Goal: Task Accomplishment & Management: Use online tool/utility

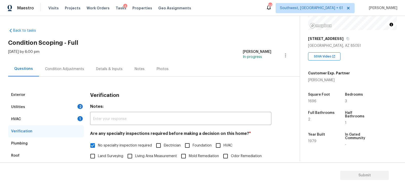
click at [73, 72] on div "Condition Adjustments" at bounding box center [64, 69] width 51 height 15
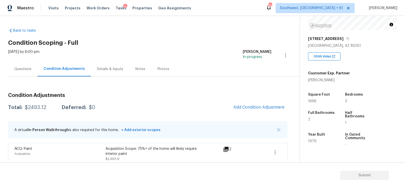
scroll to position [4, 0]
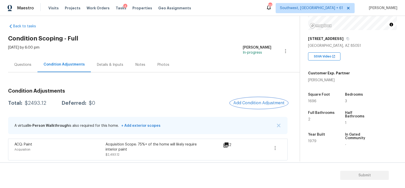
click at [247, 105] on button "Add Condition Adjustment" at bounding box center [258, 103] width 57 height 11
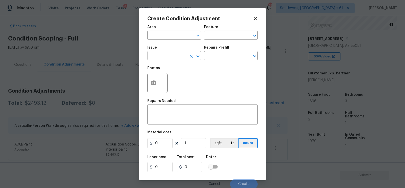
click at [163, 58] on input "text" at bounding box center [166, 56] width 39 height 8
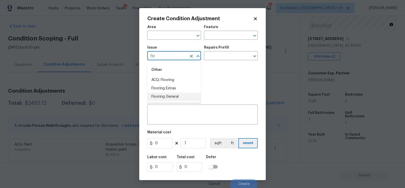
click at [177, 96] on li "Flooring General" at bounding box center [174, 97] width 54 height 8
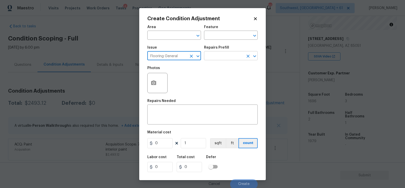
type input "Flooring General"
click at [218, 59] on input "text" at bounding box center [223, 56] width 39 height 8
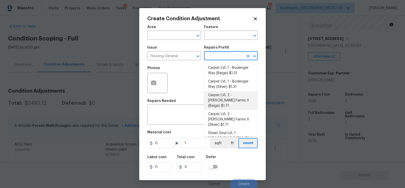
click at [225, 96] on li "Carpet LVL 2 - Abshire Farms II (Beige) $1.71" at bounding box center [231, 100] width 54 height 19
type input "Overall Flooring"
type textarea "Install new carpet (Abshire Farms II - 749 Stony Glade) at all previously carpe…"
type input "1.71"
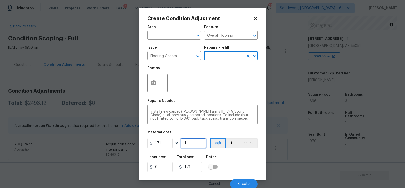
click at [192, 145] on input "1" at bounding box center [193, 143] width 25 height 10
type input "0"
type input "1"
type input "1.71"
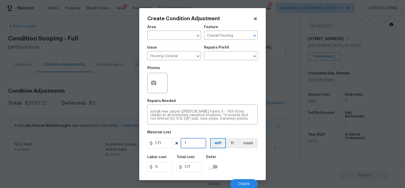
type input "10"
type input "17.1"
type input "100"
type input "171"
type input "1000"
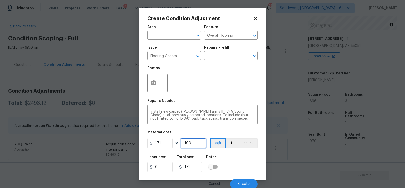
type input "1710"
type input "1000"
click at [190, 167] on input "1710" at bounding box center [189, 167] width 25 height 10
click at [154, 88] on button "button" at bounding box center [154, 83] width 12 height 20
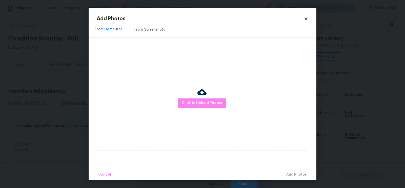
click at [154, 28] on div "From Screenshots" at bounding box center [149, 29] width 31 height 5
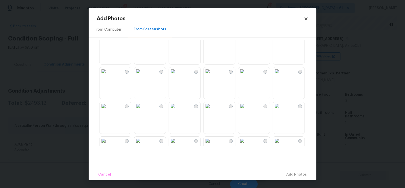
scroll to position [114, 0]
click at [142, 41] on img at bounding box center [138, 36] width 8 height 8
click at [246, 110] on img at bounding box center [242, 106] width 8 height 8
click at [212, 110] on img at bounding box center [208, 106] width 8 height 8
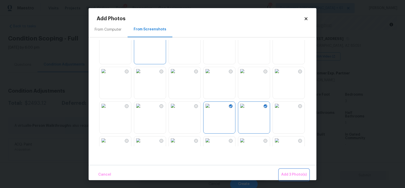
click at [292, 173] on span "Add 3 Photo(s)" at bounding box center [294, 175] width 26 height 6
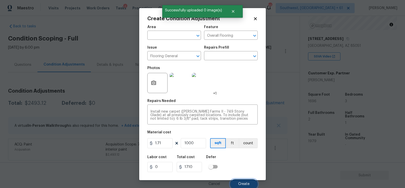
click at [243, 183] on span "Create" at bounding box center [243, 184] width 11 height 4
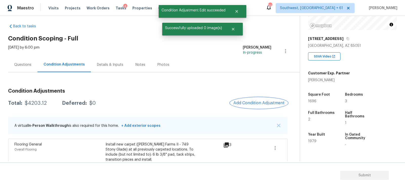
click at [259, 100] on button "Add Condition Adjustment" at bounding box center [258, 103] width 57 height 11
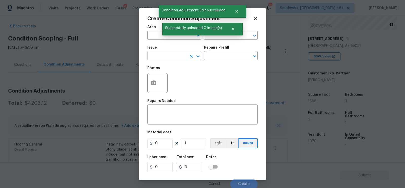
click at [164, 58] on input "text" at bounding box center [166, 56] width 39 height 8
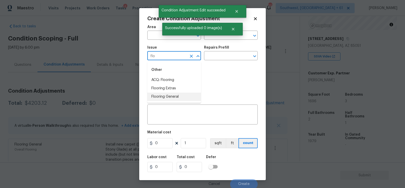
click at [176, 95] on li "Flooring General" at bounding box center [174, 97] width 54 height 8
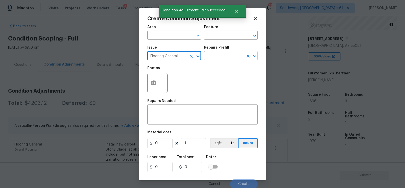
type input "Flooring General"
click at [223, 55] on input "text" at bounding box center [223, 56] width 39 height 8
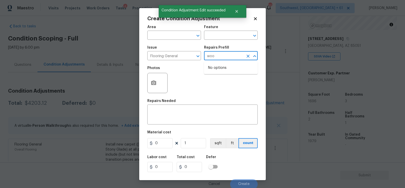
type input "wood"
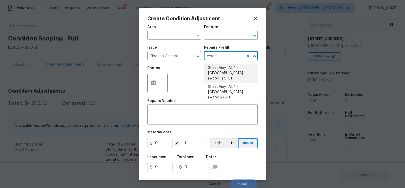
click at [222, 75] on li "Sheet Vinyl LVL 1 - Sugar Valley (Wood 1) $1.61" at bounding box center [231, 73] width 54 height 19
type input "Overall Flooring"
type textarea "Install sheet vinyl flooring (Sugar Valley - Wood "Look", 565 Beacon Hill) incl…"
type input "1.61"
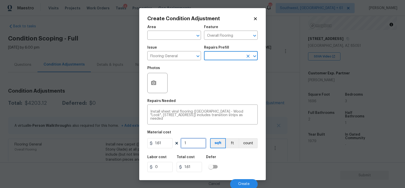
click at [189, 146] on input "1" at bounding box center [193, 143] width 25 height 10
type input "0"
type input "6"
type input "9.66"
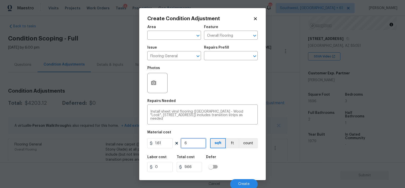
type input "60"
type input "96.6"
type input "606"
type input "975.66"
type input "60"
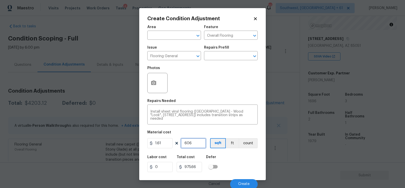
type input "96.6"
type input "6"
type input "9.66"
type input "0"
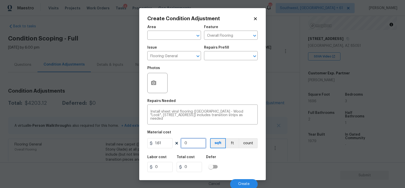
type input "6"
type input "9.66"
type input "69"
type input "111.09"
type input "696"
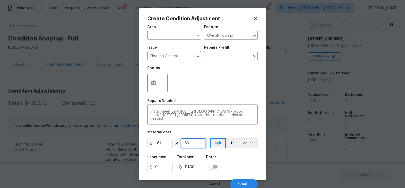
type input "1120.56"
type input "696"
click at [199, 171] on input "1120.56" at bounding box center [189, 167] width 25 height 10
click at [154, 84] on icon "button" at bounding box center [153, 83] width 5 height 5
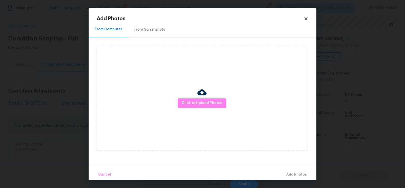
click at [160, 32] on div "From Screenshots" at bounding box center [149, 29] width 31 height 5
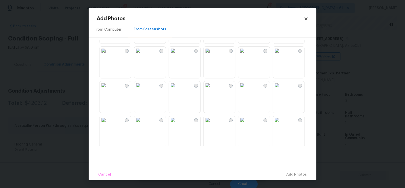
scroll to position [44, 0]
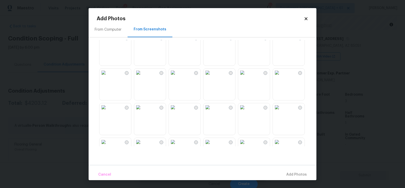
click at [142, 77] on img at bounding box center [138, 73] width 8 height 8
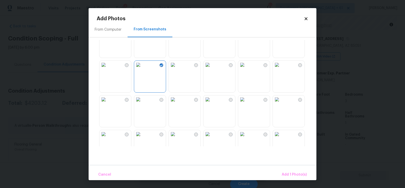
scroll to position [52, 0]
click at [142, 103] on img at bounding box center [138, 99] width 8 height 8
click at [212, 103] on img at bounding box center [208, 99] width 8 height 8
click at [291, 173] on span "Add 3 Photo(s)" at bounding box center [294, 175] width 26 height 6
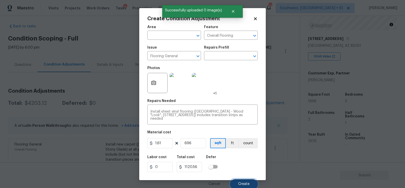
click at [245, 182] on button "Create" at bounding box center [244, 184] width 28 height 10
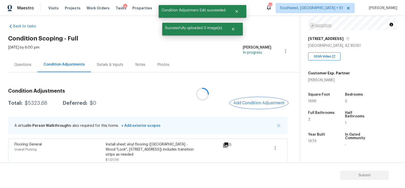
click at [253, 104] on span "Add Condition Adjustment" at bounding box center [258, 103] width 51 height 5
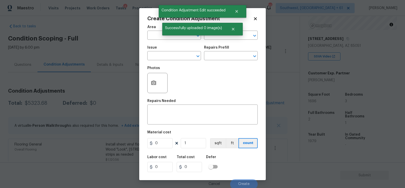
click at [164, 61] on span "Issue ​" at bounding box center [174, 53] width 54 height 21
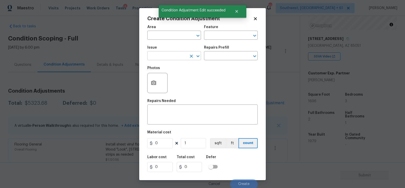
click at [162, 60] on input "text" at bounding box center [166, 56] width 39 height 8
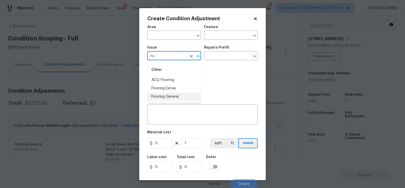
click at [176, 97] on li "Flooring General" at bounding box center [174, 97] width 54 height 8
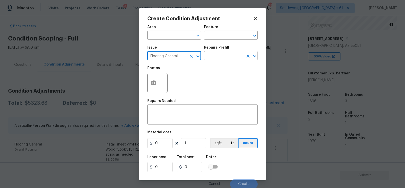
click at [224, 54] on input "text" at bounding box center [223, 56] width 39 height 8
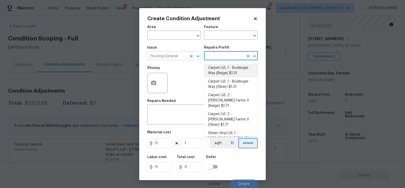
click at [186, 55] on input "Flooring General" at bounding box center [166, 56] width 39 height 8
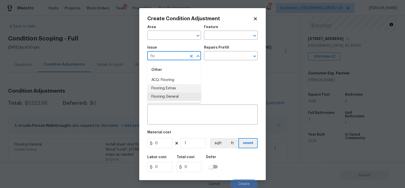
click at [178, 89] on li "Flooring Extras" at bounding box center [174, 88] width 54 height 8
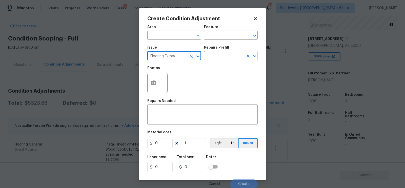
type input "Flooring Extras"
click at [214, 57] on input "text" at bounding box center [223, 56] width 39 height 8
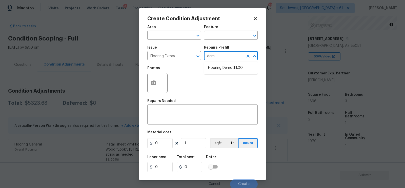
type input "demo"
click at [233, 72] on li "Flooring Demo $1.00" at bounding box center [231, 68] width 54 height 8
type input "Overall Flooring"
type textarea "Demo existing flooring."
type input "1"
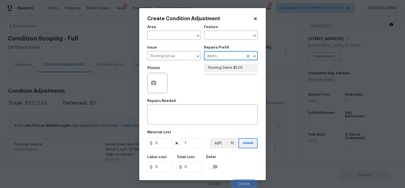
type input "1"
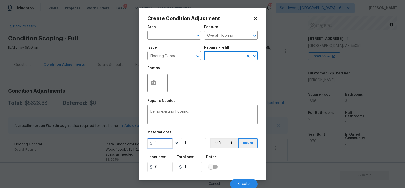
click at [165, 139] on input "1" at bounding box center [159, 143] width 25 height 10
type input "2"
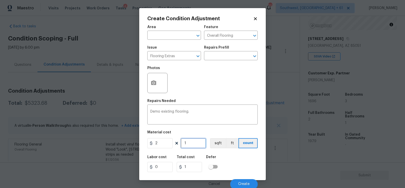
type input "2"
click at [195, 146] on input "1" at bounding box center [193, 143] width 25 height 10
type input "0"
type input "6"
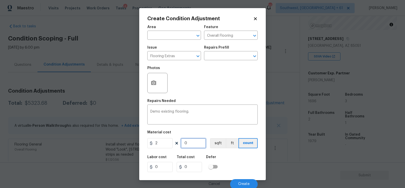
type input "12"
type input "69"
type input "138"
type input "696"
type input "1392"
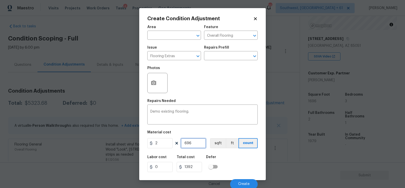
type input "696"
click at [195, 165] on input "1392" at bounding box center [189, 167] width 25 height 10
click at [241, 183] on span "Create" at bounding box center [243, 184] width 11 height 4
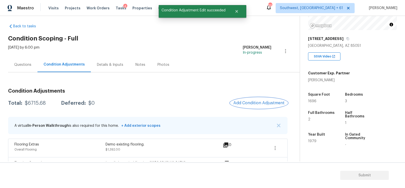
click at [260, 99] on button "Add Condition Adjustment" at bounding box center [258, 103] width 57 height 11
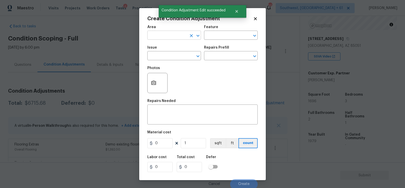
click at [166, 37] on input "text" at bounding box center [166, 36] width 39 height 8
click at [168, 56] on li "Interior Overall" at bounding box center [174, 55] width 54 height 8
type input "Interior Overall"
click at [172, 119] on textarea at bounding box center [202, 115] width 104 height 11
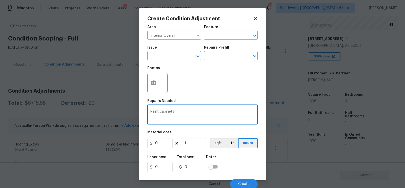
type textarea "Paint cabinets"
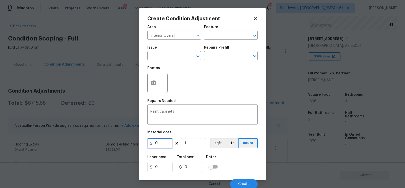
click at [164, 143] on input "0" at bounding box center [159, 143] width 25 height 10
type input "1800"
click at [191, 168] on input "1800" at bounding box center [189, 167] width 25 height 10
click at [240, 182] on button "Create" at bounding box center [244, 184] width 28 height 10
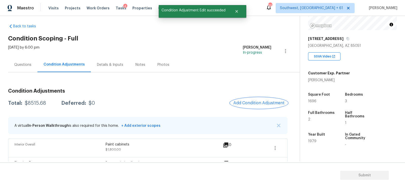
click at [258, 100] on button "Add Condition Adjustment" at bounding box center [258, 103] width 57 height 11
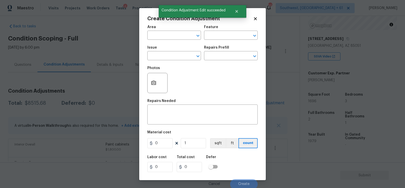
click at [258, 100] on div "Repairs Needed" at bounding box center [202, 102] width 110 height 7
click at [178, 57] on input "text" at bounding box center [166, 56] width 39 height 8
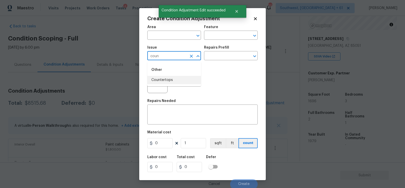
click at [180, 80] on li "Countertops" at bounding box center [174, 80] width 54 height 8
type input "Countertops"
click at [172, 115] on textarea at bounding box center [202, 115] width 104 height 11
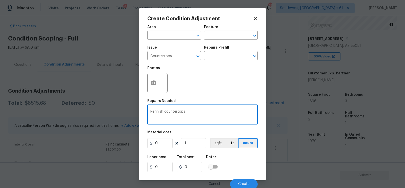
type textarea "Refinish countertops"
click at [166, 148] on input "0" at bounding box center [159, 143] width 25 height 10
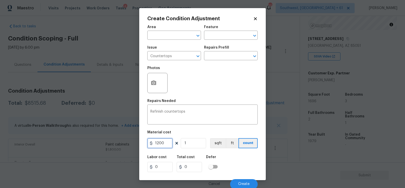
type input "1200"
click at [189, 166] on input "1200" at bounding box center [189, 167] width 25 height 10
click at [235, 181] on button "Create" at bounding box center [244, 184] width 28 height 10
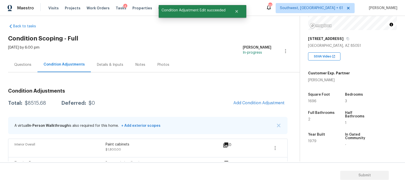
click at [253, 94] on div "Condition Adjustments Total: $8515.68 Deferred: $0 Add Condition Adjustment A v…" at bounding box center [148, 170] width 280 height 171
click at [255, 101] on div at bounding box center [202, 94] width 405 height 188
click at [255, 101] on span "Add Condition Adjustment" at bounding box center [258, 103] width 51 height 5
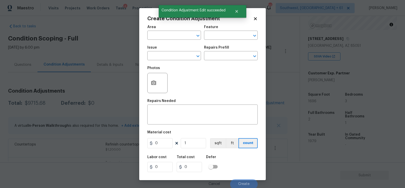
click at [151, 93] on div at bounding box center [157, 83] width 20 height 20
click at [158, 84] on button "button" at bounding box center [154, 83] width 12 height 20
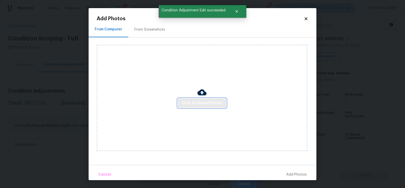
click at [197, 102] on span "Click to Upload Photos" at bounding box center [202, 103] width 41 height 6
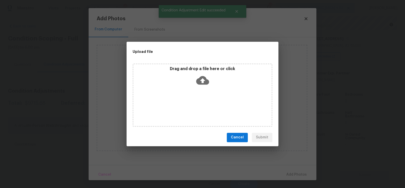
click at [204, 83] on icon at bounding box center [202, 80] width 13 height 9
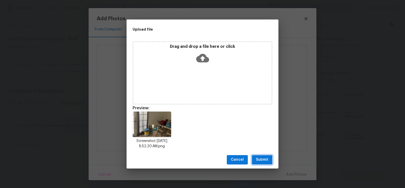
click at [263, 156] on button "Submit" at bounding box center [262, 159] width 21 height 9
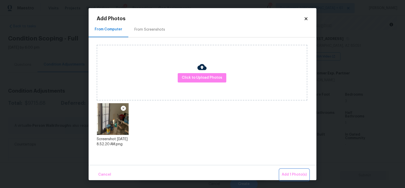
click at [293, 172] on span "Add 1 Photo(s)" at bounding box center [294, 175] width 25 height 6
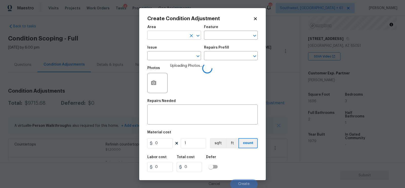
click at [166, 35] on input "text" at bounding box center [166, 36] width 39 height 8
click at [171, 55] on li "Interior Overall" at bounding box center [174, 55] width 54 height 8
type input "Interior Overall"
click at [172, 114] on textarea at bounding box center [202, 115] width 104 height 11
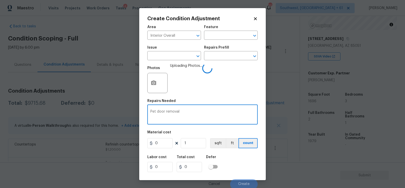
type textarea "Pet door removal"
click at [163, 142] on input "0" at bounding box center [159, 143] width 25 height 10
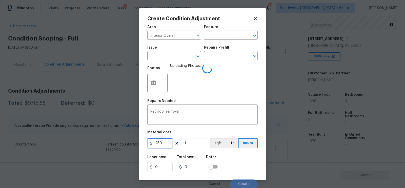
type input "250"
click at [193, 169] on input "250" at bounding box center [189, 167] width 25 height 10
click at [240, 177] on div "Cancel Create" at bounding box center [202, 182] width 110 height 14
click at [198, 168] on input "250" at bounding box center [189, 167] width 25 height 10
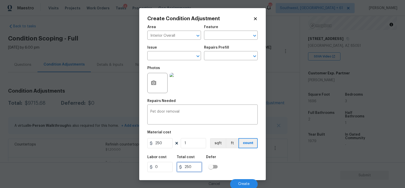
click at [193, 167] on input "250" at bounding box center [189, 167] width 25 height 10
click at [248, 183] on span "Create" at bounding box center [243, 184] width 11 height 4
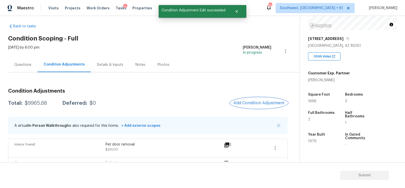
click at [255, 103] on span "Add Condition Adjustment" at bounding box center [258, 103] width 51 height 5
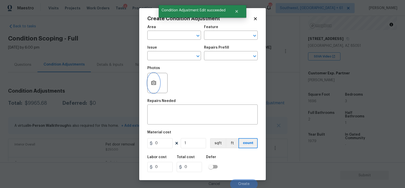
click at [155, 83] on icon "button" at bounding box center [153, 83] width 5 height 5
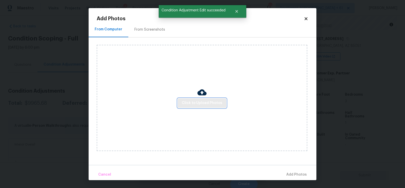
click at [197, 100] on span "Click to Upload Photos" at bounding box center [202, 103] width 41 height 6
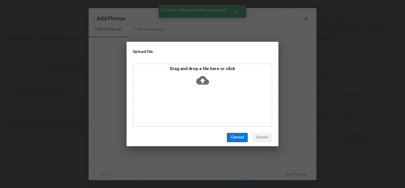
click at [200, 77] on icon at bounding box center [202, 80] width 13 height 13
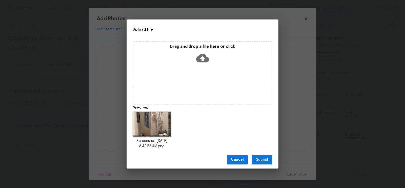
click at [264, 155] on button "Submit" at bounding box center [262, 159] width 21 height 9
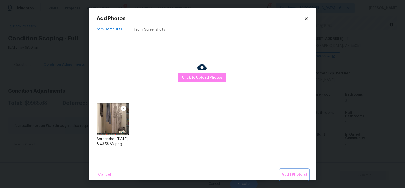
click at [292, 174] on span "Add 1 Photo(s)" at bounding box center [294, 175] width 25 height 6
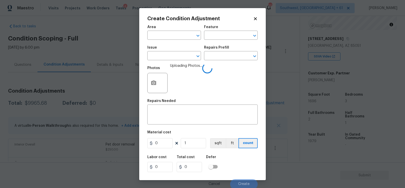
click at [180, 61] on span "Issue ​" at bounding box center [174, 53] width 54 height 21
click at [174, 55] on input "text" at bounding box center [166, 56] width 39 height 8
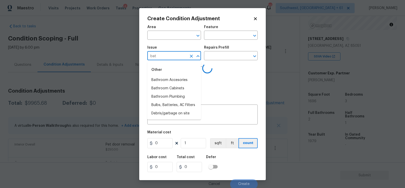
type input "bath"
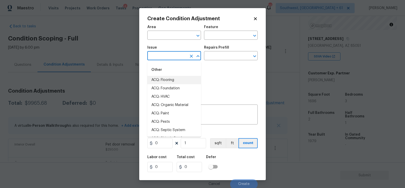
click at [102, 76] on body "Maestro Visits Projects Work Orders Tasks 4 Properties Geo Assignments 650 Sout…" at bounding box center [202, 94] width 405 height 188
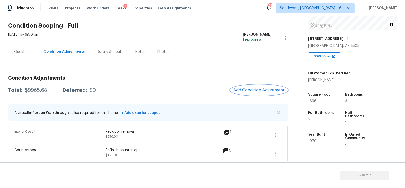
scroll to position [26, 0]
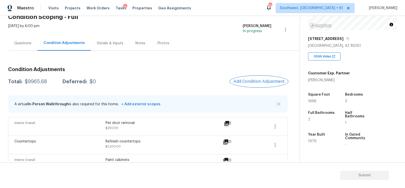
click at [244, 82] on span "Add Condition Adjustment" at bounding box center [258, 81] width 51 height 5
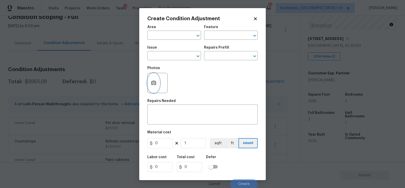
click at [151, 84] on icon "button" at bounding box center [153, 83] width 5 height 5
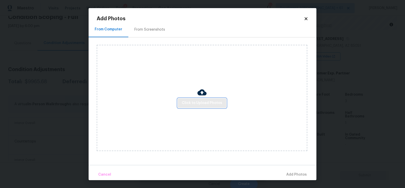
click at [194, 100] on button "Click to Upload Photos" at bounding box center [202, 102] width 49 height 9
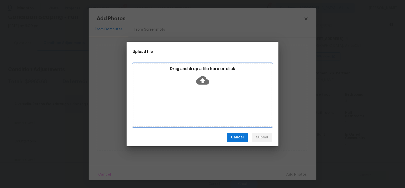
click at [196, 91] on div "Drag and drop a file here or click" at bounding box center [203, 95] width 140 height 63
click at [203, 87] on div "Drag and drop a file here or click" at bounding box center [202, 77] width 138 height 22
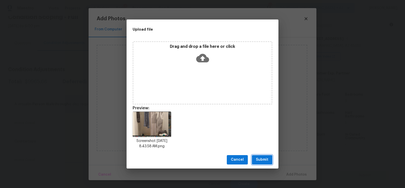
click at [265, 158] on span "Submit" at bounding box center [262, 160] width 12 height 6
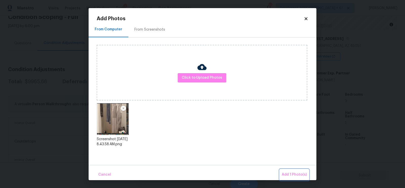
click at [287, 176] on span "Add 1 Photo(s)" at bounding box center [294, 175] width 25 height 6
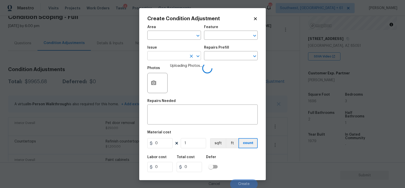
click at [175, 55] on input "text" at bounding box center [166, 56] width 39 height 8
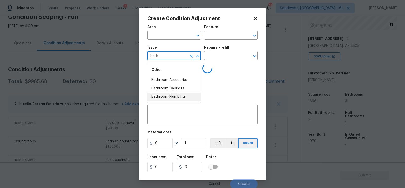
click at [181, 94] on li "Bathroom Plumbing" at bounding box center [174, 97] width 54 height 8
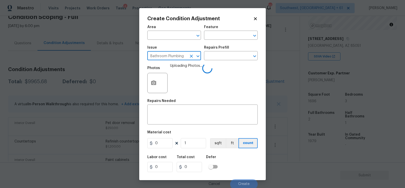
type input "Bathroom Plumbing"
click at [214, 64] on div "Photos Uploading Photos..." at bounding box center [202, 79] width 110 height 33
click at [221, 59] on input "text" at bounding box center [223, 56] width 39 height 8
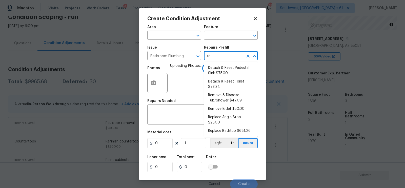
type input "ref"
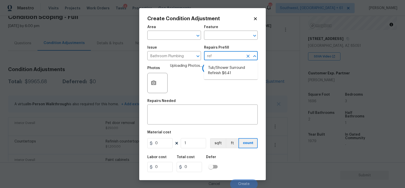
click at [226, 67] on li "Tub/Shower Surround Refinish $6.41" at bounding box center [231, 71] width 54 height 14
type input "Plumbing"
type textarea "Prep, mask, clean and refinish the tub/shower tile surround both all sides ensu…"
type input "6.41"
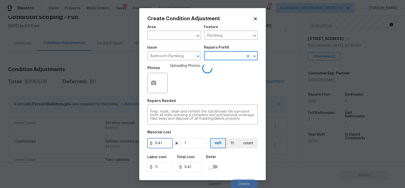
click at [163, 142] on input "6.41" at bounding box center [159, 143] width 25 height 10
type input "250"
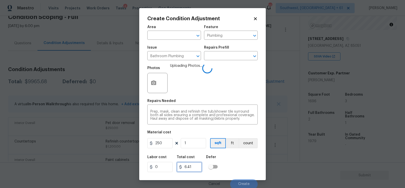
click at [198, 167] on input "6.41" at bounding box center [189, 167] width 25 height 10
type input "250"
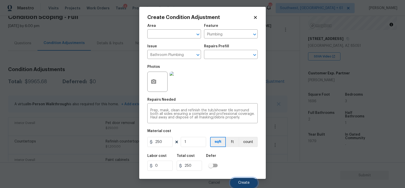
click at [244, 180] on button "Create" at bounding box center [244, 183] width 28 height 10
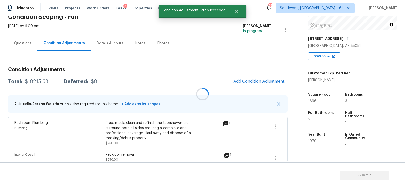
scroll to position [0, 0]
click at [260, 83] on span "Add Condition Adjustment" at bounding box center [258, 81] width 51 height 5
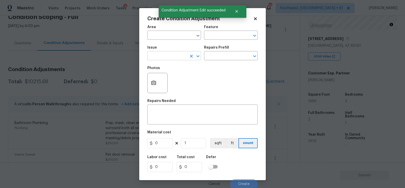
click at [176, 53] on input "text" at bounding box center [166, 56] width 39 height 8
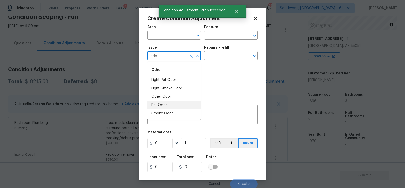
click at [163, 102] on li "Pet Odor" at bounding box center [174, 105] width 54 height 8
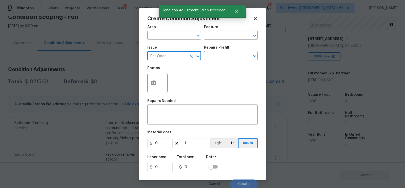
type input "Pet Odor"
click at [220, 50] on div "Repairs Prefill" at bounding box center [231, 49] width 54 height 7
click at [218, 57] on input "text" at bounding box center [223, 56] width 39 height 8
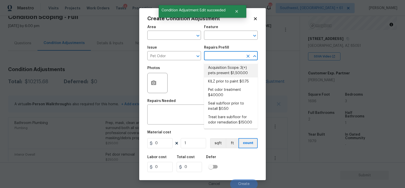
click at [225, 74] on li "Acquisition Scope: 3(+) pets present $1,500.00" at bounding box center [231, 71] width 54 height 14
type textarea "Acquisition Scope: 3(+) pets present"
type input "1500"
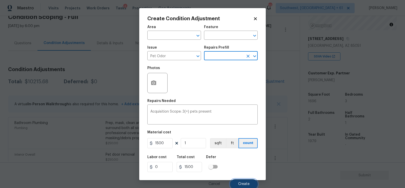
click at [243, 183] on span "Create" at bounding box center [243, 184] width 11 height 4
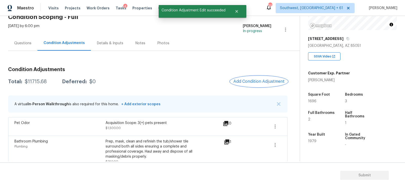
click at [250, 79] on span "Add Condition Adjustment" at bounding box center [258, 81] width 51 height 5
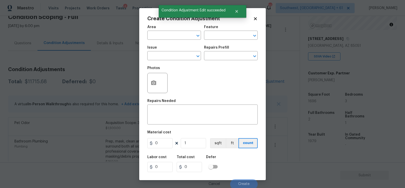
click at [91, 71] on body "Maestro Visits Projects Work Orders Tasks 4 Properties Geo Assignments 650 Sout…" at bounding box center [202, 94] width 405 height 188
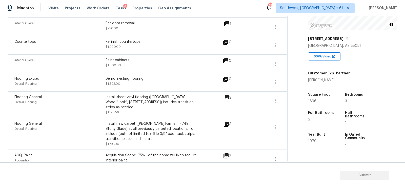
scroll to position [175, 0]
click at [275, 100] on icon "button" at bounding box center [275, 101] width 6 height 6
click at [290, 97] on div "Edit" at bounding box center [303, 99] width 39 height 5
click at [280, 83] on button "button" at bounding box center [275, 83] width 12 height 12
click at [290, 81] on div "Edit" at bounding box center [303, 81] width 39 height 5
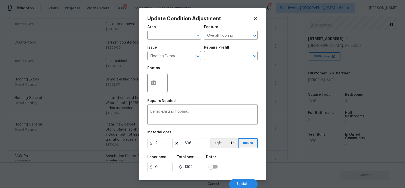
click at [284, 98] on body "Maestro Visits Projects Work Orders Tasks 4 Properties Geo Assignments 650 Sout…" at bounding box center [202, 94] width 405 height 188
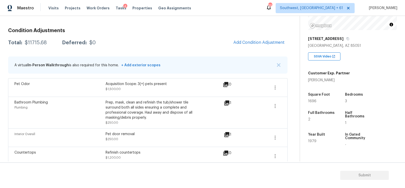
scroll to position [61, 0]
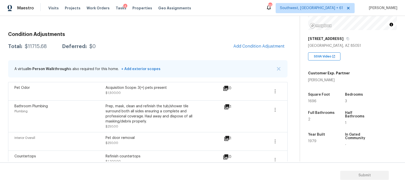
click at [270, 39] on div "Condition Adjustments Total: $11715.68 Deferred: $0 Add Condition Adjustment A …" at bounding box center [148, 157] width 280 height 258
click at [258, 45] on span "Add Condition Adjustment" at bounding box center [258, 46] width 51 height 5
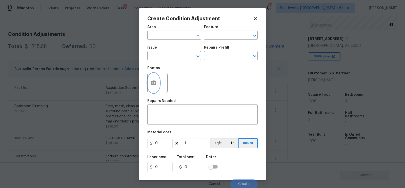
click at [153, 82] on icon "button" at bounding box center [153, 83] width 5 height 5
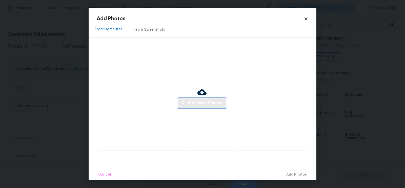
click at [200, 102] on span "Click to Upload Photos" at bounding box center [202, 103] width 41 height 6
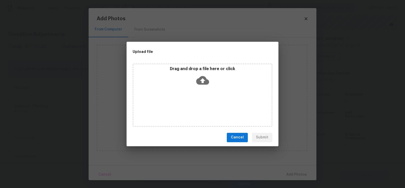
click at [203, 81] on icon at bounding box center [202, 80] width 13 height 13
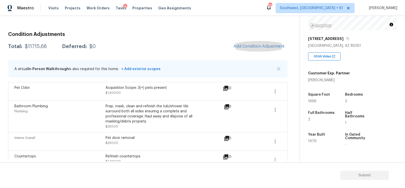
click at [37, 49] on div "$11715.68" at bounding box center [36, 46] width 22 height 5
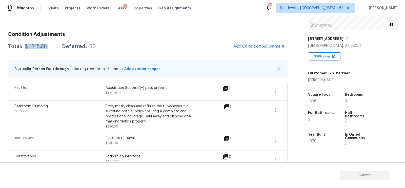
copy div "$11715.68"
click at [257, 37] on div "Condition Adjustments Total: $11715.68 Deferred: $0 Add Condition Adjustment A …" at bounding box center [148, 157] width 280 height 258
click at [257, 46] on span "Add Condition Adjustment" at bounding box center [258, 46] width 51 height 5
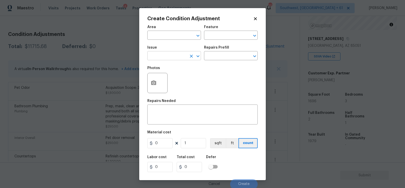
click at [169, 58] on input "text" at bounding box center [166, 56] width 39 height 8
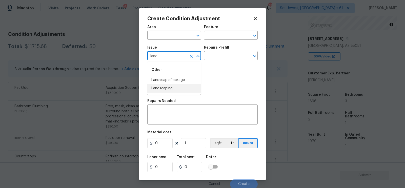
click at [170, 86] on li "Landscaping" at bounding box center [174, 88] width 54 height 8
click at [183, 56] on input "Landscaping" at bounding box center [166, 56] width 39 height 8
click at [177, 80] on li "Landscape Package" at bounding box center [174, 80] width 54 height 8
type input "Landscape Package"
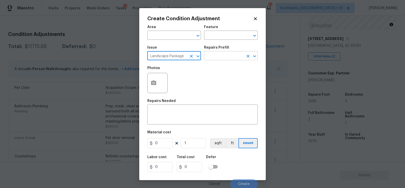
click at [227, 54] on input "text" at bounding box center [223, 56] width 39 height 8
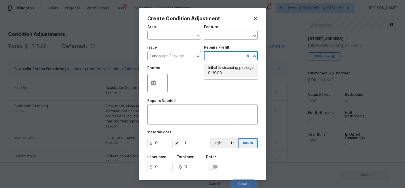
click at [224, 66] on li "Initial landscaping package $120.00" at bounding box center [231, 71] width 54 height 14
type input "Home Readiness Packages"
type textarea "Mowing of grass up to 6" in height. Mow, edge along driveways & sidewalks, trim…"
type input "120"
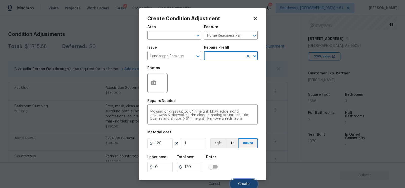
click at [242, 184] on span "Create" at bounding box center [243, 184] width 11 height 4
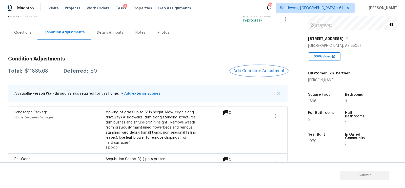
scroll to position [16, 0]
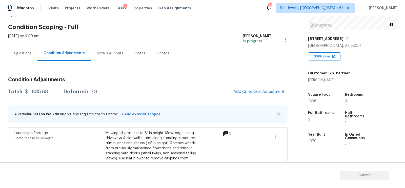
click at [21, 58] on div "Questions" at bounding box center [22, 53] width 29 height 15
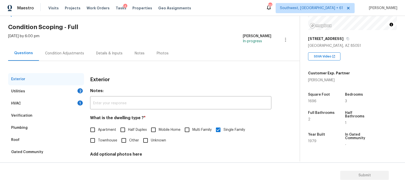
click at [35, 102] on div "HVAC 1" at bounding box center [46, 103] width 76 height 12
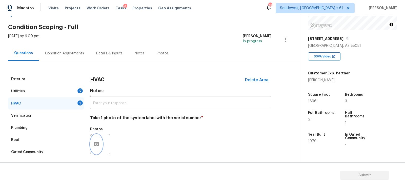
click at [90, 143] on button "button" at bounding box center [96, 144] width 12 height 20
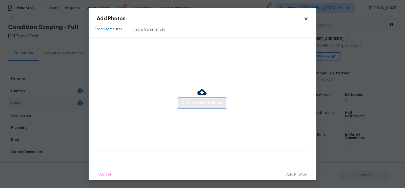
click at [199, 101] on span "Click to Upload Photos" at bounding box center [202, 103] width 41 height 6
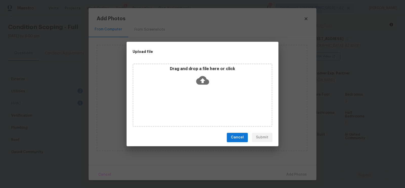
click at [201, 77] on icon at bounding box center [202, 80] width 13 height 9
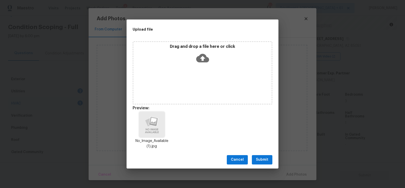
click at [260, 158] on span "Submit" at bounding box center [262, 160] width 12 height 6
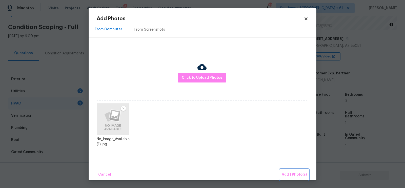
click at [292, 171] on button "Add 1 Photo(s)" at bounding box center [294, 174] width 29 height 11
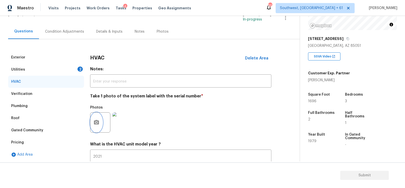
scroll to position [24, 0]
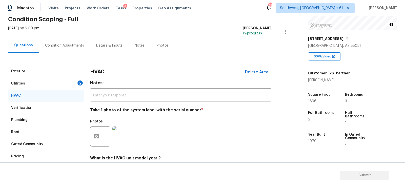
click at [78, 84] on div "2" at bounding box center [79, 83] width 5 height 5
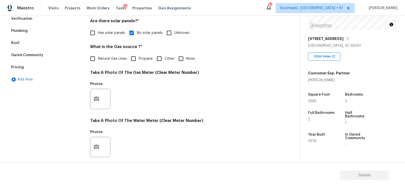
scroll to position [119, 0]
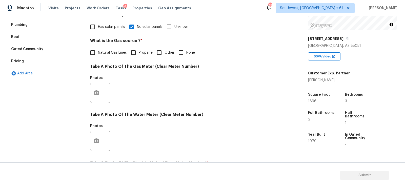
click at [184, 52] on input "None" at bounding box center [181, 52] width 11 height 11
checkbox input "true"
click at [101, 93] on button "button" at bounding box center [96, 93] width 12 height 20
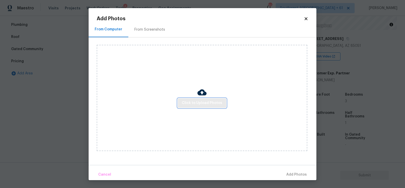
click at [220, 106] on span "Click to Upload Photos" at bounding box center [202, 103] width 41 height 6
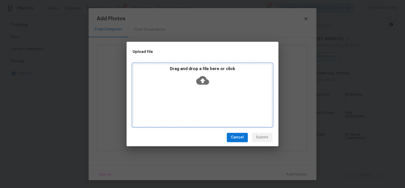
click at [205, 89] on div "Drag and drop a file here or click" at bounding box center [203, 95] width 140 height 63
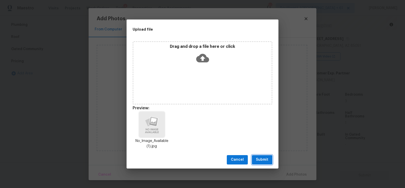
click at [262, 160] on span "Submit" at bounding box center [262, 160] width 12 height 6
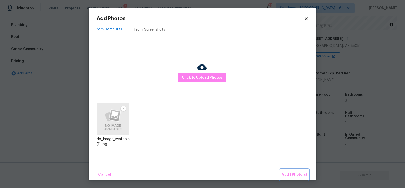
click at [286, 173] on span "Add 1 Photo(s)" at bounding box center [294, 175] width 25 height 6
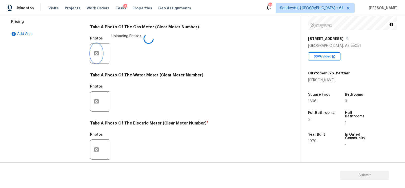
scroll to position [169, 0]
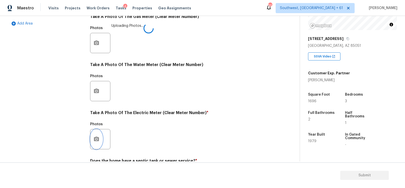
click at [97, 142] on icon "button" at bounding box center [96, 139] width 6 height 6
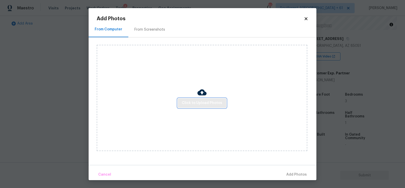
click at [187, 101] on span "Click to Upload Photos" at bounding box center [202, 103] width 41 height 6
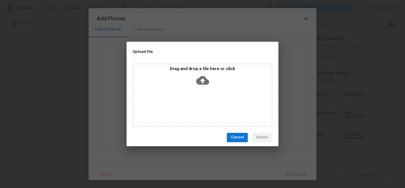
click at [202, 85] on icon at bounding box center [202, 80] width 13 height 13
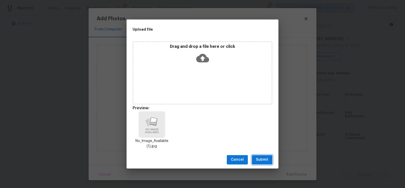
click at [258, 155] on button "Submit" at bounding box center [262, 159] width 21 height 9
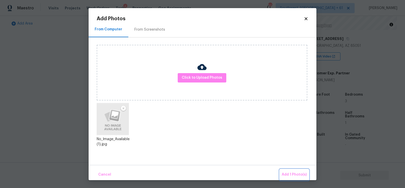
click at [297, 172] on span "Add 1 Photo(s)" at bounding box center [294, 175] width 25 height 6
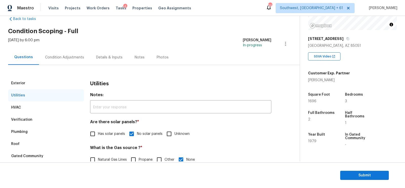
scroll to position [0, 0]
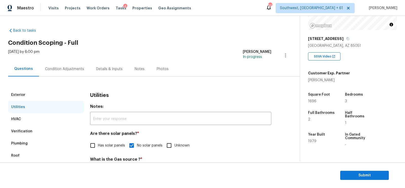
click at [76, 67] on div "Condition Adjustments" at bounding box center [64, 69] width 39 height 5
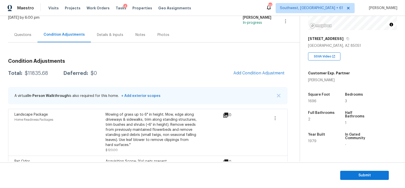
scroll to position [35, 0]
click at [24, 35] on div "Questions" at bounding box center [22, 34] width 17 height 5
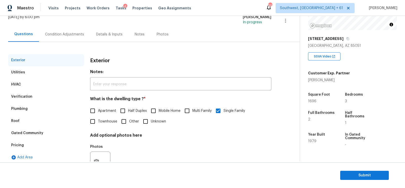
click at [65, 36] on div "Condition Adjustments" at bounding box center [64, 34] width 39 height 5
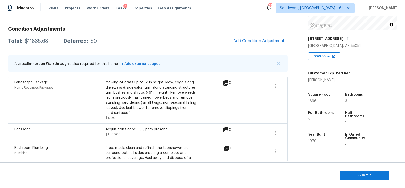
scroll to position [64, 0]
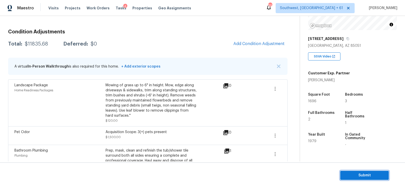
click at [367, 178] on span "Submit" at bounding box center [364, 175] width 41 height 6
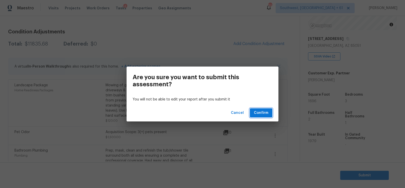
click at [258, 114] on span "Confirm" at bounding box center [261, 113] width 14 height 6
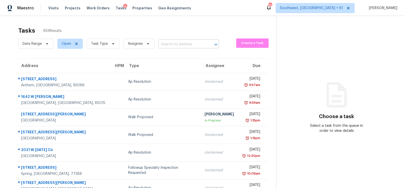
click at [167, 45] on input "text" at bounding box center [181, 45] width 47 height 8
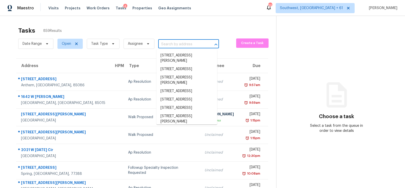
paste input "3712 Cemetery Hill Rd Carrollton, TX, 75007"
type input "3712 Cemetery Hill Rd Carrollton, TX, 75007"
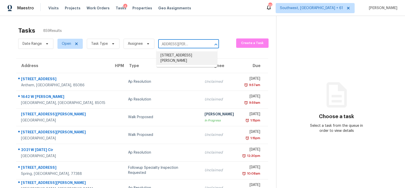
click at [179, 59] on li "3712 Cemetery Hill Rd, Carrollton, TX 75007" at bounding box center [186, 58] width 61 height 14
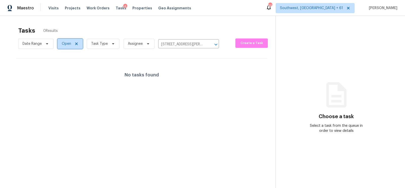
click at [68, 46] on span "Open" at bounding box center [66, 43] width 9 height 5
click at [70, 66] on label "Closed" at bounding box center [69, 65] width 18 height 5
click at [63, 66] on input "Closed" at bounding box center [61, 64] width 3 height 3
checkbox input "true"
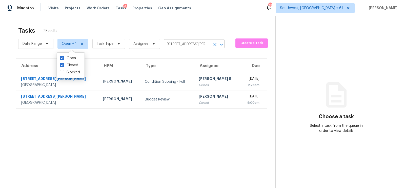
click at [187, 44] on input "3712 Cemetery Hill Rd, Carrollton, TX 75007" at bounding box center [187, 45] width 47 height 8
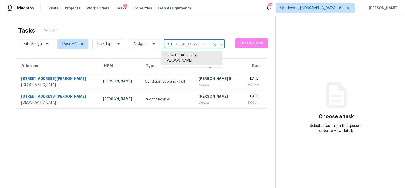
paste input "637 Cambridge Dr Richardson, TX, 75080"
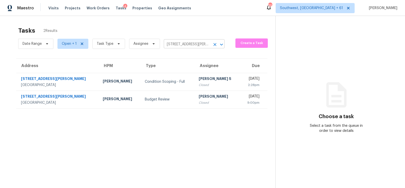
click at [181, 44] on input "3712 Cemetery Hill Rd, Carrollton, TX 75007" at bounding box center [187, 45] width 47 height 8
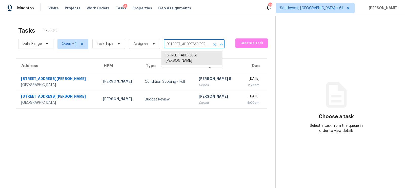
paste input "637 Cambridge Dr Richardson, TX, 75080"
drag, startPoint x: 174, startPoint y: 45, endPoint x: 214, endPoint y: 45, distance: 40.3
click at [214, 45] on div "637 Cambridge Dr Richardson, TX, 75080 ​" at bounding box center [194, 45] width 61 height 8
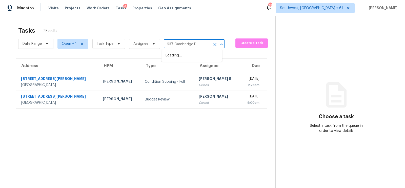
type input "637 Cambridge"
click at [186, 60] on li "637 Cambridge Dr, Richardson, TX 75080" at bounding box center [192, 55] width 61 height 8
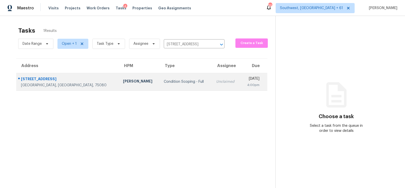
click at [180, 86] on td "Condition Scoping - Full" at bounding box center [186, 82] width 52 height 18
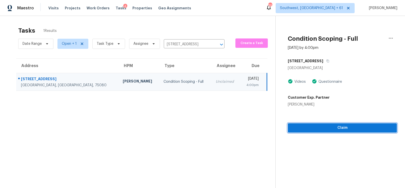
click at [339, 131] on button "Claim" at bounding box center [342, 127] width 109 height 9
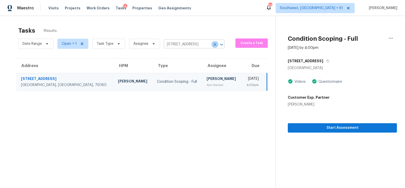
click at [212, 44] on icon "Clear" at bounding box center [214, 44] width 5 height 5
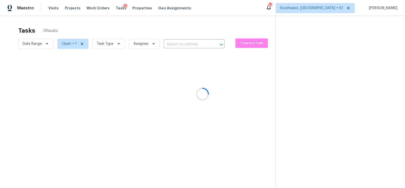
click at [188, 44] on div at bounding box center [202, 94] width 405 height 188
click at [176, 44] on div at bounding box center [202, 94] width 405 height 188
click at [188, 42] on div at bounding box center [202, 94] width 405 height 188
click at [181, 44] on div at bounding box center [202, 94] width 405 height 188
click at [177, 44] on div at bounding box center [202, 94] width 405 height 188
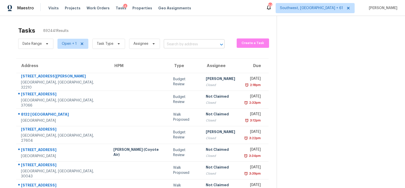
click at [185, 44] on input "text" at bounding box center [187, 45] width 47 height 8
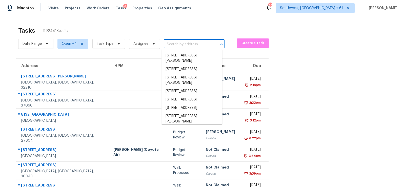
paste input "7318 James A Reed Rd Kansas City, MO, 64133"
type input "7318 James A Reed Rd Kansas City, MO, 64133"
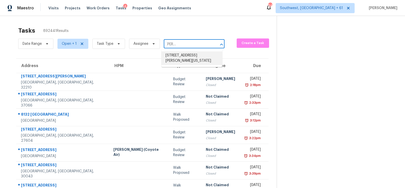
click at [182, 61] on li "7318 James A Reed Rd, Kansas City, MO 64133" at bounding box center [192, 58] width 61 height 14
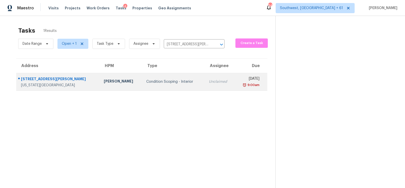
click at [205, 84] on td "Unclaimed" at bounding box center [220, 82] width 30 height 18
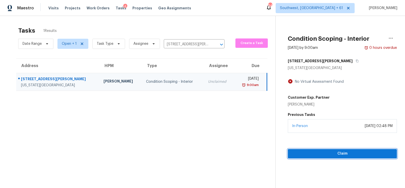
click at [347, 153] on span "Claim" at bounding box center [342, 154] width 101 height 6
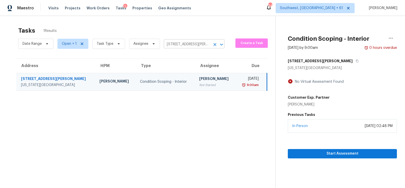
click at [187, 46] on input "7318 James A Reed Rd, Kansas City, MO 64133" at bounding box center [187, 45] width 47 height 8
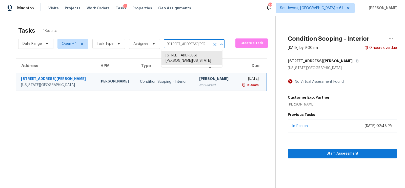
paste input "105 Kimberly Dr Carrollton, GA, 30117"
type input "105 Kimberly Dr Carrollton, GA, 30117"
click at [185, 56] on li "105 Kimberly Dr, Carrollton, GA 30117" at bounding box center [192, 58] width 61 height 14
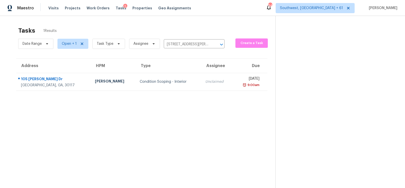
click at [201, 77] on td "Unclaimed" at bounding box center [216, 82] width 31 height 18
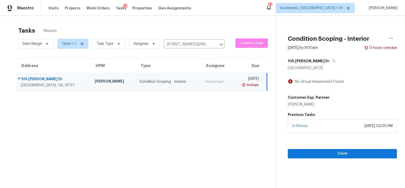
click at [345, 161] on section "Condition Scoping - Interior Sep 25th 2025 by 9:00am 0 hours overdue 105 Kimber…" at bounding box center [336, 110] width 122 height 188
click at [346, 153] on span "Claim" at bounding box center [342, 154] width 101 height 6
click at [215, 44] on icon "Clear" at bounding box center [214, 44] width 5 height 5
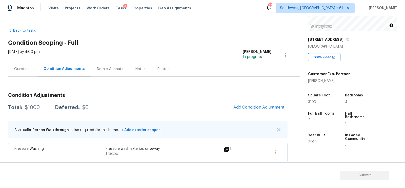
scroll to position [58, 0]
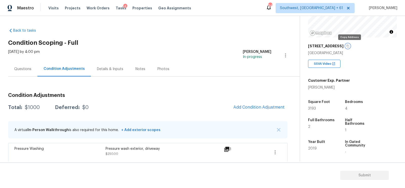
click at [348, 45] on icon "button" at bounding box center [348, 46] width 3 height 3
click at [246, 102] on span "Add Condition Adjustment" at bounding box center [258, 107] width 57 height 11
click at [250, 108] on span "Add Condition Adjustment" at bounding box center [258, 107] width 51 height 5
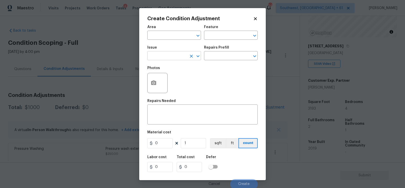
click at [176, 57] on input "text" at bounding box center [166, 56] width 39 height 8
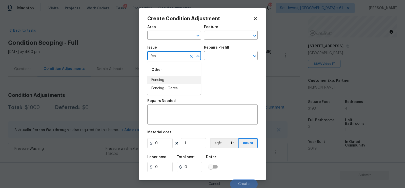
click at [170, 81] on li "Fencing" at bounding box center [174, 80] width 54 height 8
type input "Fencing"
click at [168, 112] on textarea at bounding box center [202, 115] width 104 height 11
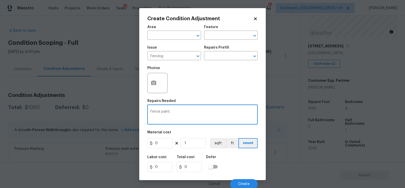
type textarea "Fence paint"
click at [162, 146] on input "0" at bounding box center [159, 143] width 25 height 10
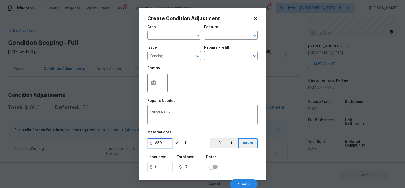
type input "850"
click at [191, 165] on input "0" at bounding box center [189, 167] width 25 height 10
type input "850"
click at [154, 71] on div "Photos" at bounding box center [157, 69] width 21 height 7
click at [154, 82] on icon "button" at bounding box center [153, 83] width 5 height 5
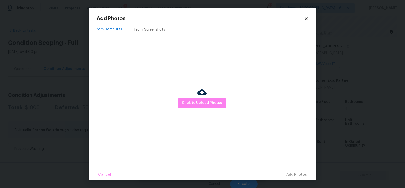
click at [149, 28] on div "From Screenshots" at bounding box center [149, 29] width 31 height 5
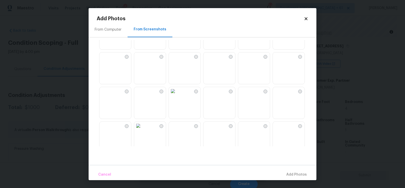
scroll to position [60, 0]
click at [274, 95] on img at bounding box center [277, 91] width 8 height 8
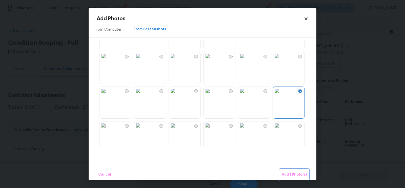
click at [288, 176] on span "Add 1 Photo(s)" at bounding box center [294, 175] width 25 height 6
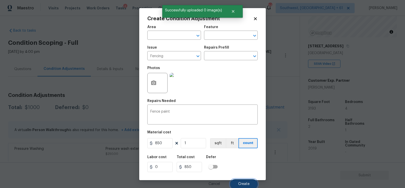
click at [244, 183] on span "Create" at bounding box center [243, 184] width 11 height 4
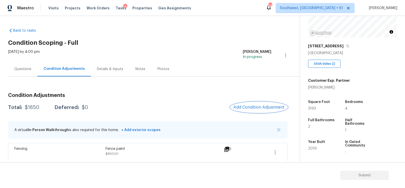
click at [249, 106] on span "Add Condition Adjustment" at bounding box center [258, 107] width 51 height 5
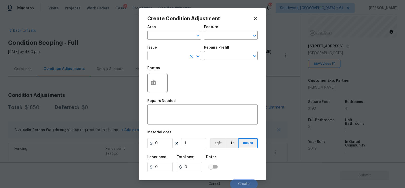
click at [177, 59] on input "text" at bounding box center [166, 56] width 39 height 8
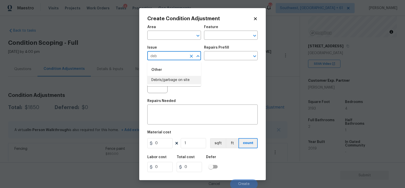
click at [174, 78] on li "Debris/garbage on site" at bounding box center [174, 80] width 54 height 8
type input "Debris/garbage on site"
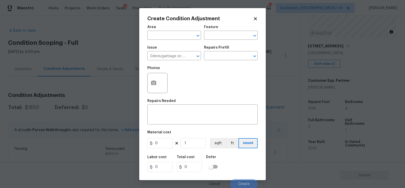
click at [221, 52] on div "Repairs Prefill" at bounding box center [231, 49] width 54 height 7
click at [220, 56] on input "text" at bounding box center [223, 56] width 39 height 8
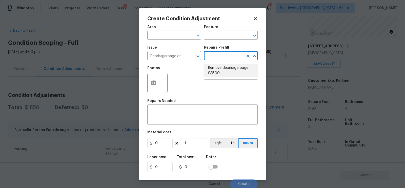
click at [219, 77] on li "Remove debris/garbage $35.00" at bounding box center [231, 71] width 54 height 14
type textarea "Remove, haul off, and properly dispose of any debris left by seller to offsite …"
type input "35"
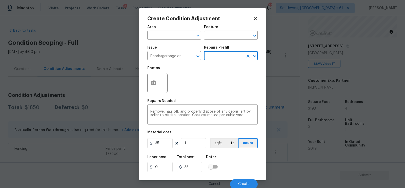
click at [166, 138] on figure "Material cost 35 1 sqft ft count" at bounding box center [202, 140] width 110 height 19
click at [161, 147] on input "35" at bounding box center [159, 143] width 25 height 10
type input "100"
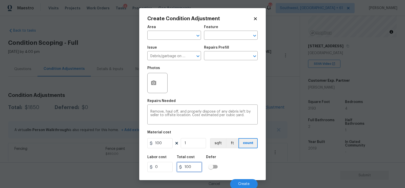
click at [189, 171] on input "100" at bounding box center [189, 167] width 25 height 10
click at [148, 91] on div at bounding box center [157, 83] width 20 height 20
click at [149, 85] on button "button" at bounding box center [154, 83] width 12 height 20
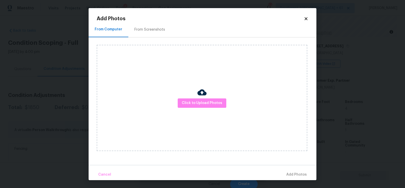
click at [148, 40] on div "Click to Upload Photos" at bounding box center [207, 97] width 220 height 121
click at [153, 31] on div "From Screenshots" at bounding box center [149, 29] width 31 height 5
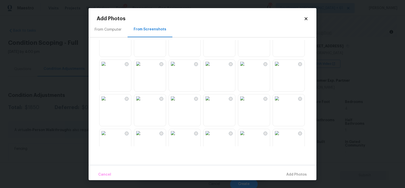
scroll to position [158, 0]
click at [108, 101] on img at bounding box center [104, 97] width 8 height 8
click at [294, 172] on span "Add 1 Photo(s)" at bounding box center [294, 175] width 25 height 6
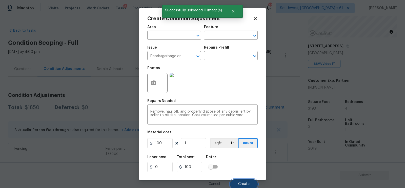
click at [241, 181] on button "Create" at bounding box center [244, 184] width 28 height 10
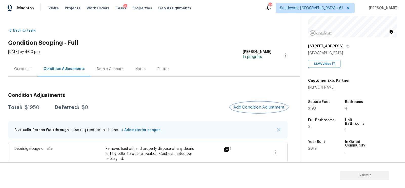
click at [253, 106] on span "Add Condition Adjustment" at bounding box center [258, 107] width 51 height 5
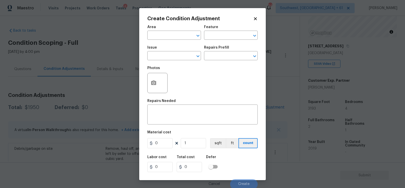
click at [170, 62] on span "Issue ​" at bounding box center [174, 53] width 54 height 21
click at [170, 59] on input "text" at bounding box center [166, 56] width 39 height 8
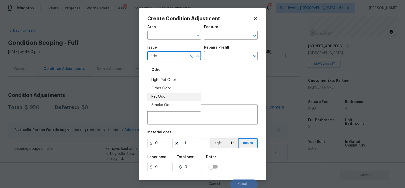
click at [171, 96] on li "Pet Odor" at bounding box center [174, 97] width 54 height 8
type input "Pet Odor"
click at [221, 54] on input "text" at bounding box center [223, 56] width 39 height 8
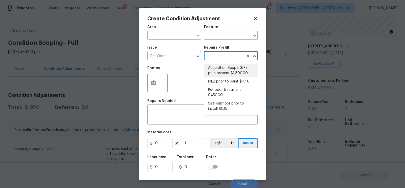
click at [226, 73] on li "Acquisition Scope: 3(+) pets present $1,500.00" at bounding box center [231, 71] width 54 height 14
type textarea "Acquisition Scope: 3(+) pets present"
type input "1500"
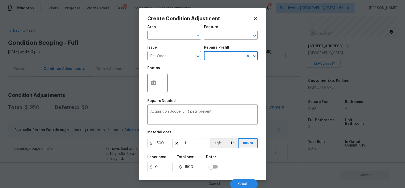
click at [226, 73] on div "Photos" at bounding box center [202, 79] width 110 height 33
click at [236, 182] on button "Create" at bounding box center [244, 184] width 28 height 10
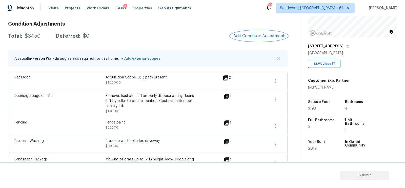
scroll to position [71, 0]
click at [264, 32] on button "Add Condition Adjustment" at bounding box center [258, 36] width 57 height 11
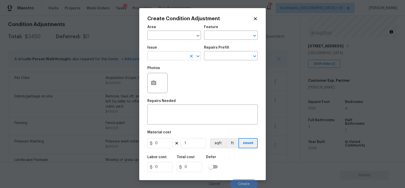
click at [162, 59] on input "text" at bounding box center [166, 56] width 39 height 8
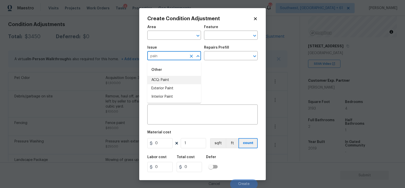
click at [168, 81] on li "ACQ: Paint" at bounding box center [174, 80] width 54 height 8
type input "ACQ: Paint"
click at [219, 55] on input "text" at bounding box center [223, 56] width 39 height 8
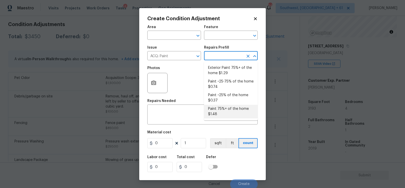
click at [221, 113] on li "Paint 75%+ of the home $1.48" at bounding box center [231, 112] width 54 height 14
type input "Acquisition"
type textarea "Acquisition Scope: 75%+ of the home will likely require interior paint"
type input "1.48"
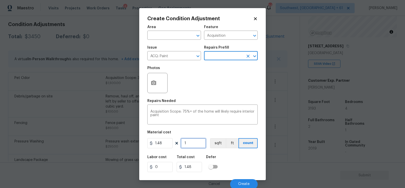
click at [194, 146] on input "1" at bounding box center [193, 143] width 25 height 10
type input "0"
type input "3"
type input "4.44"
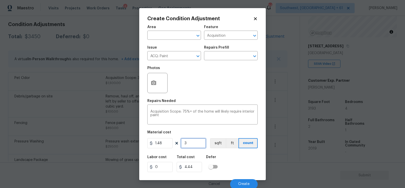
type input "31"
type input "45.88"
type input "319"
type input "472.12"
type input "3193"
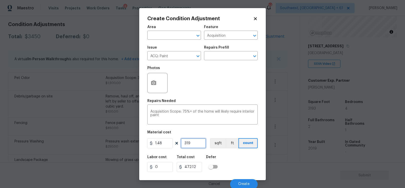
type input "4725.64"
type input "3193"
click at [153, 84] on circle "button" at bounding box center [154, 83] width 2 height 2
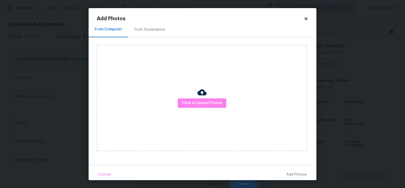
click at [152, 26] on div "From Screenshots" at bounding box center [149, 29] width 43 height 15
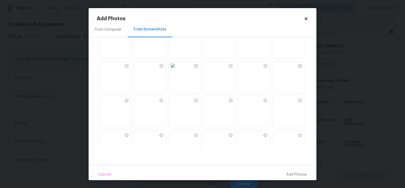
scroll to position [17, 0]
click at [177, 69] on img at bounding box center [173, 65] width 8 height 8
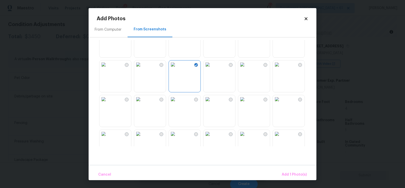
click at [212, 69] on img at bounding box center [208, 65] width 8 height 8
click at [288, 172] on span "Add 2 Photo(s)" at bounding box center [294, 175] width 26 height 6
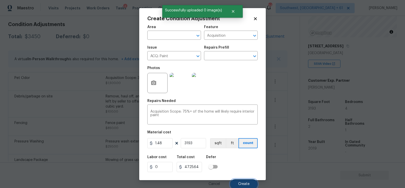
click at [243, 181] on button "Create" at bounding box center [244, 184] width 28 height 10
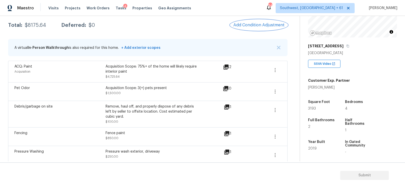
scroll to position [71, 0]
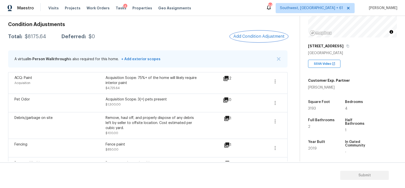
click at [253, 35] on span "Add Condition Adjustment" at bounding box center [258, 36] width 51 height 5
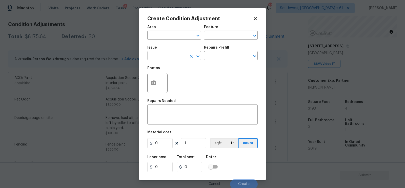
click at [181, 58] on input "text" at bounding box center [166, 56] width 39 height 8
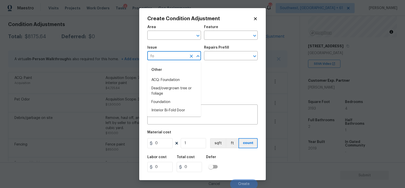
type input "f"
type input "b"
click at [177, 77] on li "Interior Trim" at bounding box center [174, 80] width 54 height 8
type input "Interior Trim"
click at [210, 60] on input "text" at bounding box center [223, 56] width 39 height 8
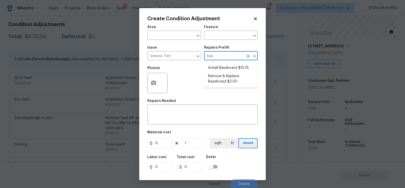
type input "base"
click at [222, 77] on li "Remove & Replace Baseboard $2.00" at bounding box center [231, 79] width 54 height 14
type input "Interior Trim"
type textarea "Remove the existing baseboard (if present) and install new. Ensure that the new…"
type input "2"
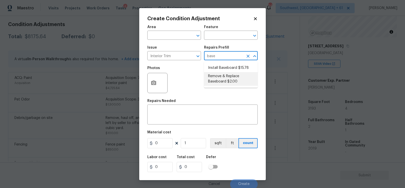
type input "2"
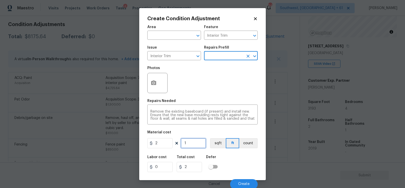
click at [192, 142] on input "1" at bounding box center [193, 143] width 25 height 10
type input "0"
type input "3"
type input "6"
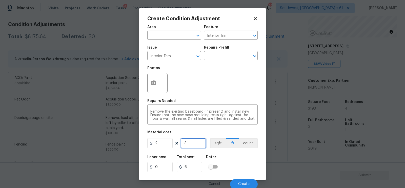
type input "31"
type input "62"
type input "319"
type input "638"
type input "3193"
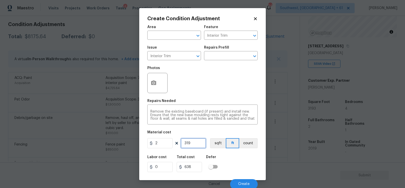
type input "6386"
type input "3193"
click at [164, 143] on input "2" at bounding box center [159, 143] width 25 height 10
type input "1500"
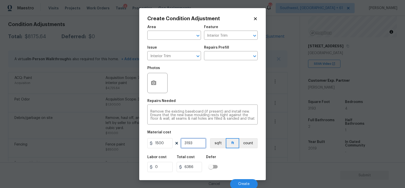
type input "4789500"
click at [193, 145] on input "3193" at bounding box center [193, 143] width 25 height 10
type input "1"
type input "1500"
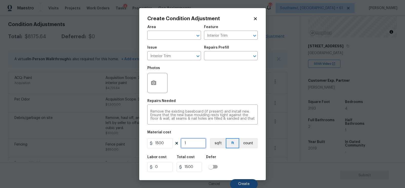
type input "1"
click at [234, 181] on button "Create" at bounding box center [244, 184] width 28 height 10
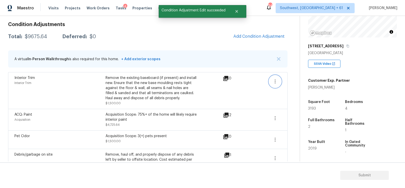
click at [275, 81] on icon "button" at bounding box center [275, 81] width 1 height 4
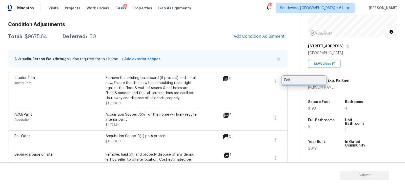
click at [309, 78] on div "Edit" at bounding box center [303, 80] width 39 height 5
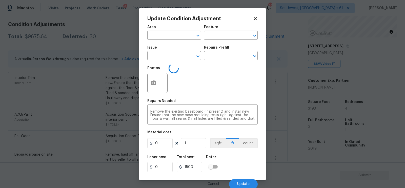
type input "Interior Trim"
click at [164, 145] on input "1500" at bounding box center [159, 143] width 25 height 10
type input "1200"
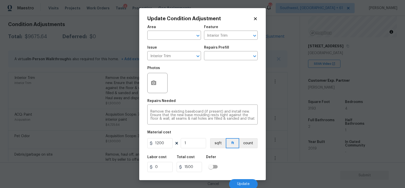
type input "1200"
click at [202, 165] on div "1200" at bounding box center [191, 167] width 29 height 10
click at [240, 181] on button "Update" at bounding box center [243, 184] width 29 height 10
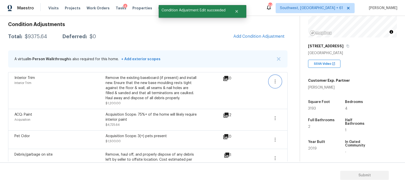
click at [272, 79] on button "button" at bounding box center [275, 81] width 12 height 12
click at [291, 79] on div "Edit" at bounding box center [303, 80] width 39 height 5
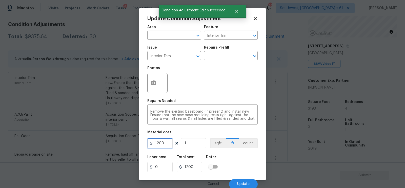
click at [163, 146] on input "1200" at bounding box center [159, 143] width 25 height 10
type input "1500"
click at [187, 168] on input "1500" at bounding box center [189, 167] width 25 height 10
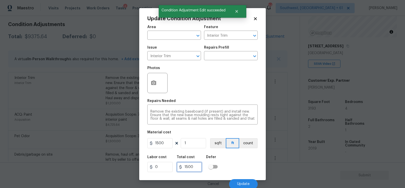
click at [194, 170] on input "1500" at bounding box center [189, 167] width 25 height 10
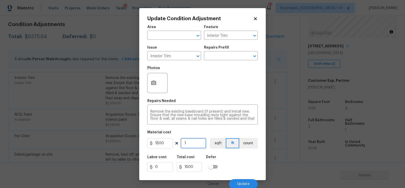
click at [190, 143] on input "1" at bounding box center [193, 143] width 25 height 10
click at [198, 164] on input "1500" at bounding box center [189, 167] width 25 height 10
click at [246, 181] on button "Update" at bounding box center [243, 184] width 29 height 10
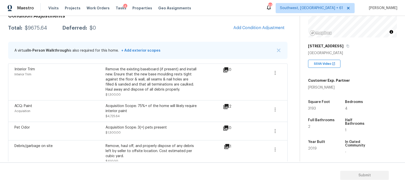
scroll to position [66, 0]
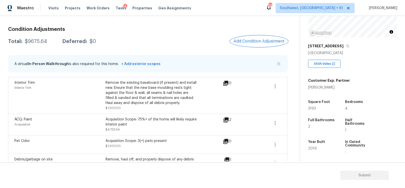
click at [255, 40] on span "Add Condition Adjustment" at bounding box center [258, 41] width 51 height 5
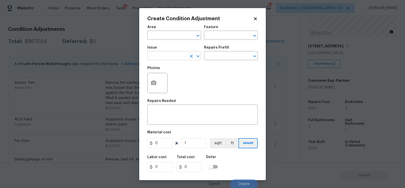
click at [187, 57] on input "text" at bounding box center [166, 56] width 39 height 8
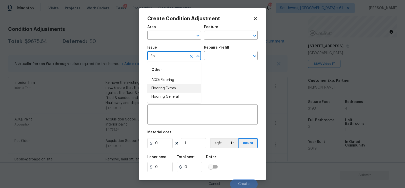
click at [183, 96] on li "Flooring General" at bounding box center [174, 97] width 54 height 8
type input "Flooring General"
click at [219, 61] on div "Issue Flooring General ​ Repairs Prefill ​" at bounding box center [202, 53] width 110 height 21
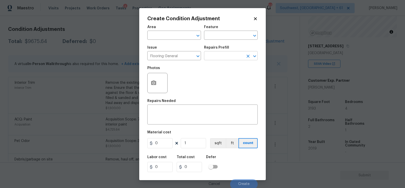
click at [220, 58] on input "text" at bounding box center [223, 56] width 39 height 8
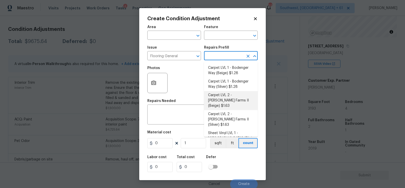
click at [226, 102] on li "Carpet LVL 2 - Abshire Farms II (Beige) $1.63" at bounding box center [231, 100] width 54 height 19
type input "Overall Flooring"
type textarea "Install new carpet ([PERSON_NAME] Farms II - 749 Stony Glade) at all previously…"
type input "1.63"
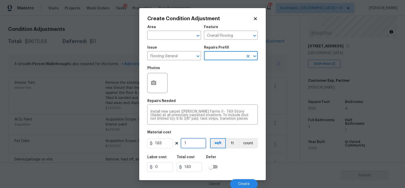
click at [193, 140] on input "1" at bounding box center [193, 143] width 25 height 10
type input "0"
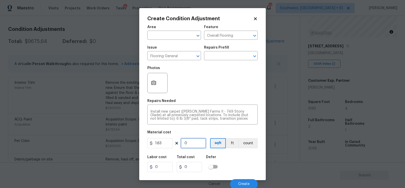
type input "2"
type input "3.26"
type input "20"
type input "32.6"
type input "200"
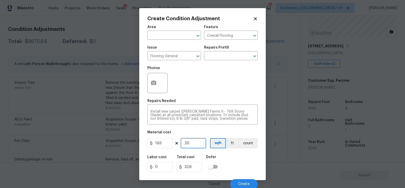
type input "326"
type input "2000"
type input "3260"
type input "2000"
click at [194, 168] on input "3260" at bounding box center [189, 167] width 25 height 10
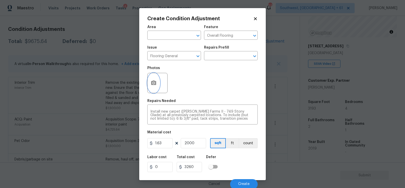
click at [151, 82] on icon "button" at bounding box center [153, 83] width 5 height 5
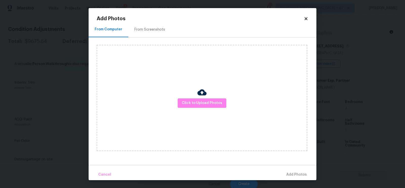
click at [163, 41] on div "Click to Upload Photos" at bounding box center [207, 97] width 220 height 121
click at [160, 31] on div "From Screenshots" at bounding box center [149, 29] width 31 height 5
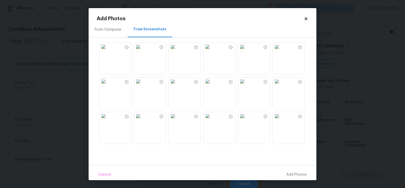
click at [177, 86] on img at bounding box center [173, 81] width 8 height 8
click at [142, 86] on img at bounding box center [138, 81] width 8 height 8
click at [293, 172] on span "Add 2 Photo(s)" at bounding box center [294, 175] width 26 height 6
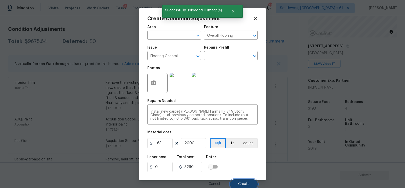
click at [245, 183] on span "Create" at bounding box center [243, 184] width 11 height 4
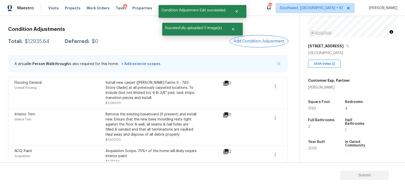
click at [265, 41] on span "Add Condition Adjustment" at bounding box center [258, 41] width 51 height 5
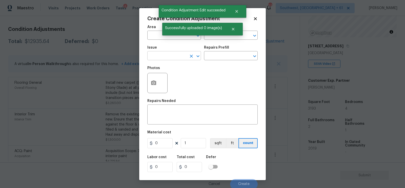
click at [174, 60] on input "text" at bounding box center [166, 56] width 39 height 8
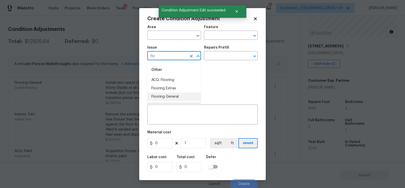
click at [175, 94] on li "Flooring General" at bounding box center [174, 97] width 54 height 8
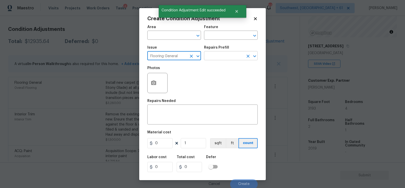
type input "Flooring General"
click at [223, 53] on input "text" at bounding box center [223, 56] width 39 height 8
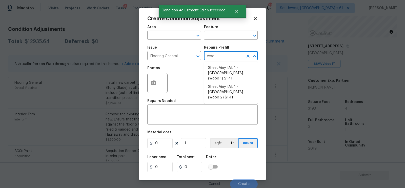
type input "wood"
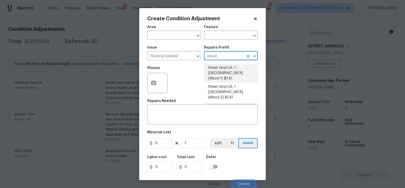
click at [222, 71] on li "Sheet Vinyl LVL 1 - Sugar Valley (Wood 1) $1.41" at bounding box center [231, 73] width 54 height 19
type input "Overall Flooring"
type textarea "Install sheet vinyl flooring ([GEOGRAPHIC_DATA] - Wood "Look", [STREET_ADDRESS]…"
type input "1.41"
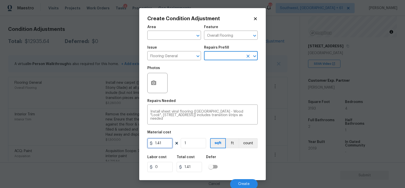
click at [164, 144] on input "1.41" at bounding box center [159, 143] width 25 height 10
type input "5"
click at [283, 69] on body "Maestro Visits Projects Work Orders Tasks 4 Properties Geo Assignments 632 Sout…" at bounding box center [202, 94] width 405 height 188
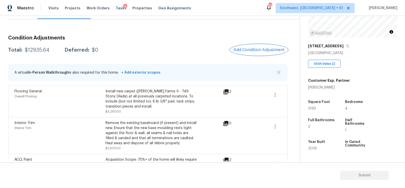
scroll to position [56, 0]
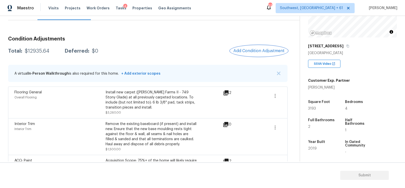
click at [241, 54] on button "Add Condition Adjustment" at bounding box center [258, 51] width 57 height 11
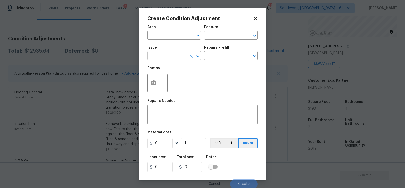
click at [170, 54] on input "text" at bounding box center [166, 56] width 39 height 8
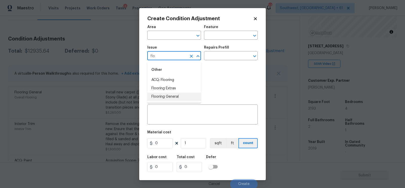
click at [181, 95] on li "Flooring General" at bounding box center [174, 97] width 54 height 8
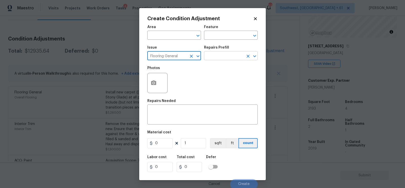
type input "Flooring General"
click at [222, 53] on input "text" at bounding box center [223, 56] width 39 height 8
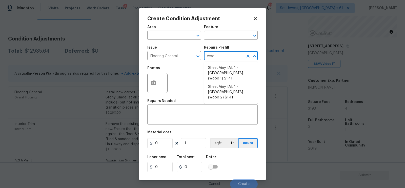
type input "wood"
click at [224, 70] on li "Sheet Vinyl LVL 1 - Sugar Valley (Wood 1) $1.41" at bounding box center [231, 73] width 54 height 19
type input "Overall Flooring"
type textarea "Install sheet vinyl flooring ([GEOGRAPHIC_DATA] - Wood "Look", [STREET_ADDRESS]…"
type input "1.41"
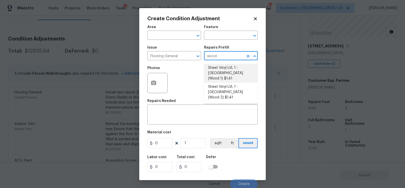
type input "1.41"
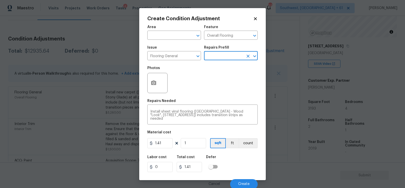
click at [224, 70] on div "Photos" at bounding box center [202, 79] width 110 height 33
click at [198, 140] on input "1" at bounding box center [193, 143] width 25 height 10
type input "11"
type input "15.51"
type input "119"
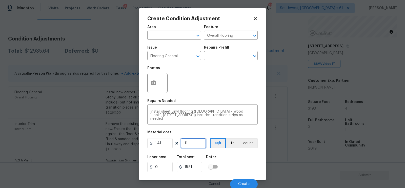
type input "167.79"
type input "1193"
type input "1682.13"
type input "1193"
click at [198, 166] on input "1682.13" at bounding box center [189, 167] width 25 height 10
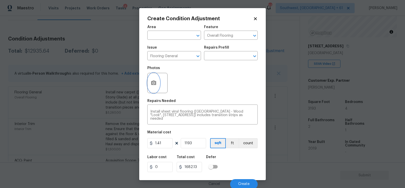
click at [153, 84] on circle "button" at bounding box center [154, 83] width 2 height 2
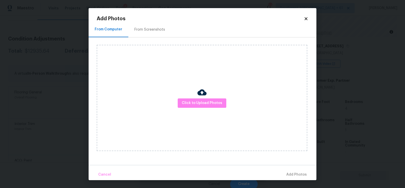
click at [161, 25] on div "From Screenshots" at bounding box center [149, 29] width 43 height 15
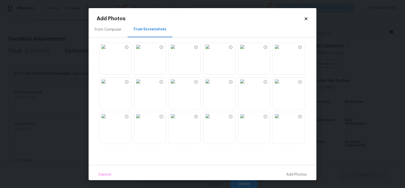
click at [177, 86] on img at bounding box center [173, 81] width 8 height 8
click at [142, 86] on img at bounding box center [138, 81] width 8 height 8
click at [286, 176] on span "Add 2 Photo(s)" at bounding box center [294, 175] width 26 height 6
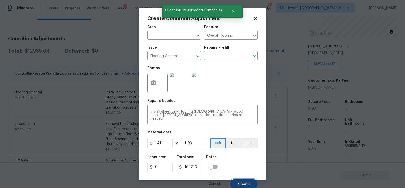
click at [244, 182] on button "Create" at bounding box center [244, 184] width 28 height 10
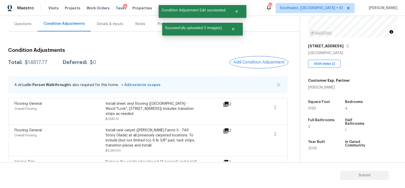
scroll to position [43, 0]
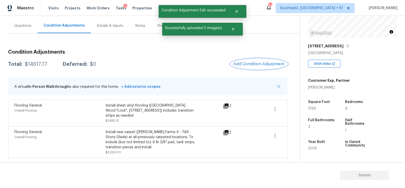
click at [240, 66] on span "Add Condition Adjustment" at bounding box center [258, 64] width 51 height 5
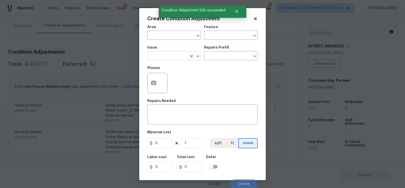
click at [174, 59] on input "text" at bounding box center [166, 56] width 39 height 8
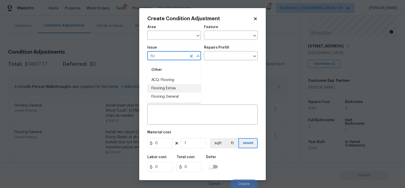
click at [172, 87] on li "Flooring Extras" at bounding box center [174, 88] width 54 height 8
type input "Flooring Extras"
click at [216, 60] on input "text" at bounding box center [223, 56] width 39 height 8
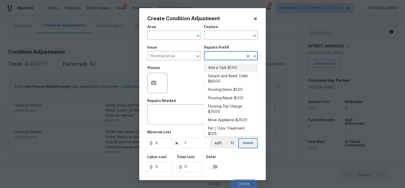
click at [217, 53] on input "text" at bounding box center [223, 56] width 39 height 8
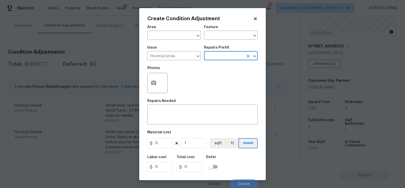
click at [217, 53] on input "text" at bounding box center [223, 56] width 39 height 8
type input "demo"
click at [223, 69] on li "Flooring Demo $1.00" at bounding box center [231, 68] width 54 height 8
type input "Overall Flooring"
type textarea "Demo existing flooring."
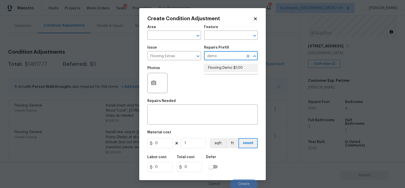
type input "1"
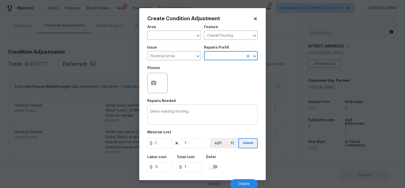
click at [198, 122] on div "Demo existing flooring. x ​" at bounding box center [202, 115] width 110 height 19
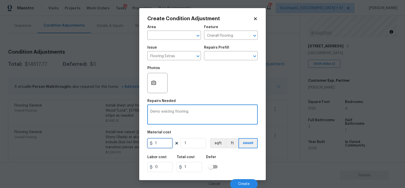
click at [163, 144] on input "1" at bounding box center [159, 143] width 25 height 10
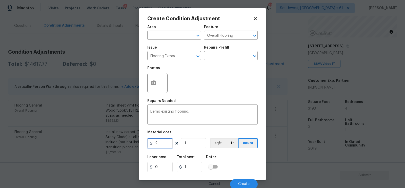
type input "2"
click at [189, 142] on input "1" at bounding box center [193, 143] width 25 height 10
type input "0"
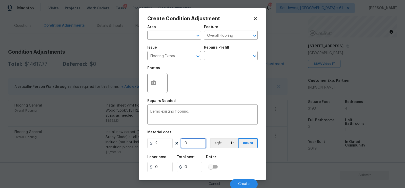
type input "1"
type input "2"
type input "11"
type input "22"
type input "119"
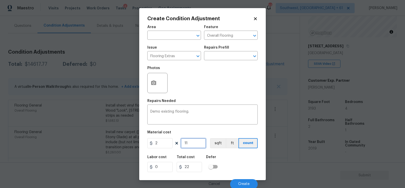
type input "238"
type input "1193"
type input "2386"
type input "1193"
click at [196, 164] on input "2386" at bounding box center [189, 167] width 25 height 10
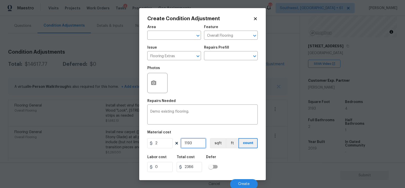
click at [189, 143] on input "1193" at bounding box center [193, 143] width 25 height 10
click at [197, 159] on div "Total cost" at bounding box center [191, 158] width 29 height 7
click at [196, 165] on input "2386" at bounding box center [189, 167] width 25 height 10
click at [198, 146] on input "1193" at bounding box center [193, 143] width 25 height 10
click at [168, 146] on input "2" at bounding box center [159, 143] width 25 height 10
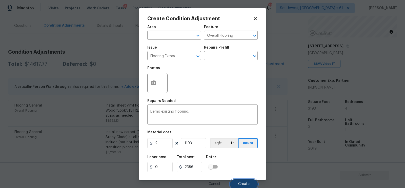
click at [247, 183] on span "Create" at bounding box center [243, 184] width 11 height 4
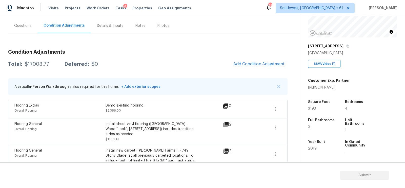
click at [248, 67] on button "Add Condition Adjustment" at bounding box center [258, 64] width 57 height 11
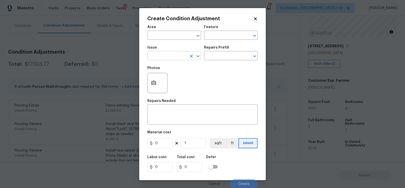
click at [167, 59] on input "text" at bounding box center [166, 56] width 39 height 8
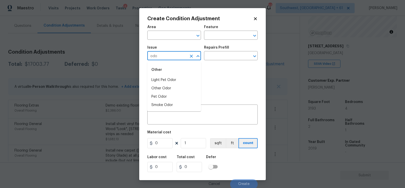
type input "odo"
click at [126, 50] on body "Maestro Visits Projects Work Orders Tasks 4 Properties Geo Assignments 632 Sout…" at bounding box center [202, 94] width 405 height 188
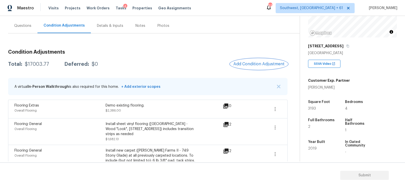
click at [258, 65] on span "Add Condition Adjustment" at bounding box center [258, 64] width 51 height 5
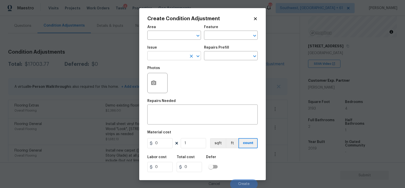
click at [175, 55] on input "text" at bounding box center [166, 56] width 39 height 8
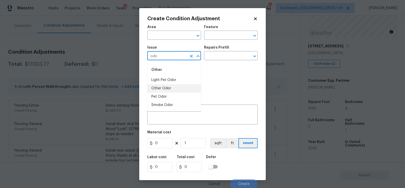
click at [167, 87] on li "Other Odor" at bounding box center [174, 88] width 54 height 8
type input "Other Odor"
click at [215, 56] on input "text" at bounding box center [223, 56] width 39 height 8
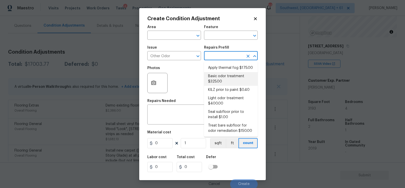
click at [218, 80] on li "Basic odor treatment $325.00" at bounding box center [231, 79] width 54 height 14
type textarea "OD Odor Protocol: Heavy Odor present. Remediate home odor. Including but not li…"
type input "325"
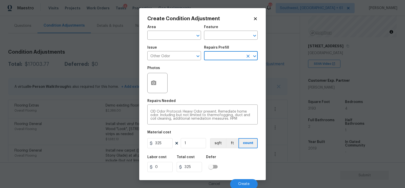
click at [163, 149] on figure "Material cost 325 1 sqft ft count" at bounding box center [202, 140] width 110 height 19
click at [164, 145] on input "325" at bounding box center [159, 143] width 25 height 10
type input "575"
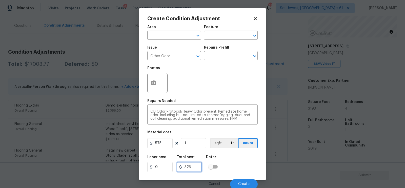
type input "575"
click at [191, 170] on input "575" at bounding box center [189, 167] width 25 height 10
click at [239, 183] on button "Create" at bounding box center [244, 184] width 28 height 10
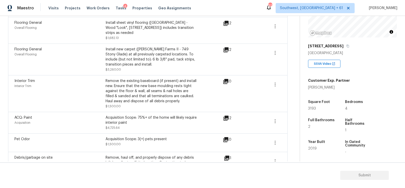
scroll to position [172, 0]
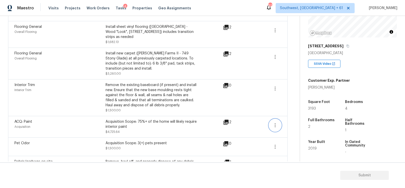
click at [274, 119] on button "button" at bounding box center [275, 125] width 12 height 12
click at [290, 116] on div "Edit" at bounding box center [303, 118] width 39 height 5
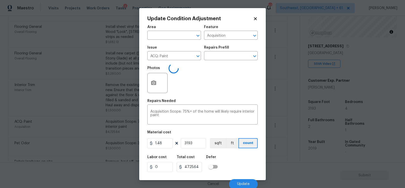
click at [290, 129] on body "Maestro Visits Projects Work Orders Tasks 4 Properties Geo Assignments 627 Sout…" at bounding box center [202, 94] width 405 height 188
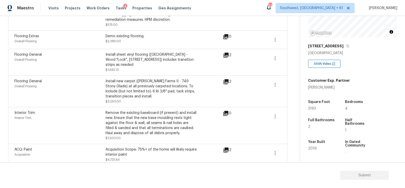
scroll to position [141, 0]
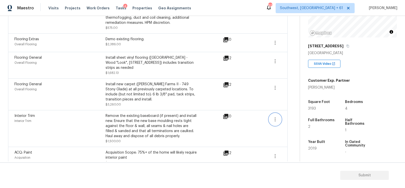
click at [276, 116] on icon "button" at bounding box center [275, 119] width 6 height 6
click at [294, 114] on div "Edit" at bounding box center [303, 113] width 39 height 5
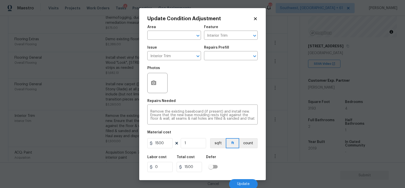
click at [284, 139] on body "Maestro Visits Projects Work Orders Tasks 4 Properties Geo Assignments 627 Sout…" at bounding box center [202, 94] width 405 height 188
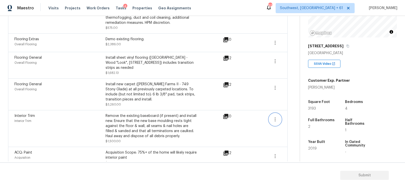
click at [276, 116] on icon "button" at bounding box center [275, 119] width 6 height 6
click at [287, 113] on div "Edit" at bounding box center [303, 113] width 39 height 5
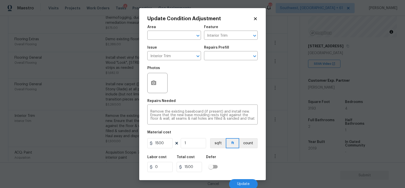
click at [284, 127] on body "Maestro Visits Projects Work Orders Tasks 4 Properties Geo Assignments 627 Sout…" at bounding box center [202, 94] width 405 height 188
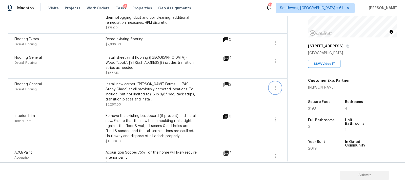
click at [272, 82] on button "button" at bounding box center [275, 88] width 12 height 12
click at [292, 79] on div "Edit" at bounding box center [303, 81] width 39 height 5
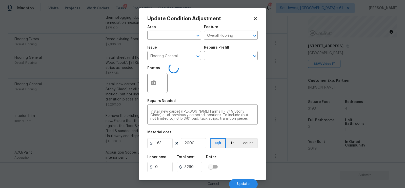
click at [290, 108] on body "Maestro Visits Projects Work Orders Tasks 4 Properties Geo Assignments 627 Sout…" at bounding box center [202, 94] width 405 height 188
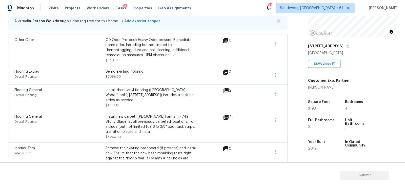
scroll to position [96, 0]
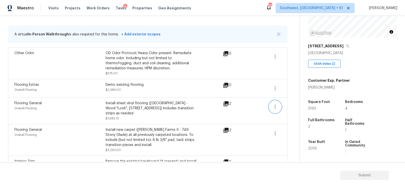
click at [274, 105] on icon "button" at bounding box center [275, 107] width 6 height 6
click at [294, 105] on div "Edit" at bounding box center [303, 105] width 39 height 5
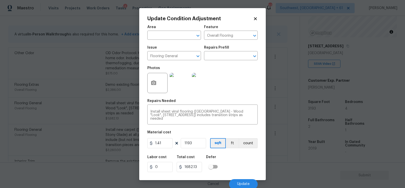
click at [291, 126] on body "Maestro Visits Projects Work Orders Tasks 4 Properties Geo Assignments 627 Sout…" at bounding box center [202, 94] width 405 height 188
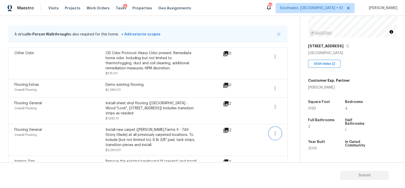
click at [274, 131] on button "button" at bounding box center [275, 133] width 12 height 12
click at [290, 126] on div "Edit" at bounding box center [303, 126] width 39 height 5
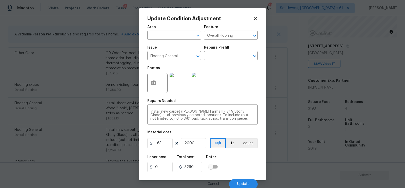
click at [288, 140] on body "Maestro Visits Projects Work Orders Tasks 4 Properties Geo Assignments 627 Sout…" at bounding box center [202, 94] width 405 height 188
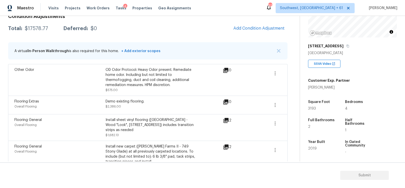
scroll to position [68, 0]
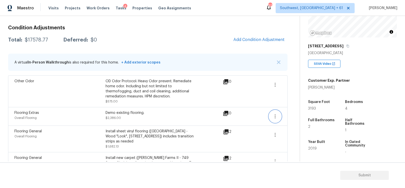
click at [273, 112] on button "button" at bounding box center [275, 116] width 12 height 12
click at [291, 115] on div "Edit" at bounding box center [303, 115] width 39 height 5
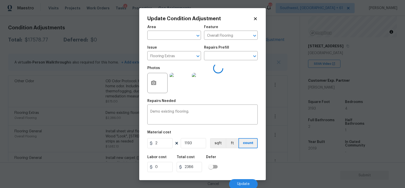
click at [285, 140] on body "Maestro Visits Projects Work Orders Tasks 4 Properties Geo Assignments 627 Sout…" at bounding box center [202, 94] width 405 height 188
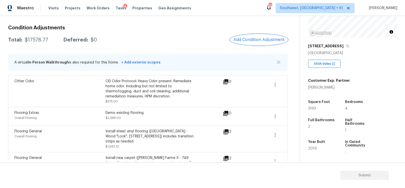
click at [271, 40] on span "Add Condition Adjustment" at bounding box center [258, 39] width 51 height 5
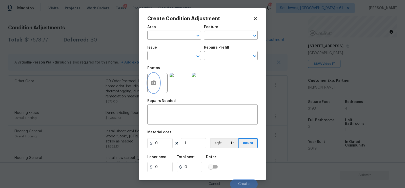
click at [158, 83] on button "button" at bounding box center [154, 83] width 12 height 20
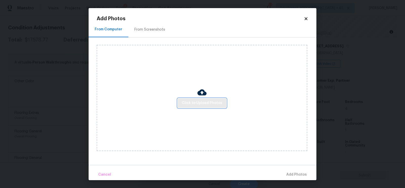
click at [192, 103] on span "Click to Upload Photos" at bounding box center [202, 103] width 41 height 6
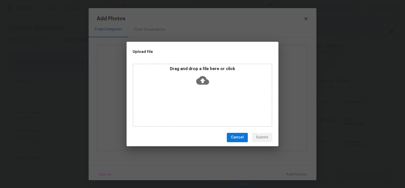
click at [203, 74] on icon at bounding box center [202, 80] width 13 height 13
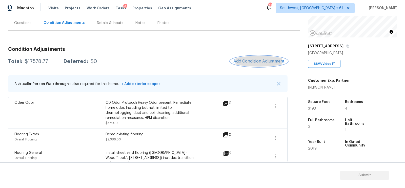
scroll to position [38, 0]
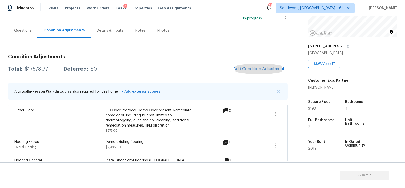
click at [23, 36] on div "Questions" at bounding box center [22, 30] width 29 height 15
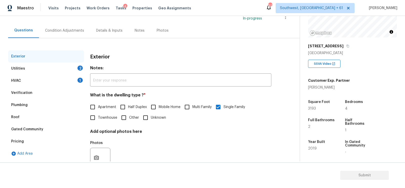
scroll to position [38, 0]
click at [42, 81] on div "HVAC 1" at bounding box center [46, 81] width 76 height 12
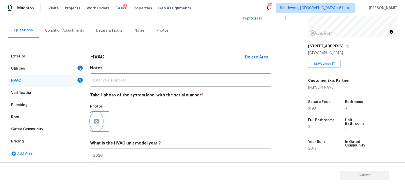
click at [97, 124] on icon "button" at bounding box center [96, 121] width 6 height 6
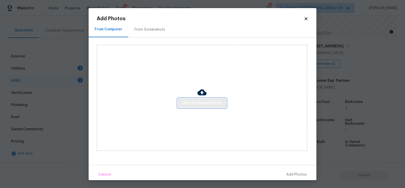
click at [191, 99] on button "Click to Upload Photos" at bounding box center [202, 102] width 49 height 9
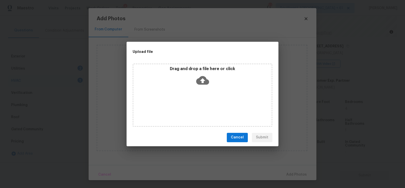
click at [199, 81] on icon at bounding box center [202, 80] width 13 height 9
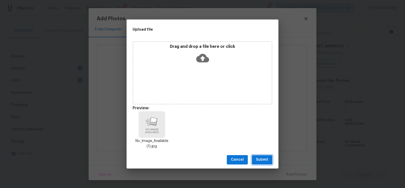
click at [266, 162] on span "Submit" at bounding box center [262, 160] width 12 height 6
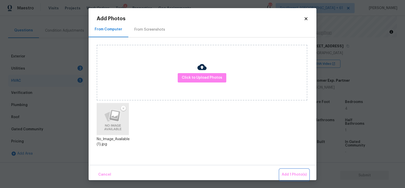
click at [296, 175] on span "Add 1 Photo(s)" at bounding box center [294, 175] width 25 height 6
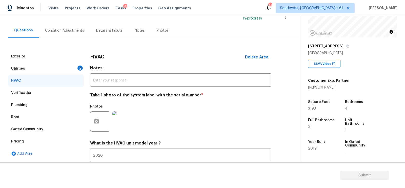
click at [70, 66] on div "Utilities 2" at bounding box center [46, 69] width 76 height 12
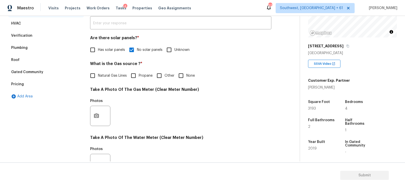
scroll to position [124, 0]
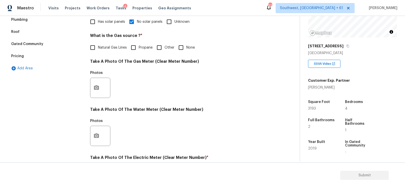
click at [109, 49] on span "Natural Gas Lines" at bounding box center [112, 47] width 29 height 5
click at [98, 49] on input "Natural Gas Lines" at bounding box center [92, 47] width 11 height 11
checkbox input "true"
click at [97, 95] on button "button" at bounding box center [96, 88] width 12 height 20
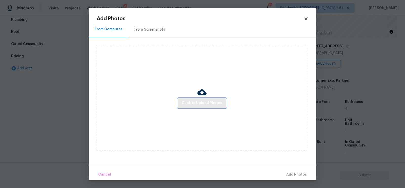
click at [200, 100] on button "Click to Upload Photos" at bounding box center [202, 102] width 49 height 9
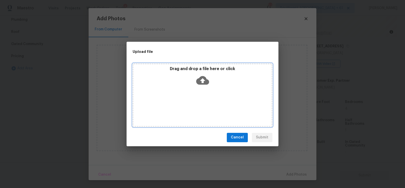
click at [198, 82] on icon at bounding box center [202, 80] width 13 height 9
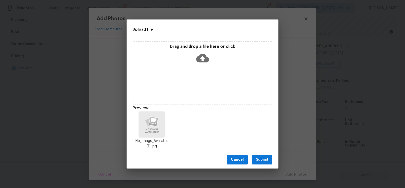
click at [259, 161] on span "Submit" at bounding box center [262, 160] width 12 height 6
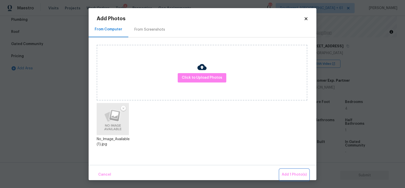
click at [290, 172] on span "Add 1 Photo(s)" at bounding box center [294, 175] width 25 height 6
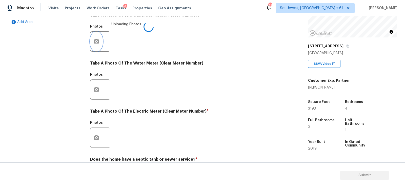
scroll to position [181, 0]
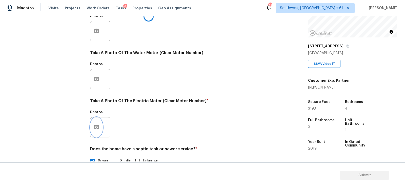
click at [98, 128] on icon "button" at bounding box center [96, 127] width 5 height 5
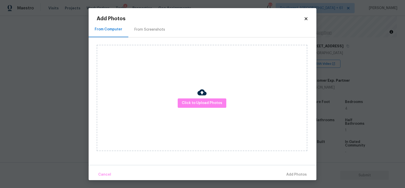
click at [204, 98] on div at bounding box center [201, 93] width 9 height 11
click at [201, 98] on button "Click to Upload Photos" at bounding box center [202, 102] width 49 height 9
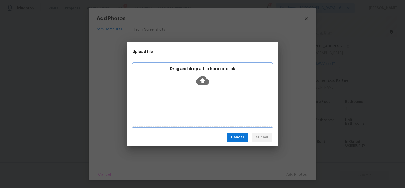
click at [202, 88] on div "Drag and drop a file here or click" at bounding box center [202, 77] width 138 height 22
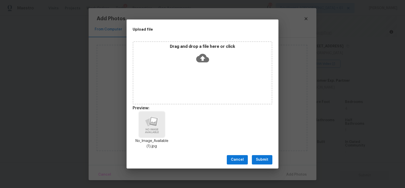
click at [262, 156] on button "Submit" at bounding box center [262, 159] width 21 height 9
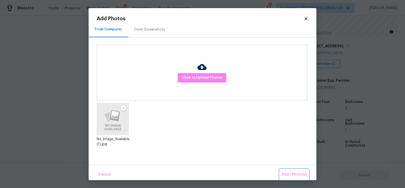
click at [291, 174] on span "Add 1 Photo(s)" at bounding box center [294, 175] width 25 height 6
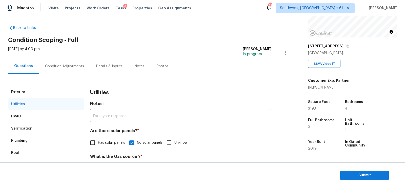
scroll to position [0, 0]
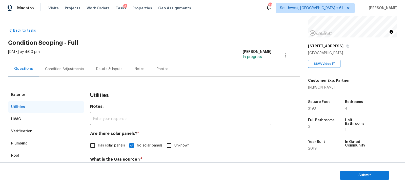
click at [69, 74] on div "Condition Adjustments" at bounding box center [64, 69] width 51 height 15
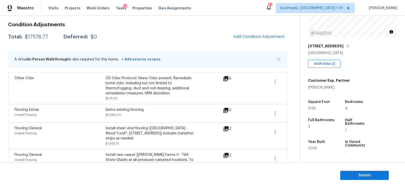
scroll to position [70, 0]
click at [254, 39] on span "Add Condition Adjustment" at bounding box center [258, 37] width 51 height 5
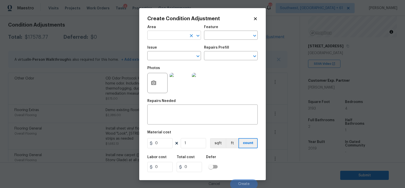
click at [171, 34] on input "text" at bounding box center [166, 36] width 39 height 8
click at [173, 55] on li "Interior Overall" at bounding box center [174, 55] width 54 height 8
type input "Interior Overall"
click at [171, 113] on textarea at bounding box center [202, 115] width 104 height 11
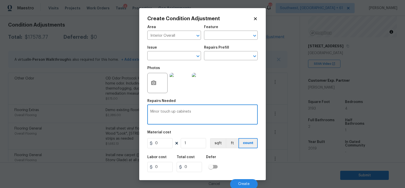
type textarea "Minor touch up cabinets"
click at [165, 143] on input "0" at bounding box center [159, 143] width 25 height 10
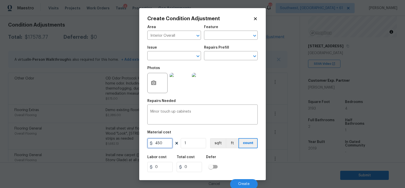
type input "450"
click at [190, 169] on input "450" at bounding box center [189, 167] width 25 height 10
click at [237, 185] on button "Create" at bounding box center [244, 184] width 28 height 10
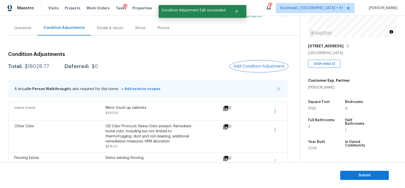
scroll to position [0, 0]
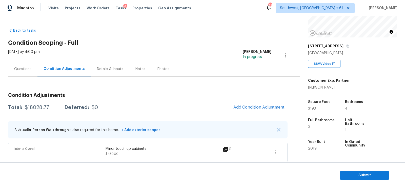
click at [29, 69] on div "Questions" at bounding box center [22, 69] width 17 height 5
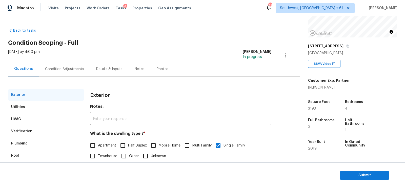
click at [69, 65] on div "Condition Adjustments" at bounding box center [64, 69] width 51 height 15
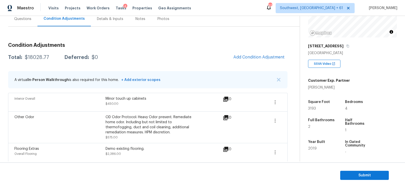
scroll to position [52, 0]
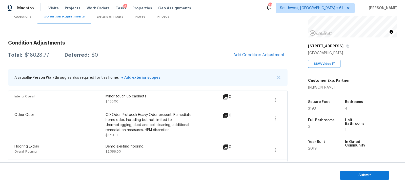
click at [37, 53] on div "$18028.77" at bounding box center [37, 55] width 24 height 5
copy div "$18028.77"
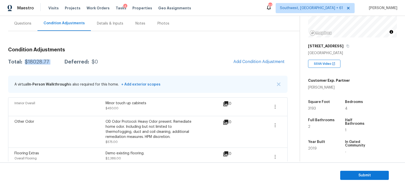
click at [67, 27] on div "Condition Adjustments" at bounding box center [63, 23] width 53 height 15
click at [21, 21] on div "Questions" at bounding box center [22, 23] width 17 height 5
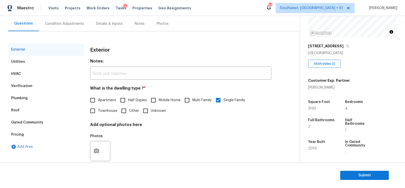
click at [59, 19] on div "Condition Adjustments" at bounding box center [64, 23] width 51 height 15
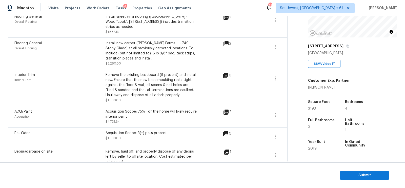
scroll to position [201, 0]
click at [273, 112] on icon "button" at bounding box center [275, 115] width 6 height 6
click at [292, 108] on div "Edit" at bounding box center [303, 108] width 39 height 5
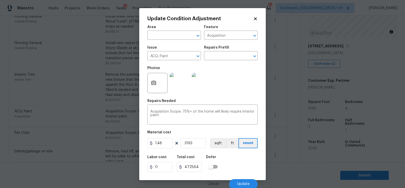
click at [287, 128] on body "Maestro Visits Projects Work Orders Tasks 4 Properties Geo Assignments 624 Sout…" at bounding box center [202, 94] width 405 height 188
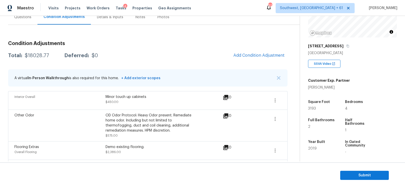
scroll to position [0, 0]
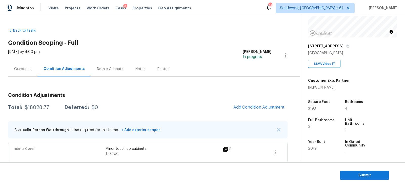
click at [22, 65] on div "Questions" at bounding box center [22, 69] width 29 height 15
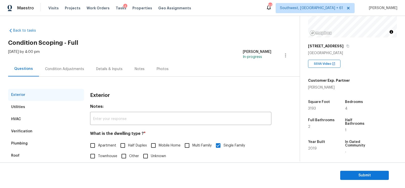
click at [63, 67] on div "Condition Adjustments" at bounding box center [64, 69] width 39 height 5
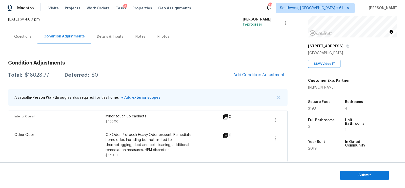
scroll to position [33, 0]
click at [178, 72] on div "Total: $18028.77 Deferred: $0 Add Condition Adjustment" at bounding box center [148, 74] width 280 height 11
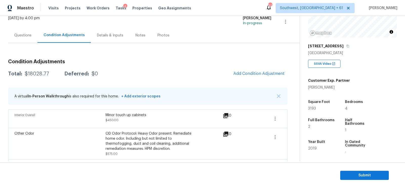
scroll to position [31, 0]
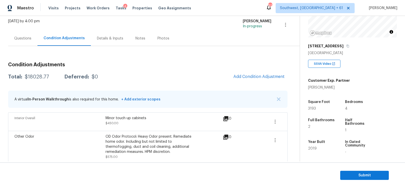
click at [32, 44] on div "Questions" at bounding box center [22, 38] width 29 height 15
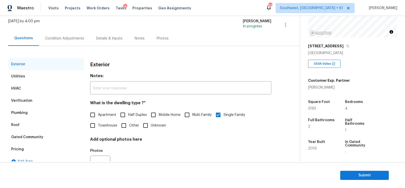
click at [76, 42] on div "Condition Adjustments" at bounding box center [64, 38] width 51 height 15
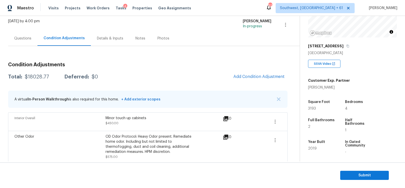
scroll to position [74, 0]
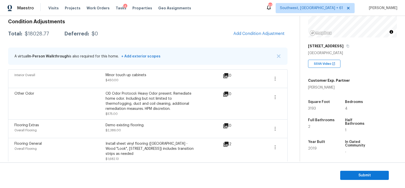
click at [197, 29] on div "Total: $18028.77 Deferred: $0 Add Condition Adjustment" at bounding box center [148, 33] width 280 height 11
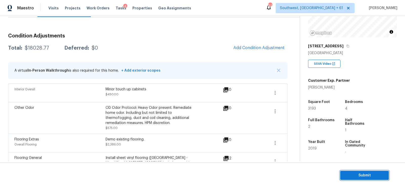
click at [361, 176] on span "Submit" at bounding box center [364, 175] width 41 height 6
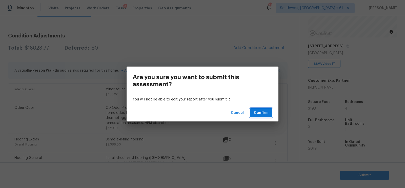
click at [271, 115] on button "Confirm" at bounding box center [261, 112] width 23 height 9
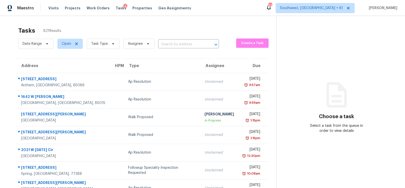
click at [176, 37] on div "Date Range Open Task Type Assignee ​" at bounding box center [118, 43] width 201 height 13
click at [176, 42] on input "text" at bounding box center [181, 45] width 47 height 8
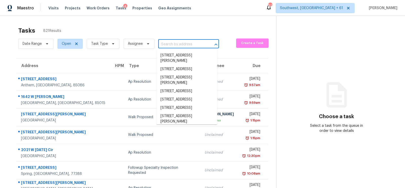
paste input "16545 Star Grass Cir, Bradenton, FL 34211"
type input "16545 Star Grass Cir, Bradenton, FL 34211"
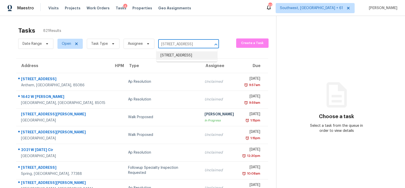
click at [176, 58] on li "16545 Star Grass Cir, Bradenton, FL 34211" at bounding box center [186, 55] width 61 height 8
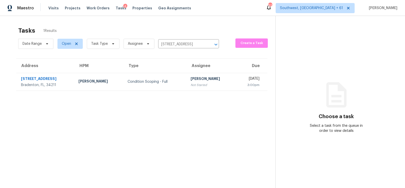
click at [163, 82] on div "Condition Scoping - Full" at bounding box center [155, 81] width 55 height 5
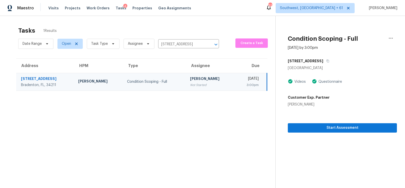
click at [196, 82] on div "[PERSON_NAME]" at bounding box center [210, 79] width 41 height 6
click at [339, 130] on span "Start Assessment" at bounding box center [342, 128] width 101 height 6
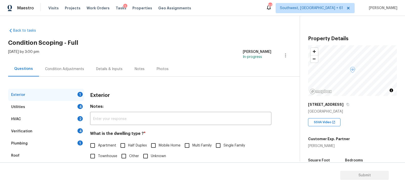
click at [214, 141] on input "Single Family" at bounding box center [218, 145] width 11 height 11
checkbox input "true"
click at [86, 104] on div "Exterior Utilities 4 HVAC 2 Verification 4 Plumbing 1 Roof Gated Community 1 Pr…" at bounding box center [148, 152] width 280 height 127
click at [80, 105] on div "4" at bounding box center [79, 106] width 5 height 5
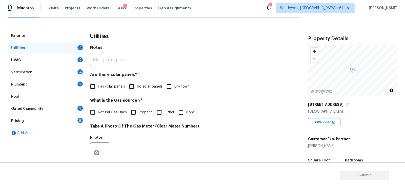
scroll to position [82, 0]
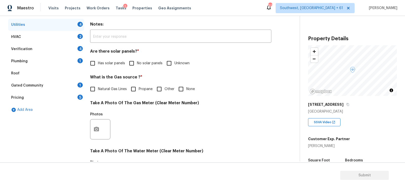
click at [141, 63] on span "No solar panels" at bounding box center [150, 63] width 26 height 5
click at [137, 63] on input "No solar panels" at bounding box center [131, 63] width 11 height 11
checkbox input "true"
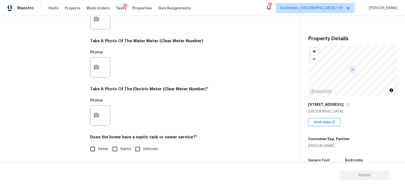
click at [91, 152] on input "Sewer" at bounding box center [92, 149] width 11 height 11
checkbox input "true"
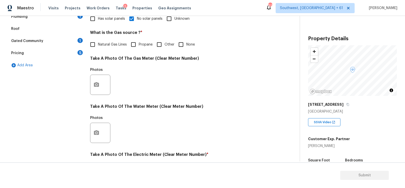
scroll to position [6, 0]
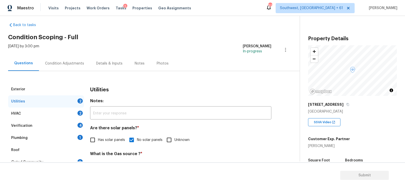
click at [56, 115] on div "HVAC 2" at bounding box center [46, 114] width 76 height 12
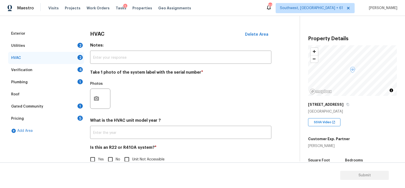
scroll to position [72, 0]
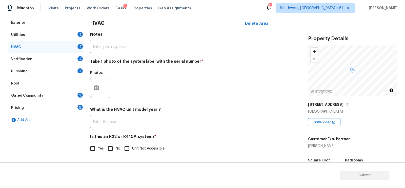
click at [136, 130] on div "HVAC Delete Area Notes: ​ Take 1 photo of the system label with the serial numb…" at bounding box center [180, 88] width 181 height 143
click at [136, 123] on input "text" at bounding box center [180, 122] width 181 height 12
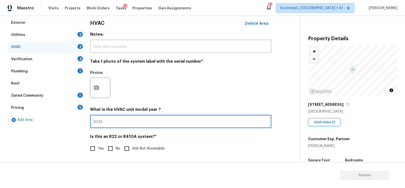
type input "2023"
click at [111, 149] on input "No" at bounding box center [110, 148] width 11 height 11
checkbox input "true"
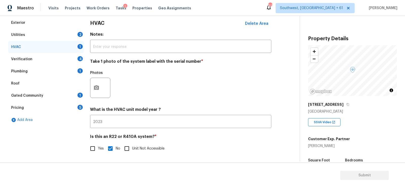
click at [79, 61] on div "Verification 4" at bounding box center [46, 59] width 76 height 12
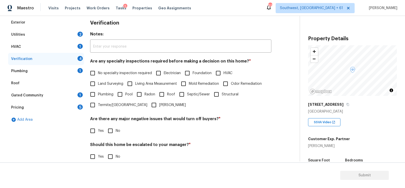
click at [112, 69] on label "No specialty inspection required" at bounding box center [119, 73] width 65 height 11
click at [98, 69] on input "No specialty inspection required" at bounding box center [92, 73] width 11 height 11
checkbox input "true"
click at [116, 138] on div "Verification Notes: ​ Are any specialty inspections required before making a de…" at bounding box center [180, 107] width 181 height 183
click at [113, 130] on input "No" at bounding box center [110, 131] width 11 height 11
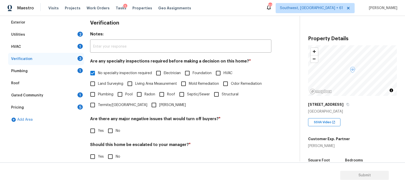
checkbox input "true"
click at [112, 154] on input "No" at bounding box center [110, 157] width 11 height 11
checkbox input "true"
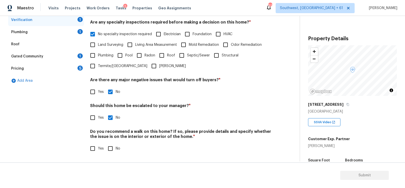
click at [110, 144] on input "No" at bounding box center [110, 148] width 11 height 11
checkbox input "true"
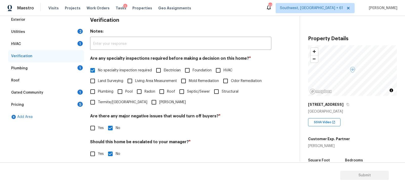
click at [63, 68] on div "Plumbing 1" at bounding box center [46, 68] width 76 height 12
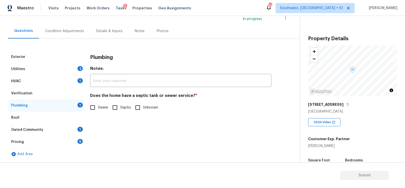
click at [94, 109] on input "Sewer" at bounding box center [92, 107] width 11 height 11
checkbox input "true"
click at [76, 127] on div "Gated Community 1" at bounding box center [46, 130] width 76 height 12
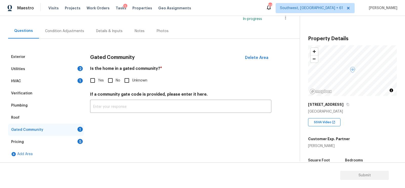
click at [112, 92] on h4 "If a community gate code is provided, please enter it here." at bounding box center [180, 95] width 181 height 7
click at [111, 80] on input "No" at bounding box center [110, 80] width 11 height 11
checkbox input "true"
click at [77, 137] on div "Pricing 5" at bounding box center [46, 142] width 76 height 12
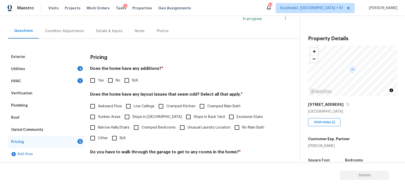
click at [100, 88] on div "Pricing Does the home have any additions? * Yes No N/A Does the home have any l…" at bounding box center [180, 139] width 181 height 176
click at [108, 83] on input "No" at bounding box center [110, 80] width 11 height 11
checkbox input "true"
click at [111, 137] on input "N/A" at bounding box center [114, 138] width 11 height 11
checkbox input "true"
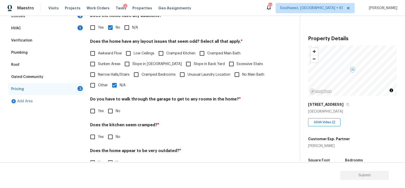
scroll to position [104, 0]
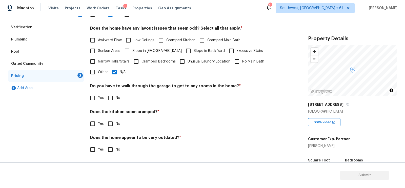
click at [111, 92] on div "Do you have to walk through the garage to get to any rooms in the home? * Yes No" at bounding box center [180, 94] width 181 height 20
click at [109, 98] on input "No" at bounding box center [110, 98] width 11 height 11
checkbox input "true"
click at [111, 124] on input "No" at bounding box center [110, 124] width 11 height 11
checkbox input "true"
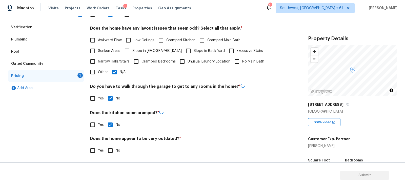
click at [111, 147] on input "No" at bounding box center [110, 150] width 11 height 11
checkbox input "true"
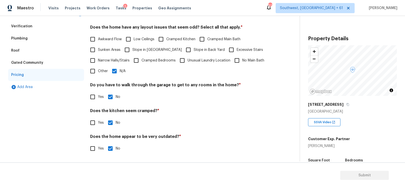
scroll to position [15, 0]
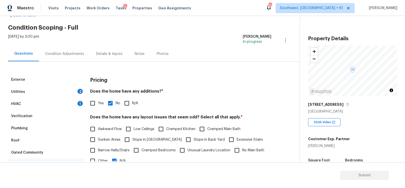
click at [58, 52] on div "Condition Adjustments" at bounding box center [64, 53] width 39 height 5
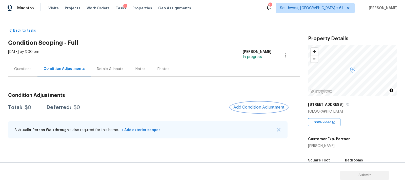
click at [262, 109] on span "Add Condition Adjustment" at bounding box center [258, 107] width 51 height 5
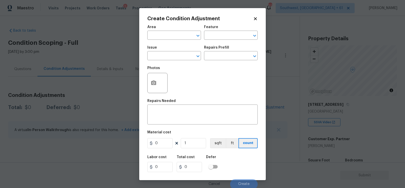
click at [150, 48] on h5 "Issue" at bounding box center [152, 48] width 10 height 4
click at [161, 58] on input "text" at bounding box center [166, 56] width 39 height 8
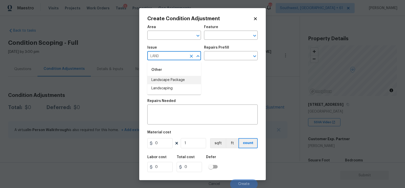
click at [165, 79] on li "Landscape Package" at bounding box center [174, 80] width 54 height 8
type input "Landscape Package"
click at [216, 59] on input "text" at bounding box center [223, 56] width 39 height 8
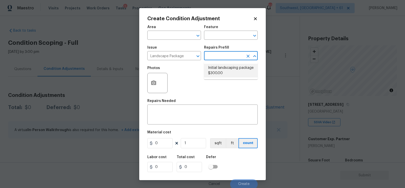
click at [219, 70] on li "Initial landscaping package $300.00" at bounding box center [231, 71] width 54 height 14
type input "Home Readiness Packages"
type textarea "Mowing of grass up to 6" in height. Mow, edge along driveways & sidewalks, trim…"
type input "300"
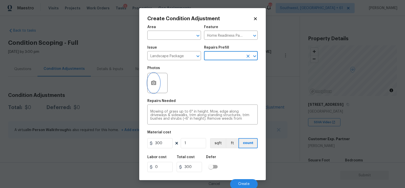
click at [159, 81] on button "button" at bounding box center [154, 83] width 12 height 20
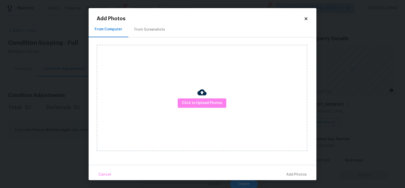
click at [149, 29] on div "From Screenshots" at bounding box center [149, 29] width 31 height 5
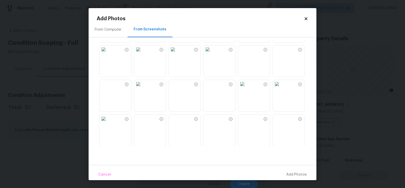
scroll to position [78, 0]
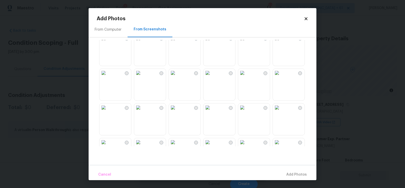
click at [212, 77] on img at bounding box center [208, 73] width 8 height 8
click at [297, 175] on span "Add 1 Photo(s)" at bounding box center [294, 175] width 25 height 6
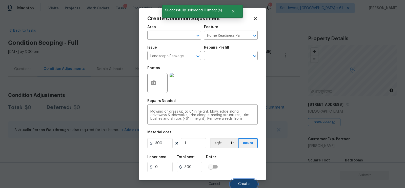
click at [248, 182] on button "Create" at bounding box center [244, 184] width 28 height 10
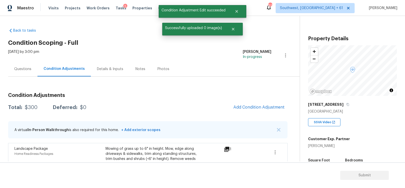
click at [271, 101] on div "Condition Adjustments Total: $300 Deferred: $0 Add Condition Adjustment A virtu…" at bounding box center [148, 139] width 280 height 101
click at [240, 108] on span "Add Condition Adjustment" at bounding box center [258, 107] width 51 height 5
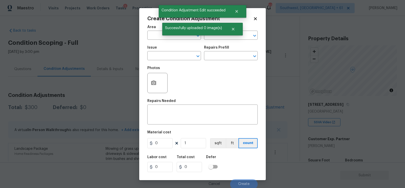
click at [174, 52] on div "Issue" at bounding box center [174, 49] width 54 height 7
click at [174, 56] on input "text" at bounding box center [166, 56] width 39 height 8
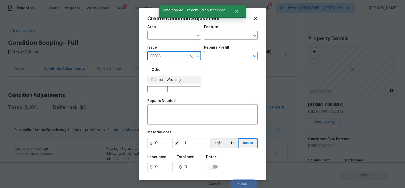
click at [172, 82] on li "Pressure Washing" at bounding box center [174, 80] width 54 height 8
type input "Pressure Washing"
click at [219, 54] on input "text" at bounding box center [223, 56] width 39 height 8
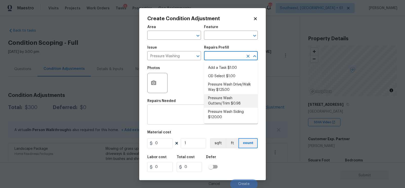
click at [171, 118] on textarea at bounding box center [202, 115] width 104 height 11
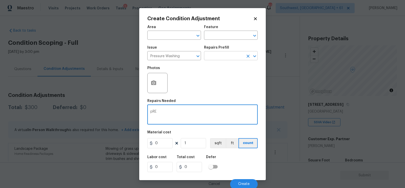
type textarea "pRE"
click at [226, 60] on input "text" at bounding box center [223, 56] width 39 height 8
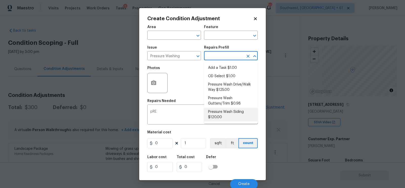
click at [220, 115] on li "Pressure Wash Siding $120.00" at bounding box center [231, 115] width 54 height 14
type input "Siding"
type textarea "Protect areas as needed for pressure washing. Pressure wash the siding on the h…"
type input "120"
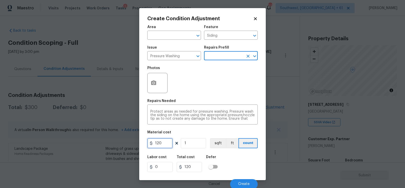
click at [153, 142] on input "120" at bounding box center [159, 143] width 25 height 10
type input "250"
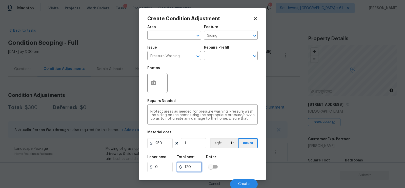
click at [197, 167] on input "120" at bounding box center [189, 167] width 25 height 10
type input "250"
click at [149, 80] on button "button" at bounding box center [154, 83] width 12 height 20
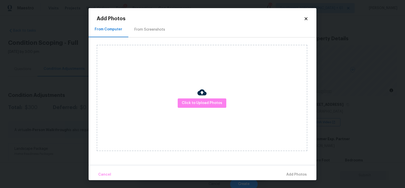
click at [146, 37] on div "From Screenshots" at bounding box center [149, 29] width 43 height 15
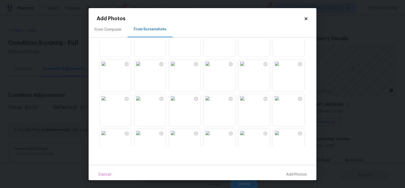
scroll to position [62, 0]
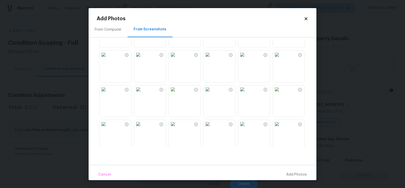
click at [177, 93] on img at bounding box center [173, 89] width 8 height 8
click at [177, 128] on img at bounding box center [173, 124] width 8 height 8
click at [294, 176] on span "Add 2 Photo(s)" at bounding box center [294, 175] width 26 height 6
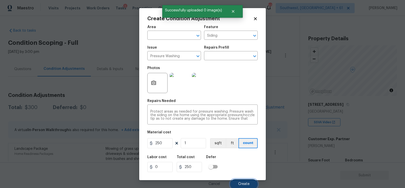
click at [238, 184] on button "Create" at bounding box center [244, 184] width 28 height 10
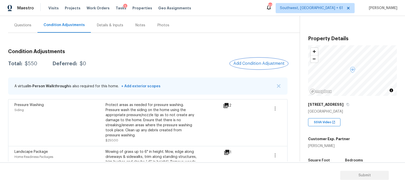
scroll to position [18, 0]
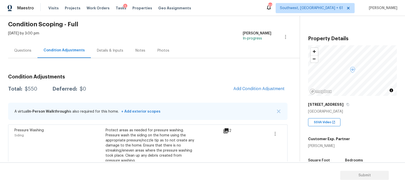
click at [105, 54] on div "Details & Inputs" at bounding box center [110, 50] width 38 height 15
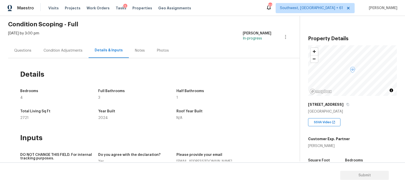
click at [166, 48] on div "Photos" at bounding box center [163, 50] width 24 height 15
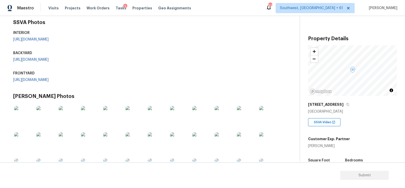
scroll to position [2, 0]
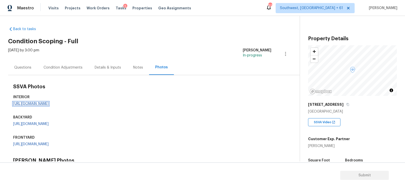
click at [44, 106] on link "https://opendoor-admin-client-upload-production.s3.amazonaws.com/uploads/Cake/S…" at bounding box center [30, 104] width 35 height 4
click at [18, 68] on div "Questions" at bounding box center [22, 67] width 17 height 5
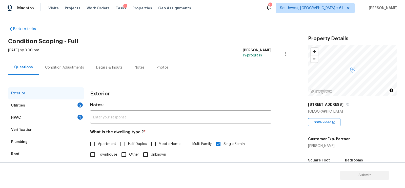
click at [67, 66] on div "Condition Adjustments" at bounding box center [64, 67] width 39 height 5
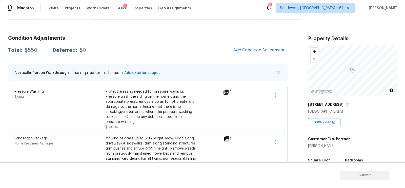
scroll to position [53, 0]
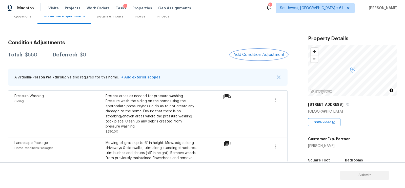
click at [250, 55] on span "Add Condition Adjustment" at bounding box center [258, 54] width 51 height 5
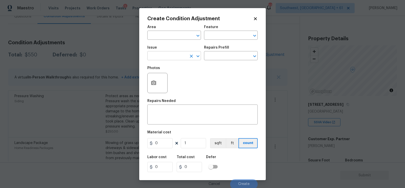
click at [168, 56] on input "text" at bounding box center [166, 56] width 39 height 8
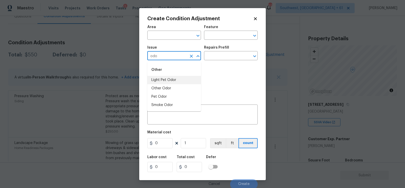
click at [172, 79] on li "Light Pet Odor" at bounding box center [174, 80] width 54 height 8
type input "Light Pet Odor"
click at [241, 44] on div "Issue Light Pet Odor ​ Repairs Prefill ​" at bounding box center [202, 53] width 110 height 21
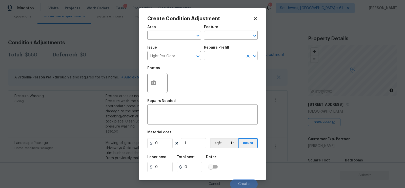
click at [227, 55] on input "text" at bounding box center [223, 56] width 39 height 8
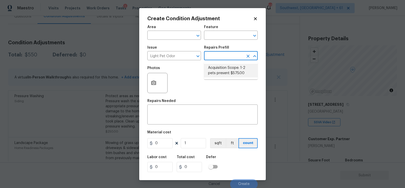
click at [223, 71] on li "Acquisition Scope: 1-2 pets present $575.00" at bounding box center [231, 71] width 54 height 14
type textarea "Acquisition Scope: 1-2 pets present"
type input "575"
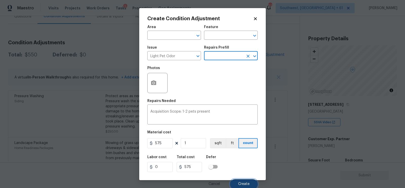
click at [246, 181] on button "Create" at bounding box center [244, 184] width 28 height 10
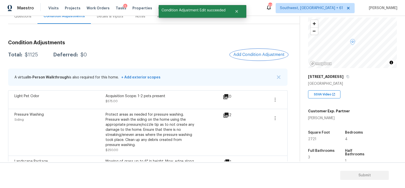
scroll to position [29, 0]
click at [253, 55] on span "Add Condition Adjustment" at bounding box center [258, 54] width 51 height 5
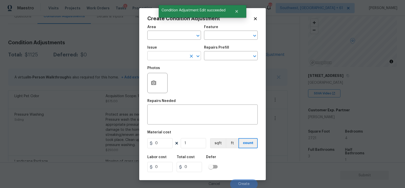
click at [168, 57] on input "text" at bounding box center [166, 56] width 39 height 8
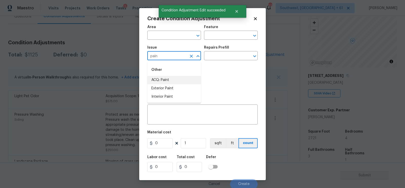
click at [170, 81] on li "ACQ: Paint" at bounding box center [174, 80] width 54 height 8
type input "ACQ: Paint"
click at [225, 55] on input "text" at bounding box center [223, 56] width 39 height 8
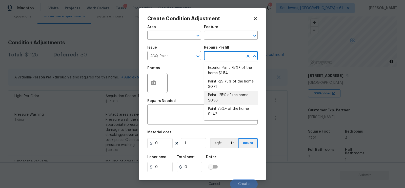
click at [220, 98] on li "Paint ~25% of the home $0.36" at bounding box center [231, 98] width 54 height 14
type input "Acquisition"
type textarea "Acquisition Scope: ~25% of the home needs interior paint"
type input "0.36"
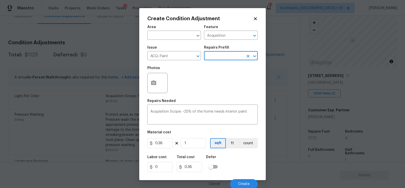
click at [192, 149] on figure "Material cost 0.36 1 sqft ft count" at bounding box center [202, 140] width 110 height 19
click at [195, 148] on input "1" at bounding box center [193, 143] width 25 height 10
type input "0"
type input "2"
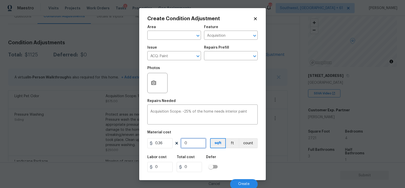
type input "0.72"
type input "27"
type input "9.72"
type input "272"
type input "97.92"
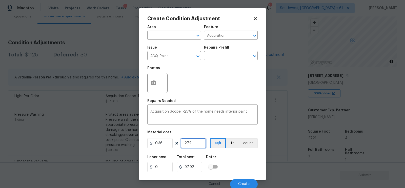
type input "2721"
type input "979.56"
type input "2721"
click at [195, 168] on input "979.56" at bounding box center [189, 167] width 25 height 10
click at [229, 183] on div "Cancel Create" at bounding box center [202, 182] width 110 height 14
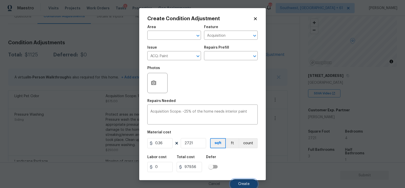
click at [237, 183] on button "Create" at bounding box center [244, 184] width 28 height 10
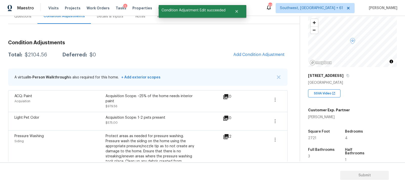
click at [254, 60] on div "Condition Adjustments Total: $2104.56 Deferred: $0 Add Condition Adjustment A v…" at bounding box center [148, 130] width 280 height 188
click at [256, 58] on button "Add Condition Adjustment" at bounding box center [258, 54] width 57 height 11
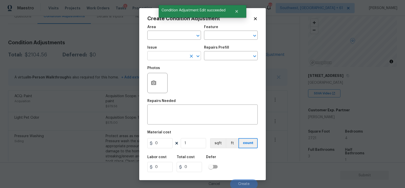
click at [171, 57] on input "text" at bounding box center [166, 56] width 39 height 8
type input "d"
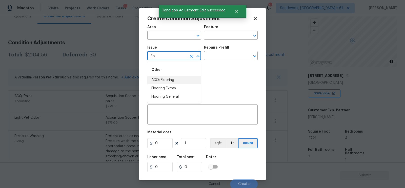
click at [172, 82] on li "ACQ: Flooring" at bounding box center [174, 80] width 54 height 8
type input "ACQ: Flooring"
click at [216, 58] on input "text" at bounding box center [223, 56] width 39 height 8
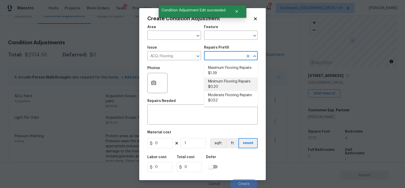
click at [219, 79] on li "Minimum Flooring Repairs $0.20" at bounding box center [231, 84] width 54 height 14
type input "Acquisition"
type textarea "Acquisition Scope: Minimum flooring repairs"
type input "0.2"
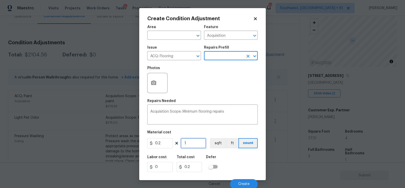
click at [190, 145] on input "1" at bounding box center [193, 143] width 25 height 10
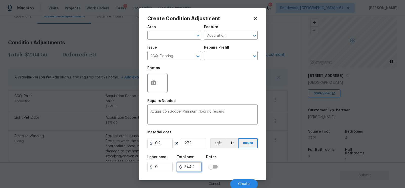
click at [192, 168] on input "544.2" at bounding box center [189, 167] width 25 height 10
click at [245, 183] on button "Create" at bounding box center [244, 184] width 28 height 10
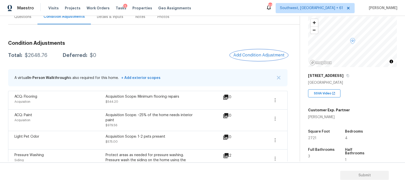
scroll to position [50, 0]
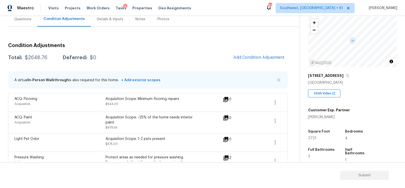
click at [38, 58] on div "$2648.76" at bounding box center [36, 57] width 23 height 5
copy div "$2648.76"
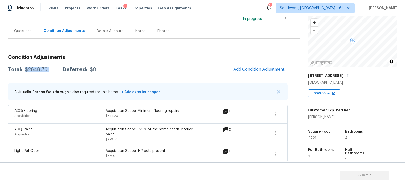
scroll to position [34, 0]
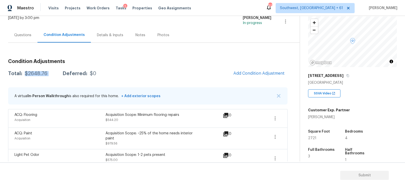
click at [33, 36] on div "Questions" at bounding box center [22, 35] width 29 height 15
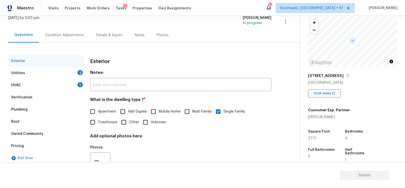
click at [70, 89] on div "HVAC 1" at bounding box center [46, 85] width 76 height 12
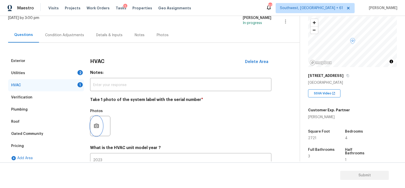
click at [101, 125] on button "button" at bounding box center [96, 126] width 12 height 20
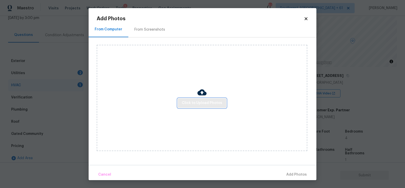
click at [203, 102] on span "Click to Upload Photos" at bounding box center [202, 103] width 41 height 6
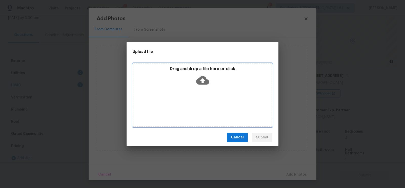
click at [207, 85] on icon at bounding box center [202, 80] width 13 height 13
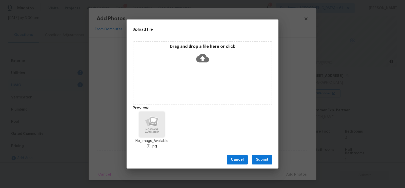
click at [263, 160] on span "Submit" at bounding box center [262, 160] width 12 height 6
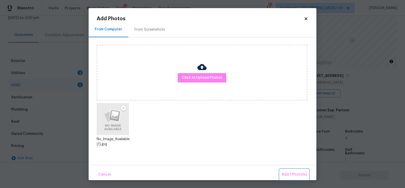
click at [285, 170] on button "Add 1 Photo(s)" at bounding box center [294, 174] width 29 height 11
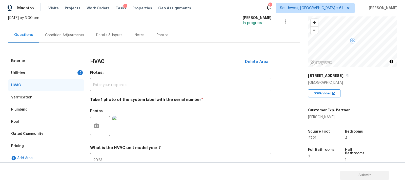
click at [68, 70] on div "Utilities 2" at bounding box center [46, 73] width 76 height 12
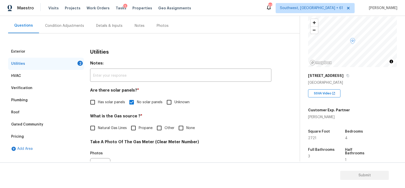
scroll to position [59, 0]
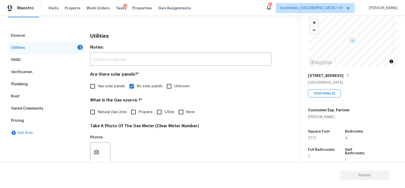
click at [108, 110] on span "Natural Gas Lines" at bounding box center [112, 112] width 29 height 5
click at [98, 110] on input "Natural Gas Lines" at bounding box center [92, 112] width 11 height 11
click at [95, 156] on button "button" at bounding box center [96, 153] width 12 height 20
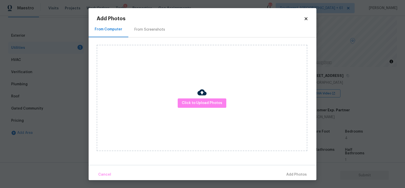
click at [196, 113] on div "Click to Upload Photos" at bounding box center [202, 98] width 211 height 106
click at [200, 102] on span "Click to Upload Photos" at bounding box center [202, 103] width 41 height 6
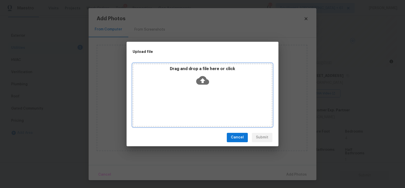
click at [201, 89] on div "Drag and drop a file here or click" at bounding box center [203, 95] width 140 height 63
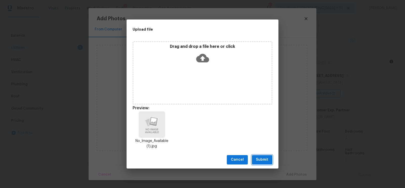
click at [266, 158] on span "Submit" at bounding box center [262, 160] width 12 height 6
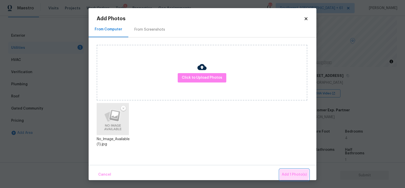
click at [288, 173] on span "Add 1 Photo(s)" at bounding box center [294, 175] width 25 height 6
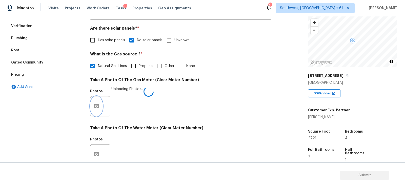
scroll to position [167, 0]
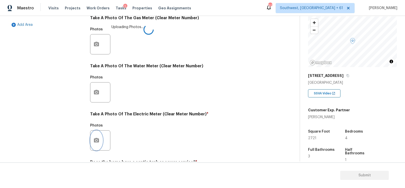
click at [99, 133] on button "button" at bounding box center [96, 141] width 12 height 20
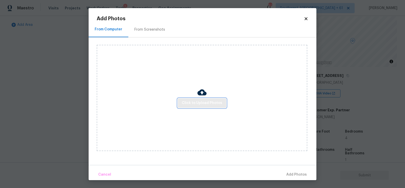
click at [188, 107] on button "Click to Upload Photos" at bounding box center [202, 102] width 49 height 9
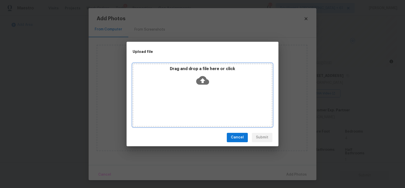
click at [202, 85] on icon at bounding box center [202, 80] width 13 height 13
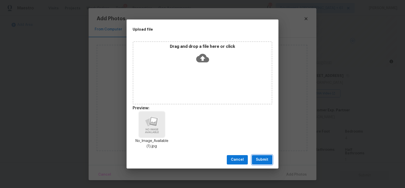
click at [260, 159] on span "Submit" at bounding box center [262, 160] width 12 height 6
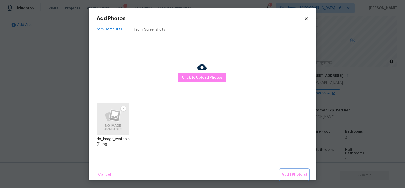
click at [288, 173] on span "Add 1 Photo(s)" at bounding box center [294, 175] width 25 height 6
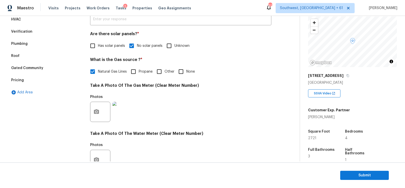
scroll to position [21, 0]
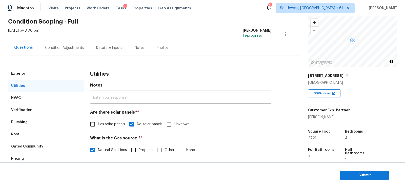
click at [80, 45] on div "Condition Adjustments" at bounding box center [64, 47] width 39 height 5
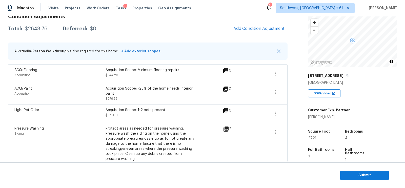
scroll to position [77, 0]
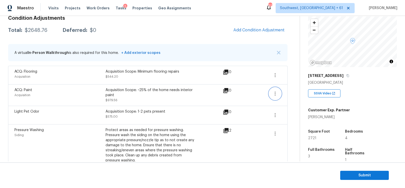
click at [275, 91] on icon "button" at bounding box center [275, 94] width 6 height 6
click at [298, 91] on div "Edit" at bounding box center [303, 92] width 39 height 5
click at [278, 71] on button "button" at bounding box center [275, 75] width 12 height 12
click at [292, 71] on link "Edit" at bounding box center [304, 74] width 43 height 8
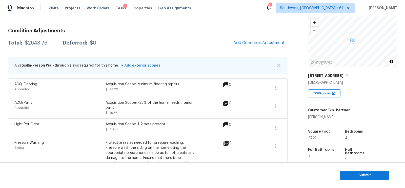
scroll to position [49, 0]
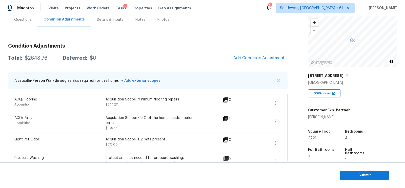
click at [14, 18] on div "Questions" at bounding box center [22, 19] width 29 height 15
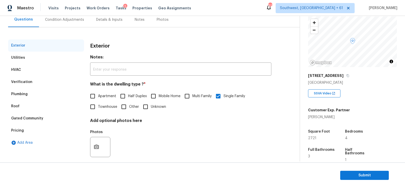
click at [66, 22] on div "Condition Adjustments" at bounding box center [64, 19] width 51 height 15
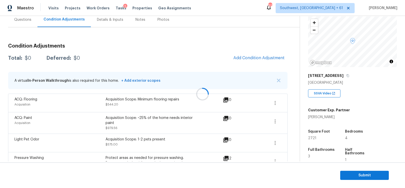
scroll to position [49, 0]
click at [357, 172] on span "Submit" at bounding box center [364, 175] width 41 height 6
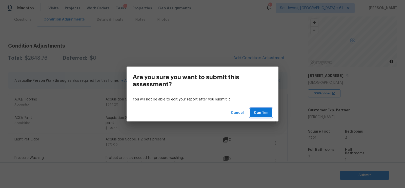
click at [263, 112] on span "Confirm" at bounding box center [261, 113] width 14 height 6
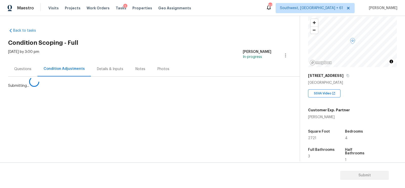
scroll to position [0, 0]
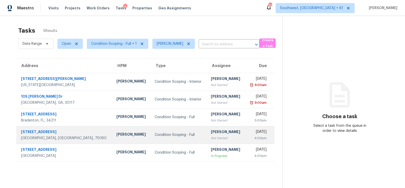
click at [211, 133] on div "[PERSON_NAME]" at bounding box center [226, 132] width 30 height 6
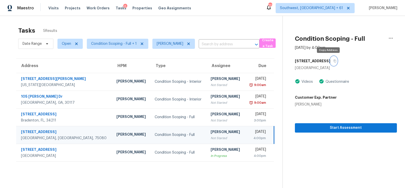
click at [330, 60] on button "button" at bounding box center [333, 60] width 7 height 9
click at [211, 136] on div "Not Started" at bounding box center [226, 138] width 30 height 5
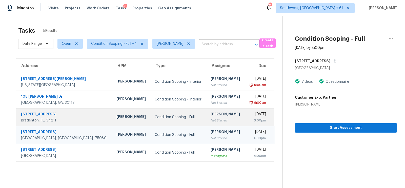
click at [245, 120] on td "Thu, Sep 25th 2025 3:00pm" at bounding box center [259, 117] width 29 height 18
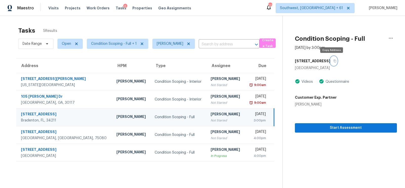
click at [334, 60] on icon "button" at bounding box center [335, 61] width 3 height 3
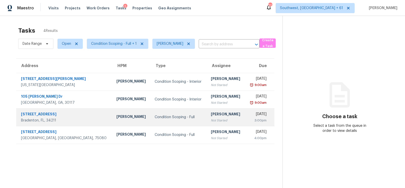
click at [211, 115] on div "[PERSON_NAME]" at bounding box center [226, 115] width 30 height 6
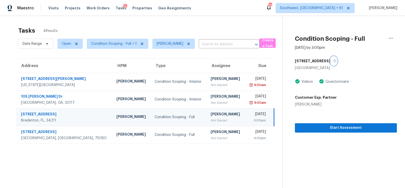
click at [333, 59] on icon "button" at bounding box center [334, 60] width 3 height 3
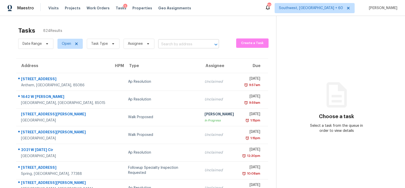
click at [175, 44] on input "text" at bounding box center [181, 45] width 47 height 8
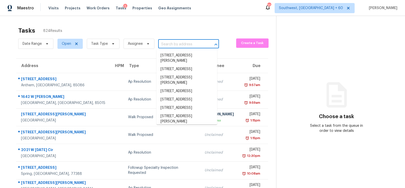
paste input "8327 Explorador [GEOGRAPHIC_DATA]"
type input "8327 Explorador [GEOGRAPHIC_DATA]"
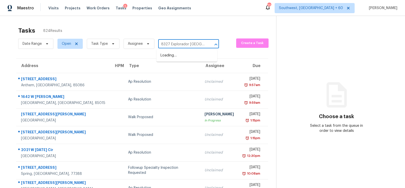
scroll to position [0, 25]
click at [178, 61] on li "8327 Explorador [GEOGRAPHIC_DATA]" at bounding box center [186, 58] width 61 height 14
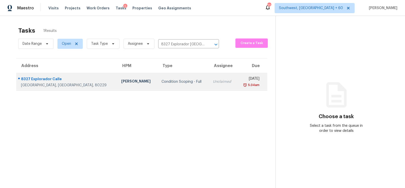
click at [122, 83] on td "[PERSON_NAME]" at bounding box center [137, 82] width 40 height 18
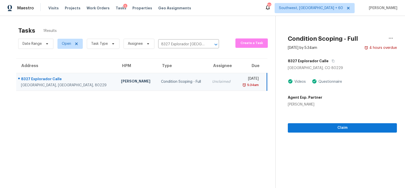
click at [212, 83] on div "Unclaimed" at bounding box center [222, 81] width 20 height 5
click at [341, 127] on span "Claim" at bounding box center [342, 128] width 101 height 6
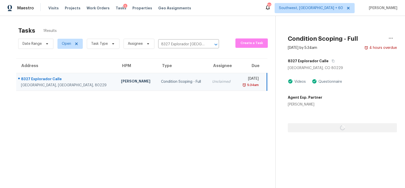
click at [308, 122] on div at bounding box center [342, 119] width 109 height 25
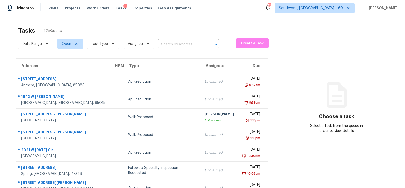
click at [174, 43] on input "text" at bounding box center [181, 45] width 47 height 8
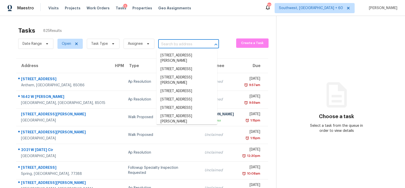
paste input "8327 Explorador [GEOGRAPHIC_DATA]"
type input "8327 Explorador [GEOGRAPHIC_DATA]"
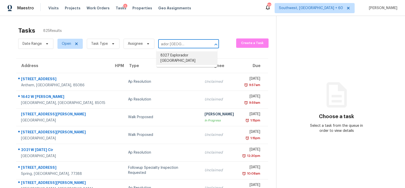
click at [178, 54] on li "8327 Explorador [GEOGRAPHIC_DATA]" at bounding box center [186, 58] width 61 height 14
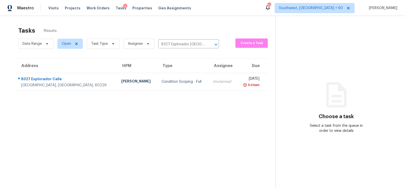
click at [181, 77] on td "Condition Scoping - Full" at bounding box center [182, 82] width 51 height 18
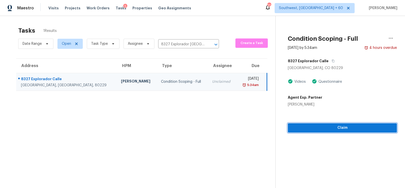
click at [339, 124] on button "Claim" at bounding box center [342, 127] width 109 height 9
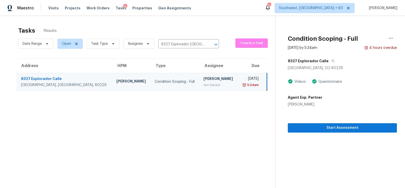
click at [204, 83] on div "Not Started" at bounding box center [219, 85] width 30 height 5
click at [330, 137] on section "Condition Scoping - Full [DATE] by 5:34am 4 hours overdue 8327 Explorador [GEOG…" at bounding box center [336, 110] width 122 height 188
click at [336, 131] on span "Start Assessment" at bounding box center [342, 128] width 101 height 6
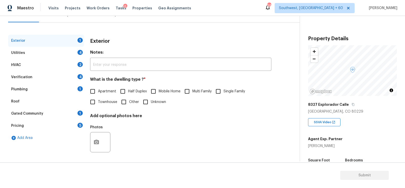
scroll to position [56, 0]
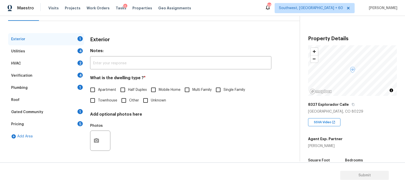
click at [233, 83] on div "What is the dwelling type ? * Apartment Half Duplex Mobile Home Multi Family Si…" at bounding box center [180, 90] width 181 height 30
click at [227, 92] on span "Single Family" at bounding box center [235, 89] width 22 height 5
click at [224, 92] on input "Single Family" at bounding box center [218, 90] width 11 height 11
checkbox input "true"
click at [69, 53] on div "Utilities 4" at bounding box center [46, 51] width 76 height 12
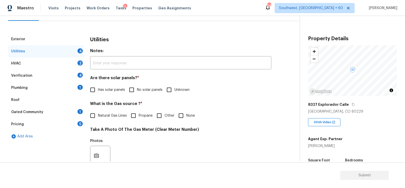
click at [142, 90] on span "No solar panels" at bounding box center [150, 89] width 26 height 5
click at [137, 90] on input "No solar panels" at bounding box center [131, 90] width 11 height 11
checkbox input "true"
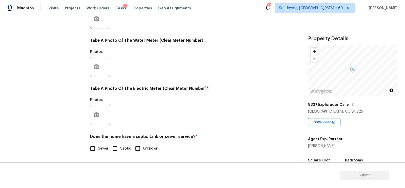
click at [101, 154] on label "Sewer" at bounding box center [97, 148] width 21 height 11
click at [98, 154] on input "Sewer" at bounding box center [92, 148] width 11 height 11
checkbox input "true"
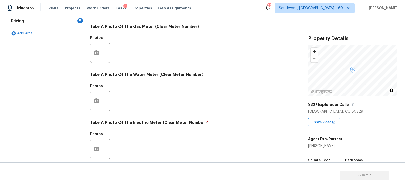
scroll to position [26, 0]
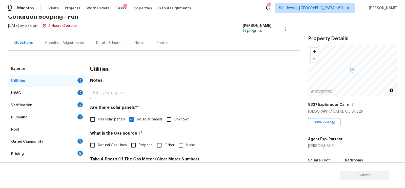
click at [62, 96] on div "HVAC 2" at bounding box center [46, 93] width 76 height 12
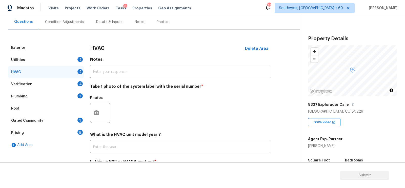
scroll to position [72, 0]
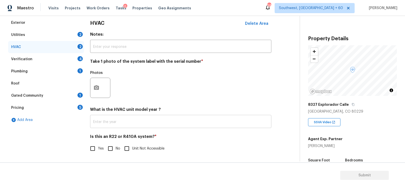
click at [127, 126] on input "text" at bounding box center [180, 122] width 181 height 12
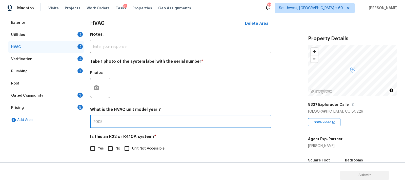
type input "2005"
click at [121, 151] on div "Yes No Unit Not Accessible" at bounding box center [180, 148] width 181 height 11
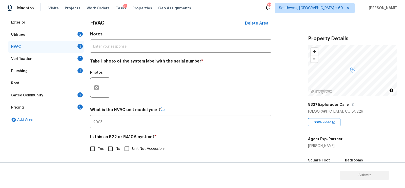
click at [114, 150] on input "No" at bounding box center [110, 149] width 11 height 11
checkbox input "true"
click at [78, 59] on div "4" at bounding box center [79, 58] width 5 height 5
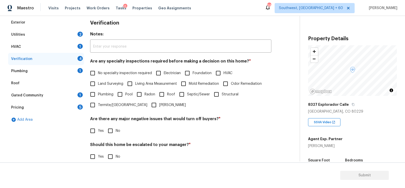
click at [112, 76] on label "No specialty inspection required" at bounding box center [119, 73] width 65 height 11
click at [98, 76] on input "No specialty inspection required" at bounding box center [92, 73] width 11 height 11
checkbox input "true"
click at [114, 125] on div "Are there any major negative issues that would turn off buyers? * Yes No" at bounding box center [180, 127] width 181 height 20
click at [111, 131] on input "No" at bounding box center [110, 131] width 11 height 11
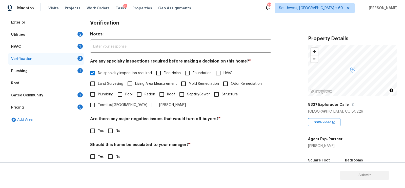
checkbox input "true"
click at [109, 156] on input "No" at bounding box center [110, 157] width 11 height 11
checkbox input "true"
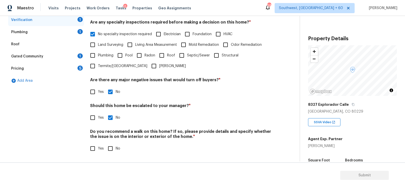
click at [113, 152] on input "No" at bounding box center [110, 148] width 11 height 11
checkbox input "true"
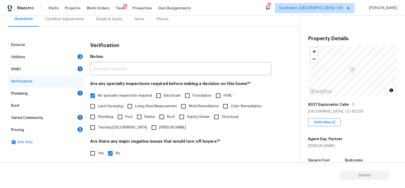
click at [62, 101] on div "Roof" at bounding box center [46, 106] width 76 height 12
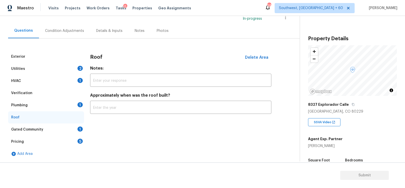
scroll to position [38, 0]
click at [79, 106] on div "1" at bounding box center [79, 105] width 5 height 5
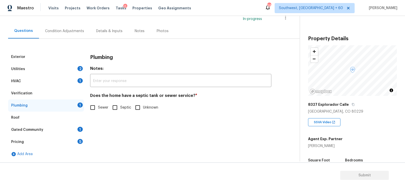
click at [96, 111] on input "Sewer" at bounding box center [92, 107] width 11 height 11
checkbox input "true"
click at [69, 133] on div "Gated Community 1" at bounding box center [46, 130] width 76 height 12
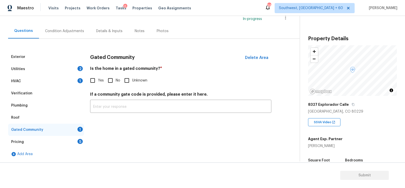
click at [117, 79] on span "No" at bounding box center [118, 80] width 5 height 5
click at [116, 79] on input "No" at bounding box center [110, 80] width 11 height 11
checkbox input "true"
click at [83, 138] on div "Pricing 5" at bounding box center [46, 142] width 76 height 12
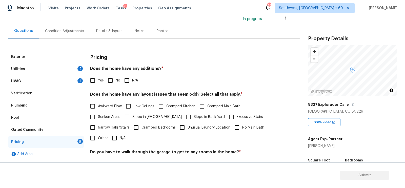
click at [115, 81] on input "No" at bounding box center [110, 80] width 11 height 11
checkbox input "true"
click at [116, 134] on input "N/A" at bounding box center [114, 138] width 11 height 11
checkbox input "true"
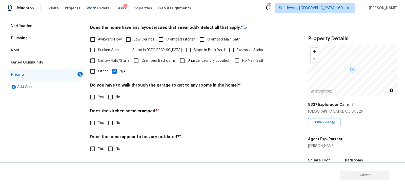
click at [112, 109] on h4 "Does the kitchen seem cramped? *" at bounding box center [180, 112] width 181 height 7
click at [113, 98] on input "No" at bounding box center [110, 97] width 11 height 11
checkbox input "true"
click at [111, 124] on input "No" at bounding box center [110, 123] width 11 height 11
checkbox input "true"
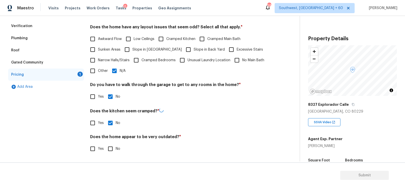
click at [113, 146] on input "No" at bounding box center [110, 149] width 11 height 11
checkbox input "true"
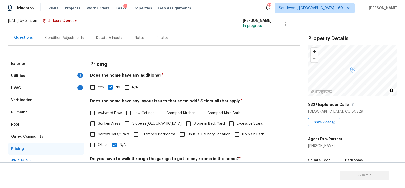
scroll to position [0, 0]
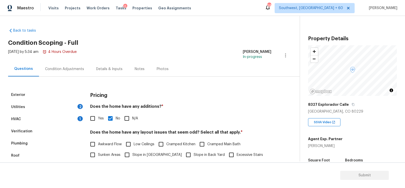
click at [62, 71] on div "Condition Adjustments" at bounding box center [64, 69] width 39 height 5
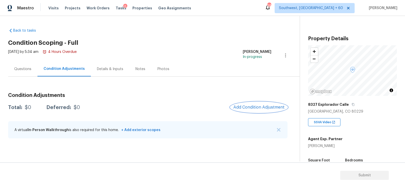
click at [274, 106] on span "Add Condition Adjustment" at bounding box center [258, 107] width 51 height 5
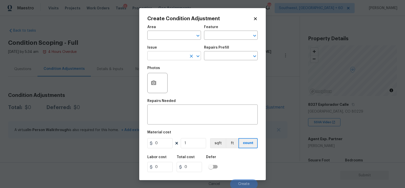
click at [171, 57] on input "text" at bounding box center [166, 56] width 39 height 8
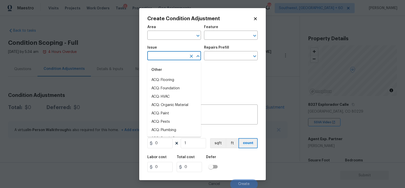
type input "f"
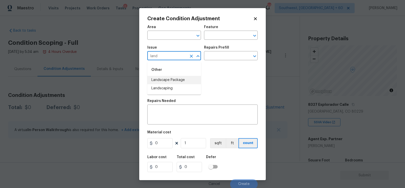
click at [175, 78] on li "Landscape Package" at bounding box center [174, 80] width 54 height 8
type input "Landscape Package"
click at [229, 52] on div "Repairs Prefill" at bounding box center [231, 49] width 54 height 7
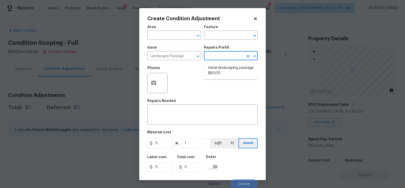
click at [233, 56] on input "text" at bounding box center [223, 56] width 39 height 8
click at [228, 68] on li "Initial landscaping package $80.00" at bounding box center [231, 71] width 54 height 14
type input "Home Readiness Packages"
type textarea "Mowing of grass up to 6" in height. Mow, edge along driveways & sidewalks, trim…"
type input "80"
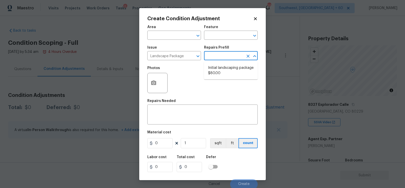
type input "80"
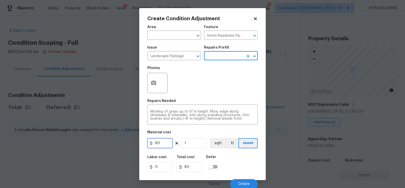
click at [172, 139] on input "80" at bounding box center [159, 143] width 25 height 10
type input "750"
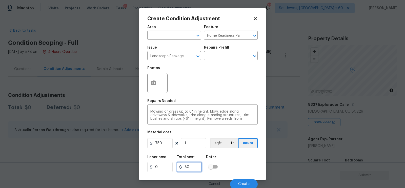
click at [196, 165] on input "80" at bounding box center [189, 167] width 25 height 10
type input "750"
click at [153, 83] on circle "button" at bounding box center [154, 83] width 2 height 2
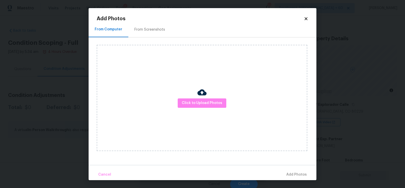
click at [153, 36] on div "From Screenshots" at bounding box center [149, 29] width 43 height 15
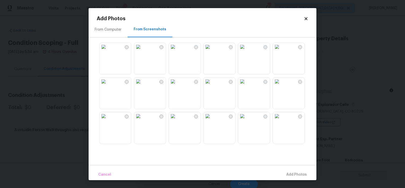
click at [112, 28] on div "From Computer" at bounding box center [108, 29] width 27 height 5
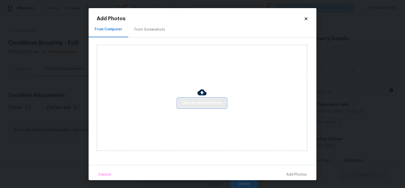
click at [200, 103] on span "Click to Upload Photos" at bounding box center [202, 103] width 41 height 6
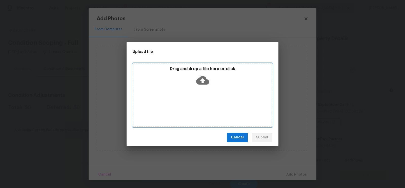
click at [207, 81] on icon at bounding box center [202, 80] width 13 height 9
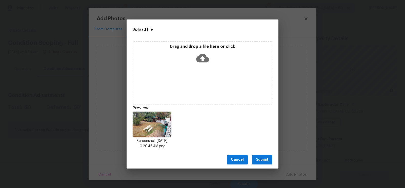
click at [263, 160] on span "Submit" at bounding box center [262, 160] width 12 height 6
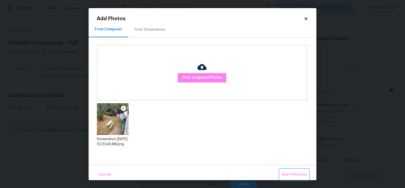
click at [298, 172] on span "Add 1 Photo(s)" at bounding box center [294, 175] width 25 height 6
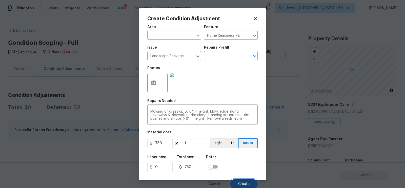
click at [240, 182] on button "Create" at bounding box center [244, 184] width 28 height 10
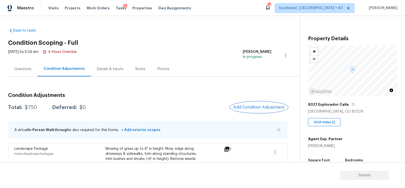
click at [249, 105] on span "Add Condition Adjustment" at bounding box center [258, 107] width 51 height 5
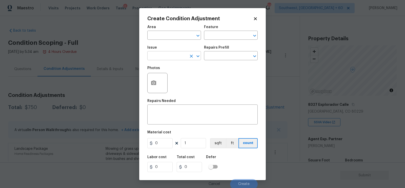
click at [165, 57] on input "text" at bounding box center [166, 56] width 39 height 8
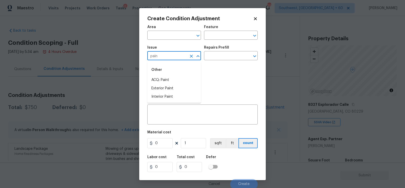
click at [165, 77] on li "ACQ: Paint" at bounding box center [174, 80] width 54 height 8
type input "ACQ: Paint"
click at [216, 54] on input "text" at bounding box center [223, 56] width 39 height 8
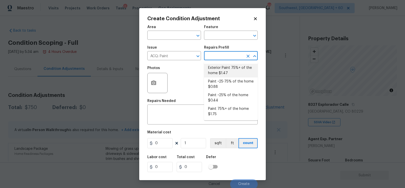
click at [220, 69] on li "Exterior Paint 75%+ of the home $1.47" at bounding box center [231, 71] width 54 height 14
type input "Acquisition"
type textarea "Acquisition Scope: 75%+ of the home exterior will likely require paint"
type input "1.47"
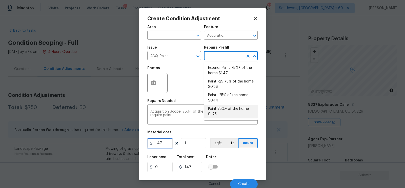
click at [170, 143] on input "1.47" at bounding box center [159, 143] width 25 height 10
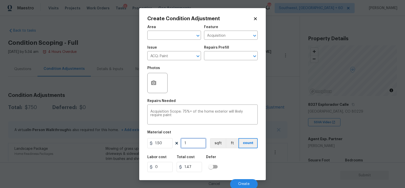
type input "1.5"
click at [198, 144] on input "1" at bounding box center [193, 143] width 25 height 10
type input "18"
type input "27"
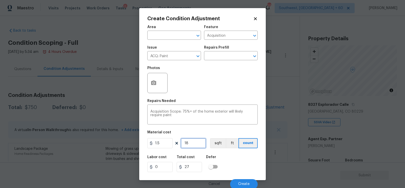
type input "180"
type input "270"
type input "1800"
type input "2700"
type input "1800"
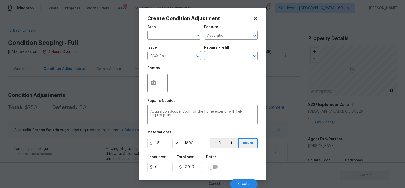
click at [201, 156] on div "Total cost" at bounding box center [191, 158] width 29 height 7
click at [156, 86] on button "button" at bounding box center [154, 83] width 12 height 20
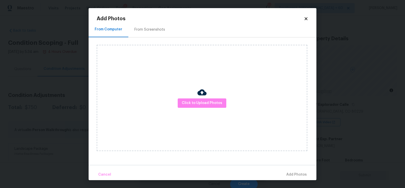
click at [156, 31] on div "From Screenshots" at bounding box center [149, 29] width 31 height 5
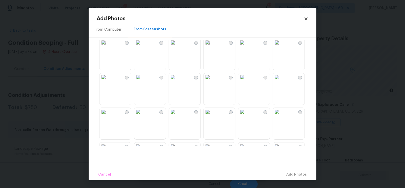
scroll to position [58, 0]
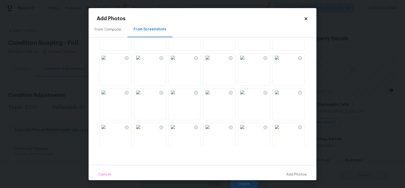
click at [104, 32] on div "From Computer" at bounding box center [108, 29] width 27 height 5
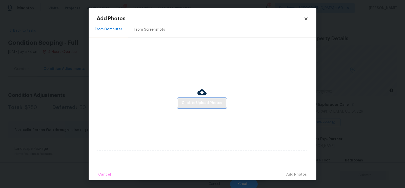
click at [196, 100] on span "Click to Upload Photos" at bounding box center [202, 103] width 41 height 6
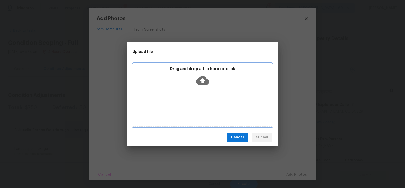
click at [196, 85] on icon at bounding box center [202, 80] width 13 height 13
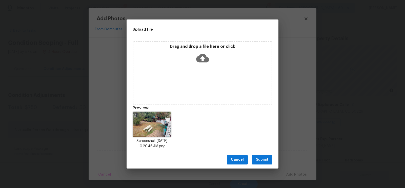
click at [265, 157] on span "Submit" at bounding box center [262, 160] width 12 height 6
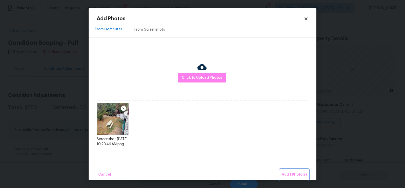
click at [292, 170] on button "Add 1 Photo(s)" at bounding box center [294, 174] width 29 height 11
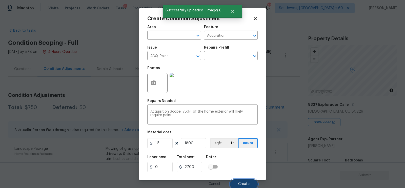
click at [247, 183] on span "Create" at bounding box center [243, 184] width 11 height 4
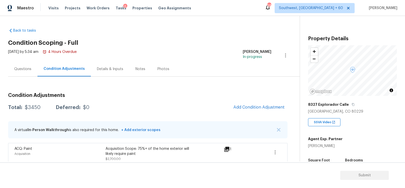
click at [251, 101] on div "Condition Adjustments Total: $3450 Deferred: $0 Add Condition Adjustment A virt…" at bounding box center [148, 150] width 280 height 123
click at [251, 106] on span "Add Condition Adjustment" at bounding box center [258, 107] width 51 height 5
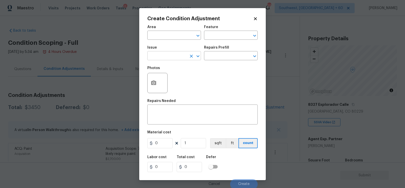
click at [167, 59] on input "text" at bounding box center [166, 56] width 39 height 8
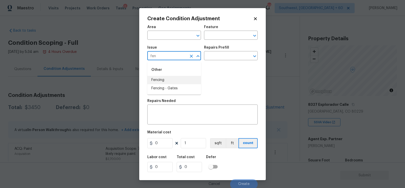
click at [170, 79] on li "Fencing" at bounding box center [174, 80] width 54 height 8
type input "Fencing"
click at [172, 113] on textarea at bounding box center [202, 115] width 104 height 11
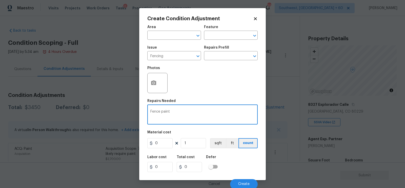
type textarea "Fence paint"
click at [162, 145] on input "0" at bounding box center [159, 143] width 25 height 10
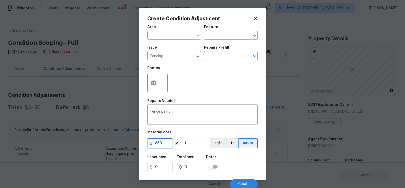
type input "850"
click at [189, 156] on h5 "Total cost" at bounding box center [186, 157] width 18 height 4
click at [156, 90] on button "button" at bounding box center [154, 83] width 12 height 20
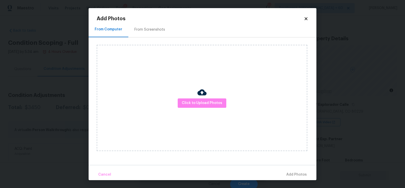
click at [164, 35] on div "From Screenshots" at bounding box center [149, 29] width 43 height 15
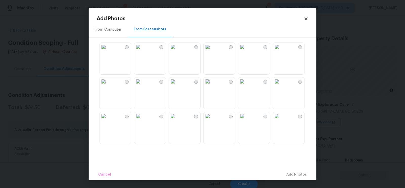
click at [117, 30] on div "From Computer" at bounding box center [108, 29] width 27 height 5
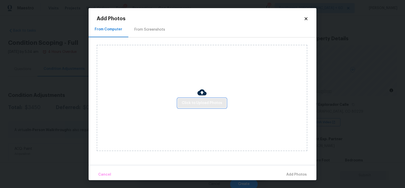
click at [201, 101] on span "Click to Upload Photos" at bounding box center [202, 103] width 41 height 6
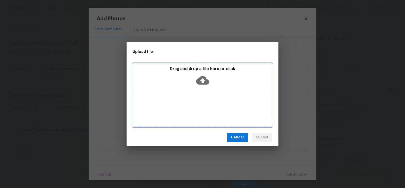
click at [204, 83] on icon at bounding box center [202, 80] width 13 height 9
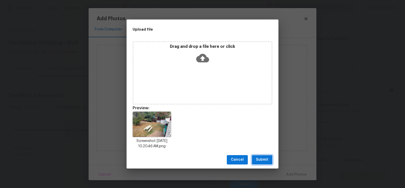
click at [264, 162] on span "Submit" at bounding box center [262, 160] width 12 height 6
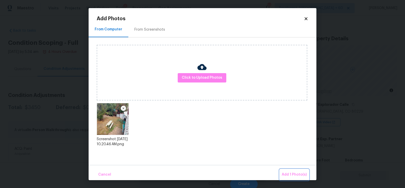
click at [293, 174] on span "Add 1 Photo(s)" at bounding box center [294, 175] width 25 height 6
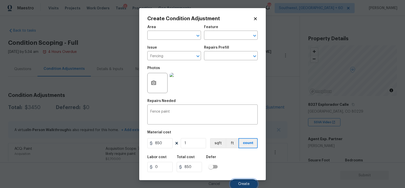
click at [247, 182] on button "Create" at bounding box center [244, 184] width 28 height 10
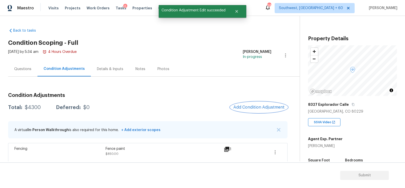
click at [256, 109] on span "Add Condition Adjustment" at bounding box center [258, 107] width 51 height 5
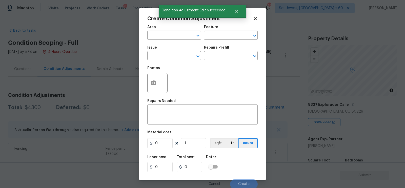
click at [169, 64] on div "Photos" at bounding box center [202, 79] width 110 height 33
click at [170, 58] on input "text" at bounding box center [166, 56] width 39 height 8
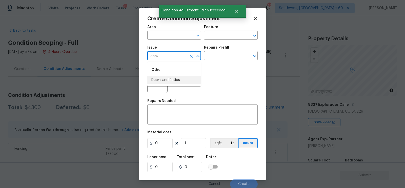
click at [177, 79] on li "Decks and Patios" at bounding box center [174, 80] width 54 height 8
type input "Decks and Patios"
click at [174, 126] on div "Area ​ Feature ​ Issue Decks and Patios ​ Repairs Prefill ​ Photos Repairs Need…" at bounding box center [202, 105] width 110 height 167
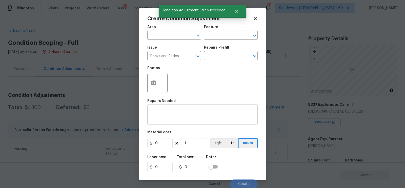
click at [185, 115] on textarea at bounding box center [202, 115] width 104 height 11
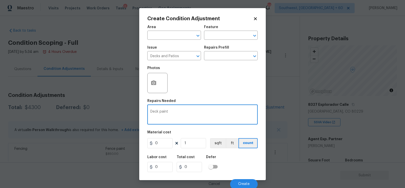
type textarea "Deck paint"
click at [162, 145] on input "0" at bounding box center [159, 143] width 25 height 10
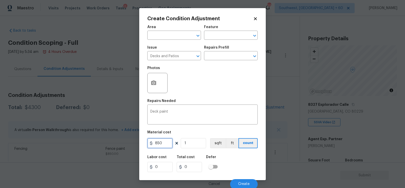
type input "850"
click at [191, 168] on input "0" at bounding box center [189, 167] width 25 height 10
type input "850"
click at [151, 73] on div "Photos" at bounding box center [157, 69] width 21 height 7
click at [152, 81] on icon "button" at bounding box center [154, 83] width 6 height 6
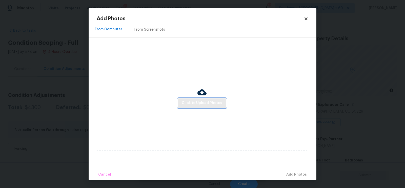
click at [187, 100] on span "Click to Upload Photos" at bounding box center [202, 103] width 41 height 6
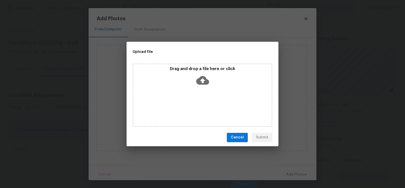
click at [200, 83] on icon at bounding box center [202, 80] width 13 height 9
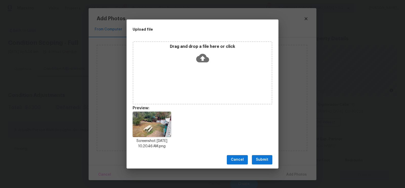
click at [264, 155] on div "Cancel Submit" at bounding box center [203, 159] width 152 height 17
click at [266, 159] on span "Submit" at bounding box center [262, 160] width 12 height 6
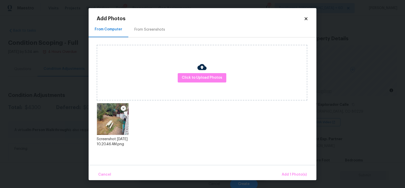
click at [286, 169] on div "Cancel Add 1 Photo(s)" at bounding box center [203, 172] width 228 height 15
click at [291, 173] on span "Add 1 Photo(s)" at bounding box center [294, 175] width 25 height 6
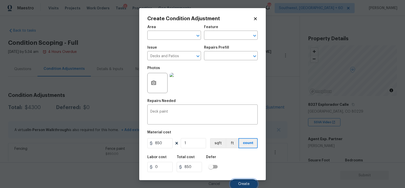
click at [242, 183] on span "Create" at bounding box center [243, 184] width 11 height 4
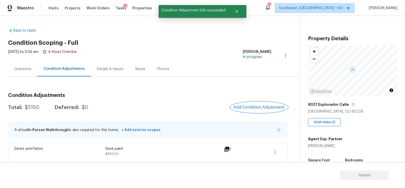
click at [252, 104] on button "Add Condition Adjustment" at bounding box center [258, 107] width 57 height 11
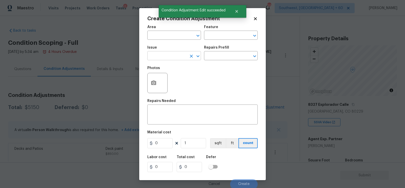
click at [182, 60] on input "text" at bounding box center [166, 56] width 39 height 8
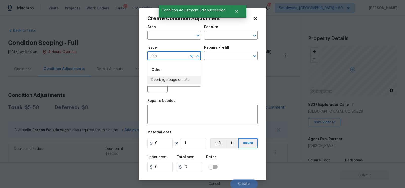
click at [183, 84] on li "Debris/garbage on site" at bounding box center [174, 80] width 54 height 8
type input "Debris/garbage on site"
click at [221, 58] on input "text" at bounding box center [223, 56] width 39 height 8
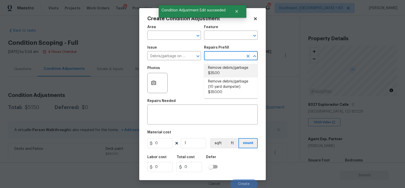
click at [223, 71] on li "Remove debris/garbage $35.00" at bounding box center [231, 71] width 54 height 14
type textarea "Remove, haul off, and properly dispose of any debris left by seller to offsite …"
type input "35"
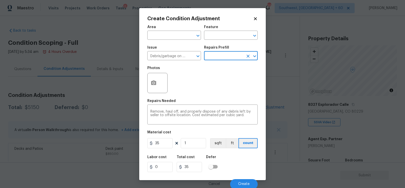
click at [223, 56] on input "text" at bounding box center [223, 56] width 39 height 8
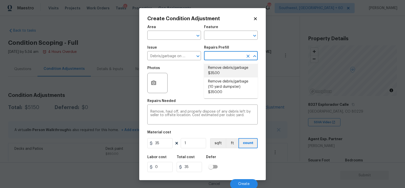
click at [222, 66] on li "Remove debris/garbage $35.00" at bounding box center [231, 71] width 54 height 14
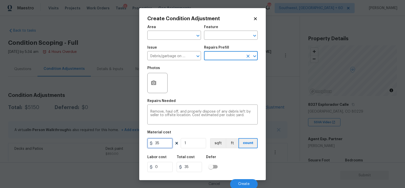
click at [162, 143] on input "35" at bounding box center [159, 143] width 25 height 10
type input "500"
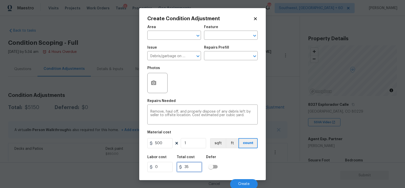
type input "500"
click at [192, 167] on input "500" at bounding box center [189, 167] width 25 height 10
click at [152, 86] on icon "button" at bounding box center [154, 83] width 6 height 6
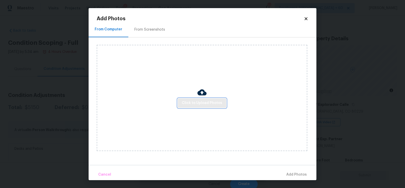
click at [184, 103] on span "Click to Upload Photos" at bounding box center [202, 103] width 41 height 6
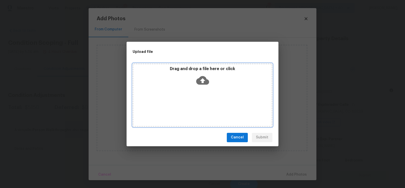
click at [200, 85] on icon at bounding box center [202, 80] width 13 height 13
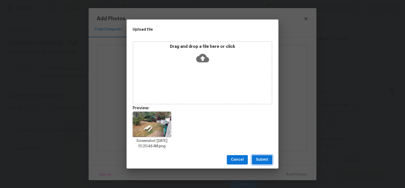
click at [272, 160] on button "Submit" at bounding box center [262, 159] width 21 height 9
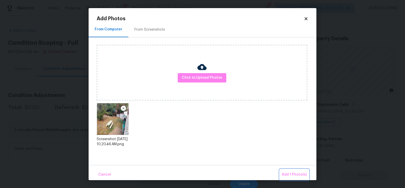
click at [295, 174] on span "Add 1 Photo(s)" at bounding box center [294, 175] width 25 height 6
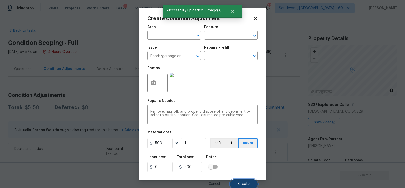
click at [243, 185] on span "Create" at bounding box center [243, 184] width 11 height 4
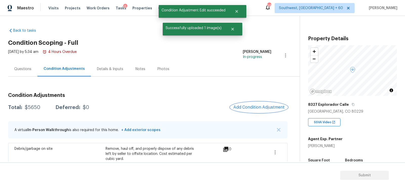
click at [264, 111] on button "Add Condition Adjustment" at bounding box center [258, 107] width 57 height 11
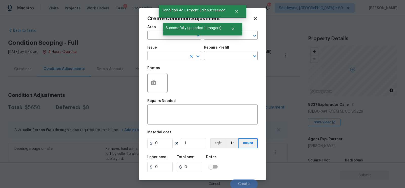
click at [171, 56] on input "text" at bounding box center [166, 56] width 39 height 8
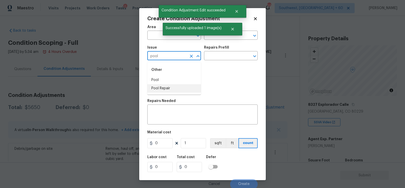
click at [164, 88] on li "Pool Repair" at bounding box center [174, 88] width 54 height 8
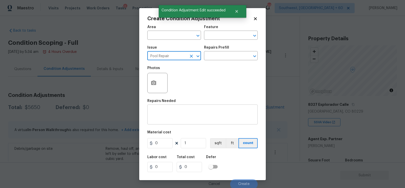
type input "Pool Repair"
click at [168, 116] on textarea at bounding box center [202, 115] width 104 height 11
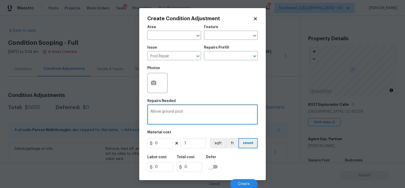
type textarea "ABove ground pool"
click at [162, 141] on input "0" at bounding box center [159, 143] width 25 height 10
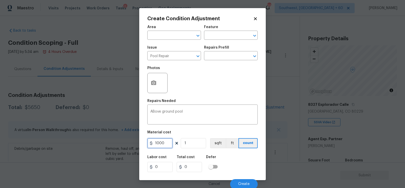
type input "1000"
click at [178, 152] on div "Area ​ Feature ​ Issue Pool Repair ​ Repairs Prefill ​ Photos Repairs Needed AB…" at bounding box center [202, 105] width 110 height 167
type input "1000"
click at [157, 103] on h5 "Repairs Needed" at bounding box center [161, 101] width 28 height 4
click at [153, 84] on icon "button" at bounding box center [153, 83] width 5 height 5
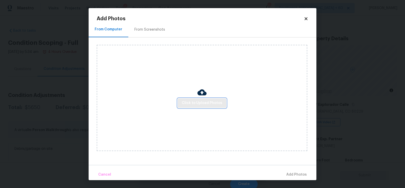
click at [193, 101] on span "Click to Upload Photos" at bounding box center [202, 103] width 41 height 6
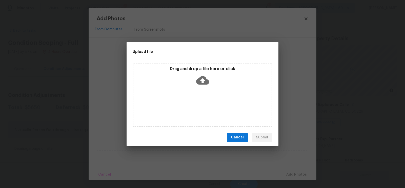
click at [198, 87] on div "Drag and drop a file here or click" at bounding box center [202, 77] width 138 height 22
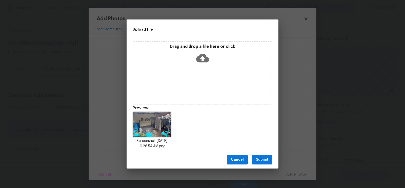
click at [260, 166] on div "Cancel Submit" at bounding box center [203, 159] width 152 height 17
click at [261, 165] on div "Cancel Submit" at bounding box center [203, 159] width 152 height 17
click at [259, 156] on button "Submit" at bounding box center [262, 159] width 21 height 9
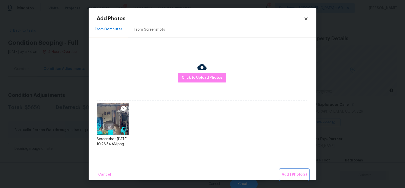
click at [291, 170] on button "Add 1 Photo(s)" at bounding box center [294, 174] width 29 height 11
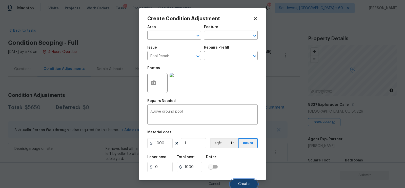
click at [248, 182] on button "Create" at bounding box center [244, 184] width 28 height 10
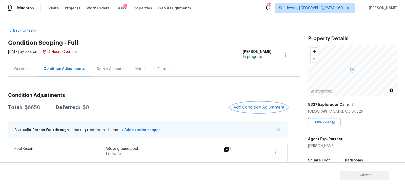
click at [259, 109] on span "Add Condition Adjustment" at bounding box center [258, 107] width 51 height 5
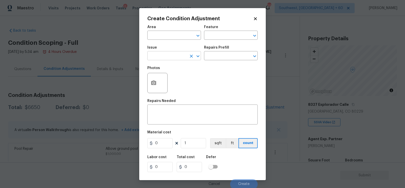
click at [175, 53] on input "text" at bounding box center [166, 56] width 39 height 8
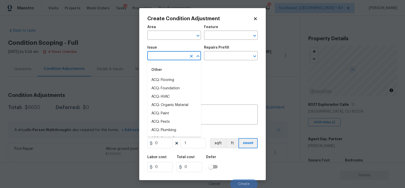
type input "g"
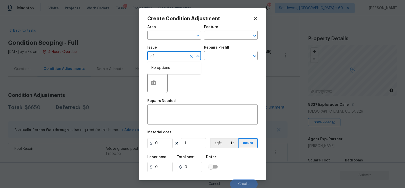
type input "g"
type input "t"
click at [174, 78] on li "ACQ: Shingle Roof" at bounding box center [174, 80] width 54 height 8
type input "ACQ: Shingle Roof"
click at [214, 54] on input "text" at bounding box center [223, 56] width 39 height 8
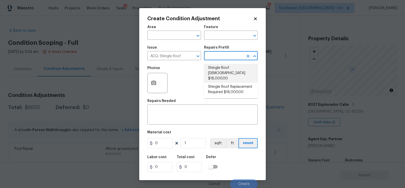
click at [220, 73] on li "Shingle Roof [DEMOGRAPHIC_DATA] $18,000.00" at bounding box center [231, 73] width 54 height 19
type input "Acquisition"
type textarea "Asphalt Roof active leaks immediate replacement required"
type input "18000"
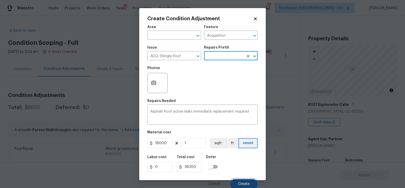
click at [239, 181] on button "Create" at bounding box center [244, 184] width 28 height 10
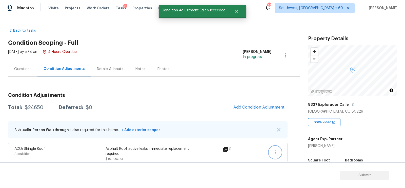
click at [276, 151] on icon "button" at bounding box center [275, 152] width 6 height 6
click at [291, 151] on div "Edit" at bounding box center [303, 151] width 39 height 5
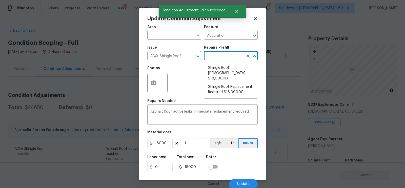
click at [232, 58] on input "text" at bounding box center [223, 56] width 39 height 8
click at [225, 88] on li "Shingle Roof Replacement Required $18,000.00" at bounding box center [231, 90] width 54 height 14
type textarea "Acquisition Scope: Shingle Roof Replacement required."
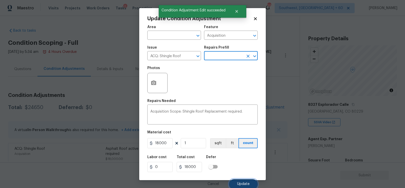
click at [241, 182] on button "Update" at bounding box center [243, 184] width 29 height 10
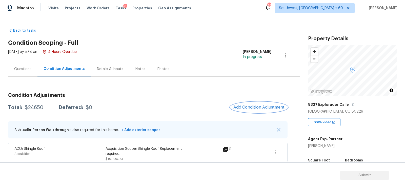
click at [254, 108] on span "Add Condition Adjustment" at bounding box center [258, 107] width 51 height 5
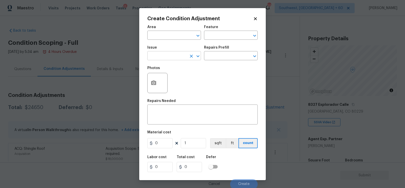
click at [178, 59] on input "text" at bounding box center [166, 56] width 39 height 8
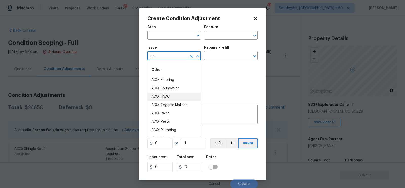
click at [170, 97] on li "ACQ: HVAC" at bounding box center [174, 97] width 54 height 8
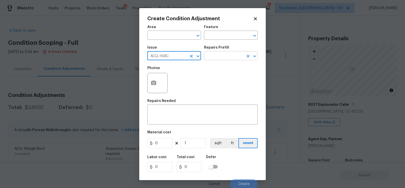
type input "ACQ: HVAC"
click at [219, 59] on input "text" at bounding box center [223, 56] width 39 height 8
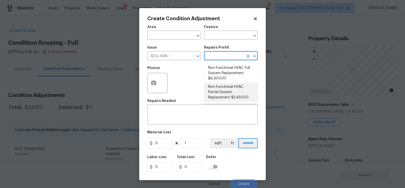
click at [178, 132] on div "Material cost" at bounding box center [202, 134] width 110 height 7
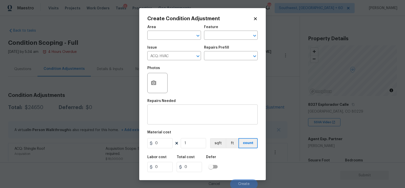
click at [178, 119] on textarea at bounding box center [202, 115] width 104 height 11
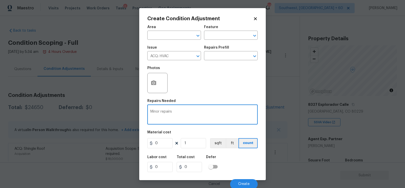
type textarea "Minor repairs"
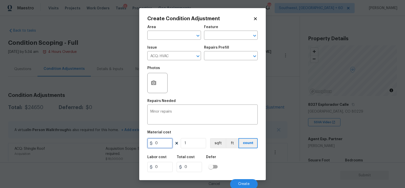
click at [162, 145] on input "0" at bounding box center [159, 143] width 25 height 10
type input "750"
click at [199, 171] on input "0" at bounding box center [189, 167] width 25 height 10
type input "750"
click at [247, 185] on span "Create" at bounding box center [243, 184] width 11 height 4
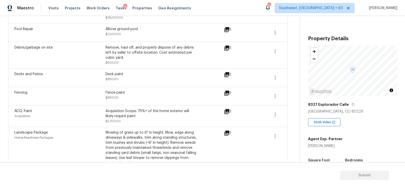
scroll to position [36, 0]
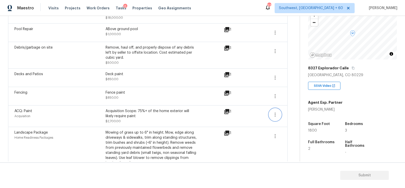
click at [276, 115] on icon "button" at bounding box center [275, 115] width 6 height 6
click at [292, 112] on div "Edit" at bounding box center [303, 112] width 39 height 5
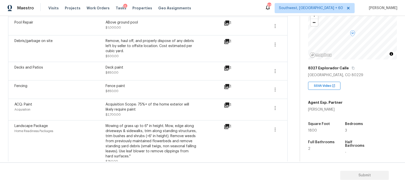
scroll to position [167, 0]
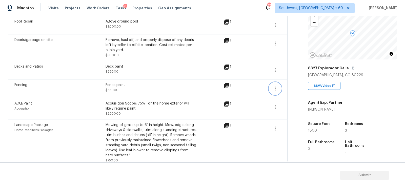
click at [275, 88] on icon "button" at bounding box center [275, 89] width 6 height 6
click at [296, 86] on div "Edit" at bounding box center [303, 87] width 39 height 5
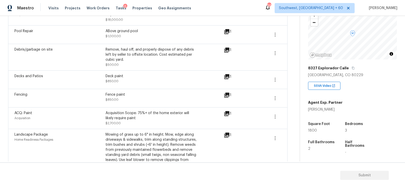
scroll to position [144, 0]
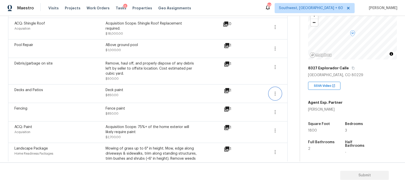
click at [270, 92] on button "button" at bounding box center [275, 94] width 12 height 12
click at [294, 91] on div "Edit" at bounding box center [303, 91] width 39 height 5
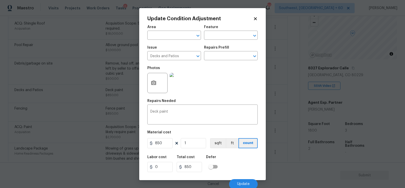
click at [281, 117] on body "Maestro Visits Projects Work Orders Tasks 6 Properties Geo Assignments 669 Sout…" at bounding box center [202, 94] width 405 height 188
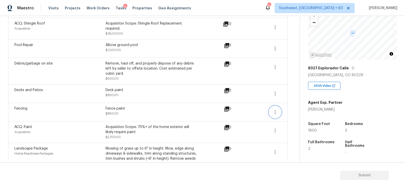
click at [272, 115] on button "button" at bounding box center [275, 112] width 12 height 12
click at [291, 111] on div "Edit" at bounding box center [303, 110] width 39 height 5
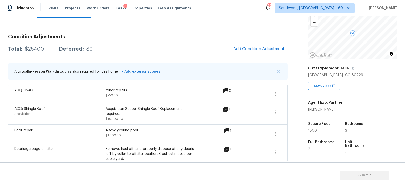
scroll to position [57, 0]
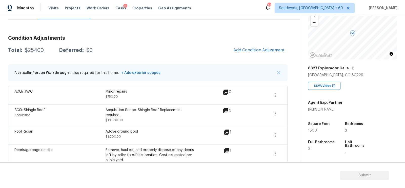
click at [25, 24] on div "Condition Adjustments Total: $25400 Deferred: $0 Add Condition Adjustment A vir…" at bounding box center [148, 147] width 280 height 257
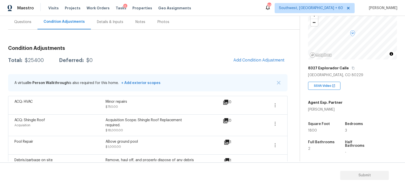
click at [25, 24] on div "Questions" at bounding box center [22, 21] width 17 height 5
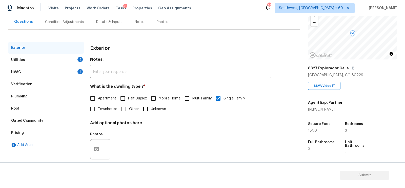
click at [33, 85] on div "Verification" at bounding box center [46, 84] width 76 height 12
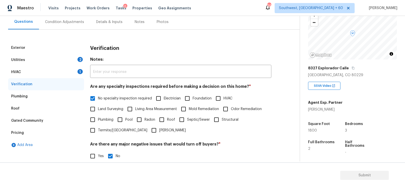
scroll to position [111, 0]
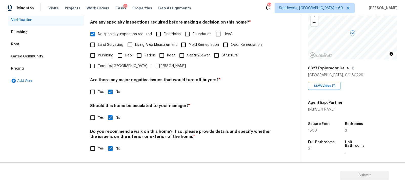
click at [96, 116] on input "Yes" at bounding box center [92, 117] width 11 height 11
checkbox input "true"
checkbox input "false"
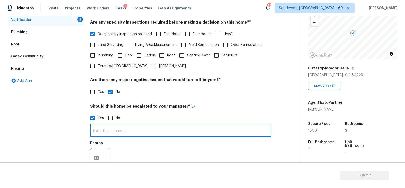
click at [110, 133] on input "text" at bounding box center [180, 131] width 181 height 12
type input "Laundry room finished at 01.04/"
click at [93, 152] on button "button" at bounding box center [96, 158] width 12 height 20
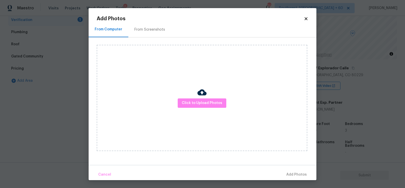
click at [204, 96] on img at bounding box center [201, 92] width 9 height 9
click at [201, 103] on span "Click to Upload Photos" at bounding box center [202, 103] width 41 height 6
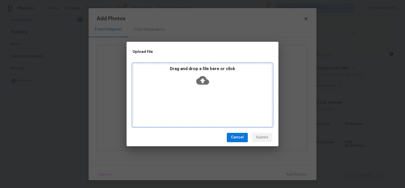
click at [204, 86] on icon at bounding box center [202, 80] width 13 height 13
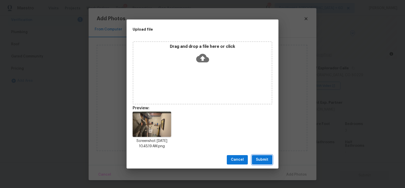
click at [266, 161] on span "Submit" at bounding box center [262, 160] width 12 height 6
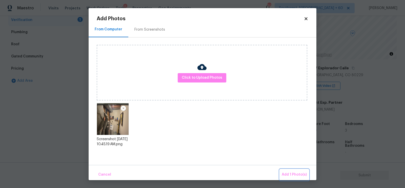
click at [294, 171] on button "Add 1 Photo(s)" at bounding box center [294, 174] width 29 height 11
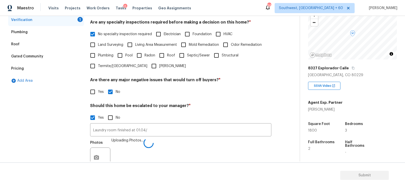
scroll to position [118, 0]
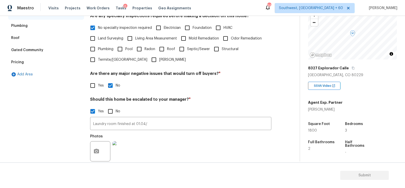
click at [257, 92] on div "Verification Notes: ​ Are any specialty inspections required before making a de…" at bounding box center [180, 86] width 181 height 230
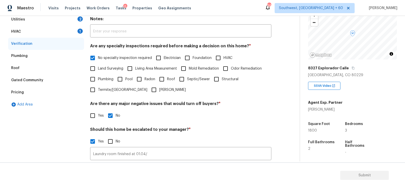
scroll to position [37, 0]
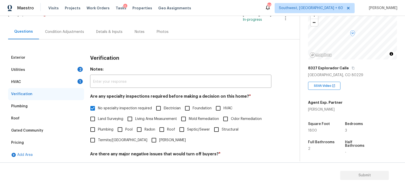
click at [76, 79] on div "HVAC 1" at bounding box center [46, 82] width 76 height 12
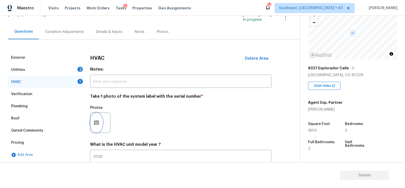
click at [92, 119] on button "button" at bounding box center [96, 123] width 12 height 20
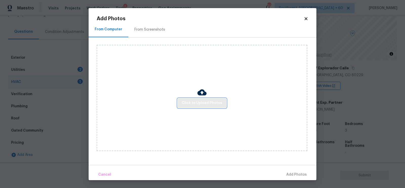
click at [195, 100] on span "Click to Upload Photos" at bounding box center [202, 103] width 41 height 6
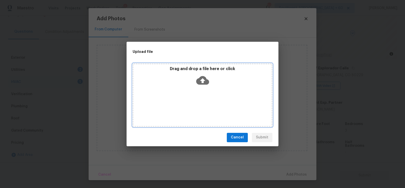
click at [202, 79] on icon at bounding box center [202, 80] width 13 height 13
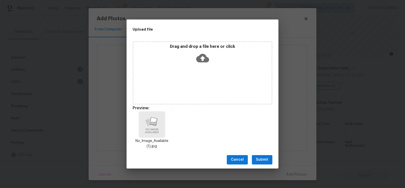
click at [258, 159] on span "Submit" at bounding box center [262, 160] width 12 height 6
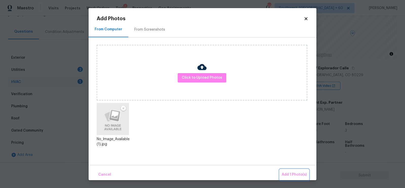
click at [291, 173] on span "Add 1 Photo(s)" at bounding box center [294, 175] width 25 height 6
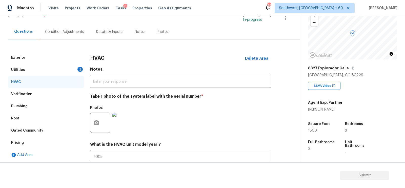
click at [75, 68] on div "Utilities 2" at bounding box center [46, 70] width 76 height 12
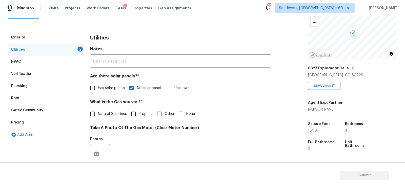
scroll to position [60, 0]
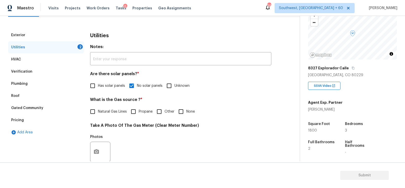
click at [114, 111] on span "Natural Gas Lines" at bounding box center [112, 111] width 29 height 5
click at [98, 111] on input "Natural Gas Lines" at bounding box center [92, 111] width 11 height 11
checkbox input "true"
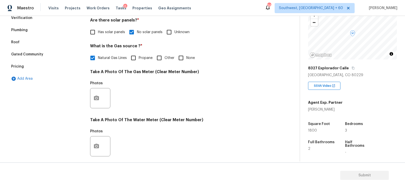
scroll to position [123, 0]
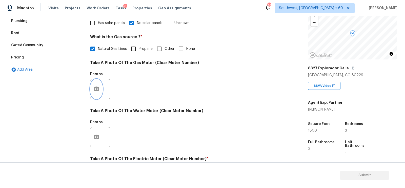
click at [102, 92] on button "button" at bounding box center [96, 89] width 12 height 20
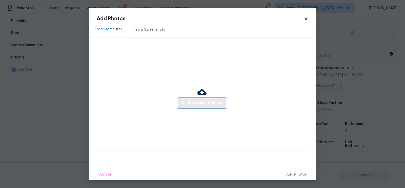
click at [202, 101] on span "Click to Upload Photos" at bounding box center [202, 103] width 41 height 6
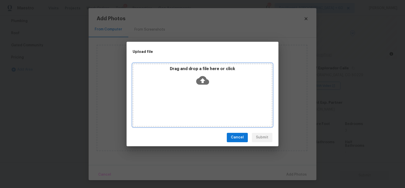
click at [202, 78] on icon at bounding box center [202, 80] width 13 height 9
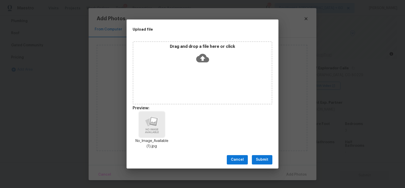
click at [260, 161] on span "Submit" at bounding box center [262, 160] width 12 height 6
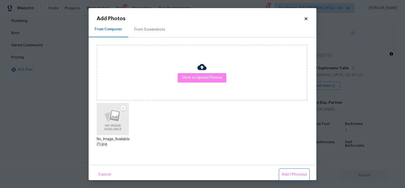
click at [287, 170] on button "Add 1 Photo(s)" at bounding box center [294, 174] width 29 height 11
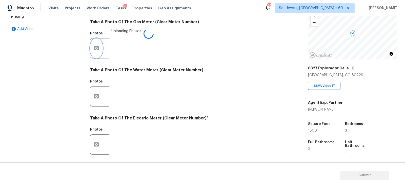
scroll to position [193, 0]
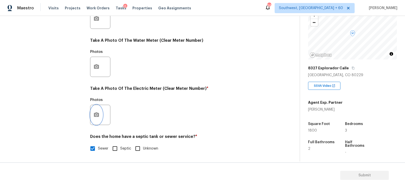
click at [97, 120] on button "button" at bounding box center [96, 115] width 12 height 20
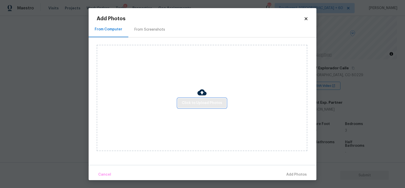
click at [193, 104] on span "Click to Upload Photos" at bounding box center [202, 103] width 41 height 6
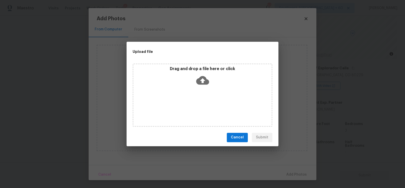
click at [194, 80] on div "Drag and drop a file here or click" at bounding box center [202, 77] width 138 height 22
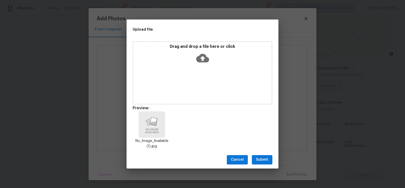
click at [263, 157] on span "Submit" at bounding box center [262, 160] width 12 height 6
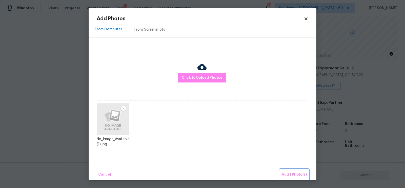
click at [297, 175] on span "Add 1 Photo(s)" at bounding box center [294, 175] width 25 height 6
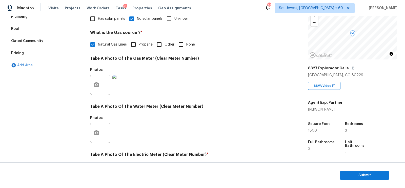
scroll to position [18, 0]
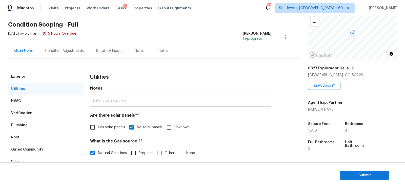
click at [77, 52] on div "Condition Adjustments" at bounding box center [64, 50] width 39 height 5
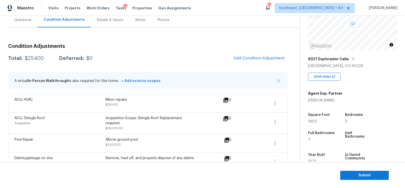
scroll to position [46, 0]
click at [262, 54] on button "Add Condition Adjustment" at bounding box center [258, 58] width 57 height 11
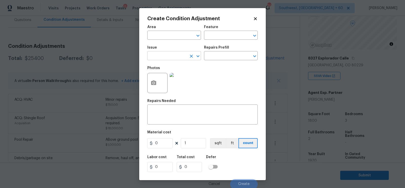
click at [171, 56] on input "text" at bounding box center [166, 56] width 39 height 8
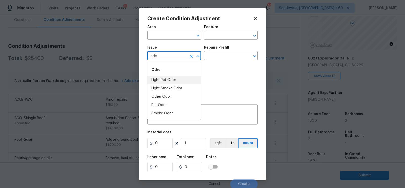
click at [171, 79] on li "Light Pet Odor" at bounding box center [174, 80] width 54 height 8
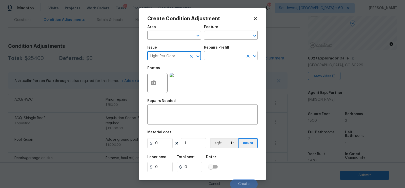
type input "Light Pet Odor"
click at [215, 60] on input "text" at bounding box center [223, 56] width 39 height 8
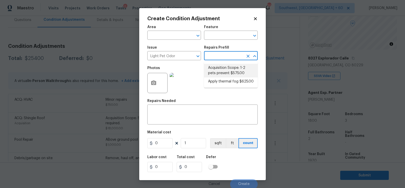
click at [219, 72] on li "Acquisition Scope: 1-2 pets present $575.00" at bounding box center [231, 71] width 54 height 14
type textarea "Acquisition Scope: 1-2 pets present"
type input "575"
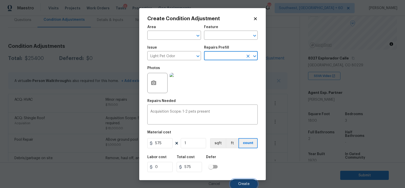
click at [241, 180] on button "Create" at bounding box center [244, 184] width 28 height 10
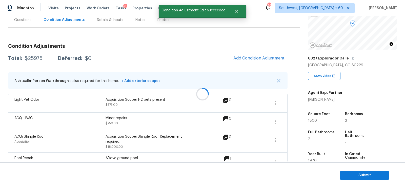
click at [261, 55] on div at bounding box center [202, 94] width 405 height 188
click at [245, 58] on span "Add Condition Adjustment" at bounding box center [258, 58] width 51 height 5
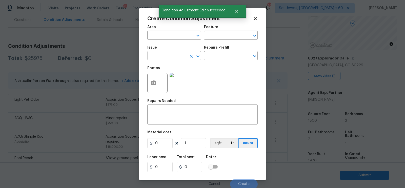
click at [163, 57] on input "text" at bounding box center [166, 56] width 39 height 8
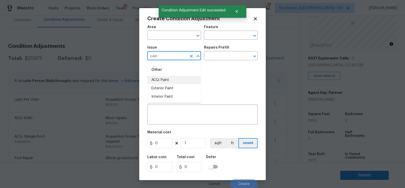
click at [160, 82] on li "ACQ: Paint" at bounding box center [174, 80] width 54 height 8
type input "ACQ: Paint"
click at [215, 57] on input "text" at bounding box center [223, 56] width 39 height 8
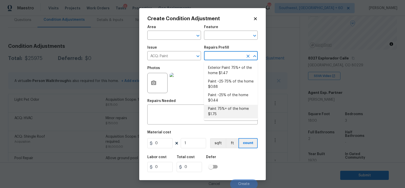
click at [225, 108] on li "Paint 75%+ of the home $1.75" at bounding box center [231, 112] width 54 height 14
type input "Acquisition"
type textarea "Acquisition Scope: 75%+ of the home will likely require interior paint"
type input "1.75"
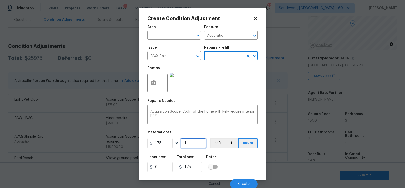
click at [200, 140] on input "1" at bounding box center [193, 143] width 25 height 10
type input "18"
type input "31.5"
type input "180"
type input "315"
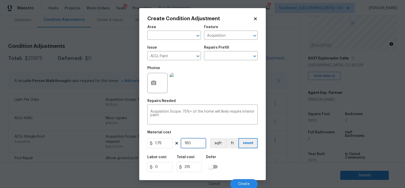
type input "1800"
type input "3150"
type input "1800"
click at [198, 167] on input "3150" at bounding box center [189, 167] width 25 height 10
click at [152, 87] on button "button" at bounding box center [154, 83] width 12 height 20
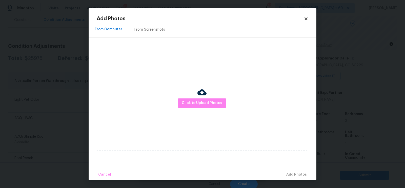
click at [162, 24] on div "From Screenshots" at bounding box center [149, 29] width 43 height 15
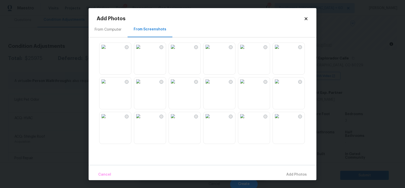
click at [177, 86] on img at bounding box center [173, 81] width 8 height 8
click at [177, 51] on img at bounding box center [173, 47] width 8 height 8
click at [246, 51] on img at bounding box center [242, 47] width 8 height 8
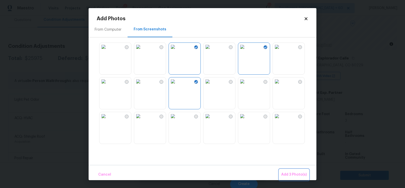
click at [292, 175] on span "Add 3 Photo(s)" at bounding box center [294, 175] width 26 height 6
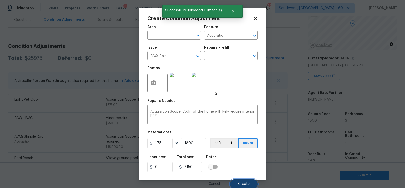
click at [245, 185] on span "Create" at bounding box center [243, 184] width 11 height 4
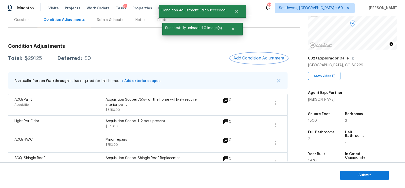
click at [269, 59] on span "Add Condition Adjustment" at bounding box center [258, 58] width 51 height 5
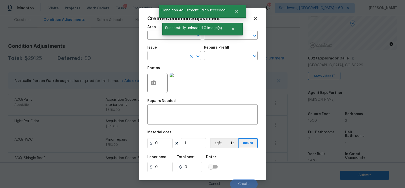
click at [162, 59] on input "text" at bounding box center [166, 56] width 39 height 8
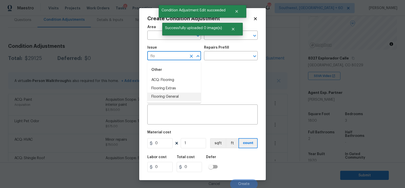
click at [167, 96] on li "Flooring General" at bounding box center [174, 97] width 54 height 8
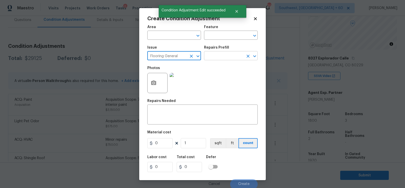
type input "Flooring General"
click at [219, 54] on input "text" at bounding box center [223, 56] width 39 height 8
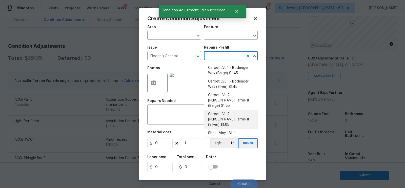
click at [225, 110] on li "Carpet LVL 2 - Abshire Farms II (Silver) $1.85" at bounding box center [231, 119] width 54 height 19
type input "Overall Flooring"
type textarea "Install new carpet (Abshire Farms II - 929 Thin Ice) at all previously carpeted…"
type input "1.85"
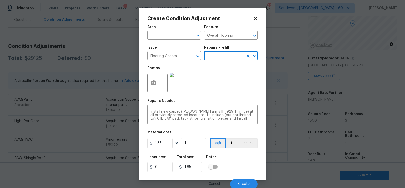
click at [221, 58] on input "text" at bounding box center [223, 56] width 39 height 8
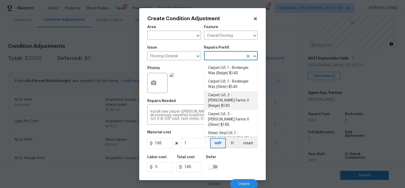
click at [220, 102] on li "Carpet LVL 2 - Abshire Farms II (Beige) $1.85" at bounding box center [231, 100] width 54 height 19
type textarea "Install new carpet (Abshire Farms II - 749 Stony Glade) at all previously carpe…"
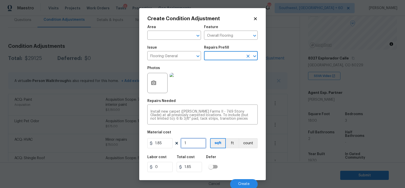
click at [192, 147] on input "1" at bounding box center [193, 143] width 25 height 10
type input "0"
type input "1"
type input "1.85"
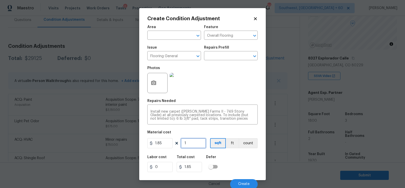
type input "15"
type input "27.75"
type input "150"
type input "277.5"
type input "1500"
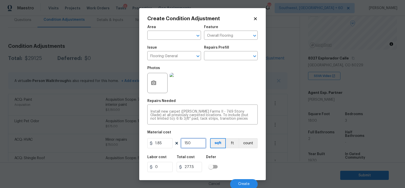
type input "2775"
click at [196, 166] on input "2775" at bounding box center [189, 167] width 25 height 10
click at [196, 145] on input "1500" at bounding box center [193, 143] width 25 height 10
type input "1"
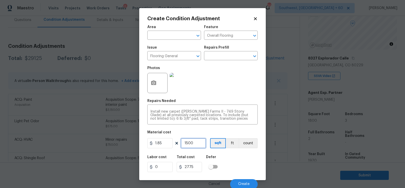
type input "1.85"
type input "14"
type input "25.9"
type input "140"
type input "259"
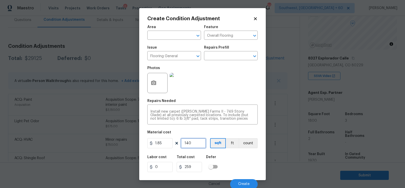
type input "1400"
type input "2590"
type input "1400"
click at [203, 168] on div "2590" at bounding box center [191, 167] width 29 height 10
click at [237, 181] on button "Create" at bounding box center [244, 184] width 28 height 10
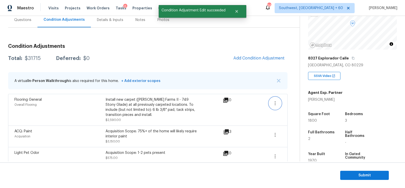
click at [272, 100] on icon "button" at bounding box center [275, 103] width 6 height 6
click at [287, 102] on div "Edit" at bounding box center [303, 102] width 39 height 5
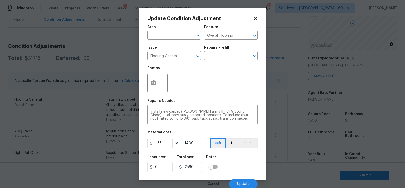
click at [128, 76] on body "Maestro Visits Projects Work Orders Tasks 6 Properties Geo Assignments 667 Sout…" at bounding box center [202, 94] width 405 height 188
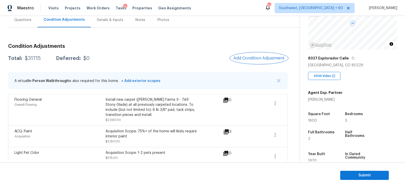
click at [243, 61] on button "Add Condition Adjustment" at bounding box center [258, 58] width 57 height 11
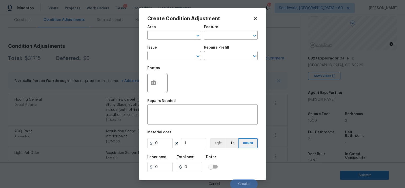
click at [176, 61] on span "Issue ​" at bounding box center [174, 53] width 54 height 21
click at [175, 61] on span "Issue ​" at bounding box center [174, 53] width 54 height 21
click at [176, 60] on input "text" at bounding box center [166, 56] width 39 height 8
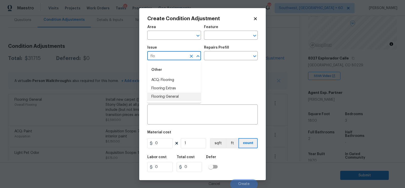
click at [178, 96] on li "Flooring General" at bounding box center [174, 97] width 54 height 8
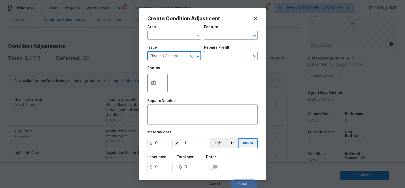
type input "Flooring General"
click at [224, 48] on h5 "Repairs Prefill" at bounding box center [216, 48] width 25 height 4
click at [222, 55] on input "text" at bounding box center [223, 56] width 39 height 8
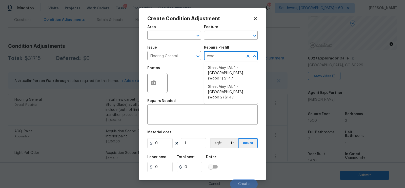
type input "wood"
click at [230, 76] on li "Sheet Vinyl LVL 1 - Sugar Valley (Wood 1) $1.47" at bounding box center [231, 73] width 54 height 19
type input "Overall Flooring"
type textarea "Install sheet vinyl flooring ([GEOGRAPHIC_DATA] - Wood "Look", [STREET_ADDRESS]…"
type input "1.47"
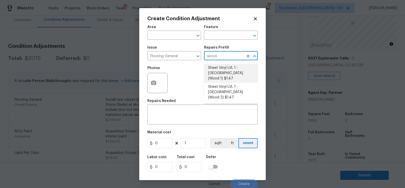
type input "1.47"
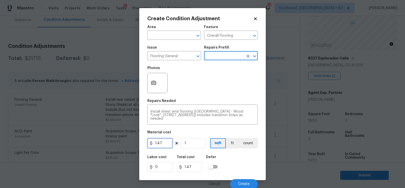
click at [164, 144] on input "1.47" at bounding box center [159, 143] width 25 height 10
type input "5"
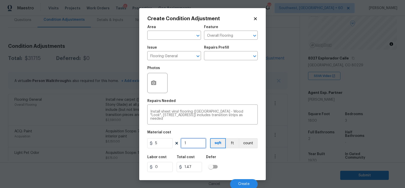
click at [194, 143] on input "1" at bounding box center [193, 143] width 25 height 10
type input "5"
type input "0"
type input "4"
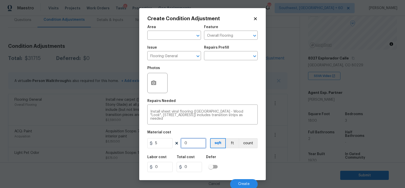
type input "20"
type input "40"
type input "200"
type input "400"
type input "2000"
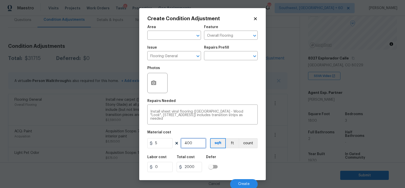
type input "400"
click at [198, 170] on input "2000" at bounding box center [189, 167] width 25 height 10
click at [241, 178] on div "Cancel Create" at bounding box center [202, 182] width 110 height 14
click at [152, 88] on button "button" at bounding box center [154, 83] width 12 height 20
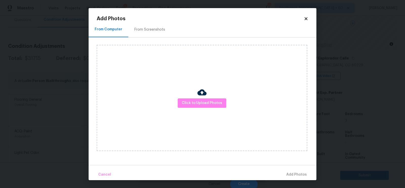
click at [146, 21] on h2 "Add Photos" at bounding box center [200, 18] width 207 height 5
click at [147, 25] on div "From Screenshots" at bounding box center [149, 29] width 43 height 15
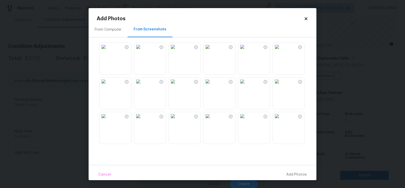
click at [142, 51] on img at bounding box center [138, 47] width 8 height 8
click at [297, 175] on span "Add 1 Photo(s)" at bounding box center [294, 175] width 25 height 6
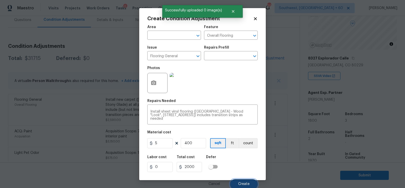
click at [244, 184] on span "Create" at bounding box center [243, 184] width 11 height 4
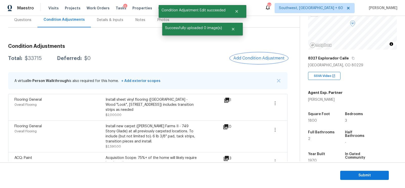
click at [258, 61] on button "Add Condition Adjustment" at bounding box center [258, 58] width 57 height 11
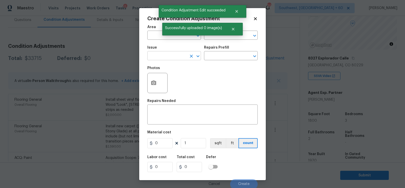
click at [182, 57] on input "text" at bounding box center [166, 56] width 39 height 8
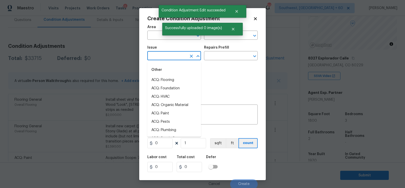
type input "l"
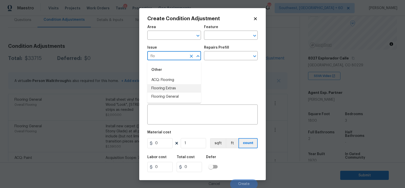
click at [171, 88] on li "Flooring Extras" at bounding box center [174, 88] width 54 height 8
type input "Flooring Extras"
click at [213, 60] on input "text" at bounding box center [223, 56] width 39 height 8
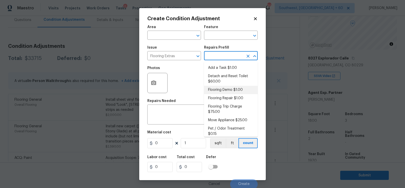
click at [218, 89] on li "Flooring Demo $1.00" at bounding box center [231, 90] width 54 height 8
type input "Overall Flooring"
type textarea "Demo existing flooring."
type input "1"
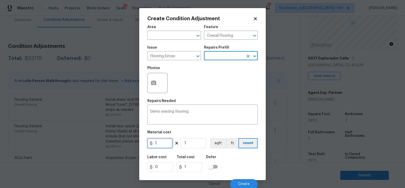
click at [166, 139] on input "1" at bounding box center [159, 143] width 25 height 10
type input "2"
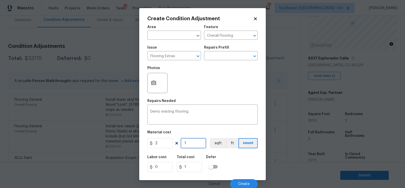
type input "2"
click at [192, 145] on input "1" at bounding box center [193, 143] width 25 height 10
type input "0"
type input "4"
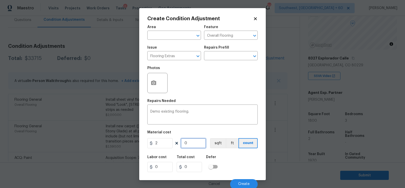
type input "8"
type input "40"
type input "80"
type input "400"
type input "800"
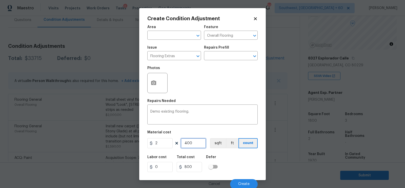
type input "400"
click at [194, 167] on input "800" at bounding box center [189, 167] width 25 height 10
click at [236, 185] on button "Create" at bounding box center [244, 184] width 28 height 10
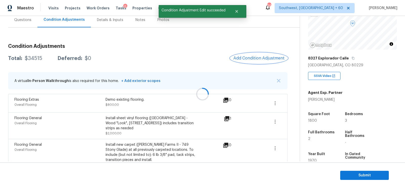
click at [261, 57] on span "Add Condition Adjustment" at bounding box center [258, 58] width 51 height 5
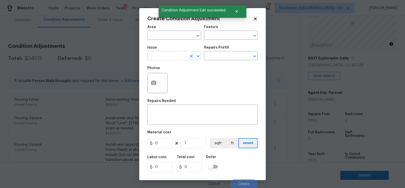
click at [176, 58] on input "text" at bounding box center [166, 56] width 39 height 8
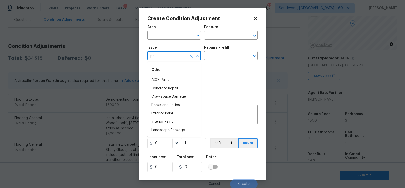
type input "p"
click at [174, 97] on li "Interior Paint" at bounding box center [174, 97] width 54 height 8
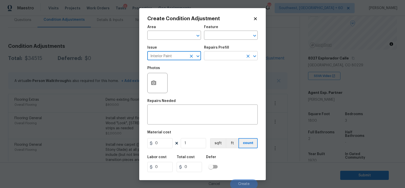
type input "Interior Paint"
click at [219, 56] on input "text" at bounding box center [223, 56] width 39 height 8
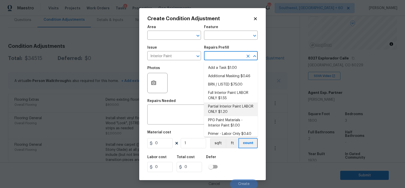
scroll to position [3, 0]
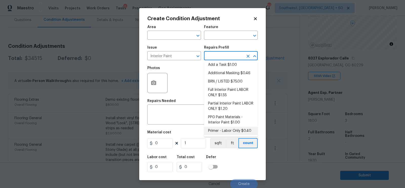
click at [228, 130] on li "Primer - Labor Only $0.40" at bounding box center [231, 131] width 54 height 8
type input "Overall Paint"
type textarea "Interior primer - PRIMER PROVIDED BY OPENDOOR - All nails, screws, drywall anch…"
type input "0.4"
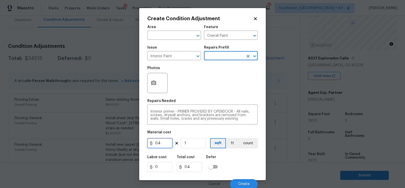
click at [164, 140] on input "0.4" at bounding box center [159, 143] width 25 height 10
type input "250"
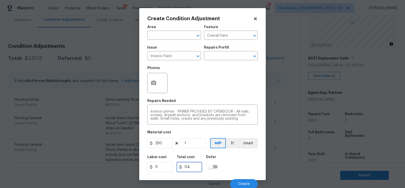
click at [191, 170] on input "0.4" at bounding box center [189, 167] width 25 height 10
type input "250"
click at [243, 185] on span "Create" at bounding box center [243, 184] width 11 height 4
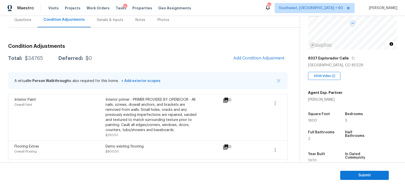
click at [236, 54] on span "Add Condition Adjustment" at bounding box center [258, 58] width 57 height 11
click at [260, 58] on span "Add Condition Adjustment" at bounding box center [258, 58] width 51 height 5
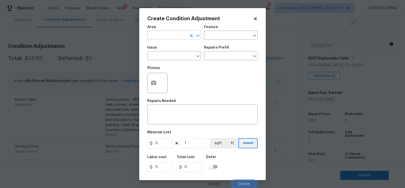
click at [180, 37] on input "text" at bounding box center [166, 36] width 39 height 8
click at [188, 58] on li "Interior Overall" at bounding box center [174, 55] width 54 height 8
type input "Interior Overall"
click at [180, 110] on textarea at bounding box center [202, 115] width 104 height 11
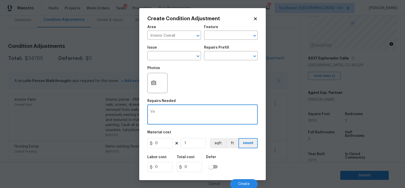
type textarea "V"
type textarea "Cabinets - touch up"
click at [163, 143] on input "0" at bounding box center [159, 143] width 25 height 10
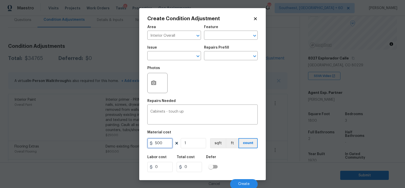
type input "500"
click at [191, 166] on input "0" at bounding box center [189, 167] width 25 height 10
type input "500"
click at [238, 183] on button "Create" at bounding box center [244, 184] width 28 height 10
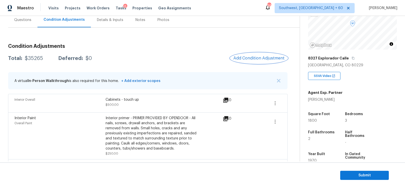
click at [261, 57] on span "Add Condition Adjustment" at bounding box center [258, 58] width 51 height 5
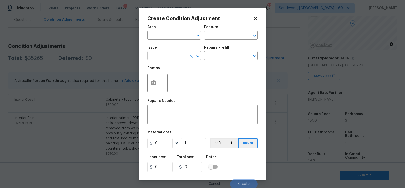
click at [171, 55] on input "text" at bounding box center [166, 56] width 39 height 8
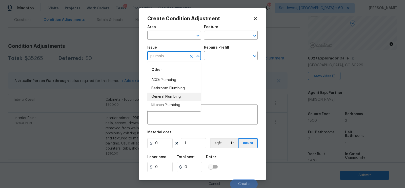
click at [170, 97] on li "General Plumbing" at bounding box center [174, 97] width 54 height 8
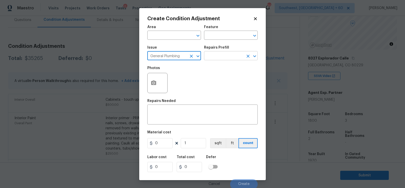
type input "General Plumbing"
click at [211, 59] on input "text" at bounding box center [223, 56] width 39 height 8
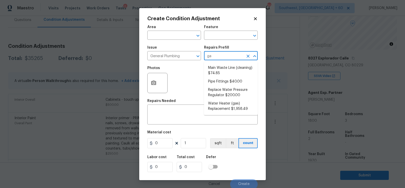
type input "gas"
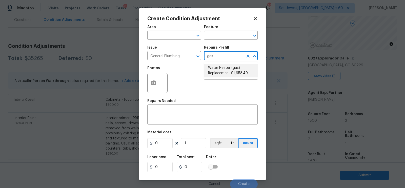
click at [220, 70] on li "Water Heater (gas) Replacement $1,958.49" at bounding box center [231, 71] width 54 height 14
type input "Plumbing"
type textarea "Remove the existing gas water heater and install a new 40 gallon gas water heat…"
type input "1958.49"
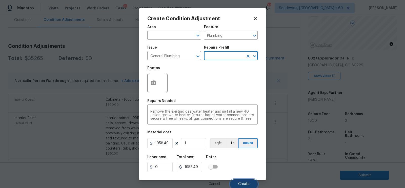
click at [244, 184] on span "Create" at bounding box center [243, 184] width 11 height 4
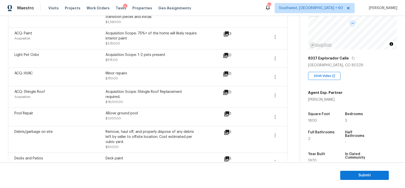
scroll to position [299, 0]
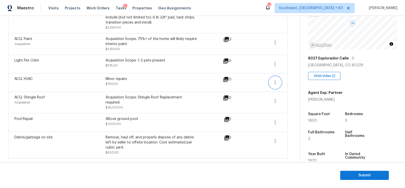
click at [275, 79] on icon "button" at bounding box center [275, 82] width 6 height 6
click at [291, 76] on div "Edit" at bounding box center [303, 75] width 39 height 5
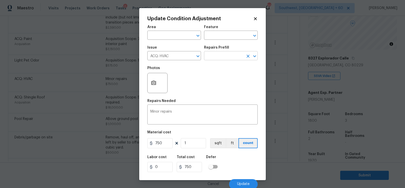
click at [220, 57] on input "text" at bounding box center [223, 56] width 39 height 8
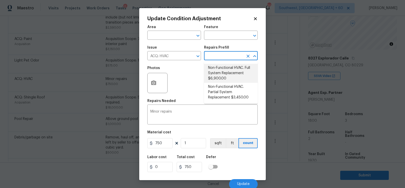
click at [224, 76] on li "Non-Functional HVAC. Full System Replacement $6,900.00" at bounding box center [231, 73] width 54 height 19
type input "Acquisition"
type textarea "Acquisition Scope: Full System Replacement"
type input "6900"
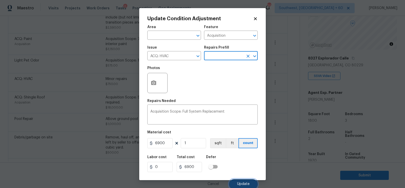
click at [240, 182] on button "Update" at bounding box center [243, 184] width 29 height 10
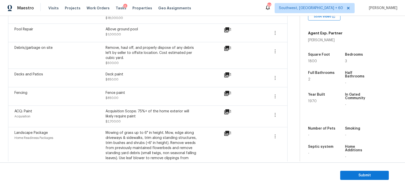
scroll to position [387, 0]
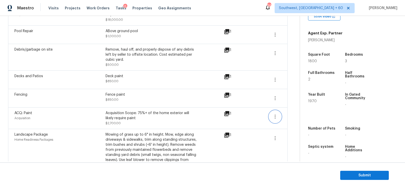
click at [278, 112] on button "button" at bounding box center [275, 117] width 12 height 12
click at [296, 110] on div "Edit" at bounding box center [303, 109] width 39 height 5
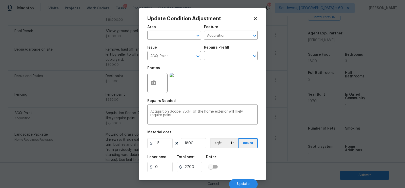
click at [294, 138] on body "Maestro Visits Projects Work Orders Tasks 6 Properties Geo Assignments 665 Sout…" at bounding box center [202, 94] width 405 height 188
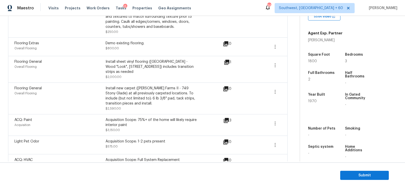
scroll to position [216, 0]
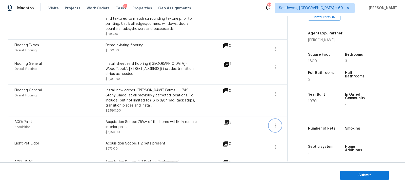
click at [272, 123] on icon "button" at bounding box center [275, 126] width 6 height 6
click at [289, 117] on div "Edit" at bounding box center [303, 118] width 39 height 5
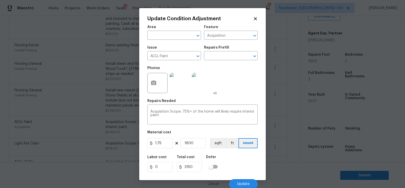
click at [287, 134] on body "Maestro Visits Projects Work Orders Tasks 6 Properties Geo Assignments 665 Sout…" at bounding box center [202, 94] width 405 height 188
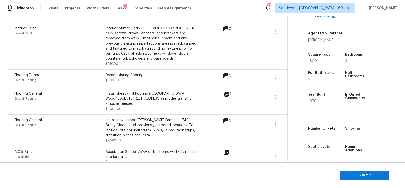
scroll to position [184, 0]
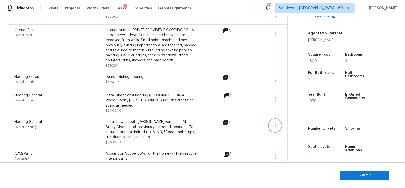
click at [275, 123] on icon "button" at bounding box center [275, 126] width 6 height 6
click at [290, 119] on div "Edit" at bounding box center [303, 118] width 39 height 5
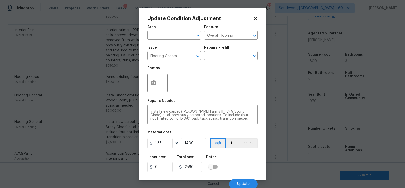
click at [285, 134] on body "Maestro Visits Projects Work Orders Tasks 6 Properties Geo Assignments 665 Sout…" at bounding box center [202, 94] width 405 height 188
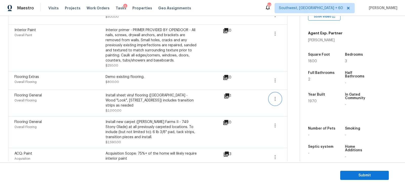
click at [275, 96] on icon "button" at bounding box center [275, 99] width 6 height 6
click at [292, 96] on div "Edit" at bounding box center [303, 97] width 39 height 5
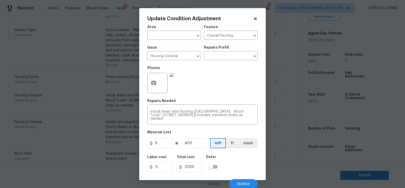
click at [288, 118] on body "Maestro Visits Projects Work Orders Tasks 6 Properties Geo Assignments 665 Sout…" at bounding box center [202, 94] width 405 height 188
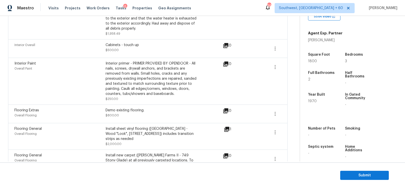
scroll to position [148, 0]
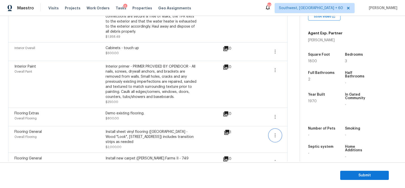
click at [275, 132] on icon "button" at bounding box center [275, 135] width 6 height 6
click at [294, 134] on div "Edit" at bounding box center [303, 133] width 39 height 5
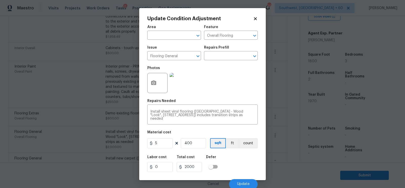
click at [286, 148] on body "Maestro Visits Projects Work Orders Tasks 6 Properties Geo Assignments 665 Sout…" at bounding box center [202, 94] width 405 height 188
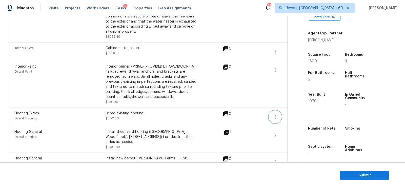
click at [273, 118] on icon "button" at bounding box center [275, 117] width 6 height 6
click at [290, 114] on div "Edit" at bounding box center [303, 115] width 39 height 5
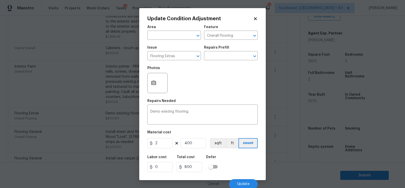
click at [287, 138] on body "Maestro Visits Projects Work Orders Tasks 6 Properties Geo Assignments 665 Sout…" at bounding box center [202, 94] width 405 height 188
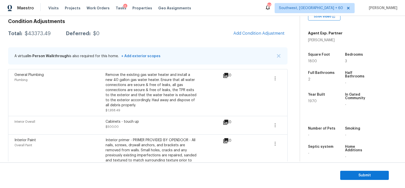
scroll to position [72, 0]
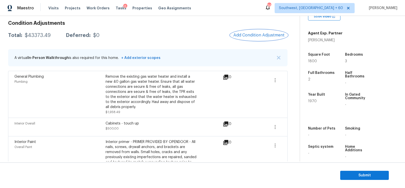
click at [265, 35] on span "Add Condition Adjustment" at bounding box center [258, 35] width 51 height 5
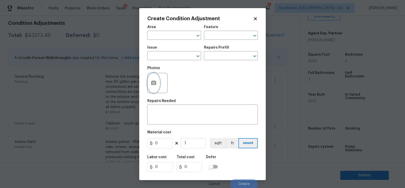
click at [155, 88] on button "button" at bounding box center [154, 83] width 12 height 20
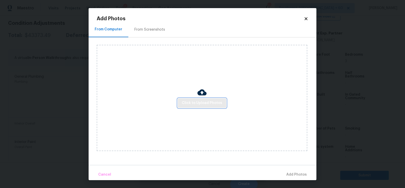
click at [203, 103] on span "Click to Upload Photos" at bounding box center [202, 103] width 41 height 6
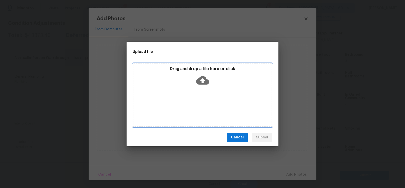
click at [202, 81] on icon at bounding box center [202, 80] width 13 height 13
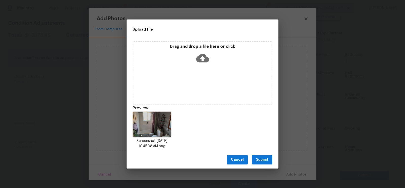
click at [261, 160] on span "Submit" at bounding box center [262, 160] width 12 height 6
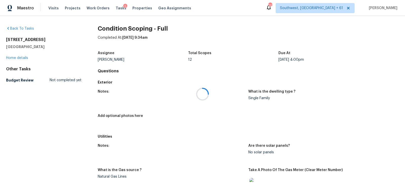
click at [25, 60] on div at bounding box center [202, 94] width 405 height 188
click at [21, 58] on div at bounding box center [202, 94] width 405 height 188
click at [21, 58] on link "Home details" at bounding box center [17, 58] width 22 height 4
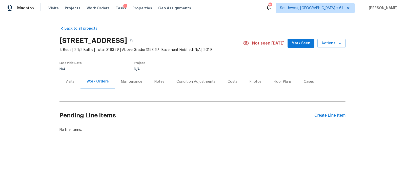
click at [199, 80] on div "Condition Adjustments" at bounding box center [195, 81] width 39 height 5
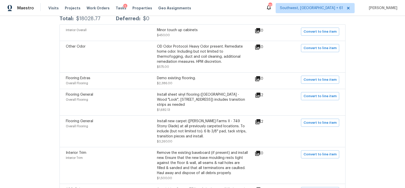
scroll to position [110, 0]
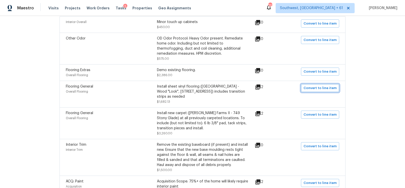
click at [325, 88] on span "Convert to line item" at bounding box center [320, 88] width 33 height 6
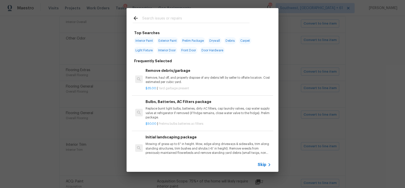
click at [264, 163] on span "Skip" at bounding box center [262, 164] width 9 height 5
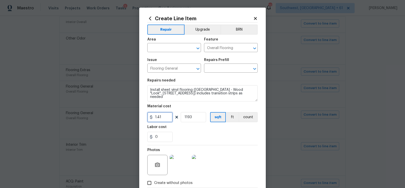
click at [158, 113] on input "1.41" at bounding box center [159, 117] width 25 height 10
click at [163, 117] on input "1.41" at bounding box center [159, 117] width 25 height 10
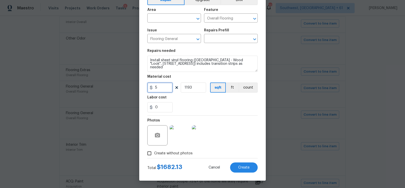
type input "5"
click at [237, 130] on div "Photos" at bounding box center [202, 132] width 110 height 33
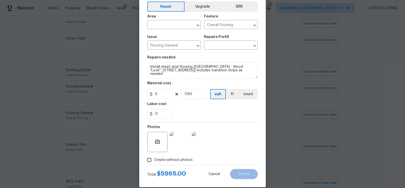
scroll to position [0, 0]
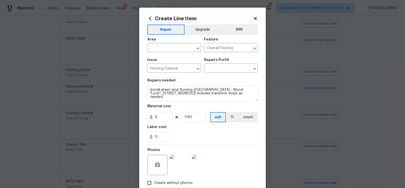
click at [254, 18] on icon at bounding box center [255, 18] width 5 height 5
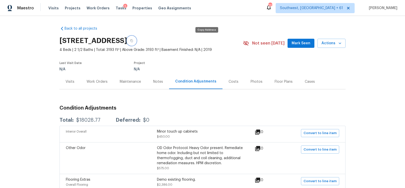
click at [133, 42] on icon "button" at bounding box center [131, 40] width 3 height 3
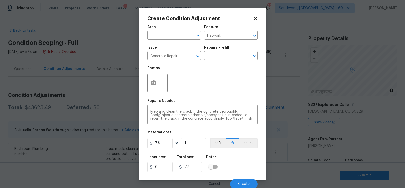
scroll to position [106, 0]
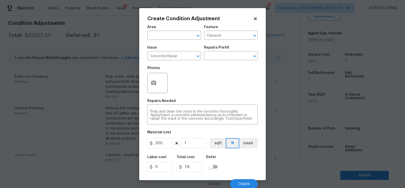
type input "200"
click at [190, 163] on input "7.8" at bounding box center [189, 167] width 25 height 10
type input "200"
click at [151, 82] on icon "button" at bounding box center [153, 83] width 5 height 5
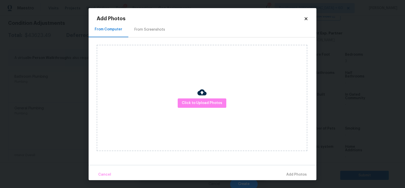
click at [192, 97] on div "Click to Upload Photos" at bounding box center [202, 98] width 211 height 106
click at [204, 103] on span "Click to Upload Photos" at bounding box center [202, 103] width 41 height 6
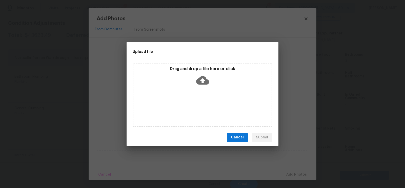
click at [203, 86] on icon at bounding box center [202, 80] width 13 height 13
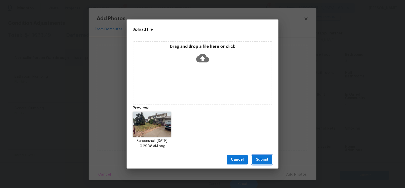
click at [262, 160] on span "Submit" at bounding box center [262, 160] width 12 height 6
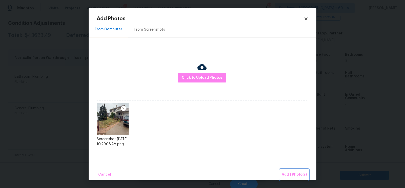
click at [293, 172] on span "Add 1 Photo(s)" at bounding box center [294, 175] width 25 height 6
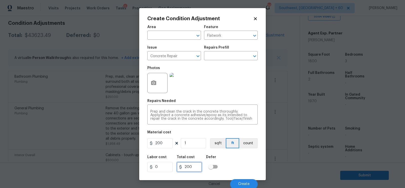
click at [201, 168] on input "200" at bounding box center [189, 167] width 25 height 10
click at [242, 183] on span "Create" at bounding box center [243, 184] width 11 height 4
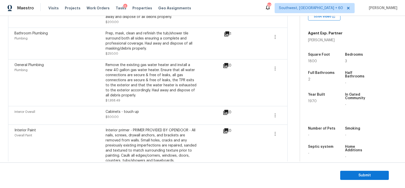
scroll to position [155, 0]
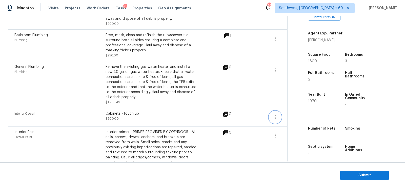
click at [275, 119] on icon "button" at bounding box center [275, 117] width 6 height 6
click at [290, 115] on div "Edit" at bounding box center [303, 115] width 39 height 5
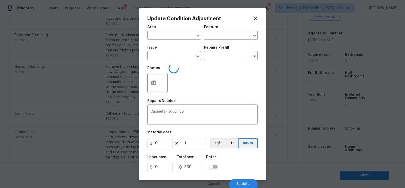
type input "Interior Overall"
type input "500"
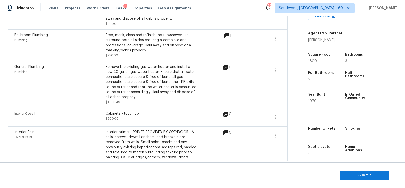
click at [293, 136] on body "Maestro Visits Projects Work Orders Tasks 6 Properties Geo Assignments 665 Sout…" at bounding box center [202, 94] width 405 height 188
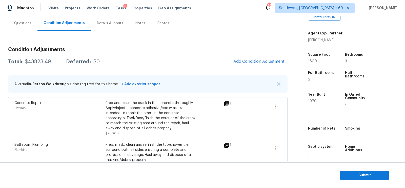
click at [28, 23] on div "Questions" at bounding box center [22, 23] width 17 height 5
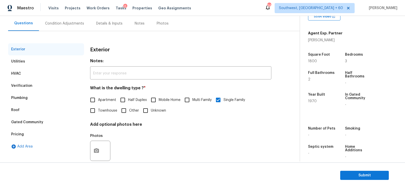
click at [29, 138] on div "Pricing" at bounding box center [46, 134] width 76 height 12
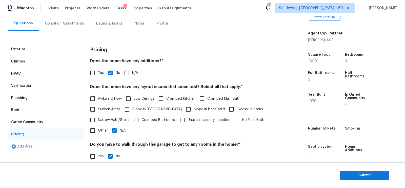
click at [145, 110] on span "Slope in [GEOGRAPHIC_DATA]" at bounding box center [156, 109] width 49 height 5
click at [132, 110] on input "Slope in [GEOGRAPHIC_DATA]" at bounding box center [127, 109] width 11 height 11
checkbox input "true"
click at [194, 109] on span "Slope in Back Yard" at bounding box center [209, 109] width 31 height 5
click at [183, 109] on input "Slope in Back Yard" at bounding box center [188, 110] width 11 height 11
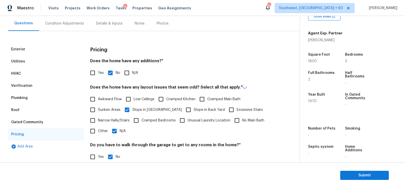
checkbox input "true"
click at [113, 131] on input "N/A" at bounding box center [114, 131] width 11 height 11
checkbox input "false"
click at [183, 113] on label "Slope in Back Yard" at bounding box center [204, 109] width 42 height 11
click at [183, 113] on input "Slope in Back Yard" at bounding box center [188, 109] width 11 height 11
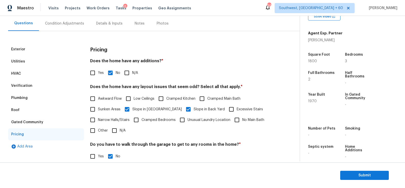
checkbox input "false"
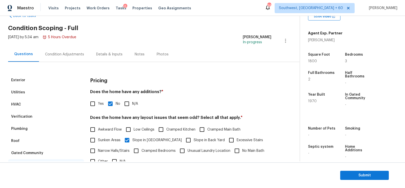
scroll to position [13, 0]
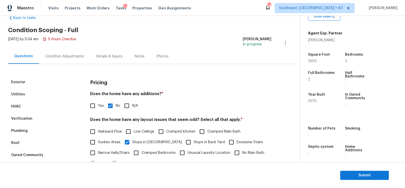
click at [60, 55] on div "Condition Adjustments" at bounding box center [64, 56] width 39 height 5
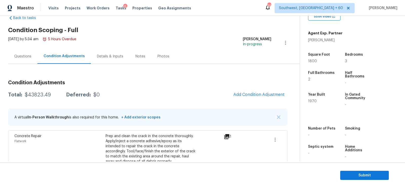
click at [36, 93] on div "$43823.49" at bounding box center [38, 94] width 26 height 5
copy div "$43823.49"
click at [370, 171] on button "Submit" at bounding box center [364, 175] width 49 height 9
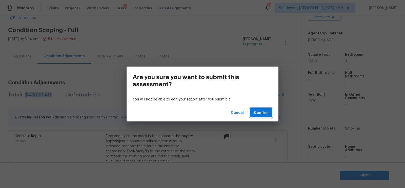
click at [262, 115] on span "Confirm" at bounding box center [261, 113] width 14 height 6
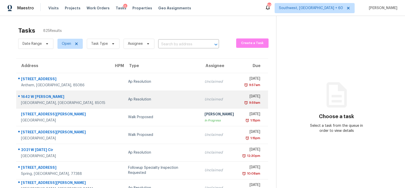
scroll to position [4, 0]
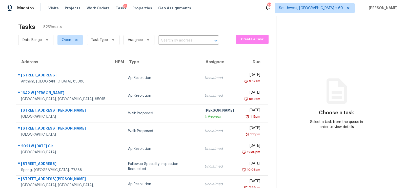
click at [170, 36] on div "Date Range Open Task Type Assignee ​" at bounding box center [118, 39] width 201 height 13
click at [170, 40] on input "text" at bounding box center [181, 41] width 47 height 8
paste input "[STREET_ADDRESS]"
type input "[STREET_ADDRESS]"
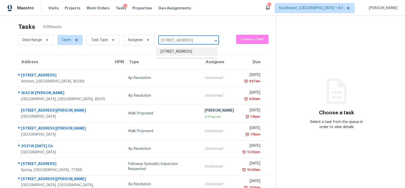
click at [181, 51] on li "[STREET_ADDRESS]" at bounding box center [186, 52] width 61 height 8
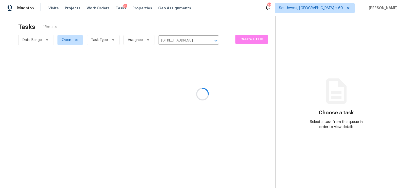
click at [173, 77] on div at bounding box center [202, 94] width 405 height 188
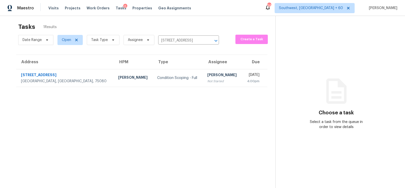
click at [173, 77] on div "Condition Scoping - Full" at bounding box center [178, 77] width 42 height 5
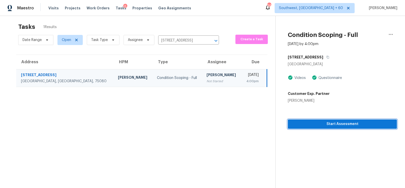
click at [335, 121] on span "Start Assessment" at bounding box center [342, 124] width 101 height 6
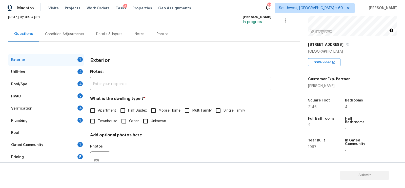
scroll to position [42, 0]
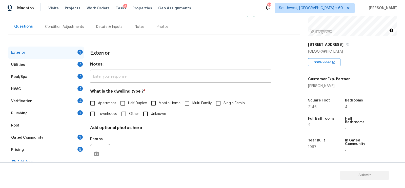
click at [229, 105] on span "Single Family" at bounding box center [235, 103] width 22 height 5
click at [224, 105] on input "Single Family" at bounding box center [218, 103] width 11 height 11
checkbox input "true"
click at [66, 69] on div "Utilities 4" at bounding box center [46, 65] width 76 height 12
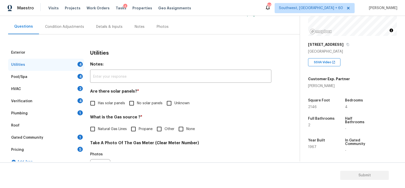
click at [137, 113] on div "Utilities Notes: ​ Are there solar panels? * Has solar panels No solar panels U…" at bounding box center [180, 179] width 181 height 264
click at [137, 105] on span "No solar panels" at bounding box center [150, 103] width 26 height 5
click at [137, 105] on input "No solar panels" at bounding box center [131, 103] width 11 height 11
checkbox input "true"
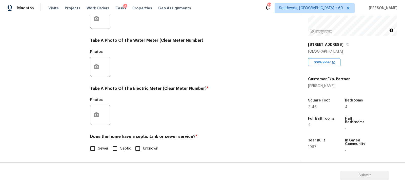
click at [97, 152] on input "Sewer" at bounding box center [92, 148] width 11 height 11
checkbox input "true"
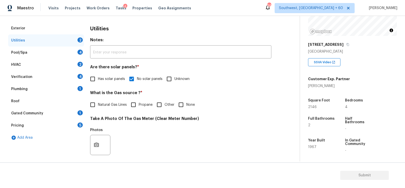
scroll to position [55, 0]
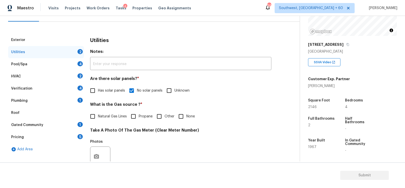
click at [68, 65] on div "Pool/Spa 4" at bounding box center [46, 64] width 76 height 12
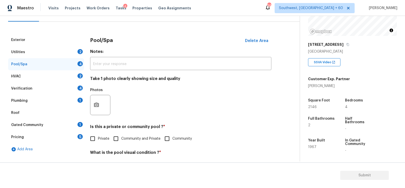
click at [68, 76] on div "HVAC 2" at bounding box center [46, 76] width 76 height 12
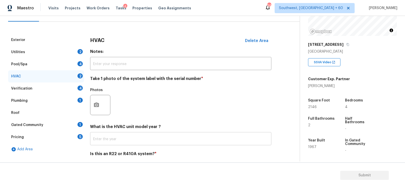
click at [115, 136] on input "text" at bounding box center [180, 139] width 181 height 12
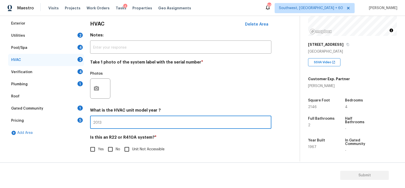
scroll to position [72, 0]
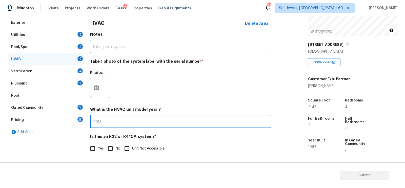
type input "2013"
click at [107, 150] on input "No" at bounding box center [110, 148] width 11 height 11
checkbox input "true"
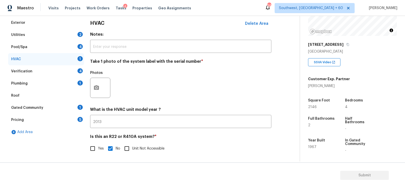
click at [64, 71] on div "Verification 4" at bounding box center [46, 71] width 76 height 12
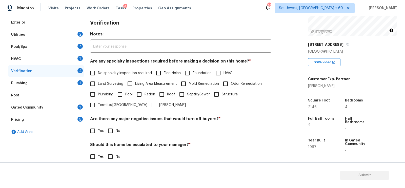
click at [113, 73] on span "No specialty inspection required" at bounding box center [125, 73] width 54 height 5
click at [98, 73] on input "No specialty inspection required" at bounding box center [92, 73] width 11 height 11
checkbox input "true"
click at [114, 128] on input "No" at bounding box center [110, 131] width 11 height 11
checkbox input "true"
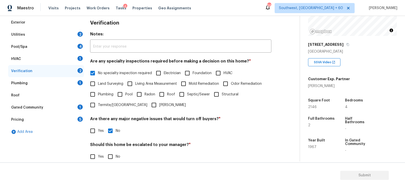
click at [111, 156] on input "No" at bounding box center [110, 156] width 11 height 11
checkbox input "true"
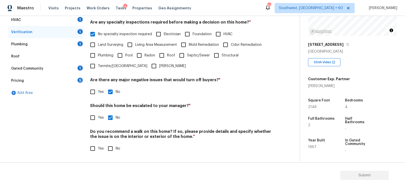
click at [111, 150] on input "No" at bounding box center [110, 148] width 11 height 11
checkbox input "true"
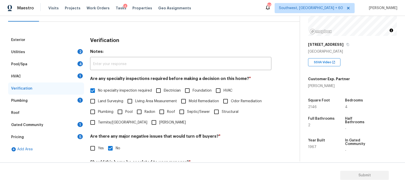
click at [64, 102] on div "Plumbing 1" at bounding box center [46, 101] width 76 height 12
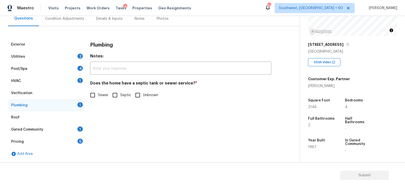
scroll to position [50, 0]
click at [94, 92] on input "Sewer" at bounding box center [92, 95] width 11 height 11
checkbox input "true"
click at [75, 125] on div "Gated Community 1" at bounding box center [46, 130] width 76 height 12
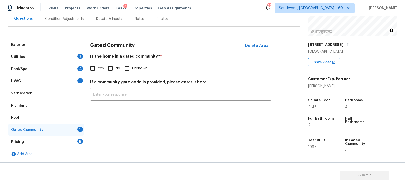
click at [113, 69] on input "No" at bounding box center [110, 68] width 11 height 11
checkbox input "true"
click at [86, 140] on div "Exterior Utilities 2 Pool/Spa 4 HVAC 1 Verification Plumbing Roof Gated Communi…" at bounding box center [148, 100] width 280 height 122
click at [77, 140] on div "Pricing 5" at bounding box center [46, 142] width 76 height 12
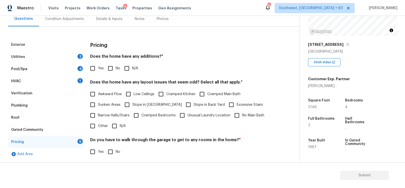
click at [109, 67] on input "No" at bounding box center [110, 68] width 11 height 11
checkbox input "true"
click at [118, 127] on input "N/A" at bounding box center [114, 126] width 11 height 11
checkbox input "true"
click at [114, 152] on input "No" at bounding box center [110, 152] width 11 height 11
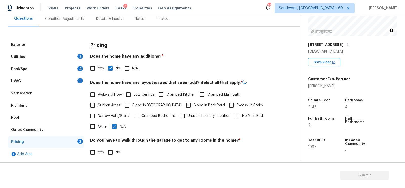
checkbox input "true"
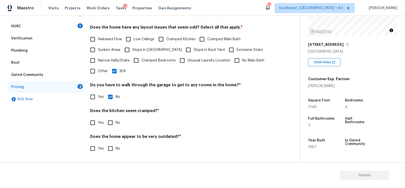
scroll to position [105, 0]
click at [111, 150] on input "No" at bounding box center [110, 149] width 11 height 11
checkbox input "true"
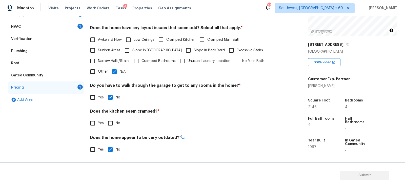
click at [110, 128] on input "No" at bounding box center [110, 123] width 11 height 11
checkbox input "true"
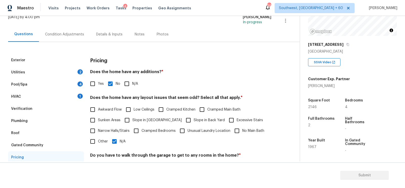
scroll to position [0, 0]
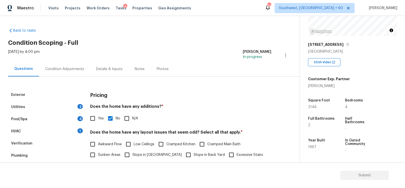
click at [64, 69] on div "Condition Adjustments" at bounding box center [64, 69] width 39 height 5
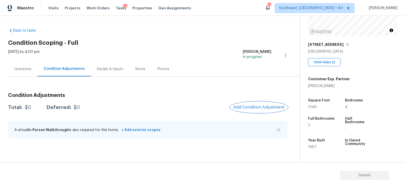
click at [261, 109] on span "Add Condition Adjustment" at bounding box center [258, 107] width 51 height 5
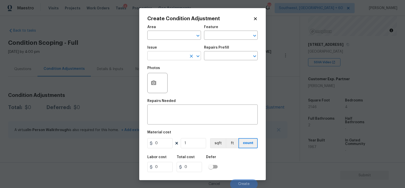
click at [164, 53] on input "text" at bounding box center [166, 56] width 39 height 8
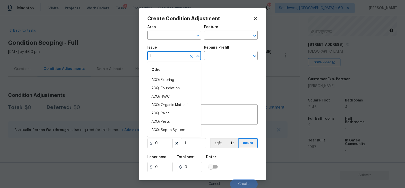
type input "la"
type input "nd"
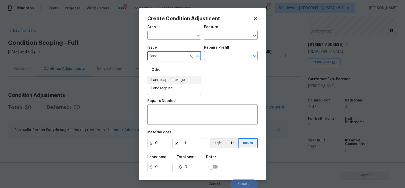
click at [173, 81] on li "Landscape Package" at bounding box center [174, 80] width 54 height 8
type input "Landscape Package"
click at [219, 58] on input "text" at bounding box center [223, 56] width 39 height 8
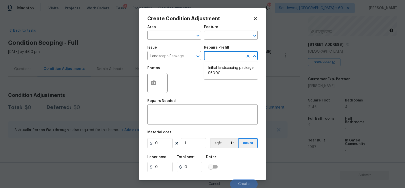
click at [220, 70] on li "Initial landscaping package $60.00" at bounding box center [231, 71] width 54 height 14
type input "Home Readiness Packages"
type textarea "Mowing of grass up to 6" in height. Mow, edge along driveways & sidewalks, trim…"
type input "60"
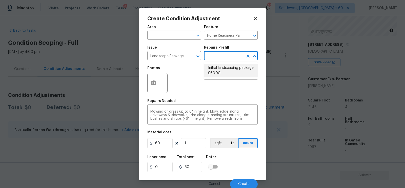
click at [218, 66] on li "Initial landscaping package $60.00" at bounding box center [231, 71] width 54 height 14
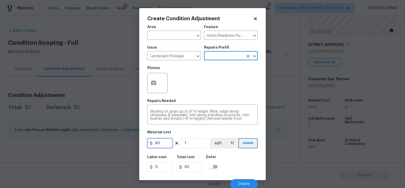
click at [165, 144] on input "60" at bounding box center [159, 143] width 25 height 10
type input "300"
click at [187, 160] on div "Total cost" at bounding box center [191, 158] width 29 height 7
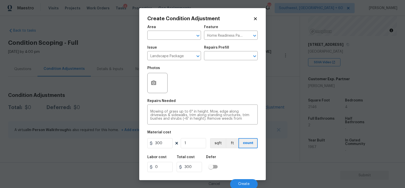
click at [146, 71] on div "Create Condition Adjustment Area ​ Feature Home Readiness Packages ​ Issue Land…" at bounding box center [202, 94] width 127 height 172
click at [153, 87] on button "button" at bounding box center [154, 83] width 12 height 20
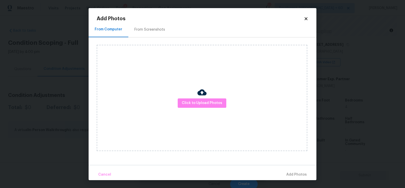
click at [150, 28] on div "From Screenshots" at bounding box center [149, 29] width 31 height 5
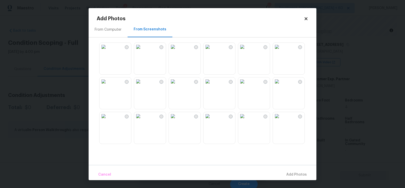
click at [246, 51] on img at bounding box center [242, 47] width 8 height 8
click at [292, 173] on span "Add 1 Photo(s)" at bounding box center [294, 175] width 25 height 6
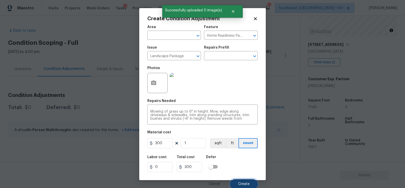
click at [239, 186] on span "Create" at bounding box center [243, 184] width 11 height 4
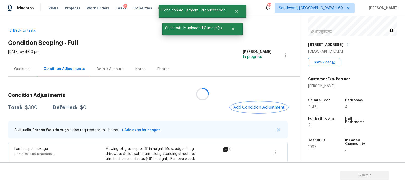
click at [254, 107] on span "Add Condition Adjustment" at bounding box center [258, 107] width 51 height 5
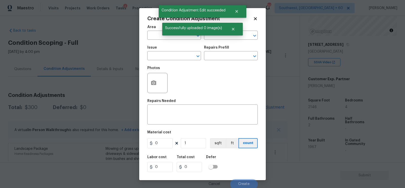
click at [164, 52] on div "Issue" at bounding box center [174, 49] width 54 height 7
click at [167, 57] on input "text" at bounding box center [166, 56] width 39 height 8
click at [170, 74] on div "Other" at bounding box center [174, 70] width 54 height 12
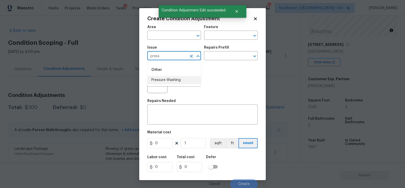
click at [172, 80] on li "Pressure Washing" at bounding box center [174, 80] width 54 height 8
type input "Pressure Washing"
click at [174, 114] on textarea at bounding box center [202, 115] width 104 height 11
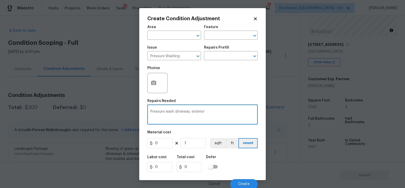
type textarea "Pressure wash driveway, exterior"
click at [160, 142] on input "0" at bounding box center [159, 143] width 25 height 10
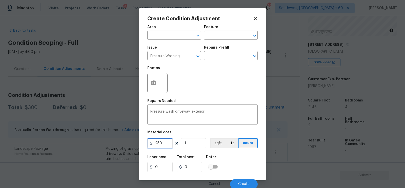
type input "250"
click at [185, 152] on div "Area ​ Feature ​ Issue Pressure Washing ​ Repairs Prefill ​ Photos Repairs Need…" at bounding box center [202, 105] width 110 height 167
type input "250"
click at [154, 85] on icon "button" at bounding box center [153, 83] width 5 height 5
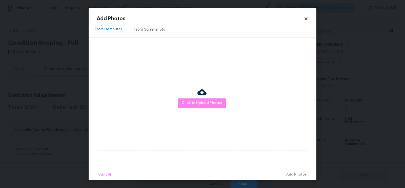
click at [150, 30] on div "From Screenshots" at bounding box center [149, 29] width 31 height 5
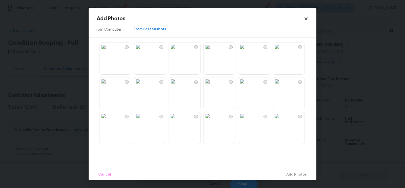
click at [142, 51] on img at bounding box center [138, 47] width 8 height 8
click at [295, 173] on span "Add 1 Photo(s)" at bounding box center [294, 175] width 25 height 6
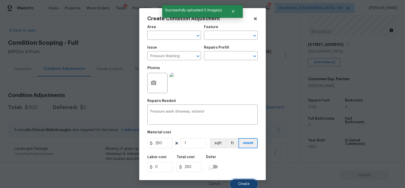
click at [243, 184] on span "Create" at bounding box center [243, 184] width 11 height 4
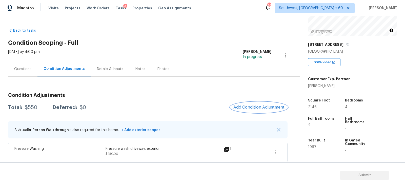
click at [235, 105] on span "Add Condition Adjustment" at bounding box center [258, 107] width 51 height 5
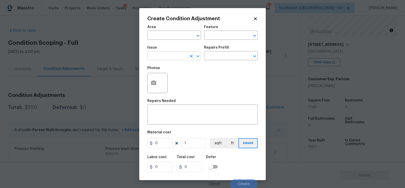
click at [168, 57] on input "text" at bounding box center [166, 56] width 39 height 8
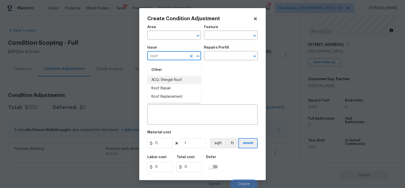
click at [171, 80] on li "ACQ: Shingle Roof" at bounding box center [174, 80] width 54 height 8
type input "ACQ: Shingle Roof"
click at [215, 60] on input "text" at bounding box center [223, 56] width 39 height 8
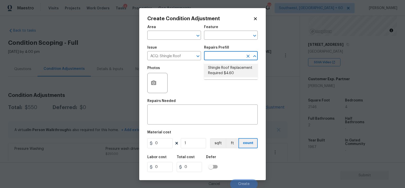
click at [218, 70] on li "Shingle Roof Replacement Required $4.60" at bounding box center [231, 71] width 54 height 14
type input "Acquisition"
type textarea "Acquisition Scope: Shingle Roof Replacement Required."
type input "4.6"
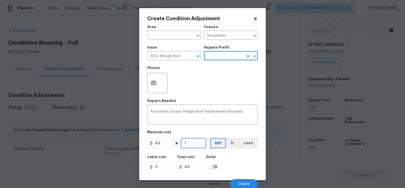
click at [189, 145] on input "1" at bounding box center [193, 143] width 25 height 10
type input "0"
type input "2"
type input "9.2"
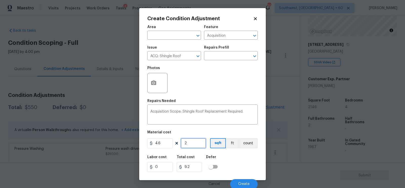
type input "21"
type input "96.6"
type input "214"
type input "984.4"
type input "2146"
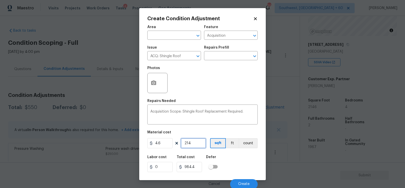
type input "9871.6"
type input "2146"
click at [193, 169] on input "9871.6" at bounding box center [189, 167] width 25 height 10
click at [242, 181] on button "Create" at bounding box center [244, 184] width 28 height 10
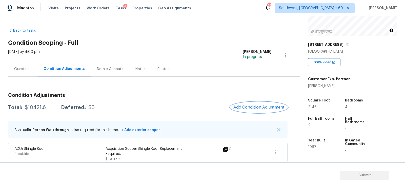
click at [265, 105] on span "Add Condition Adjustment" at bounding box center [258, 107] width 51 height 5
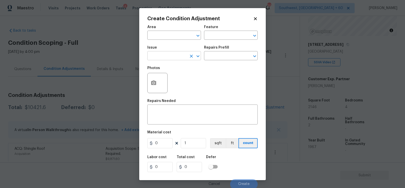
click at [168, 59] on input "text" at bounding box center [166, 56] width 39 height 8
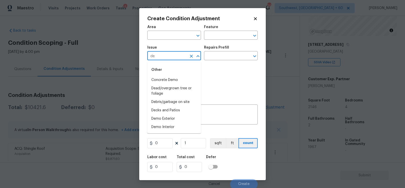
type input "d"
click at [161, 80] on li "Fencing" at bounding box center [174, 80] width 54 height 8
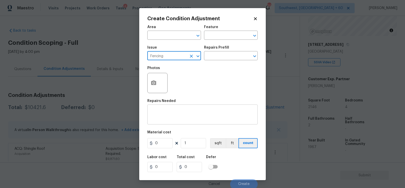
type input "Fencing"
click at [174, 124] on div "x ​" at bounding box center [202, 115] width 110 height 19
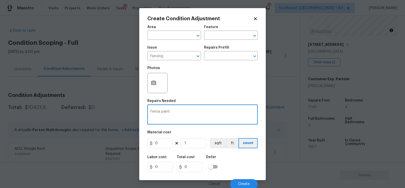
type textarea "Fence paint"
click at [164, 143] on input "0" at bounding box center [159, 143] width 25 height 10
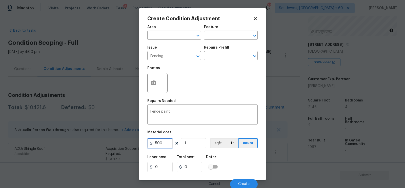
type input "500"
click at [192, 175] on div "Cancel Create" at bounding box center [202, 182] width 110 height 14
click at [156, 84] on icon "button" at bounding box center [153, 83] width 5 height 5
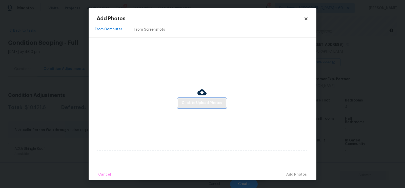
click at [200, 103] on span "Click to Upload Photos" at bounding box center [202, 103] width 41 height 6
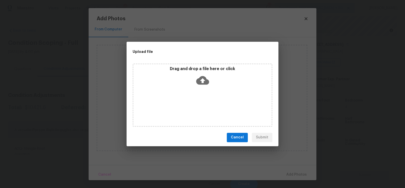
click at [200, 88] on div "Drag and drop a file here or click" at bounding box center [202, 77] width 138 height 22
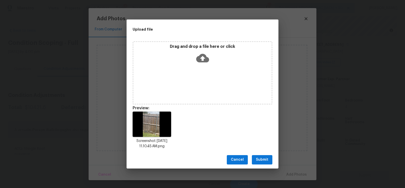
click at [269, 159] on button "Submit" at bounding box center [262, 159] width 21 height 9
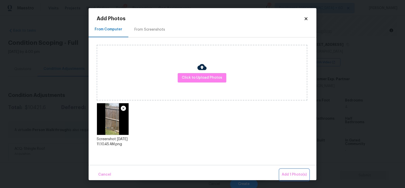
click at [300, 173] on span "Add 1 Photo(s)" at bounding box center [294, 175] width 25 height 6
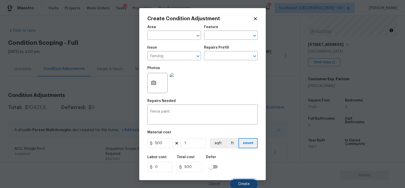
click at [242, 183] on span "Create" at bounding box center [243, 184] width 11 height 4
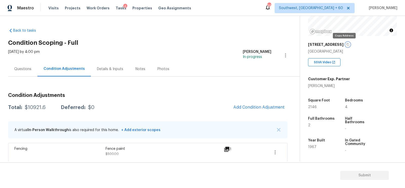
click at [347, 44] on icon "button" at bounding box center [348, 44] width 3 height 3
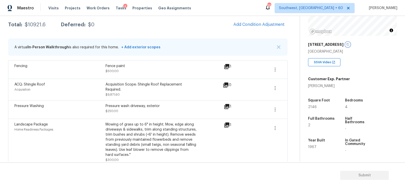
scroll to position [73, 0]
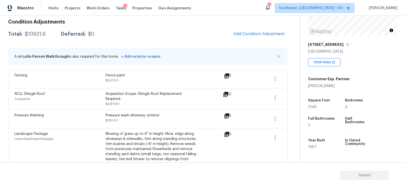
click at [261, 25] on div "Condition Adjustments Total: $10921.6 Deferred: $0 Add Condition Adjustment A v…" at bounding box center [148, 95] width 280 height 160
click at [252, 34] on span "Add Condition Adjustment" at bounding box center [258, 34] width 51 height 5
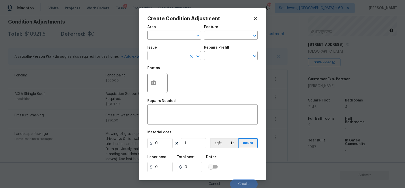
click at [172, 53] on input "text" at bounding box center [166, 56] width 39 height 8
click at [173, 80] on li "Debris/garbage on site" at bounding box center [174, 80] width 54 height 8
type input "Debris/garbage on site"
click at [221, 58] on input "text" at bounding box center [223, 56] width 39 height 8
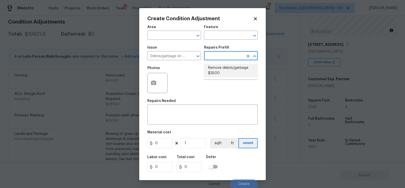
click at [220, 71] on li "Remove debris/garbage $35.00" at bounding box center [231, 71] width 54 height 14
type textarea "Remove, haul off, and properly dispose of any debris left by seller to offsite …"
type input "35"
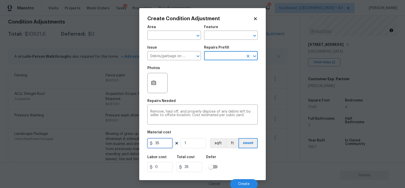
click at [164, 146] on input "35" at bounding box center [159, 143] width 25 height 10
type input "100"
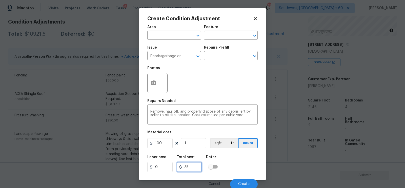
click at [183, 163] on input "35" at bounding box center [189, 167] width 25 height 10
type input "100"
click at [240, 175] on div "Labor cost 0 Total cost 100 Defer" at bounding box center [202, 163] width 110 height 23
click at [242, 184] on span "Create" at bounding box center [243, 184] width 11 height 4
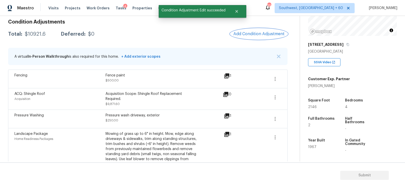
click at [271, 33] on span "Add Condition Adjustment" at bounding box center [258, 34] width 51 height 5
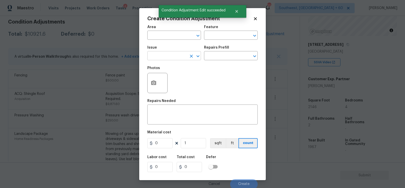
click at [173, 59] on input "text" at bounding box center [166, 56] width 39 height 8
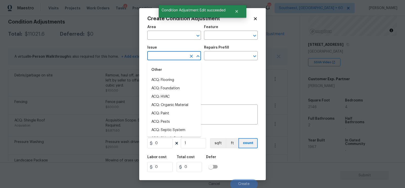
type input "p"
type input "o"
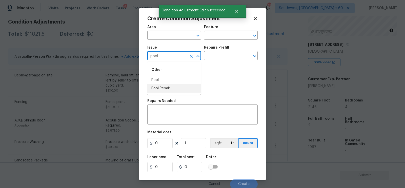
click at [167, 89] on li "Pool Repair" at bounding box center [174, 88] width 54 height 8
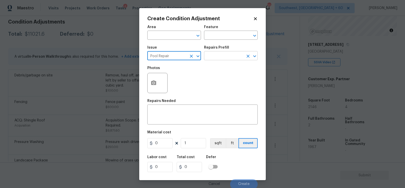
type input "Pool Repair"
click at [220, 56] on input "text" at bounding box center [223, 56] width 39 height 8
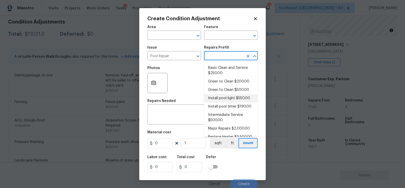
scroll to position [16, 0]
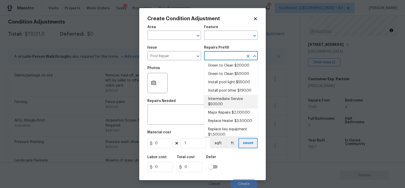
click at [223, 102] on li "Intermediate Service $500.00" at bounding box center [231, 102] width 54 height 14
type input "Pool"
type textarea "filter clean and service, balance chems, repair leaks at equipment, etc"
type input "500"
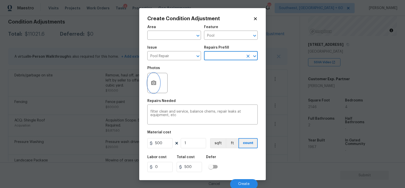
click at [150, 83] on button "button" at bounding box center [154, 83] width 12 height 20
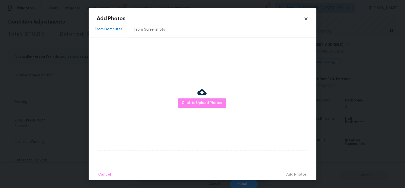
click at [151, 26] on div "From Screenshots" at bounding box center [149, 29] width 43 height 15
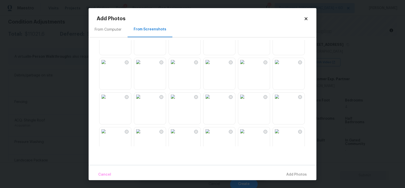
scroll to position [0, 0]
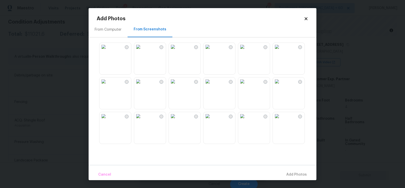
click at [104, 29] on div "From Computer" at bounding box center [108, 29] width 27 height 5
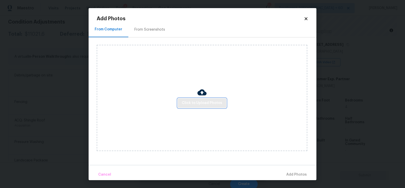
click at [201, 102] on span "Click to Upload Photos" at bounding box center [202, 103] width 41 height 6
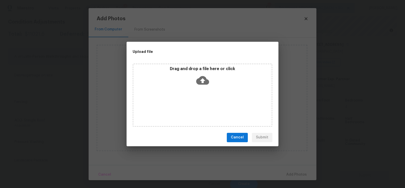
click at [202, 79] on icon at bounding box center [202, 80] width 13 height 13
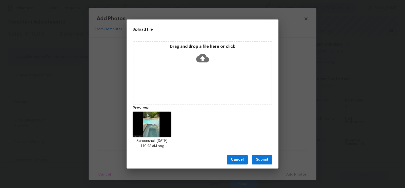
click at [261, 162] on span "Submit" at bounding box center [262, 160] width 12 height 6
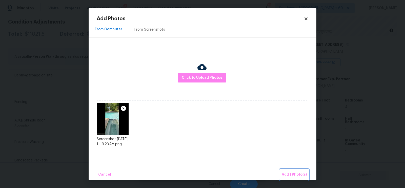
click at [297, 176] on span "Add 1 Photo(s)" at bounding box center [294, 175] width 25 height 6
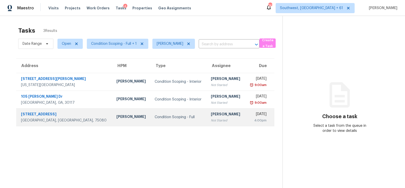
click at [151, 121] on td "Condition Scoping - Full" at bounding box center [179, 117] width 56 height 18
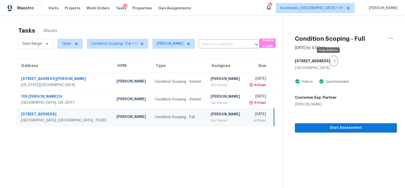
click at [333, 61] on icon "button" at bounding box center [334, 60] width 3 height 3
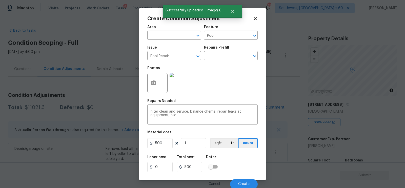
scroll to position [60, 0]
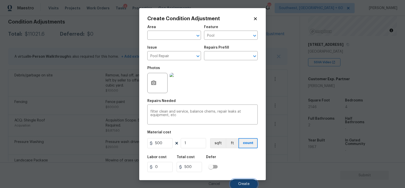
click at [241, 182] on button "Create" at bounding box center [244, 184] width 28 height 10
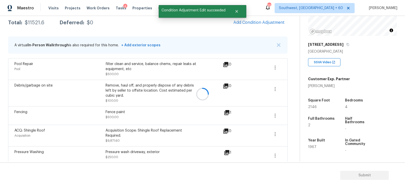
scroll to position [73, 0]
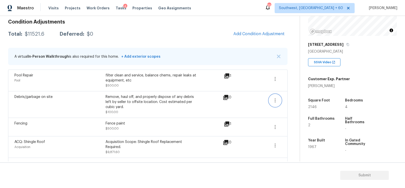
click at [279, 100] on button "button" at bounding box center [275, 100] width 12 height 12
click at [288, 101] on div "Edit" at bounding box center [303, 99] width 39 height 5
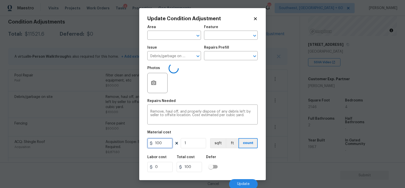
click at [165, 146] on input "100" at bounding box center [159, 143] width 25 height 10
type input "500"
click at [199, 164] on input "100" at bounding box center [189, 167] width 25 height 10
type input "500"
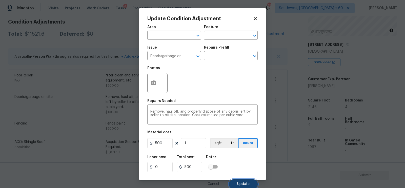
click at [248, 181] on button "Update" at bounding box center [243, 184] width 29 height 10
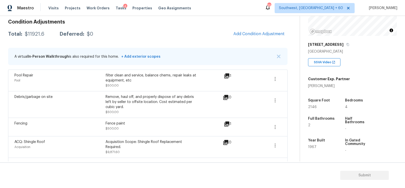
click at [262, 146] on span at bounding box center [257, 147] width 19 height 15
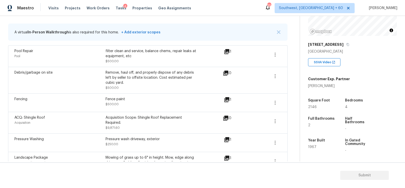
scroll to position [101, 0]
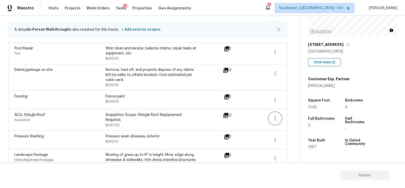
click at [273, 120] on icon "button" at bounding box center [275, 118] width 6 height 6
click at [294, 113] on link "Edit" at bounding box center [304, 117] width 43 height 8
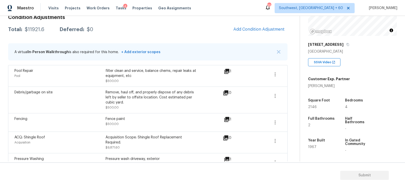
scroll to position [73, 0]
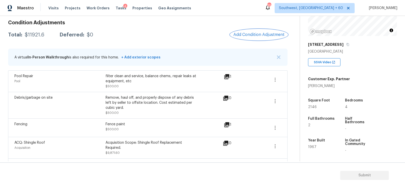
click at [262, 32] on button "Add Condition Adjustment" at bounding box center [258, 34] width 57 height 11
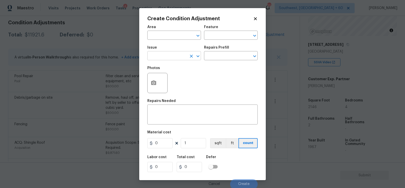
click at [160, 60] on input "text" at bounding box center [166, 56] width 39 height 8
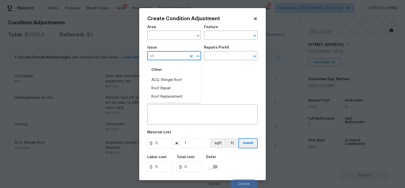
type input "o"
click at [168, 78] on li "ACQ: Paint" at bounding box center [174, 80] width 54 height 8
type input "ACQ: Paint"
click at [229, 51] on div "Repairs Prefill" at bounding box center [231, 49] width 54 height 7
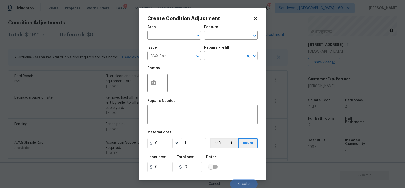
click at [230, 57] on input "text" at bounding box center [223, 56] width 39 height 8
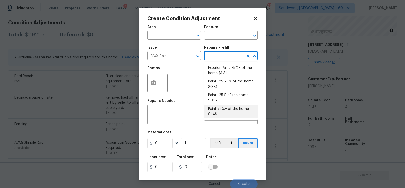
click at [225, 110] on li "Paint 75%+ of the home $1.48" at bounding box center [231, 112] width 54 height 14
type input "Acquisition"
type textarea "Acquisition Scope: 75%+ of the home will likely require interior paint"
type input "1.48"
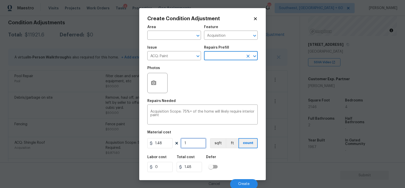
click at [195, 144] on input "1" at bounding box center [193, 143] width 25 height 10
type input "0"
type input "2"
type input "2.96"
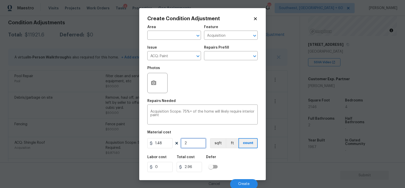
type input "21"
type input "31.08"
type input "214"
type input "316.72"
type input "2146"
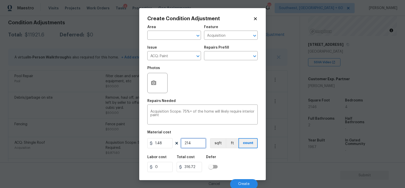
type input "3176.08"
type input "2146"
click at [200, 167] on input "3176.08" at bounding box center [189, 167] width 25 height 10
click at [156, 84] on icon "button" at bounding box center [153, 83] width 5 height 5
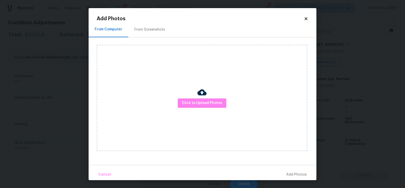
click at [152, 31] on div "From Screenshots" at bounding box center [149, 29] width 31 height 5
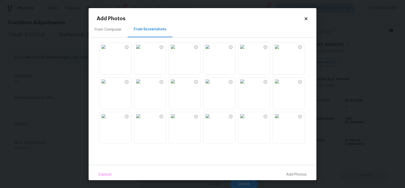
click at [177, 51] on img at bounding box center [173, 47] width 8 height 8
click at [109, 28] on div "From Computer" at bounding box center [108, 29] width 27 height 5
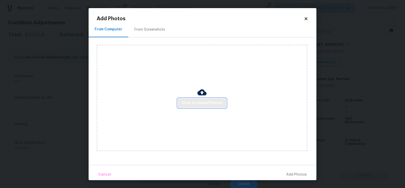
click at [203, 102] on span "Click to Upload Photos" at bounding box center [202, 103] width 41 height 6
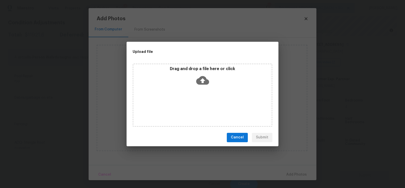
click at [203, 89] on div "Drag and drop a file here or click" at bounding box center [203, 95] width 140 height 63
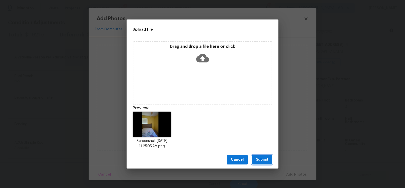
click at [262, 161] on span "Submit" at bounding box center [262, 160] width 12 height 6
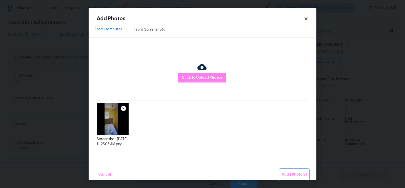
click at [292, 173] on span "Add 1 Photo(s)" at bounding box center [294, 175] width 25 height 6
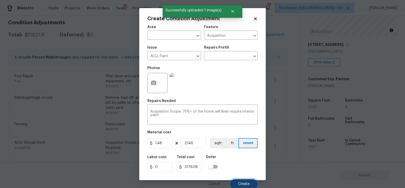
click at [244, 181] on button "Create" at bounding box center [244, 184] width 28 height 10
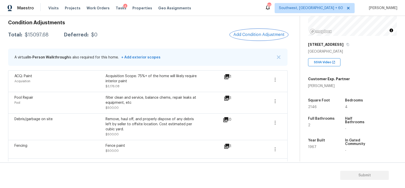
click at [267, 35] on span "Add Condition Adjustment" at bounding box center [258, 34] width 51 height 5
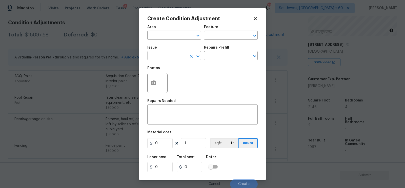
click at [173, 58] on input "text" at bounding box center [166, 56] width 39 height 8
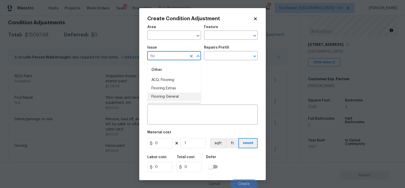
click at [172, 96] on li "Flooring General" at bounding box center [174, 97] width 54 height 8
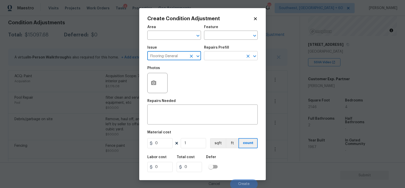
type input "Flooring General"
click at [221, 57] on input "text" at bounding box center [223, 56] width 39 height 8
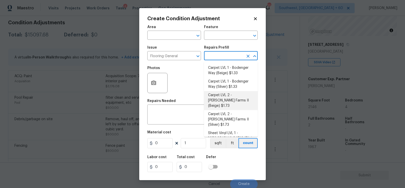
click at [231, 98] on li "Carpet LVL 2 - Abshire Farms II (Beige) $1.73" at bounding box center [231, 100] width 54 height 19
type input "Overall Flooring"
type textarea "Install new carpet (Abshire Farms II - 749 Stony Glade) at all previously carpe…"
type input "1.73"
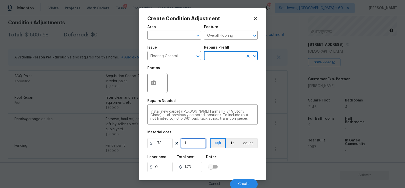
click at [191, 145] on input "1" at bounding box center [193, 143] width 25 height 10
type input "0"
type input "1"
type input "1.73"
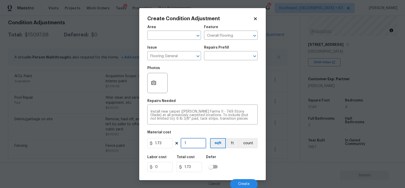
type input "18"
type input "31.14"
type input "180"
type input "311.4"
type input "1800"
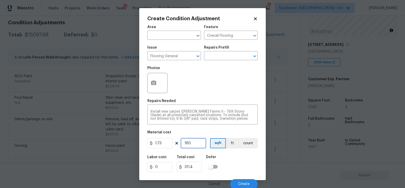
type input "3114"
type input "1800"
click at [195, 165] on input "3114" at bounding box center [189, 167] width 25 height 10
click at [155, 83] on icon "button" at bounding box center [153, 83] width 5 height 5
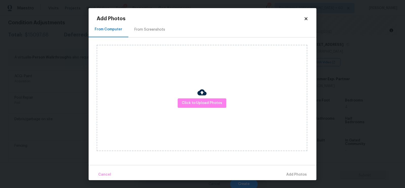
click at [154, 21] on h2 "Add Photos" at bounding box center [200, 18] width 207 height 5
click at [152, 32] on div "From Screenshots" at bounding box center [149, 29] width 31 height 5
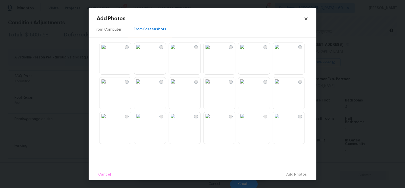
click at [111, 30] on div "From Computer" at bounding box center [108, 29] width 27 height 5
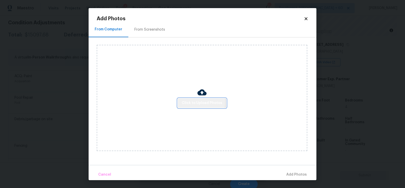
click at [200, 102] on span "Click to Upload Photos" at bounding box center [202, 103] width 41 height 6
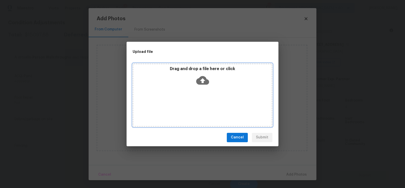
click at [199, 82] on icon at bounding box center [202, 80] width 13 height 9
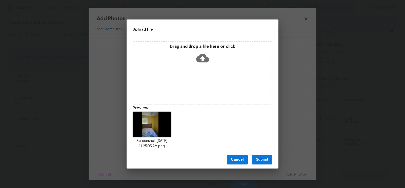
click at [264, 163] on span "Submit" at bounding box center [262, 160] width 12 height 6
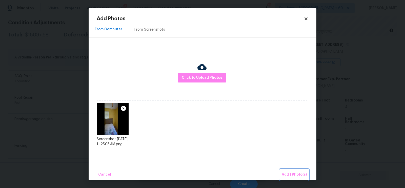
click at [302, 177] on span "Add 1 Photo(s)" at bounding box center [294, 175] width 25 height 6
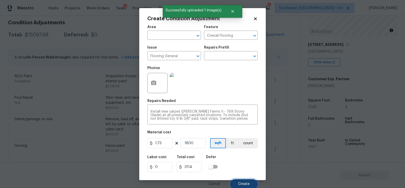
click at [248, 182] on button "Create" at bounding box center [244, 184] width 28 height 10
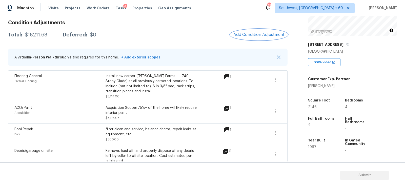
click at [260, 35] on span "Add Condition Adjustment" at bounding box center [258, 34] width 51 height 5
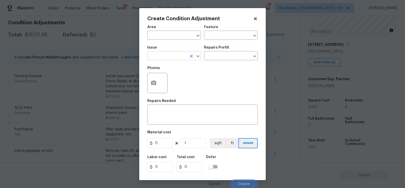
click at [176, 54] on input "text" at bounding box center [166, 56] width 39 height 8
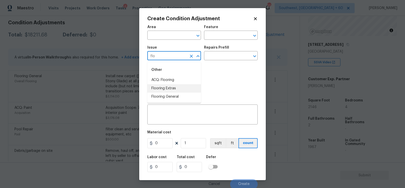
click at [178, 92] on li "Flooring Extras" at bounding box center [174, 88] width 54 height 8
click at [181, 52] on input "Flooring Extras" at bounding box center [166, 56] width 39 height 8
type input "f"
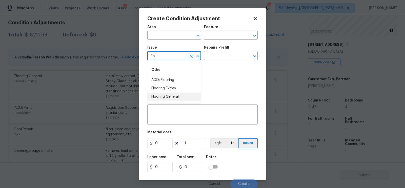
click at [180, 97] on li "Flooring General" at bounding box center [174, 97] width 54 height 8
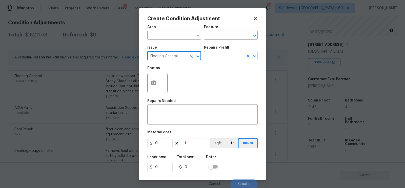
type input "Flooring General"
click at [223, 57] on input "text" at bounding box center [223, 56] width 39 height 8
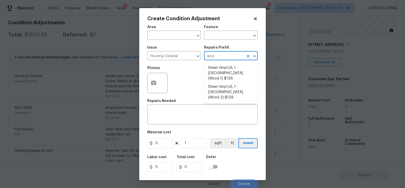
type input "wood"
click at [226, 69] on li "Sheet Vinyl LVL 1 - Sugar Valley (Wood 1) $1.56" at bounding box center [231, 73] width 54 height 19
type input "Overall Flooring"
type textarea "Install sheet vinyl flooring (Sugar Valley - Wood "Look", 565 Beacon Hill) incl…"
type input "1.56"
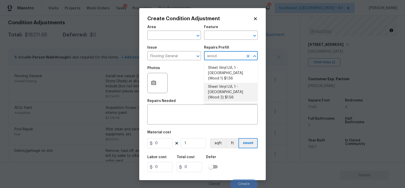
type input "1.56"
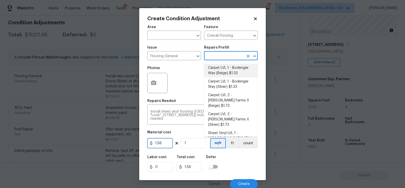
click at [163, 144] on input "1.56" at bounding box center [159, 143] width 25 height 10
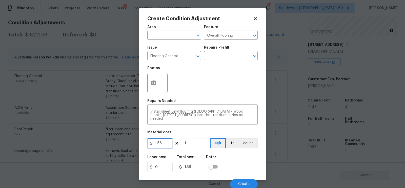
click at [163, 144] on input "1.56" at bounding box center [159, 143] width 25 height 10
type input "5"
click at [197, 142] on input "1" at bounding box center [193, 143] width 25 height 10
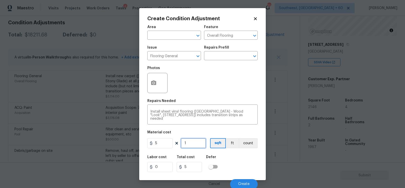
type input "0"
type input "3"
type input "15"
type input "34"
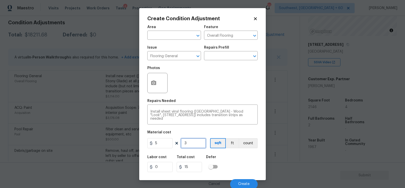
type input "170"
type input "346"
type input "1730"
type input "346"
click at [199, 167] on input "1730" at bounding box center [189, 167] width 25 height 10
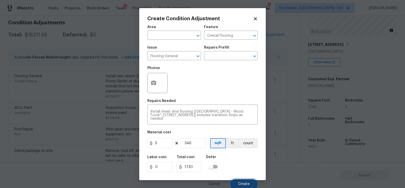
click at [243, 184] on span "Create" at bounding box center [243, 184] width 11 height 4
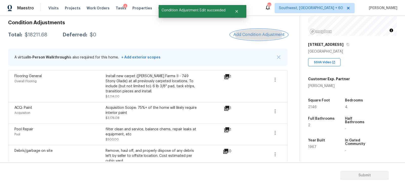
click at [267, 34] on span "Add Condition Adjustment" at bounding box center [258, 34] width 51 height 5
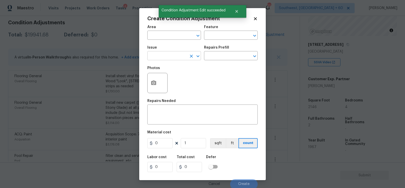
click at [169, 52] on input "text" at bounding box center [166, 56] width 39 height 8
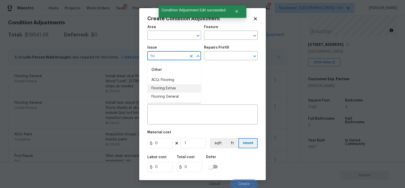
click at [176, 90] on li "Flooring Extras" at bounding box center [174, 88] width 54 height 8
type input "Flooring Extras"
click at [225, 54] on input "text" at bounding box center [223, 56] width 39 height 8
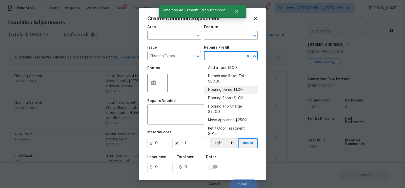
click at [222, 89] on li "Flooring Demo $1.00" at bounding box center [231, 90] width 54 height 8
type input "Overall Flooring"
type textarea "Demo existing flooring."
type input "1"
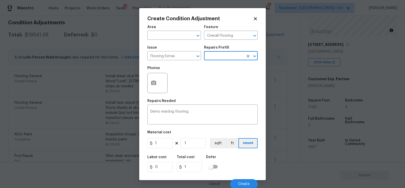
click at [166, 151] on div "Area ​ Feature Overall Flooring ​ Issue Flooring Extras ​ Repairs Prefill ​ Pho…" at bounding box center [202, 105] width 110 height 167
click at [165, 146] on input "1" at bounding box center [159, 143] width 25 height 10
type input "2"
click at [191, 143] on input "1" at bounding box center [193, 143] width 25 height 10
type input "2"
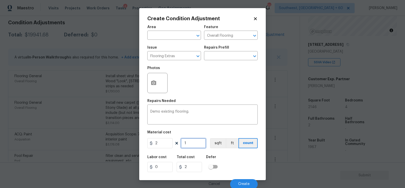
type input "0"
type input "3"
type input "6"
type input "34"
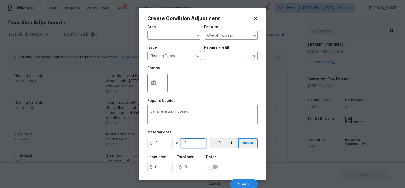
type input "68"
type input "346"
type input "692"
type input "346"
click at [192, 173] on div "Labor cost 0 Total cost 692 Defer" at bounding box center [202, 163] width 110 height 23
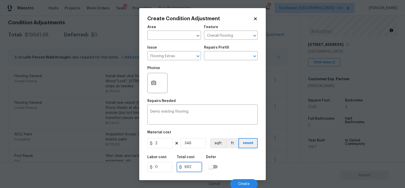
click at [195, 169] on input "692" at bounding box center [189, 167] width 25 height 10
click at [242, 183] on span "Create" at bounding box center [243, 184] width 11 height 4
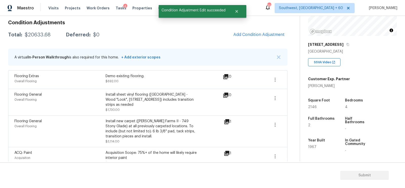
click at [265, 26] on div "Condition Adjustments Total: $20633.68 Deferred: $0 Add Condition Adjustment A …" at bounding box center [148, 169] width 280 height 306
click at [261, 32] on span "Add Condition Adjustment" at bounding box center [258, 34] width 51 height 5
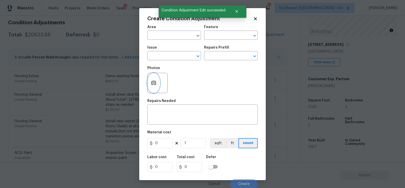
click at [156, 84] on icon "button" at bounding box center [153, 83] width 5 height 5
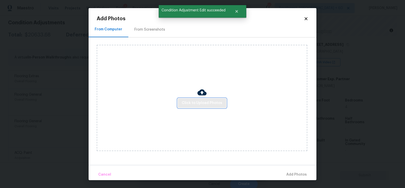
click at [199, 103] on span "Click to Upload Photos" at bounding box center [202, 103] width 41 height 6
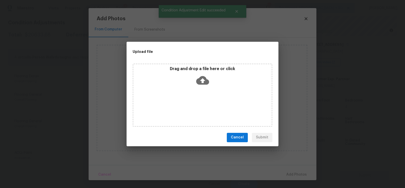
click at [205, 77] on icon at bounding box center [202, 80] width 13 height 13
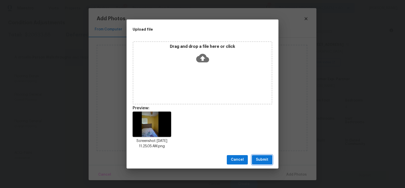
click at [259, 158] on span "Submit" at bounding box center [262, 160] width 12 height 6
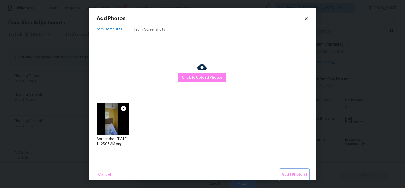
click at [297, 176] on span "Add 1 Photo(s)" at bounding box center [294, 175] width 25 height 6
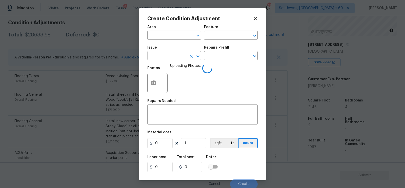
click at [166, 58] on input "text" at bounding box center [166, 56] width 39 height 8
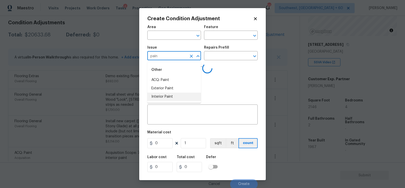
click at [168, 95] on li "Interior Paint" at bounding box center [174, 97] width 54 height 8
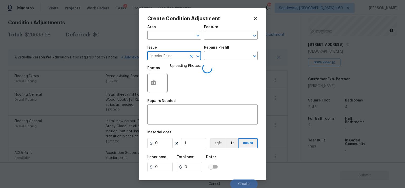
type input "Interior Paint"
click at [221, 51] on div "Repairs Prefill" at bounding box center [231, 49] width 54 height 7
click at [220, 55] on input "text" at bounding box center [223, 56] width 39 height 8
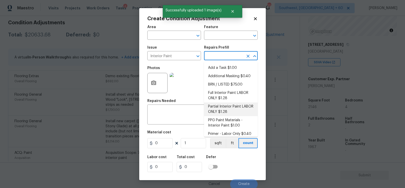
scroll to position [3, 0]
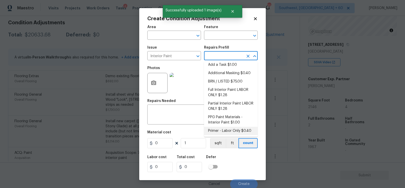
click at [223, 132] on li "Primer - Labor Only $0.40" at bounding box center [231, 131] width 54 height 8
type input "Overall Paint"
type textarea "Interior primer - PRIMER PROVIDED BY OPENDOOR - All nails, screws, drywall anch…"
type input "0.4"
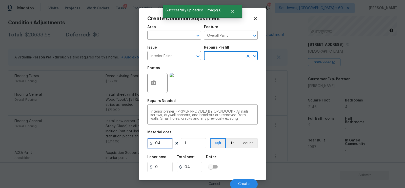
click at [157, 146] on input "0.4" at bounding box center [159, 143] width 25 height 10
type input "250"
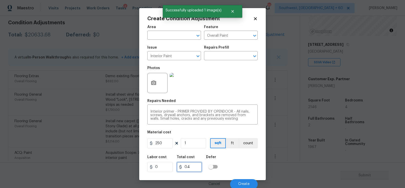
click at [183, 171] on input "0.4" at bounding box center [189, 167] width 25 height 10
type input "250"
click at [246, 185] on span "Create" at bounding box center [243, 184] width 11 height 4
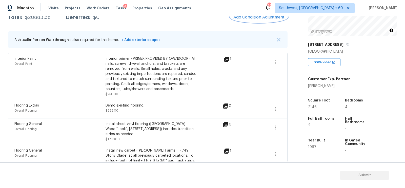
scroll to position [83, 0]
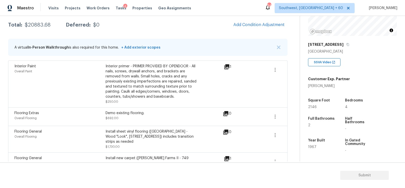
click at [203, 37] on div "Condition Adjustments Total: $20883.68 Deferred: $0 Add Condition Adjustment A …" at bounding box center [148, 182] width 280 height 353
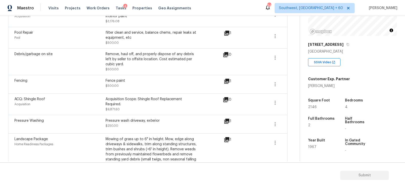
scroll to position [254, 0]
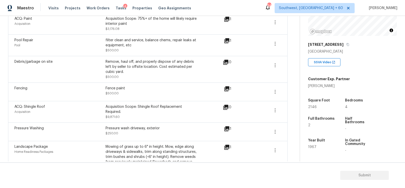
click at [282, 84] on div "Fencing Fence paint $500.00 1" at bounding box center [148, 92] width 280 height 18
click at [276, 90] on icon "button" at bounding box center [275, 92] width 1 height 4
click at [301, 88] on link "Edit" at bounding box center [304, 86] width 43 height 8
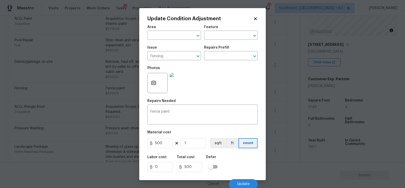
click at [153, 149] on figure "Material cost 500 1 sqft ft count" at bounding box center [202, 140] width 110 height 19
click at [164, 143] on input "500" at bounding box center [159, 143] width 25 height 10
type input "1000"
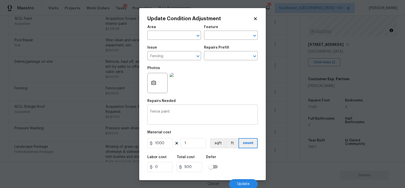
type input "1000"
click at [188, 123] on div "Fence paint x ​" at bounding box center [202, 115] width 110 height 19
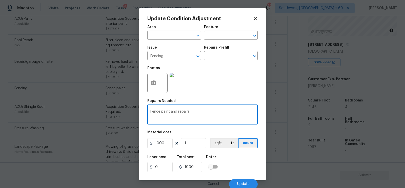
type textarea "Fence paint and repairs"
click at [195, 168] on input "1000" at bounding box center [189, 167] width 25 height 10
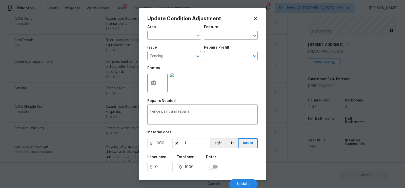
click at [238, 180] on div "Cancel Update" at bounding box center [202, 182] width 110 height 14
click at [245, 182] on button "Update" at bounding box center [243, 184] width 29 height 10
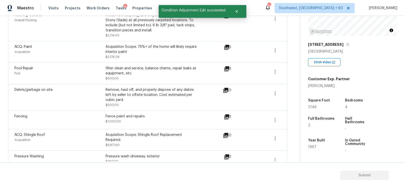
scroll to position [209, 0]
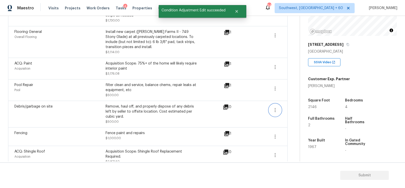
click at [272, 107] on icon "button" at bounding box center [275, 110] width 6 height 6
click at [298, 102] on div "Edit" at bounding box center [303, 103] width 39 height 5
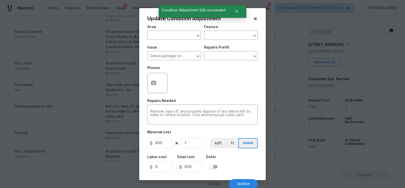
click at [285, 132] on body "Maestro Visits Projects Work Orders Tasks 4 Properties Geo Assignments 640 Sout…" at bounding box center [202, 94] width 405 height 188
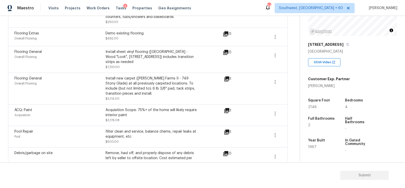
scroll to position [160, 0]
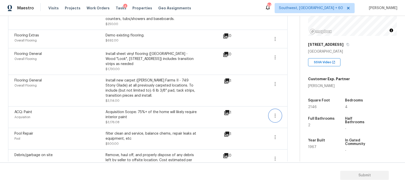
click at [275, 113] on icon "button" at bounding box center [275, 116] width 6 height 6
click at [299, 107] on div "Edit" at bounding box center [303, 109] width 39 height 5
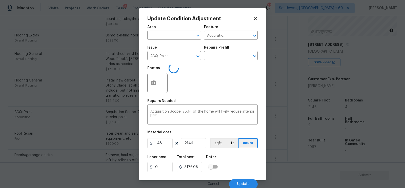
click at [290, 128] on body "Maestro Visits Projects Work Orders Tasks 4 Properties Geo Assignments 640 Sout…" at bounding box center [202, 94] width 405 height 188
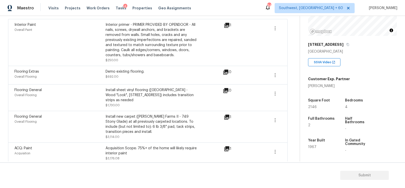
scroll to position [123, 0]
click at [278, 119] on button "button" at bounding box center [275, 121] width 12 height 12
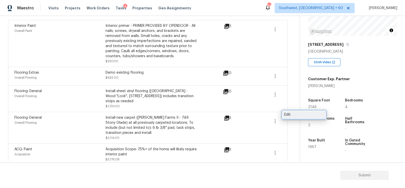
click at [303, 111] on link "Edit" at bounding box center [304, 115] width 43 height 8
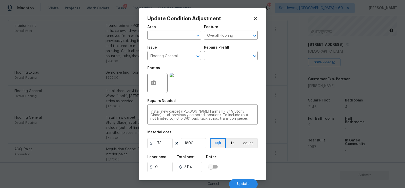
click at [286, 136] on body "Maestro Visits Projects Work Orders Tasks 4 Properties Geo Assignments 640 Sout…" at bounding box center [202, 94] width 405 height 188
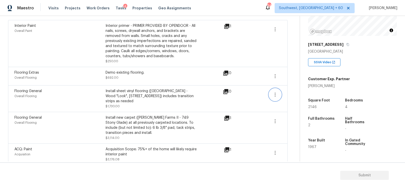
click at [277, 99] on button "button" at bounding box center [275, 95] width 12 height 12
click at [295, 91] on div "Edit" at bounding box center [303, 93] width 39 height 5
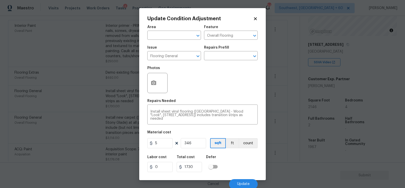
click at [287, 118] on body "Maestro Visits Projects Work Orders Tasks 4 Properties Geo Assignments 640 Sout…" at bounding box center [202, 94] width 405 height 188
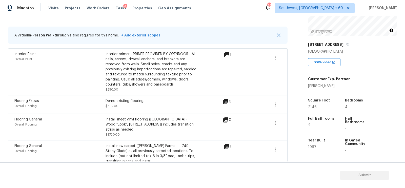
scroll to position [89, 0]
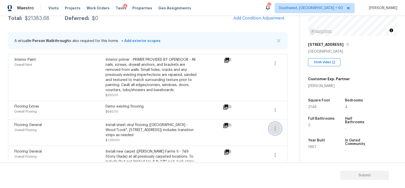
click at [274, 127] on icon "button" at bounding box center [275, 129] width 6 height 6
click at [291, 125] on div "Edit" at bounding box center [303, 127] width 39 height 5
click at [284, 140] on body "Maestro Visits Projects Work Orders Tasks 4 Properties Geo Assignments 640 Sout…" at bounding box center [202, 94] width 405 height 188
click at [276, 107] on icon "button" at bounding box center [275, 110] width 6 height 6
click at [289, 107] on div "Edit" at bounding box center [303, 108] width 39 height 5
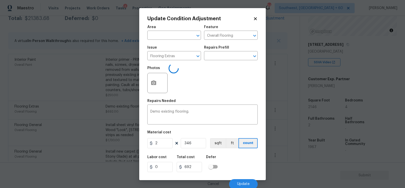
click at [287, 126] on body "Maestro Visits Projects Work Orders Tasks 4 Properties Geo Assignments 640 Sout…" at bounding box center [202, 94] width 405 height 188
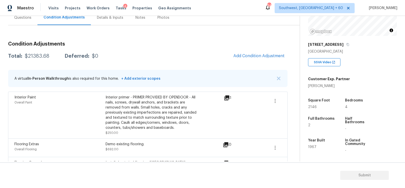
scroll to position [48, 0]
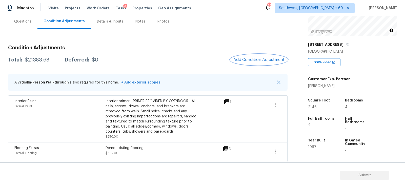
click at [249, 58] on span "Add Condition Adjustment" at bounding box center [258, 59] width 51 height 5
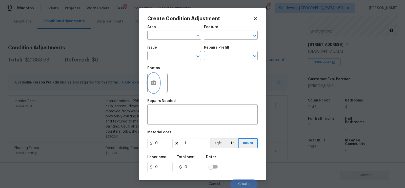
click at [152, 86] on icon "button" at bounding box center [154, 83] width 6 height 6
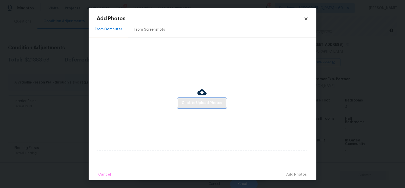
click at [200, 104] on span "Click to Upload Photos" at bounding box center [202, 103] width 41 height 6
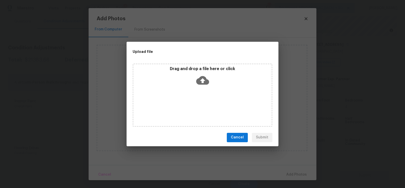
click at [206, 85] on icon at bounding box center [202, 80] width 13 height 13
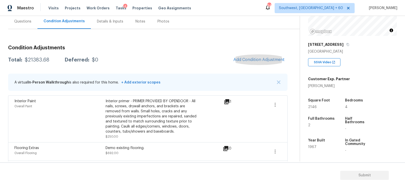
click at [51, 55] on div "Total: $21383.68 Deferred: $0 Add Condition Adjustment" at bounding box center [148, 59] width 280 height 11
copy div "$21383.68"
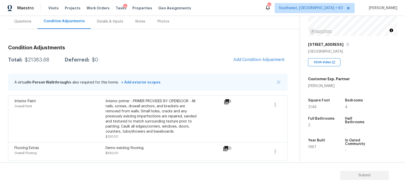
click at [29, 13] on div "Maestro Visits Projects Work Orders Tasks 4 Properties Geo Assignments 639 Sout…" at bounding box center [202, 8] width 405 height 16
click at [26, 22] on div "Questions" at bounding box center [22, 21] width 17 height 5
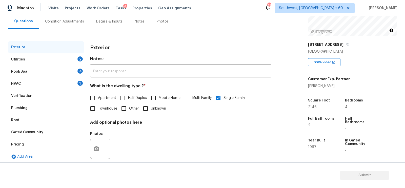
scroll to position [48, 0]
click at [38, 82] on div "HVAC 1" at bounding box center [46, 84] width 76 height 12
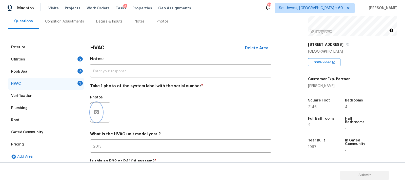
click at [92, 113] on button "button" at bounding box center [96, 113] width 12 height 20
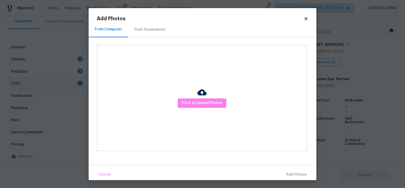
click at [200, 108] on div "Click to Upload Photos" at bounding box center [202, 98] width 211 height 106
click at [201, 101] on span "Click to Upload Photos" at bounding box center [202, 103] width 41 height 6
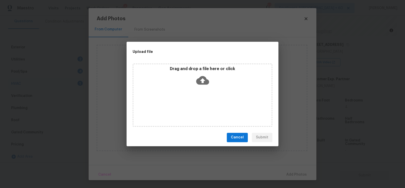
click at [204, 85] on icon at bounding box center [202, 80] width 13 height 13
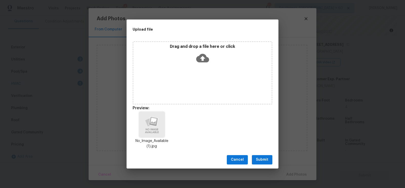
click at [263, 161] on span "Submit" at bounding box center [262, 160] width 12 height 6
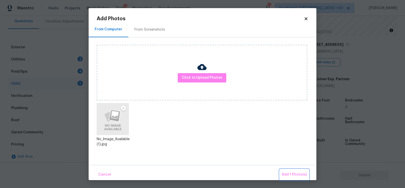
click at [294, 174] on span "Add 1 Photo(s)" at bounding box center [294, 175] width 25 height 6
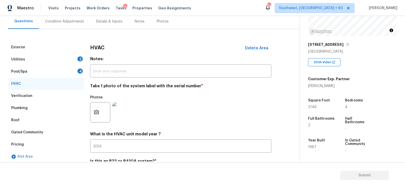
click at [71, 73] on div "Pool/Spa 4" at bounding box center [46, 72] width 76 height 12
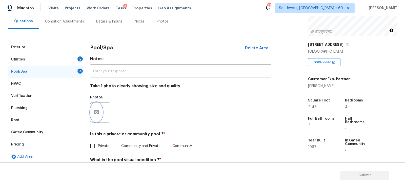
click at [95, 117] on button "button" at bounding box center [96, 113] width 12 height 20
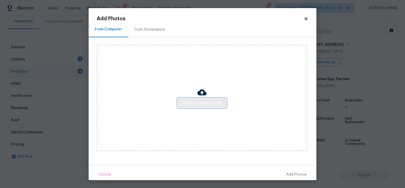
click at [213, 102] on span "Click to Upload Photos" at bounding box center [202, 103] width 41 height 6
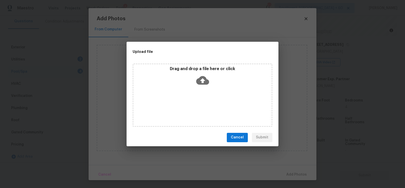
click at [204, 77] on icon at bounding box center [202, 80] width 13 height 9
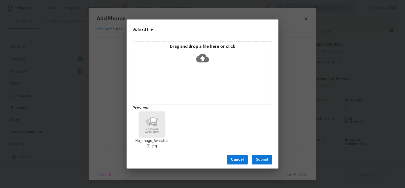
click at [261, 163] on span "Submit" at bounding box center [262, 160] width 12 height 6
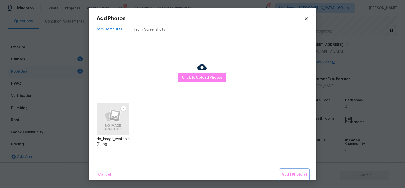
click at [287, 174] on span "Add 1 Photo(s)" at bounding box center [294, 175] width 25 height 6
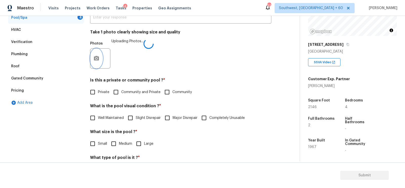
scroll to position [112, 0]
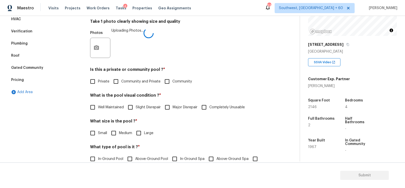
click at [98, 81] on span "Private" at bounding box center [103, 81] width 11 height 5
click at [98, 81] on input "Private" at bounding box center [92, 81] width 11 height 11
checkbox input "true"
click at [114, 107] on span "Well Maintained" at bounding box center [111, 107] width 26 height 5
click at [98, 107] on input "Well Maintained" at bounding box center [92, 108] width 11 height 11
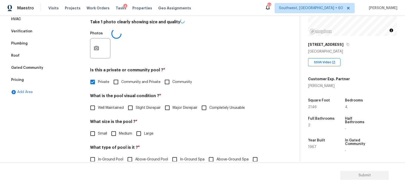
checkbox input "true"
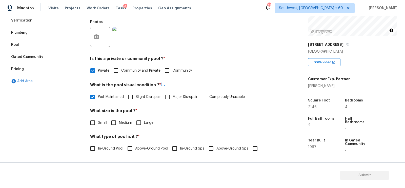
scroll to position [123, 0]
click at [99, 120] on label "Small" at bounding box center [97, 122] width 20 height 11
click at [98, 120] on input "Small" at bounding box center [92, 122] width 11 height 11
checkbox input "true"
click at [120, 125] on span "Medium" at bounding box center [125, 122] width 13 height 5
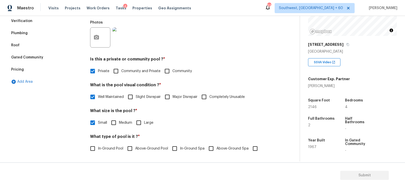
click at [119, 125] on input "Medium" at bounding box center [113, 122] width 11 height 11
checkbox input "true"
checkbox input "false"
click at [108, 150] on span "In-Ground Pool" at bounding box center [110, 149] width 25 height 5
click at [98, 150] on input "In-Ground Pool" at bounding box center [92, 149] width 11 height 11
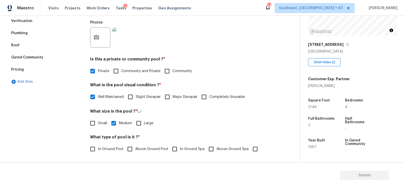
checkbox input "true"
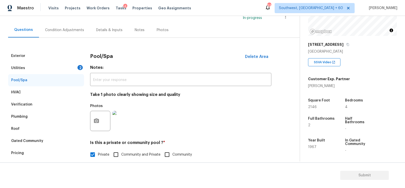
scroll to position [29, 0]
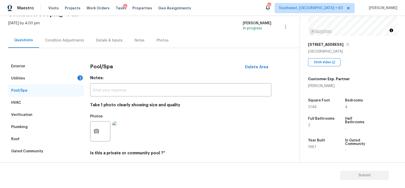
click at [74, 78] on div "Utilities 2" at bounding box center [46, 78] width 76 height 12
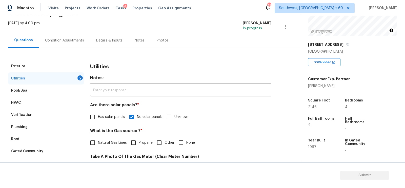
click at [107, 141] on span "Natural Gas Lines" at bounding box center [112, 142] width 29 height 5
click at [98, 141] on input "Natural Gas Lines" at bounding box center [92, 142] width 11 height 11
checkbox input "true"
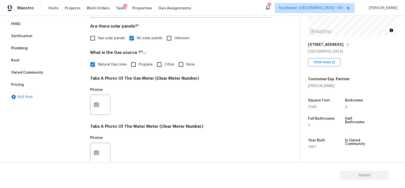
scroll to position [135, 0]
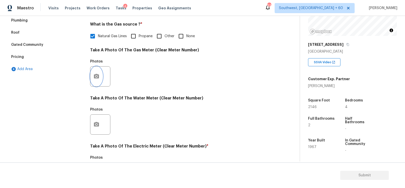
click at [99, 83] on button "button" at bounding box center [96, 77] width 12 height 20
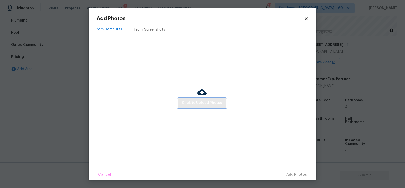
click at [203, 105] on span "Click to Upload Photos" at bounding box center [202, 103] width 41 height 6
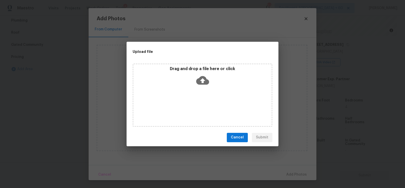
click at [204, 82] on icon at bounding box center [202, 80] width 13 height 9
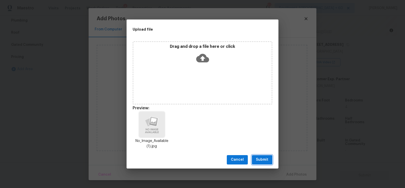
click at [261, 161] on span "Submit" at bounding box center [262, 160] width 12 height 6
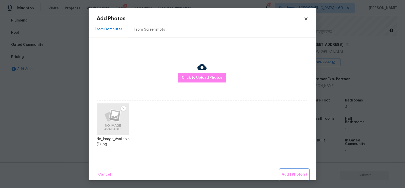
click at [297, 174] on span "Add 1 Photo(s)" at bounding box center [294, 175] width 25 height 6
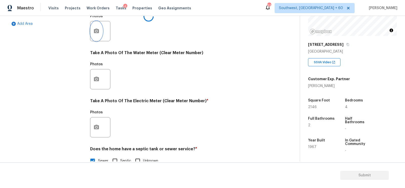
scroll to position [188, 0]
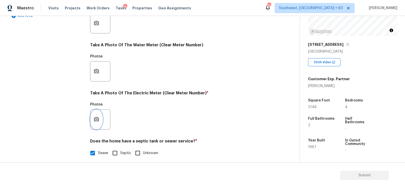
click at [93, 121] on button "button" at bounding box center [96, 120] width 12 height 20
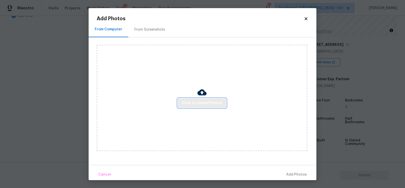
click at [189, 99] on button "Click to Upload Photos" at bounding box center [202, 102] width 49 height 9
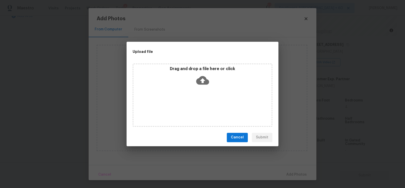
click at [204, 78] on icon at bounding box center [202, 80] width 13 height 9
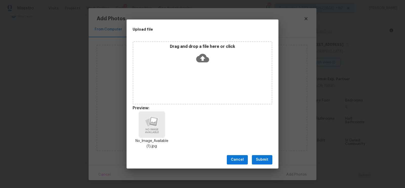
click at [260, 157] on span "Submit" at bounding box center [262, 160] width 12 height 6
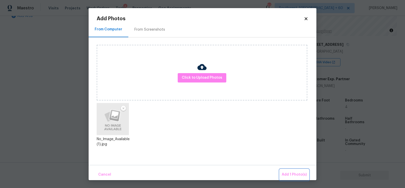
click at [296, 175] on span "Add 1 Photo(s)" at bounding box center [294, 175] width 25 height 6
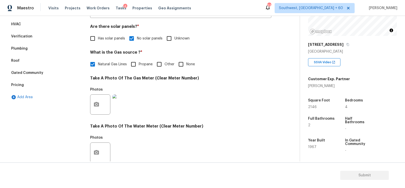
scroll to position [62, 0]
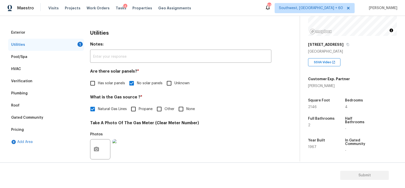
click at [182, 108] on input "None" at bounding box center [181, 109] width 11 height 11
checkbox input "true"
checkbox input "false"
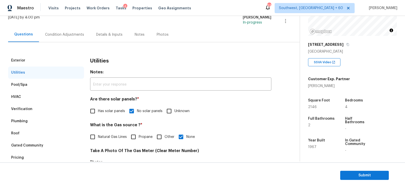
click at [66, 36] on div "Condition Adjustments" at bounding box center [64, 34] width 39 height 5
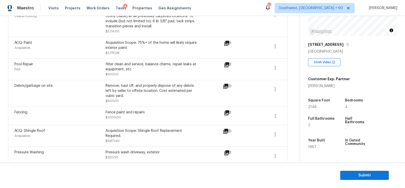
scroll to position [228, 0]
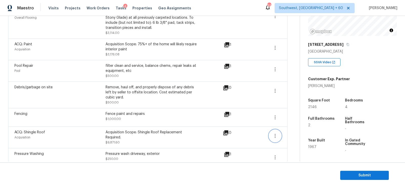
click at [276, 133] on icon "button" at bounding box center [275, 136] width 6 height 6
click at [300, 128] on div "Edit" at bounding box center [303, 129] width 39 height 5
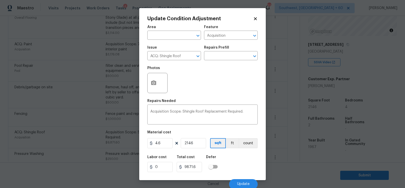
click at [285, 147] on body "Maestro Visits Projects Work Orders Tasks 4 Properties Geo Assignments 639 Sout…" at bounding box center [202, 94] width 405 height 188
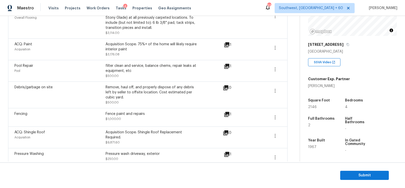
scroll to position [220, 0]
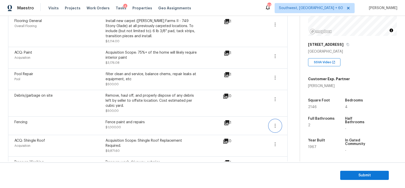
click at [277, 123] on icon "button" at bounding box center [275, 126] width 6 height 6
click at [293, 118] on div "Edit" at bounding box center [303, 119] width 39 height 5
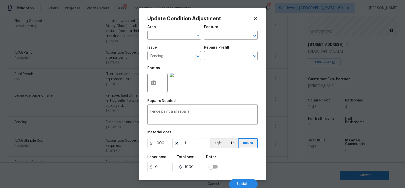
click at [286, 136] on body "Maestro Visits Projects Work Orders Tasks 4 Properties Geo Assignments 639 Sout…" at bounding box center [202, 94] width 405 height 188
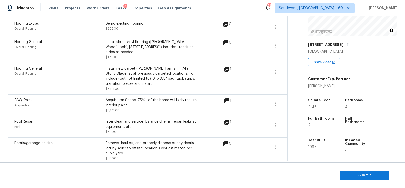
scroll to position [166, 0]
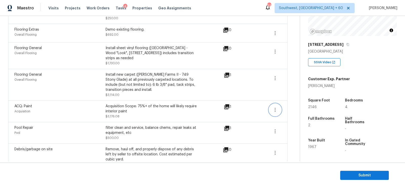
click at [274, 107] on icon "button" at bounding box center [275, 110] width 6 height 6
click at [297, 102] on div "Edit" at bounding box center [303, 103] width 39 height 5
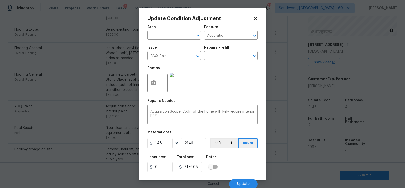
click at [290, 116] on body "Maestro Visits Projects Work Orders Tasks 4 Properties Geo Assignments 639 Sout…" at bounding box center [202, 94] width 405 height 188
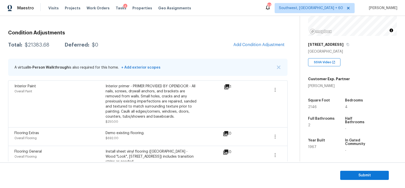
scroll to position [53, 0]
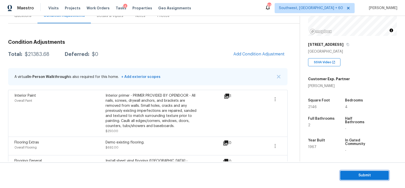
click at [354, 178] on span "Submit" at bounding box center [364, 175] width 41 height 6
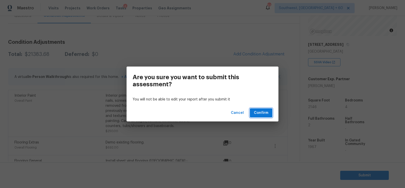
click at [266, 116] on button "Confirm" at bounding box center [261, 112] width 23 height 9
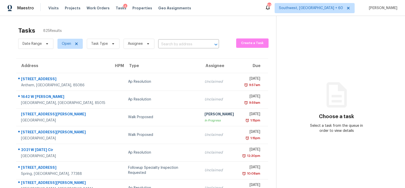
click at [177, 49] on div "Date Range Open Task Type Assignee ​" at bounding box center [118, 43] width 201 height 13
click at [177, 44] on input "text" at bounding box center [181, 45] width 47 height 8
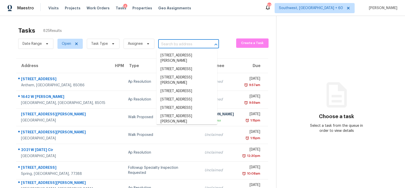
paste input "1433 Spring Willow Dr, Arlington, TX 76018"
type input "1433 Spring Willow Dr, Arlington, TX 76018"
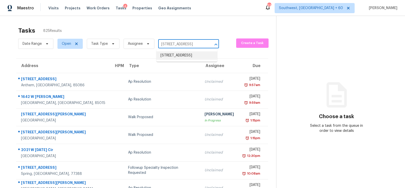
click at [174, 57] on li "1433 Spring Willow Dr, Arlington, TX 76018" at bounding box center [186, 55] width 61 height 8
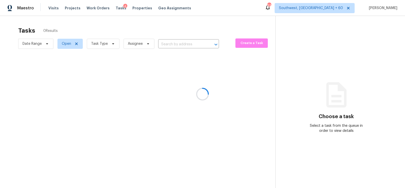
type input "1433 Spring Willow Dr, Arlington, TX 76018"
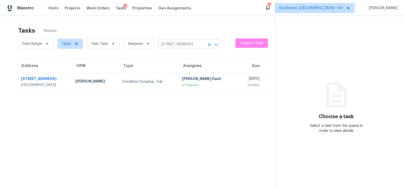
click at [209, 47] on icon "Clear" at bounding box center [209, 44] width 5 height 5
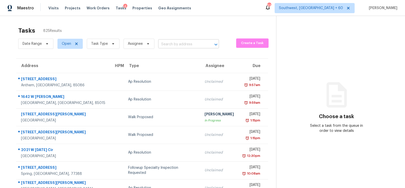
click at [176, 42] on input "text" at bounding box center [181, 45] width 47 height 8
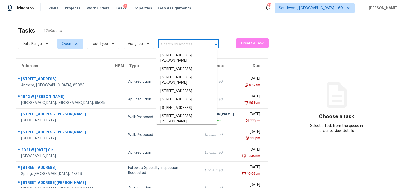
paste input "7318 James A Reed Rd, Kansas City, MO 64133"
type input "7318 James A Reed Rd, Kansas City, MO 64133"
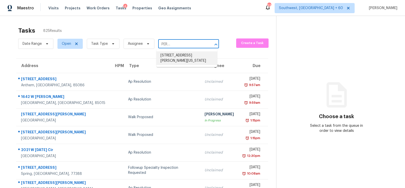
click at [182, 57] on li "7318 James A Reed Rd, Kansas City, MO 64133" at bounding box center [186, 58] width 61 height 14
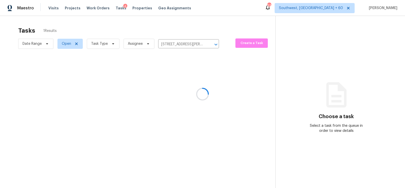
click at [174, 82] on div at bounding box center [202, 94] width 405 height 188
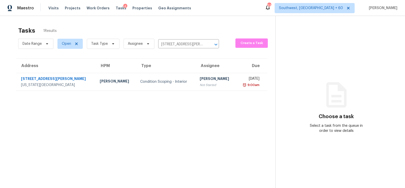
click at [174, 82] on td "Condition Scoping - Interior" at bounding box center [165, 82] width 59 height 18
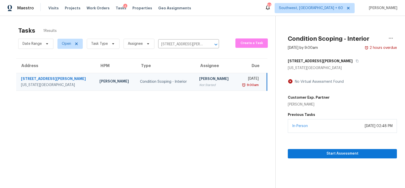
click at [350, 147] on div "Start Assessment" at bounding box center [342, 146] width 109 height 26
click at [348, 152] on span "Start Assessment" at bounding box center [342, 154] width 101 height 6
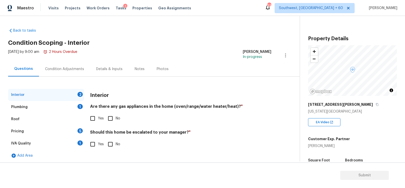
click at [95, 120] on input "Yes" at bounding box center [92, 118] width 11 height 11
checkbox input "true"
click at [113, 141] on input "No" at bounding box center [110, 145] width 11 height 11
checkbox input "true"
click at [76, 100] on div "Interior" at bounding box center [46, 95] width 76 height 12
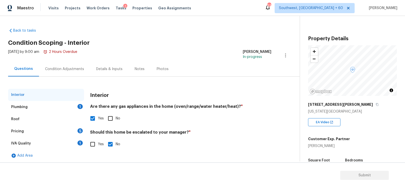
click at [75, 106] on div "Plumbing 1" at bounding box center [46, 107] width 76 height 12
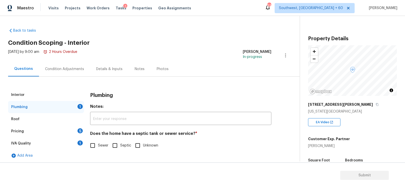
click at [97, 146] on input "Sewer" at bounding box center [92, 145] width 11 height 11
checkbox input "true"
click at [75, 143] on div "IVA Quality 1" at bounding box center [46, 143] width 76 height 12
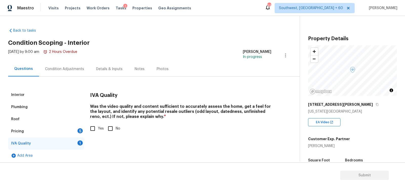
click at [93, 131] on input "Yes" at bounding box center [92, 128] width 11 height 11
checkbox input "true"
click at [76, 130] on div "Pricing 5" at bounding box center [46, 131] width 76 height 12
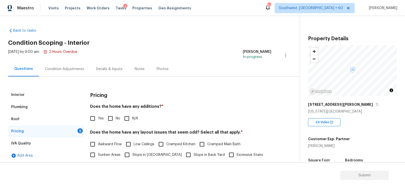
click at [109, 119] on input "No" at bounding box center [110, 118] width 11 height 11
checkbox input "true"
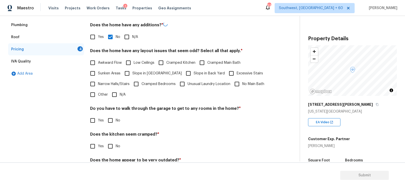
scroll to position [91, 0]
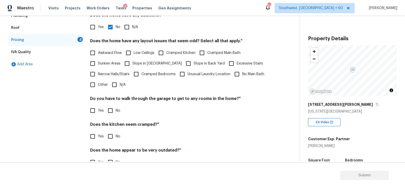
click at [118, 87] on input "N/A" at bounding box center [114, 84] width 11 height 11
checkbox input "true"
click at [114, 110] on input "No" at bounding box center [110, 111] width 11 height 11
checkbox input "true"
click at [114, 136] on input "No" at bounding box center [110, 137] width 11 height 11
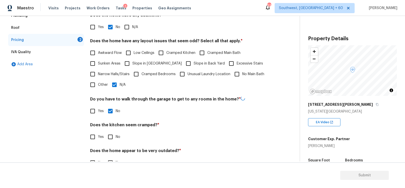
checkbox input "true"
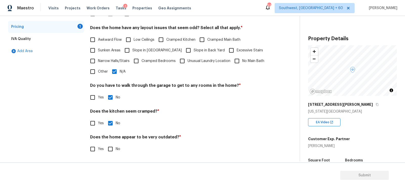
click at [109, 146] on input "No" at bounding box center [110, 149] width 11 height 11
checkbox input "true"
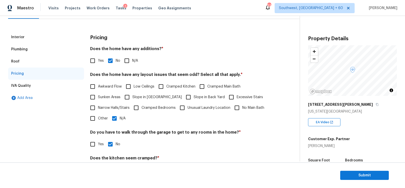
scroll to position [0, 0]
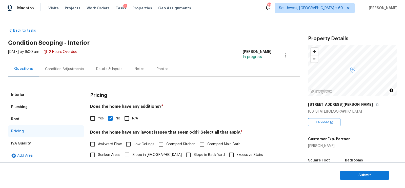
click at [60, 83] on div "Interior Plumbing Roof Pricing IVA Quality Add Area Pricing Does the home have …" at bounding box center [148, 171] width 280 height 188
click at [60, 77] on div "Interior Plumbing Roof Pricing IVA Quality Add Area Pricing Does the home have …" at bounding box center [148, 171] width 280 height 188
click at [64, 71] on div "Condition Adjustments" at bounding box center [64, 69] width 51 height 15
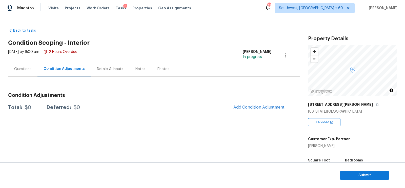
click at [33, 67] on div "Questions" at bounding box center [22, 69] width 29 height 15
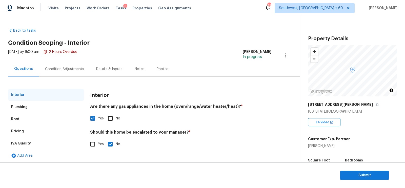
click at [76, 68] on div "Condition Adjustments" at bounding box center [64, 69] width 39 height 5
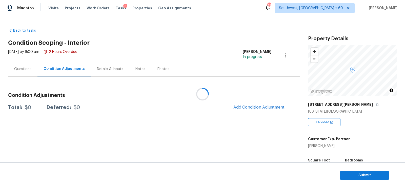
click at [269, 108] on div at bounding box center [202, 94] width 405 height 188
click at [265, 106] on span "Add Condition Adjustment" at bounding box center [258, 107] width 51 height 5
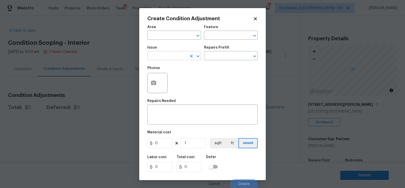
click at [168, 58] on input "text" at bounding box center [166, 56] width 39 height 8
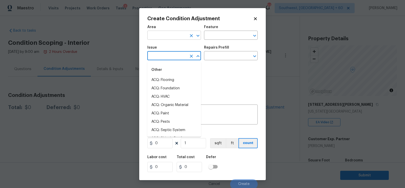
click at [167, 37] on input "text" at bounding box center [166, 36] width 39 height 8
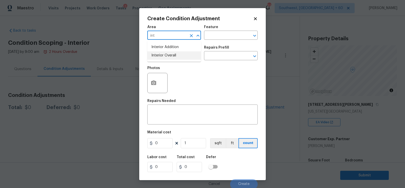
click at [174, 52] on li "Interior Overall" at bounding box center [174, 55] width 54 height 8
type input "Interior Overall"
click at [177, 120] on textarea at bounding box center [202, 115] width 104 height 11
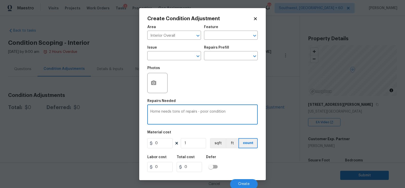
type textarea "Home needs tons of repairs - poor condition"
click at [162, 142] on input "0" at bounding box center [159, 143] width 25 height 10
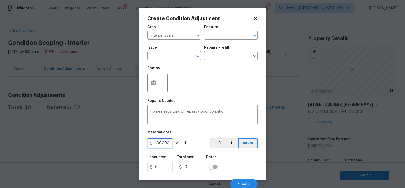
type input "100000"
click at [188, 166] on input "100000" at bounding box center [189, 167] width 25 height 10
click at [158, 92] on div at bounding box center [157, 83] width 20 height 20
click at [157, 88] on button "button" at bounding box center [154, 83] width 12 height 20
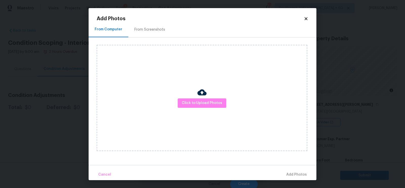
click at [194, 97] on div "Click to Upload Photos" at bounding box center [202, 98] width 211 height 106
click at [199, 101] on span "Click to Upload Photos" at bounding box center [202, 103] width 41 height 6
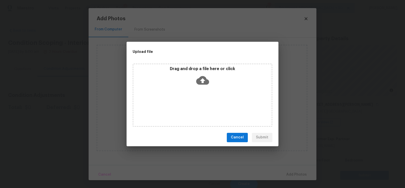
click at [204, 80] on icon at bounding box center [202, 80] width 13 height 13
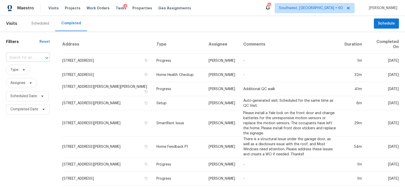
click at [29, 55] on input "text" at bounding box center [21, 58] width 30 height 8
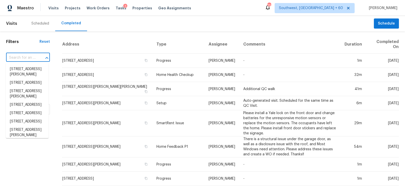
paste input "[STREET_ADDRESS][PERSON_NAME][US_STATE]"
type input "[STREET_ADDRESS][PERSON_NAME][US_STATE]"
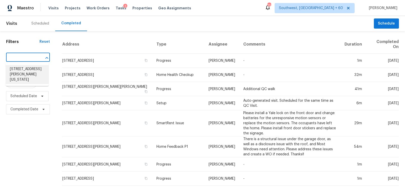
click at [25, 73] on li "[STREET_ADDRESS][PERSON_NAME][US_STATE]" at bounding box center [27, 74] width 43 height 19
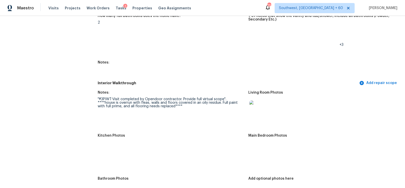
scroll to position [635, 0]
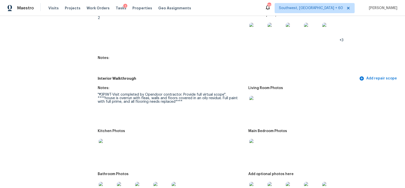
click at [260, 103] on img at bounding box center [257, 104] width 16 height 16
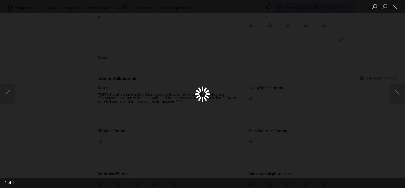
click at [260, 103] on div "Lightbox" at bounding box center [202, 94] width 405 height 188
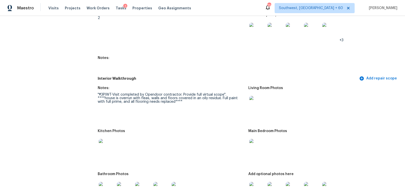
click at [255, 150] on img at bounding box center [257, 147] width 16 height 16
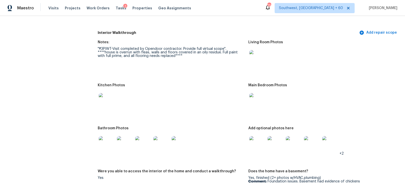
scroll to position [688, 0]
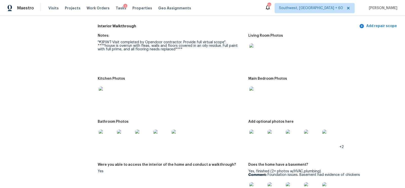
click at [255, 139] on img at bounding box center [257, 138] width 16 height 16
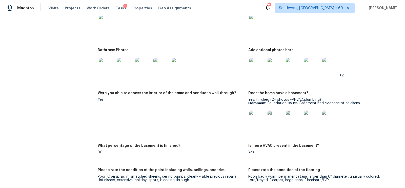
scroll to position [761, 0]
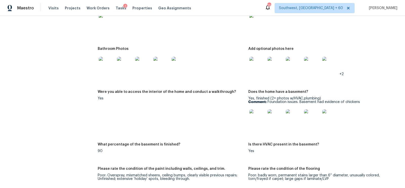
click at [260, 118] on img at bounding box center [257, 117] width 16 height 16
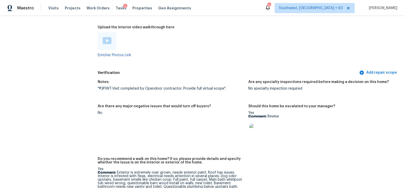
scroll to position [1169, 0]
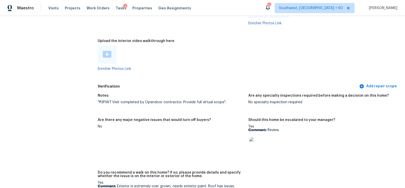
click at [107, 51] on img at bounding box center [107, 54] width 9 height 7
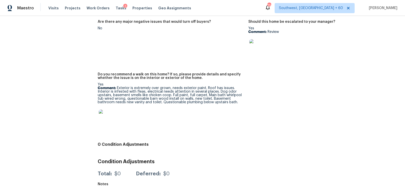
scroll to position [1266, 0]
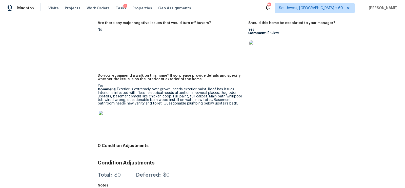
click at [283, 129] on div "Notes: "#3PIWT-Visit completed by Opendoor contractor. Provide full virtual sco…" at bounding box center [248, 67] width 301 height 147
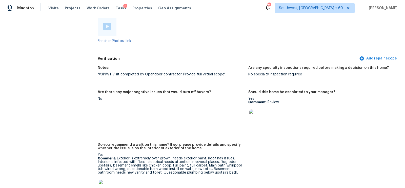
scroll to position [1275, 0]
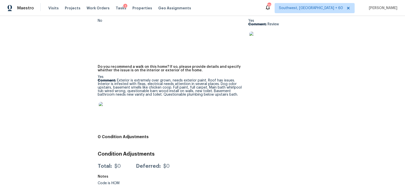
click at [111, 108] on img at bounding box center [107, 110] width 16 height 16
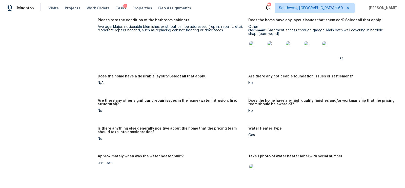
scroll to position [911, 0]
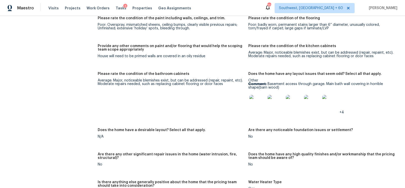
click at [263, 104] on img at bounding box center [257, 103] width 16 height 16
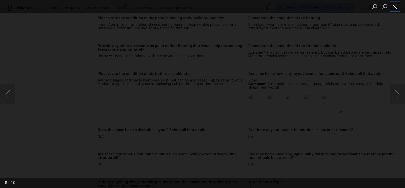
click at [394, 6] on button "Close lightbox" at bounding box center [395, 6] width 10 height 9
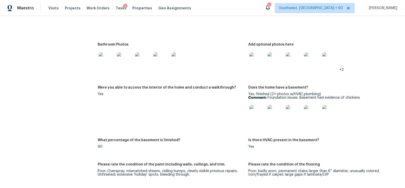
scroll to position [765, 0]
click at [254, 115] on img at bounding box center [257, 113] width 16 height 16
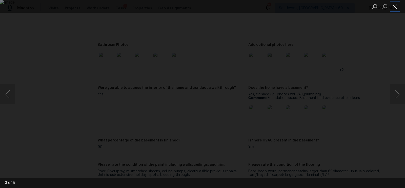
click at [395, 5] on button "Close lightbox" at bounding box center [395, 6] width 10 height 9
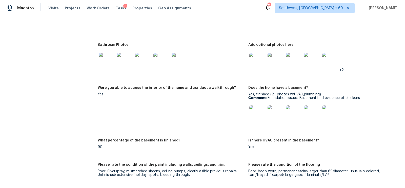
click at [259, 61] on img at bounding box center [257, 61] width 16 height 16
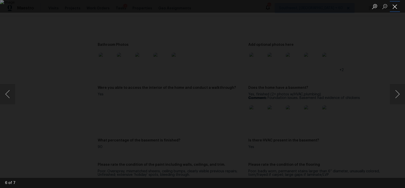
click at [392, 6] on button "Close lightbox" at bounding box center [395, 6] width 10 height 9
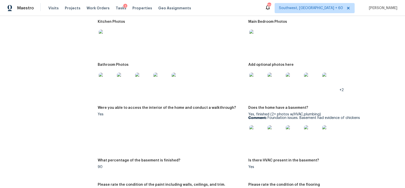
scroll to position [726, 0]
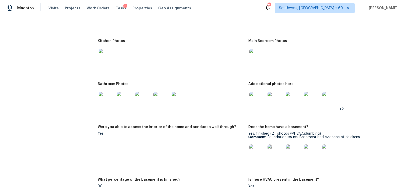
click at [107, 98] on img at bounding box center [107, 100] width 16 height 16
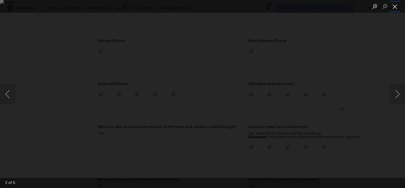
click at [395, 10] on button "Close lightbox" at bounding box center [395, 6] width 10 height 9
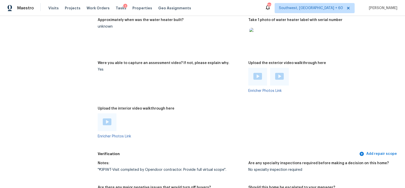
scroll to position [1109, 0]
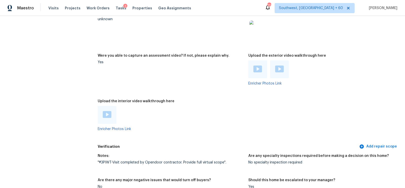
click at [114, 114] on div at bounding box center [107, 115] width 19 height 18
click at [108, 114] on img at bounding box center [107, 114] width 9 height 7
click at [245, 87] on figure "Were you able to capture an assessment video? If not, please explain why. Yes" at bounding box center [173, 73] width 151 height 39
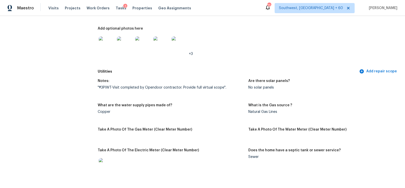
scroll to position [298, 0]
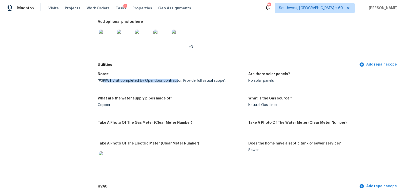
drag, startPoint x: 103, startPoint y: 81, endPoint x: 176, endPoint y: 79, distance: 72.7
click at [176, 79] on div ""#3PIWT-Visit completed by Opendoor contractor. Provide full virtual scope"." at bounding box center [171, 81] width 147 height 4
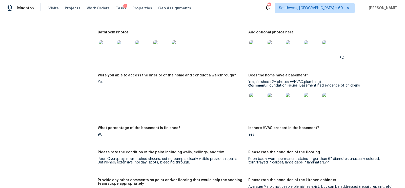
scroll to position [762, 0]
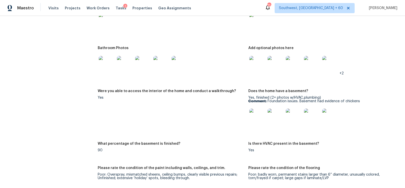
click at [260, 61] on img at bounding box center [257, 64] width 16 height 16
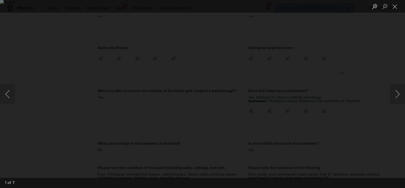
click at [368, 106] on div "Lightbox" at bounding box center [202, 94] width 405 height 188
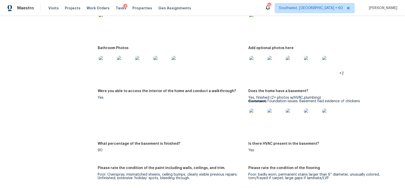
click at [108, 63] on img at bounding box center [107, 64] width 16 height 16
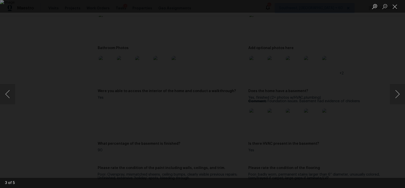
click at [377, 109] on div "Lightbox" at bounding box center [202, 94] width 405 height 188
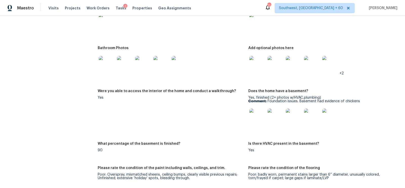
click at [258, 114] on img at bounding box center [257, 117] width 16 height 16
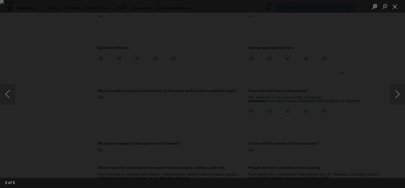
click at [357, 111] on div "Lightbox" at bounding box center [202, 94] width 405 height 188
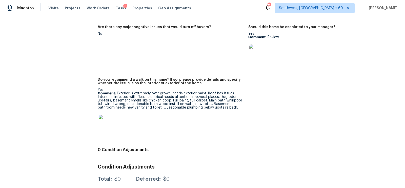
scroll to position [1275, 0]
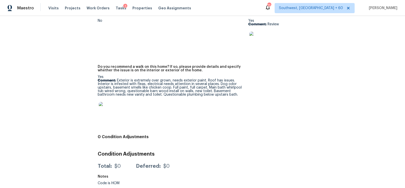
click at [183, 85] on p "Comment: Exterior is extremely over grown, needs exterior paint. Roof has issue…" at bounding box center [171, 88] width 147 height 18
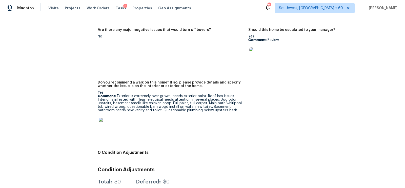
scroll to position [1258, 0]
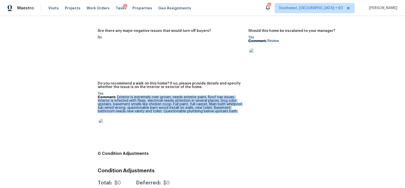
drag, startPoint x: 117, startPoint y: 97, endPoint x: 127, endPoint y: 114, distance: 19.1
click at [127, 114] on div "Yes Comment: Exterior is extremely over grown, needs exterior paint. Roof has i…" at bounding box center [171, 115] width 147 height 46
copy p "Exterior is extremely over grown, needs exterior paint. Roof has issues. Interi…"
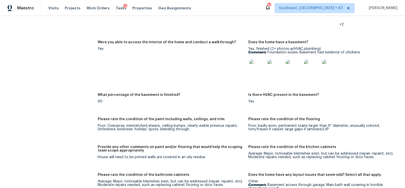
scroll to position [783, 0]
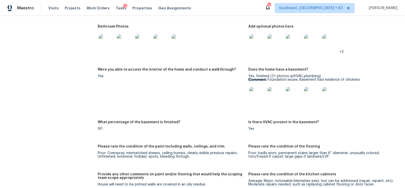
click at [257, 41] on img at bounding box center [257, 42] width 16 height 16
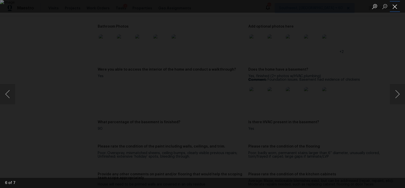
click at [396, 5] on button "Close lightbox" at bounding box center [395, 6] width 10 height 9
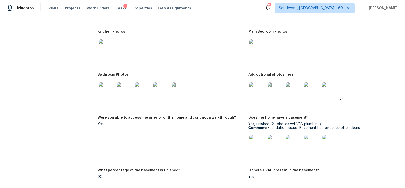
scroll to position [725, 0]
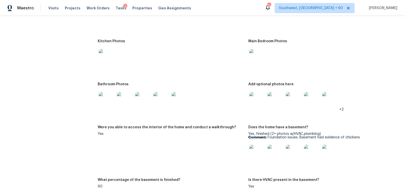
click at [106, 101] on img at bounding box center [107, 100] width 16 height 16
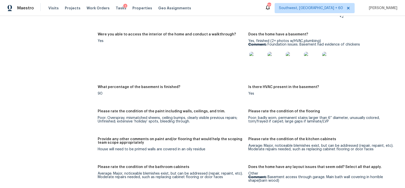
scroll to position [819, 0]
copy p "Foundation issues. Basement had evidence of chickens"
drag, startPoint x: 268, startPoint y: 45, endPoint x: 362, endPoint y: 45, distance: 93.9
click at [362, 45] on p "Comment: Foundation issues. Basement had evidence of chickens" at bounding box center [321, 45] width 147 height 4
click at [255, 55] on img at bounding box center [257, 60] width 16 height 16
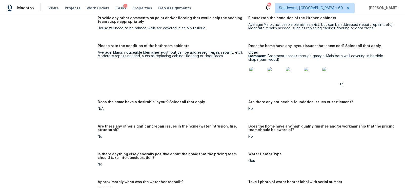
scroll to position [937, 0]
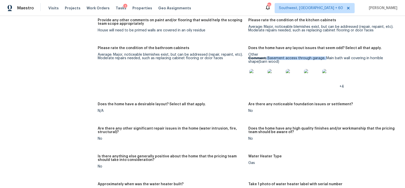
drag, startPoint x: 267, startPoint y: 57, endPoint x: 324, endPoint y: 59, distance: 57.5
click at [325, 59] on p "Comment: Basement access through garage. Main bath wall covering in horrible sh…" at bounding box center [321, 59] width 147 height 7
copy p "Basement access through garage."
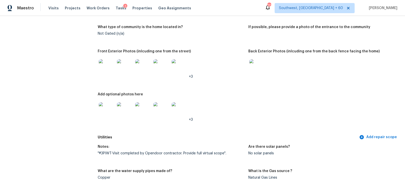
scroll to position [0, 0]
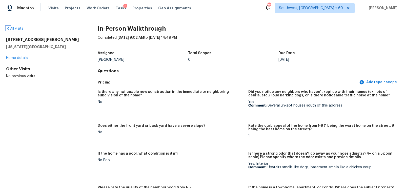
click at [22, 27] on link "All visits" at bounding box center [14, 29] width 17 height 4
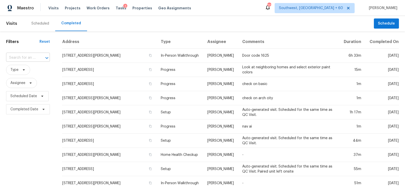
click at [32, 60] on input "text" at bounding box center [21, 58] width 30 height 8
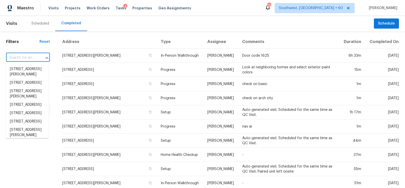
paste input "105 Kimberly Dr Carrollton, GA, 30117"
type input "105 Kimberly Dr Carrollton, GA, 30117"
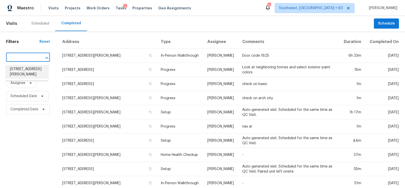
click at [27, 74] on li "105 Kimberly Dr, Carrollton, GA 30117" at bounding box center [27, 72] width 43 height 14
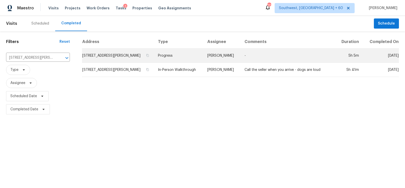
click at [109, 55] on td "105 Kimberly Dr, Carrollton, GA 30117" at bounding box center [118, 56] width 72 height 14
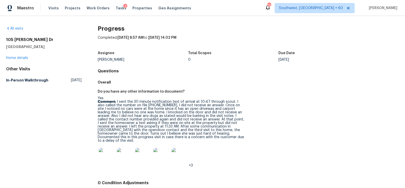
click at [15, 31] on div "All visits" at bounding box center [43, 28] width 75 height 5
click at [18, 27] on link "All visits" at bounding box center [14, 29] width 17 height 4
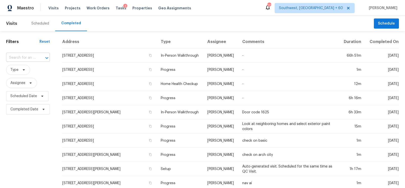
click at [24, 58] on input "text" at bounding box center [21, 58] width 30 height 8
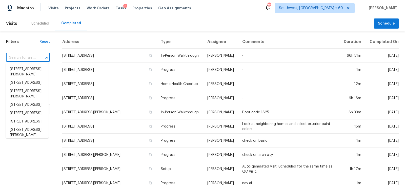
paste input "105 Kimberly Dr Carrollton, GA, 30117"
type input "105 Kimberly Dr Carrollton, GA, 30117"
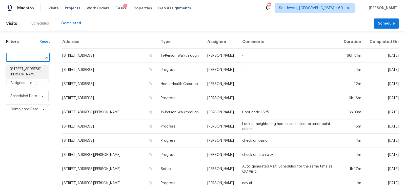
click at [32, 70] on li "105 Kimberly Dr, Carrollton, GA 30117" at bounding box center [27, 72] width 43 height 14
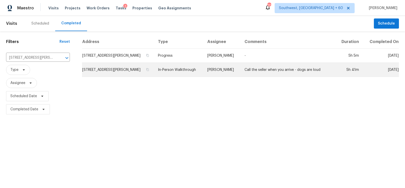
click at [116, 72] on td "105 Kimberly Dr, Carrollton, GA 30117" at bounding box center [118, 70] width 72 height 14
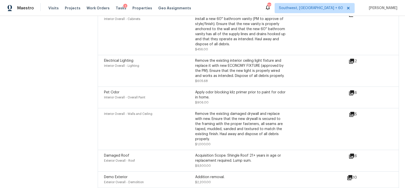
scroll to position [1660, 0]
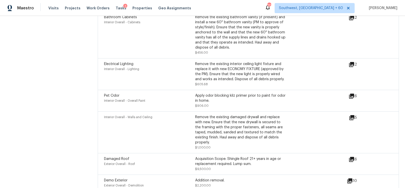
click at [354, 115] on icon at bounding box center [352, 118] width 6 height 6
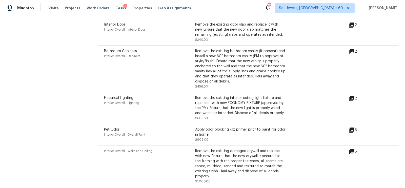
scroll to position [1620, 0]
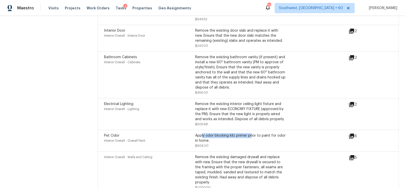
drag, startPoint x: 202, startPoint y: 120, endPoint x: 253, endPoint y: 121, distance: 51.4
click at [253, 133] on div "Apply odor blocking kilz primer prior to paint for odor in home." at bounding box center [240, 138] width 91 height 10
click at [243, 133] on div "Apply odor blocking kilz primer prior to paint for odor in home." at bounding box center [240, 138] width 91 height 10
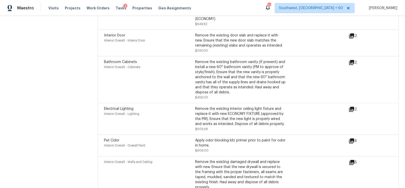
scroll to position [1614, 0]
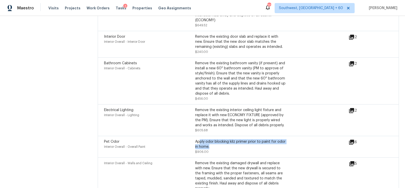
drag, startPoint x: 199, startPoint y: 125, endPoint x: 216, endPoint y: 133, distance: 18.4
click at [216, 139] on div "Apply odor blocking kilz primer prior to paint for odor in home." at bounding box center [240, 144] width 91 height 10
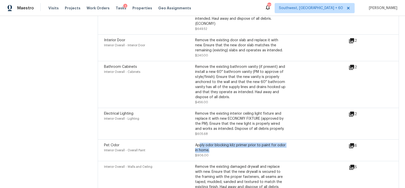
click at [175, 140] on div "Pet Odor Interior Overall - Overall Paint Apply odor blocking kilz primer prior…" at bounding box center [248, 151] width 301 height 22
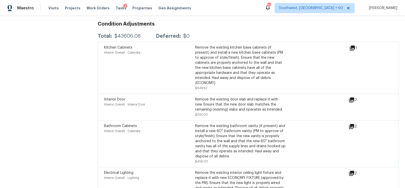
scroll to position [1547, 0]
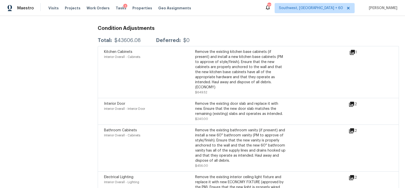
click at [354, 102] on icon at bounding box center [351, 104] width 5 height 5
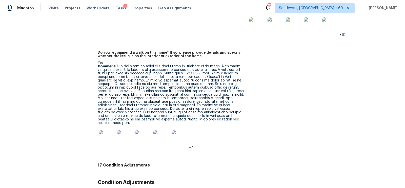
scroll to position [1393, 0]
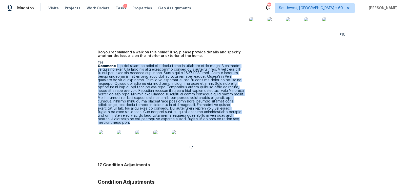
drag, startPoint x: 117, startPoint y: 58, endPoint x: 221, endPoint y: 113, distance: 117.2
click at [221, 113] on p "Comment:" at bounding box center [171, 94] width 147 height 60
copy p "I do not think it would be a great idea to purchase this home. I believe we nee…"
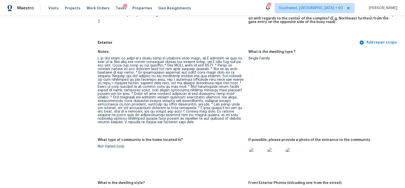
scroll to position [150, 0]
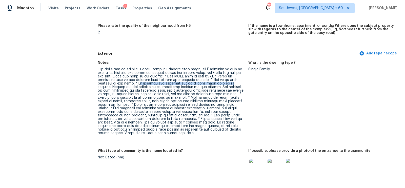
drag, startPoint x: 141, startPoint y: 84, endPoint x: 235, endPoint y: 84, distance: 94.9
click at [235, 84] on div at bounding box center [171, 101] width 147 height 67
click at [182, 87] on div at bounding box center [171, 101] width 147 height 67
click at [166, 98] on div at bounding box center [171, 101] width 147 height 67
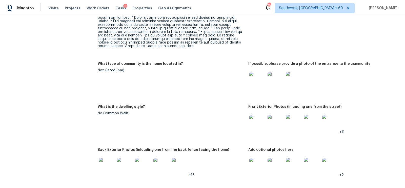
scroll to position [240, 0]
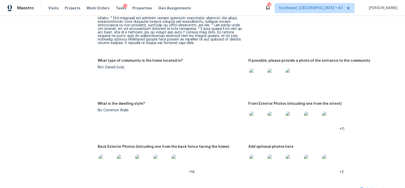
click at [259, 79] on img at bounding box center [257, 77] width 16 height 16
click at [260, 119] on img at bounding box center [257, 120] width 16 height 16
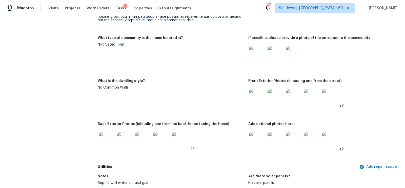
scroll to position [271, 0]
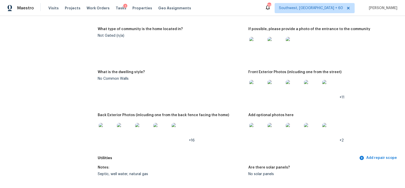
click at [105, 131] on img at bounding box center [107, 131] width 16 height 16
click at [263, 129] on img at bounding box center [257, 131] width 16 height 16
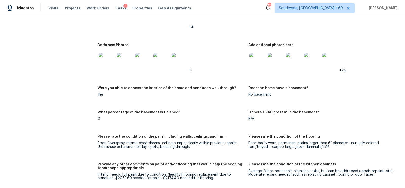
scroll to position [684, 0]
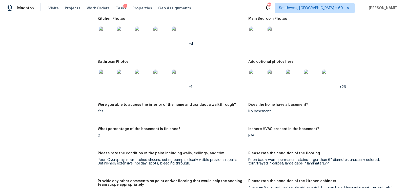
click at [254, 36] on img at bounding box center [257, 35] width 16 height 16
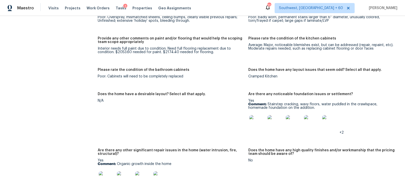
scroll to position [828, 0]
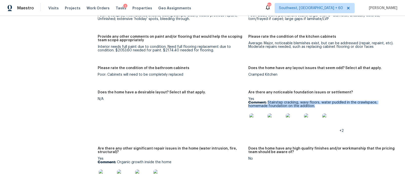
drag, startPoint x: 267, startPoint y: 101, endPoint x: 318, endPoint y: 106, distance: 51.1
click at [318, 106] on p "Comment: Stairstep cracking, wavy floors, water puddled in the crawlspace, home…" at bounding box center [321, 104] width 147 height 7
copy p "Stairstep cracking, wavy floors, water puddled in the crawlspace, homemade foun…"
click at [255, 125] on img at bounding box center [257, 121] width 16 height 16
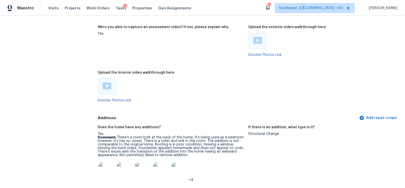
scroll to position [1093, 0]
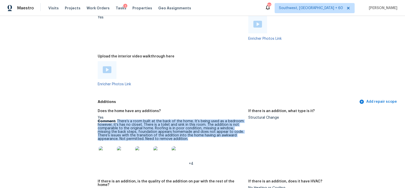
copy p "There’s a room built at the back of the home. It’s being used as a bedroom howe…"
drag, startPoint x: 117, startPoint y: 120, endPoint x: 204, endPoint y: 138, distance: 89.5
click at [204, 138] on p "Comment: There’s a room built at the back of the home. It’s being used as a bed…" at bounding box center [171, 130] width 147 height 21
click at [109, 156] on img at bounding box center [107, 154] width 16 height 16
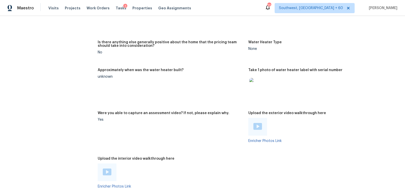
scroll to position [1030, 0]
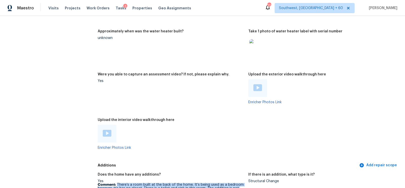
click at [261, 88] on img at bounding box center [257, 87] width 9 height 7
click at [108, 133] on img at bounding box center [107, 133] width 9 height 7
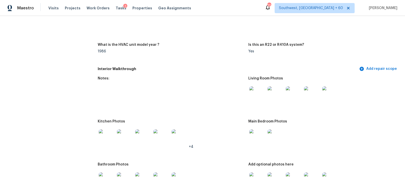
scroll to position [560, 0]
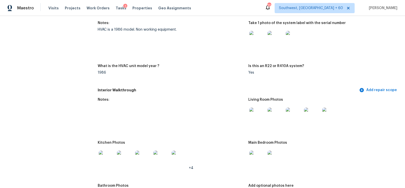
click at [255, 112] on img at bounding box center [257, 116] width 16 height 16
click at [252, 117] on img at bounding box center [257, 116] width 16 height 16
click at [105, 159] on img at bounding box center [107, 159] width 16 height 16
click at [251, 156] on img at bounding box center [257, 159] width 16 height 16
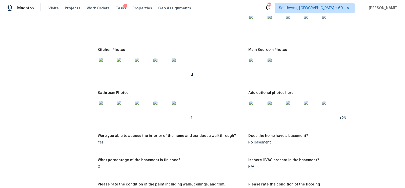
scroll to position [665, 0]
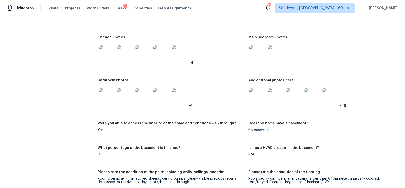
click at [104, 92] on img at bounding box center [107, 96] width 16 height 16
click at [249, 96] on img at bounding box center [257, 96] width 16 height 16
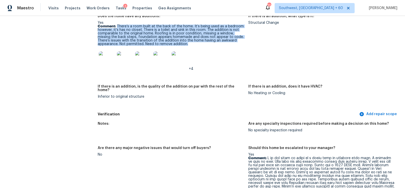
scroll to position [1163, 0]
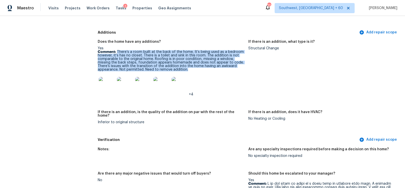
click at [113, 89] on img at bounding box center [107, 85] width 16 height 16
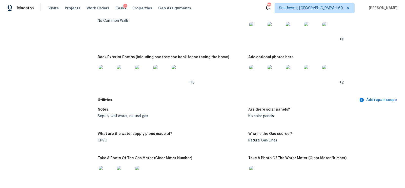
scroll to position [0, 0]
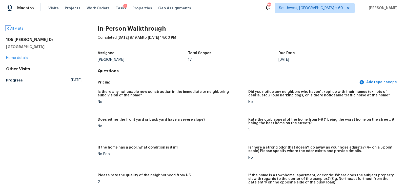
click at [19, 28] on link "All visits" at bounding box center [14, 29] width 17 height 4
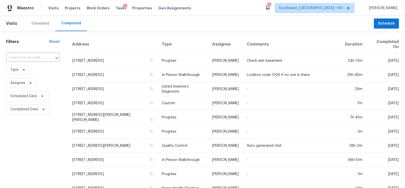
click at [17, 52] on div "​" at bounding box center [33, 57] width 54 height 11
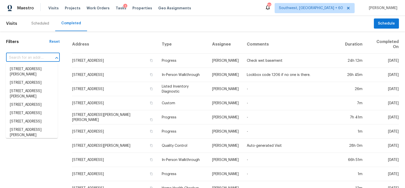
click at [18, 55] on input "text" at bounding box center [25, 58] width 39 height 8
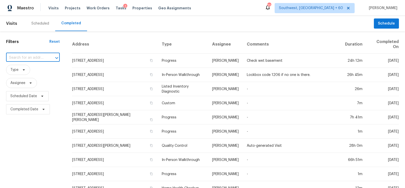
paste input "1400 Galesburg St, Charlotte, NC 28216"
type input "1400 Galesburg St, Charlotte, NC 28216"
click at [41, 73] on li "1400 Galesburg St, Charlotte, NC 28216" at bounding box center [32, 69] width 52 height 8
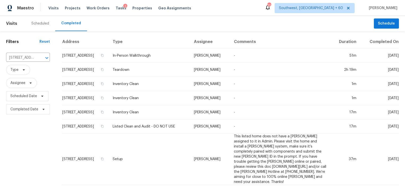
click at [109, 57] on td "1400 Galesburg St, Charlotte, NC 28216" at bounding box center [85, 56] width 47 height 14
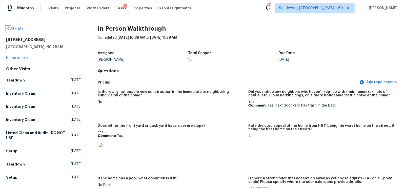
click at [17, 28] on link "All visits" at bounding box center [14, 29] width 17 height 4
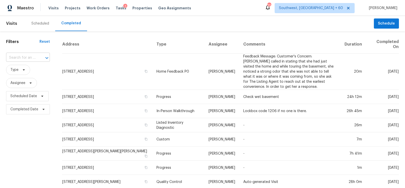
click at [28, 55] on input "text" at bounding box center [21, 58] width 30 height 8
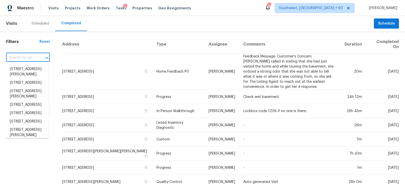
paste input "231 N Palm Ave, Hemet, CA 92543"
type input "231 N Palm Ave, Hemet, CA 92543"
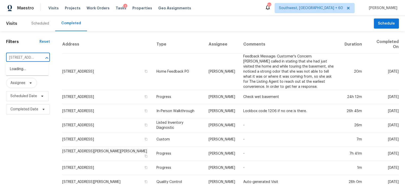
scroll to position [0, 31]
click at [29, 70] on li "231 N Palm Ave, Hemet, CA 92543" at bounding box center [27, 69] width 43 height 8
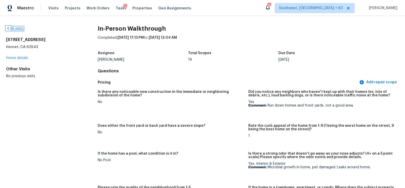
click at [15, 29] on link "All visits" at bounding box center [14, 29] width 17 height 4
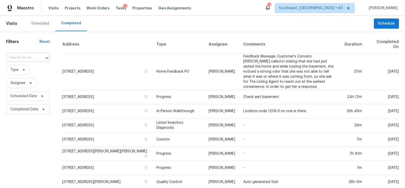
click at [31, 58] on input "text" at bounding box center [21, 58] width 30 height 8
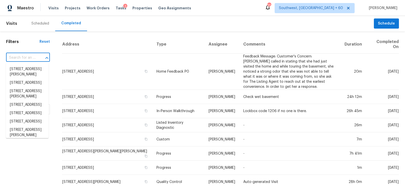
paste input "6824 Honey Hurst Ln, Charlotte, NC 28212"
type input "6824 Honey Hurst Ln, Charlotte, NC 28212"
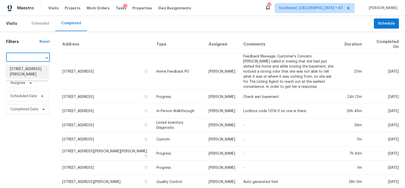
click at [29, 73] on li "6824 Honey Hurst Ln, Charlotte, NC 28212" at bounding box center [27, 72] width 43 height 14
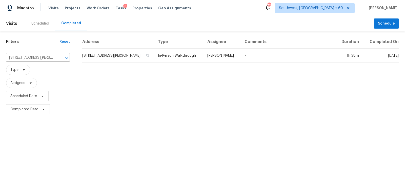
click at [100, 55] on td "6824 Honey Hurst Ln, Charlotte, NC 28212" at bounding box center [118, 56] width 72 height 14
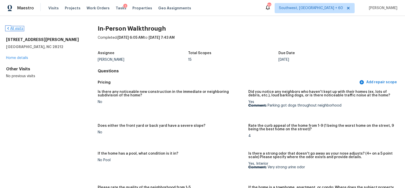
click at [21, 28] on link "All visits" at bounding box center [14, 29] width 17 height 4
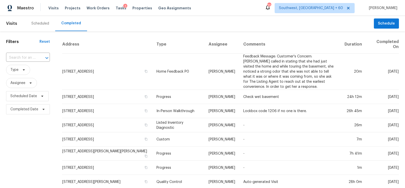
click at [24, 63] on div "​" at bounding box center [28, 57] width 44 height 11
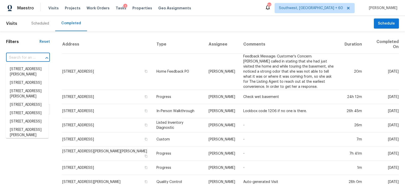
paste input "100 Falcons Eye Ct, Weatherford, TX 76087"
type input "100 Falcons Eye Ct, Weatherford, TX 76087"
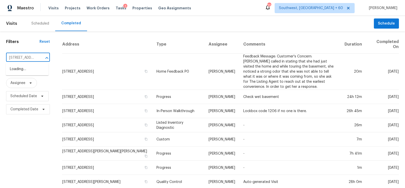
scroll to position [0, 46]
click at [24, 73] on li "100 Falcons Eye Ct, Weatherford, TX 76087" at bounding box center [27, 69] width 43 height 8
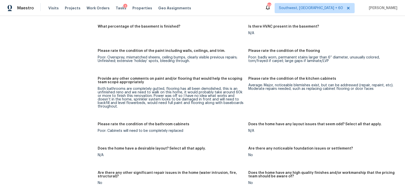
scroll to position [629, 0]
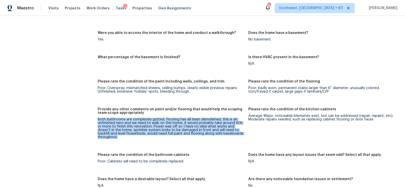
drag, startPoint x: 98, startPoint y: 119, endPoint x: 246, endPoint y: 134, distance: 148.9
click at [246, 134] on figure "Provide any other comments on paint and/or flooring that would help the scoping…" at bounding box center [173, 127] width 151 height 39
copy div "Both bathrooms are completely gutted, flooring has all been demolished, this is…"
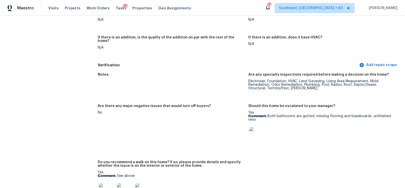
scroll to position [992, 0]
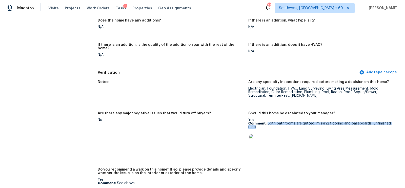
drag, startPoint x: 268, startPoint y: 115, endPoint x: 275, endPoint y: 123, distance: 10.7
click at [275, 123] on div "Yes Comment: Both bathrooms are gutted, missing flooring and baseboards, unfini…" at bounding box center [321, 135] width 147 height 35
copy p "Both bathrooms are gutted, missing flooring and baseboards, unfinished reno"
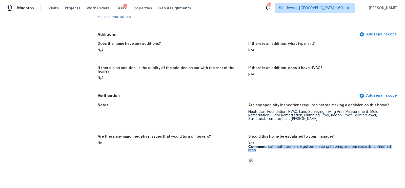
scroll to position [963, 0]
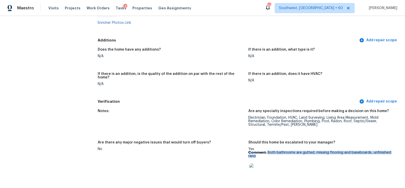
click at [265, 117] on div "Electrician, Foundation, HVAC, Land Surveying, Living Area Measurement, Mold Re…" at bounding box center [321, 121] width 147 height 11
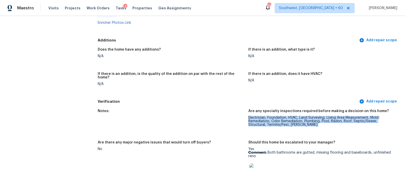
copy div "Electrician, Foundation, HVAC, Land Surveying, Living Area Measurement, Mold Re…"
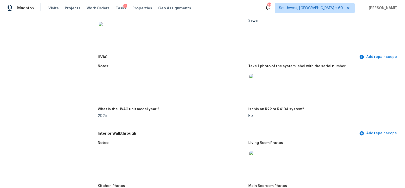
scroll to position [0, 0]
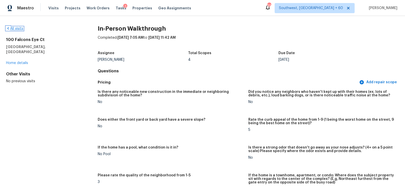
click at [22, 30] on link "All visits" at bounding box center [14, 29] width 17 height 4
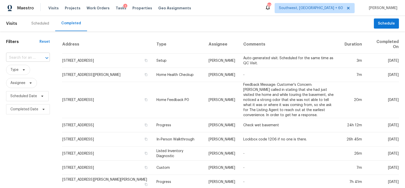
click at [24, 58] on input "text" at bounding box center [21, 58] width 30 height 8
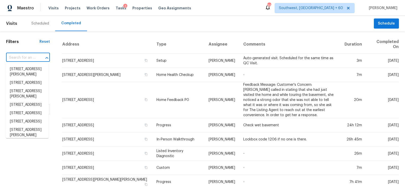
paste input "6824 Honey Hurst Ln, Charlotte, NC 28212"
type input "6824 Honey Hurst Ln, Charlotte, NC 28212"
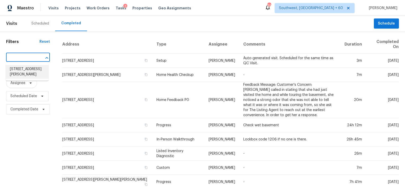
click at [27, 77] on li "6824 Honey Hurst Ln, Charlotte, NC 28212" at bounding box center [27, 72] width 43 height 14
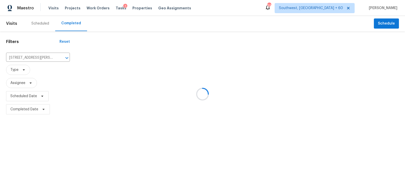
click at [95, 54] on div at bounding box center [202, 94] width 405 height 188
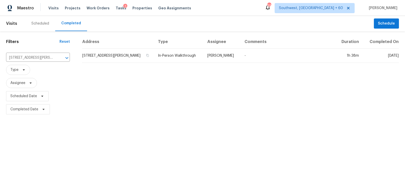
click at [95, 54] on td "6824 Honey Hurst Ln, Charlotte, NC 28212" at bounding box center [118, 56] width 72 height 14
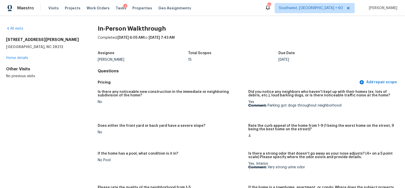
click at [11, 31] on div "All visits 6824 Honey Hurst Ln Charlotte, NC 28212 Home details Other Visits No…" at bounding box center [43, 52] width 75 height 53
click at [15, 29] on link "All visits" at bounding box center [14, 29] width 17 height 4
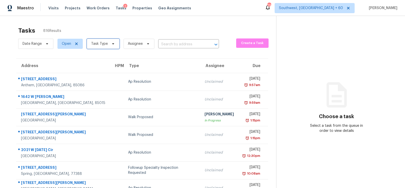
click at [102, 43] on span "Task Type" at bounding box center [99, 43] width 17 height 5
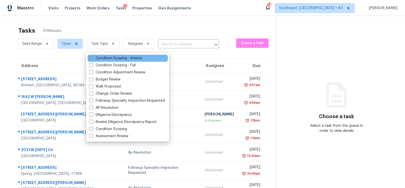
click at [101, 58] on label "Condition Scoping - Interior" at bounding box center [115, 58] width 53 height 5
click at [92, 58] on input "Condition Scoping - Interior" at bounding box center [90, 57] width 3 height 3
checkbox input "true"
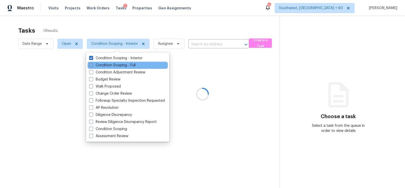
click at [101, 64] on label "Condition Scoping - Full" at bounding box center [112, 65] width 47 height 5
click at [92, 64] on input "Condition Scoping - Full" at bounding box center [90, 64] width 3 height 3
checkbox input "true"
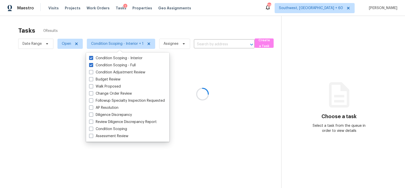
click at [158, 26] on div at bounding box center [202, 94] width 405 height 188
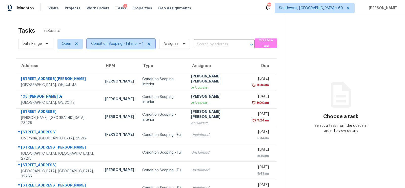
click at [121, 44] on span "Condition Scoping - Interior + 1" at bounding box center [117, 43] width 52 height 5
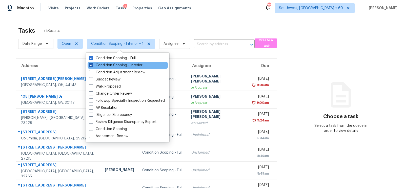
click at [116, 64] on label "Condition Scoping - Interior" at bounding box center [115, 65] width 53 height 5
click at [92, 64] on input "Condition Scoping - Interior" at bounding box center [90, 64] width 3 height 3
checkbox input "false"
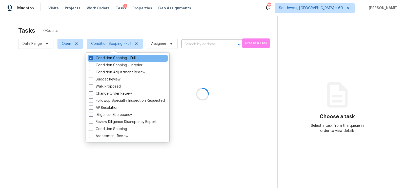
click at [120, 57] on label "Condition Scoping - Full" at bounding box center [112, 58] width 47 height 5
click at [92, 57] on input "Condition Scoping - Full" at bounding box center [90, 57] width 3 height 3
checkbox input "false"
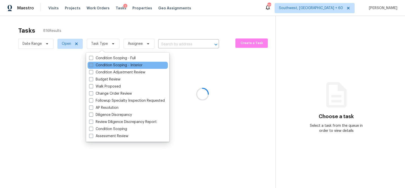
click at [116, 65] on label "Condition Scoping - Interior" at bounding box center [115, 65] width 53 height 5
click at [92, 65] on input "Condition Scoping - Interior" at bounding box center [90, 64] width 3 height 3
checkbox input "true"
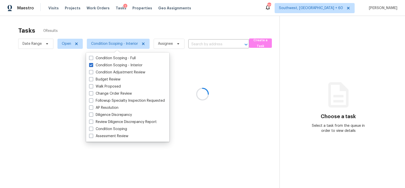
click at [189, 24] on div at bounding box center [202, 94] width 405 height 188
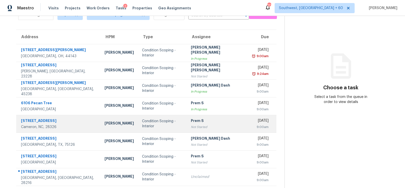
scroll to position [75, 0]
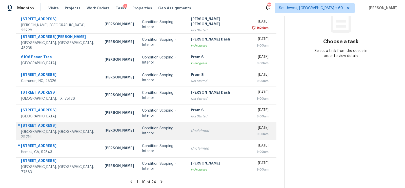
click at [203, 130] on div "Unclaimed" at bounding box center [217, 130] width 53 height 5
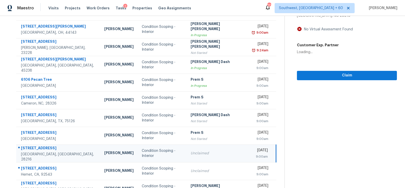
scroll to position [17, 0]
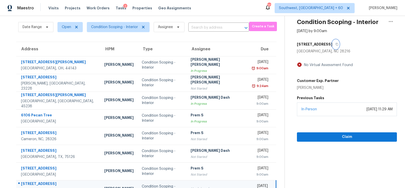
click at [332, 42] on button "button" at bounding box center [335, 44] width 7 height 9
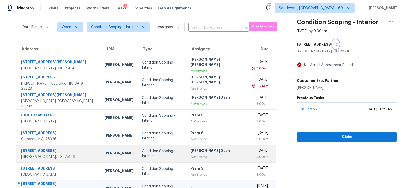
scroll to position [75, 0]
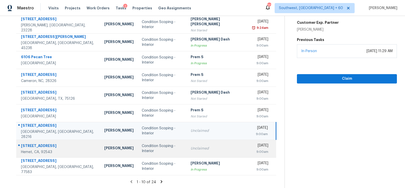
click at [194, 148] on div "Unclaimed" at bounding box center [217, 148] width 53 height 5
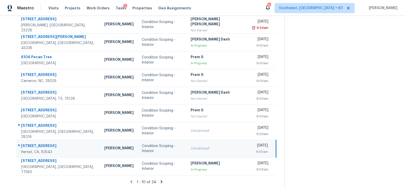
scroll to position [13, 0]
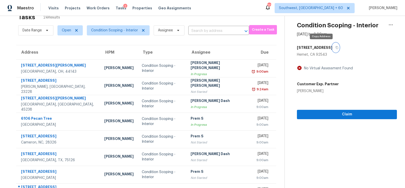
click at [336, 48] on icon "button" at bounding box center [337, 47] width 3 height 3
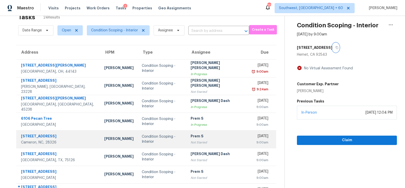
scroll to position [75, 0]
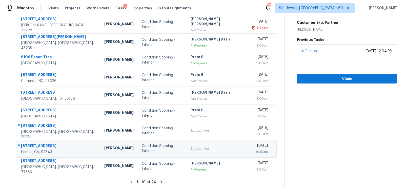
click at [160, 182] on icon at bounding box center [161, 182] width 5 height 5
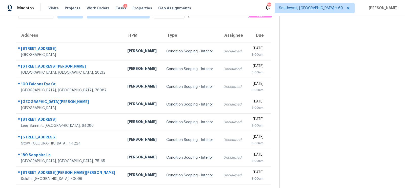
scroll to position [27, 0]
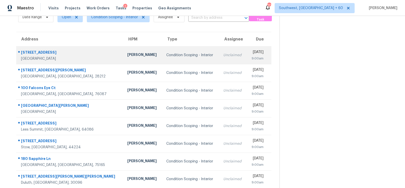
click at [247, 53] on td "[DATE] 9:00am" at bounding box center [259, 55] width 25 height 18
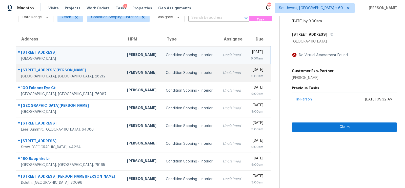
click at [250, 75] on div "9:00am" at bounding box center [256, 76] width 13 height 5
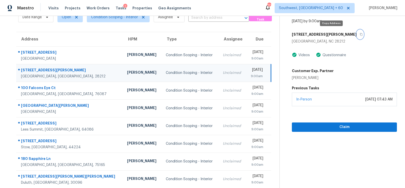
click at [360, 34] on icon "button" at bounding box center [361, 34] width 3 height 3
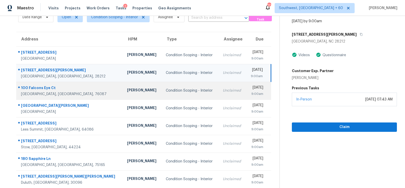
click at [250, 94] on div "9:00am" at bounding box center [256, 93] width 13 height 5
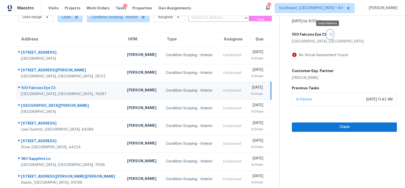
click at [330, 33] on icon "button" at bounding box center [331, 34] width 3 height 3
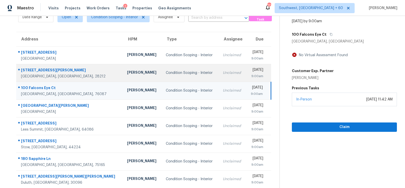
click at [246, 72] on td "[DATE] 9:00am" at bounding box center [258, 73] width 25 height 18
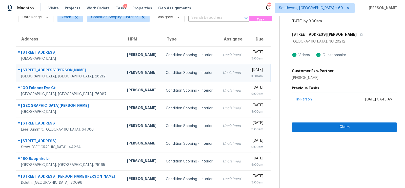
click at [343, 132] on section "Condition Scoping - Interior [DATE] by 9:00am [STREET_ADDRESS][PERSON_NAME] Vid…" at bounding box center [338, 113] width 117 height 248
click at [349, 127] on span "Claim" at bounding box center [344, 127] width 97 height 6
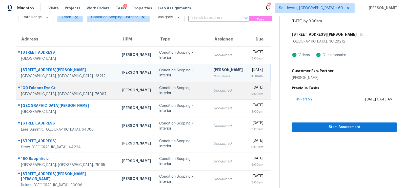
click at [219, 89] on div "Unclaimed" at bounding box center [227, 90] width 29 height 5
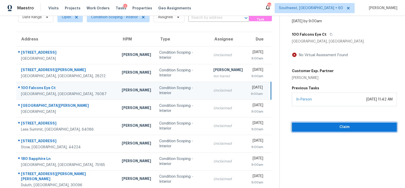
click at [331, 127] on span "Claim" at bounding box center [344, 127] width 97 height 6
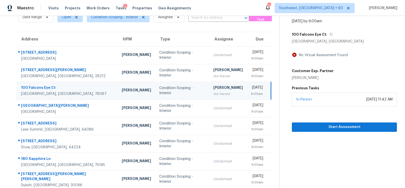
click at [251, 88] on div "[DATE]" at bounding box center [257, 88] width 12 height 6
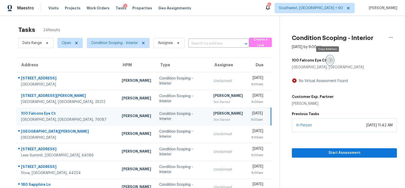
click at [330, 61] on icon "button" at bounding box center [331, 60] width 3 height 3
click at [124, 49] on span "Condition Scoping - Interior" at bounding box center [116, 42] width 67 height 13
click at [127, 43] on span "Condition Scoping - Interior" at bounding box center [114, 43] width 47 height 5
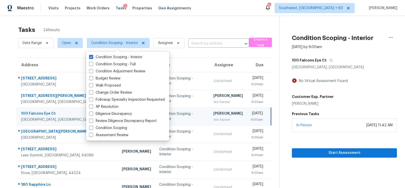
click at [206, 16] on div "Tasks 24 Results Date Range Open Condition Scoping - Interior Assignee ​ Create…" at bounding box center [202, 139] width 405 height 248
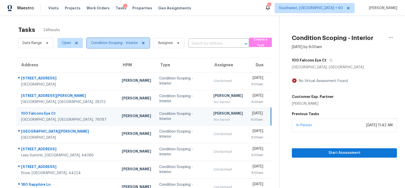
click at [129, 46] on span "Condition Scoping - Interior" at bounding box center [118, 43] width 63 height 10
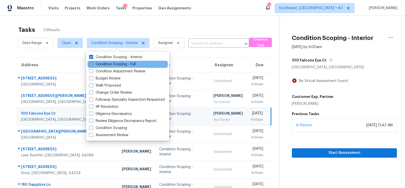
click at [123, 65] on label "Condition Scoping - Full" at bounding box center [112, 64] width 47 height 5
click at [92, 65] on input "Condition Scoping - Full" at bounding box center [90, 63] width 3 height 3
checkbox input "true"
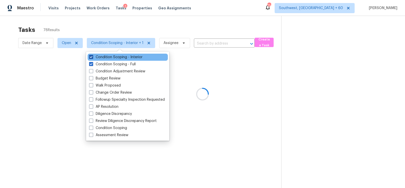
click at [134, 56] on label "Condition Scoping - Interior" at bounding box center [115, 57] width 53 height 5
click at [92, 56] on input "Condition Scoping - Interior" at bounding box center [90, 56] width 3 height 3
checkbox input "false"
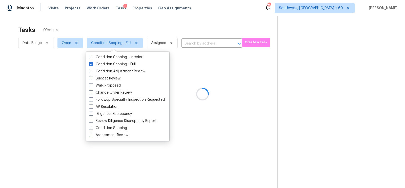
click at [231, 4] on div at bounding box center [202, 94] width 405 height 188
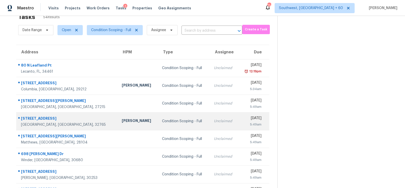
scroll to position [16, 0]
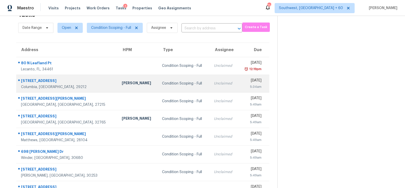
click at [238, 86] on td "[DATE] 5:34am" at bounding box center [253, 84] width 31 height 18
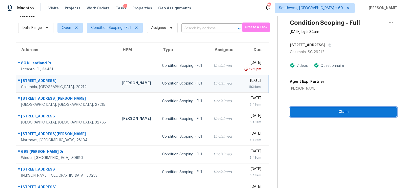
click at [340, 113] on span "Claim" at bounding box center [343, 112] width 99 height 6
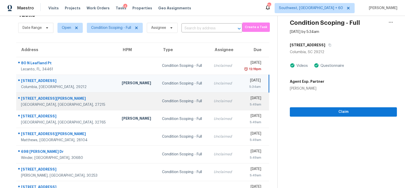
click at [210, 104] on td "Unclaimed" at bounding box center [224, 101] width 28 height 18
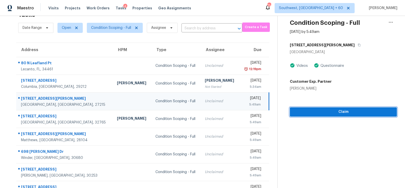
click at [344, 112] on span "Claim" at bounding box center [343, 112] width 99 height 6
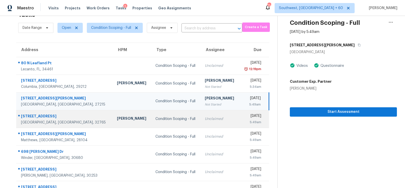
click at [213, 126] on td "Unclaimed" at bounding box center [220, 119] width 38 height 18
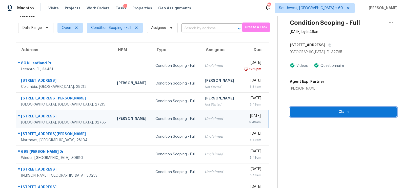
click at [338, 109] on span "Claim" at bounding box center [343, 112] width 99 height 6
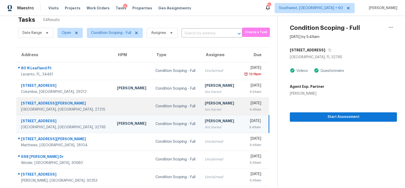
scroll to position [10, 0]
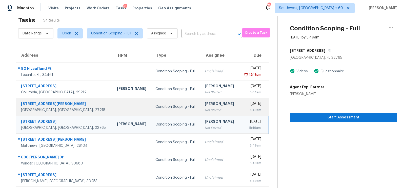
click at [158, 104] on div "Condition Scoping - Full" at bounding box center [175, 106] width 41 height 5
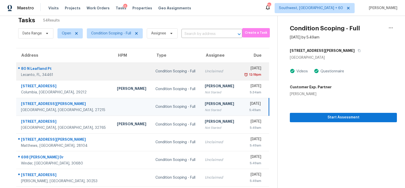
click at [205, 73] on div "Unclaimed" at bounding box center [220, 71] width 30 height 5
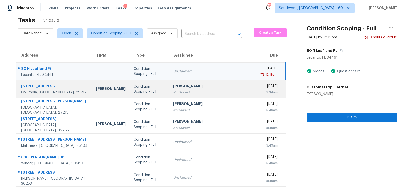
click at [137, 92] on td "Condition Scoping - Full" at bounding box center [149, 89] width 39 height 18
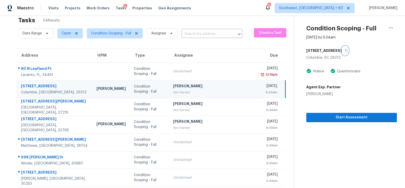
click at [342, 49] on button "button" at bounding box center [345, 50] width 7 height 9
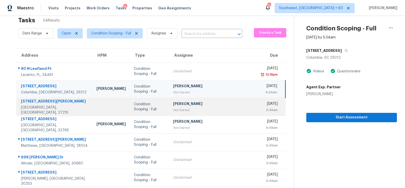
click at [208, 113] on td "[PERSON_NAME] Not Started" at bounding box center [213, 107] width 89 height 18
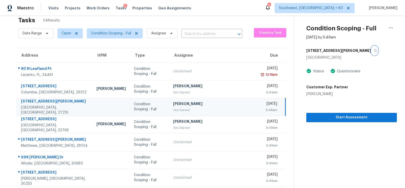
click at [371, 51] on button "button" at bounding box center [374, 50] width 7 height 9
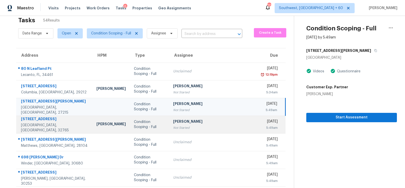
click at [203, 131] on td "[PERSON_NAME] Not Started" at bounding box center [213, 125] width 89 height 18
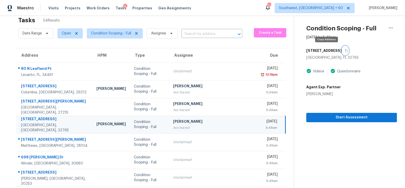
click at [345, 50] on icon "button" at bounding box center [346, 50] width 3 height 3
click at [109, 33] on span "Condition Scoping - Full" at bounding box center [111, 33] width 40 height 5
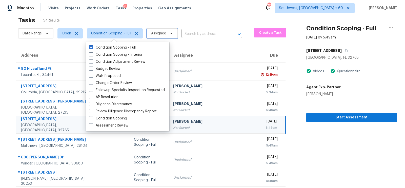
click at [154, 29] on span "Assignee" at bounding box center [162, 33] width 31 height 10
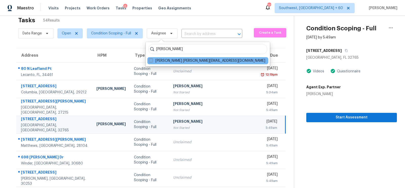
type input "[PERSON_NAME]"
click at [181, 61] on label "[PERSON_NAME] [PERSON_NAME][EMAIL_ADDRESS][DOMAIN_NAME]" at bounding box center [207, 60] width 116 height 5
click at [152, 61] on input "[PERSON_NAME] [PERSON_NAME][EMAIL_ADDRESS][DOMAIN_NAME]" at bounding box center [150, 59] width 3 height 3
checkbox input "true"
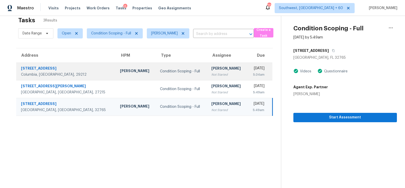
click at [213, 74] on td "[PERSON_NAME] Not Started" at bounding box center [227, 72] width 40 height 18
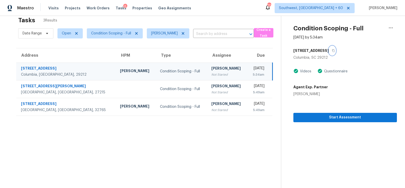
click at [332, 51] on icon "button" at bounding box center [333, 50] width 3 height 3
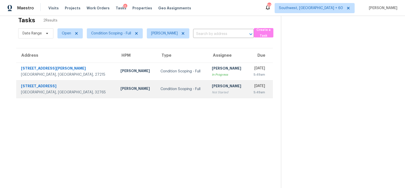
click at [210, 95] on td "[PERSON_NAME] Not Started" at bounding box center [228, 89] width 40 height 18
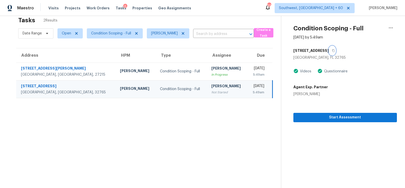
click at [332, 50] on icon "button" at bounding box center [333, 50] width 3 height 3
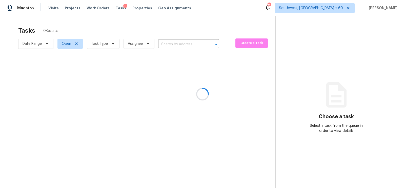
click at [98, 41] on div at bounding box center [202, 94] width 405 height 188
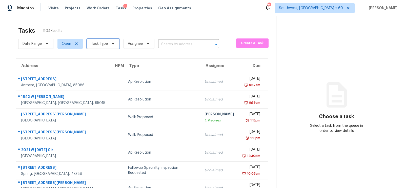
click at [98, 41] on span "Task Type" at bounding box center [103, 44] width 33 height 10
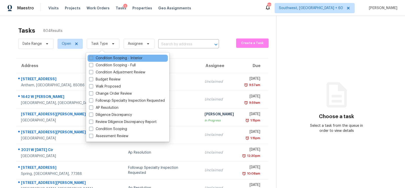
click at [111, 57] on label "Condition Scoping - Interior" at bounding box center [115, 58] width 53 height 5
click at [92, 57] on input "Condition Scoping - Interior" at bounding box center [90, 57] width 3 height 3
checkbox input "true"
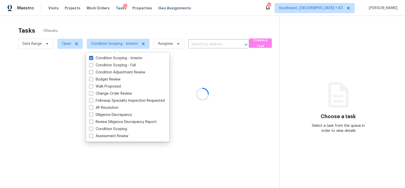
click at [194, 25] on div at bounding box center [202, 94] width 405 height 188
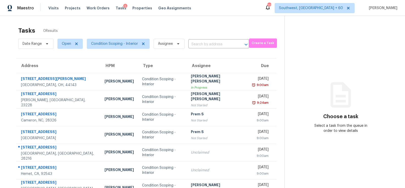
scroll to position [66, 0]
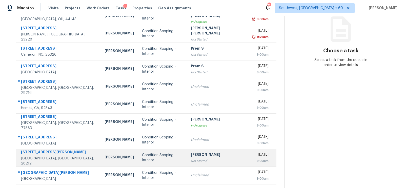
click at [196, 156] on div "[PERSON_NAME]" at bounding box center [217, 155] width 53 height 6
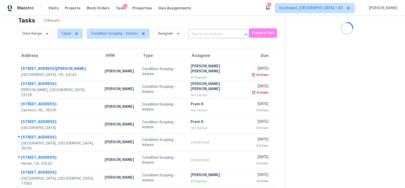
scroll to position [0, 0]
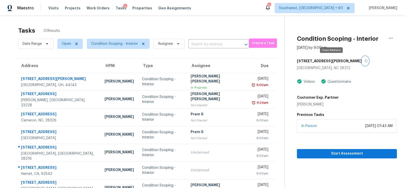
click at [365, 59] on icon "button" at bounding box center [366, 60] width 3 height 3
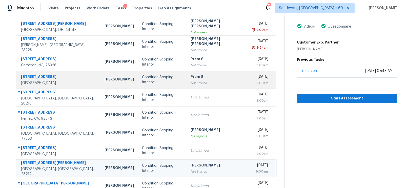
scroll to position [75, 0]
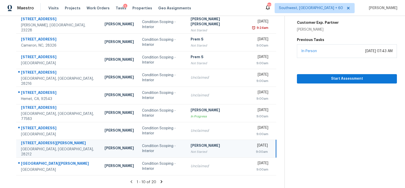
click at [252, 144] on div "[DATE]" at bounding box center [260, 146] width 16 height 6
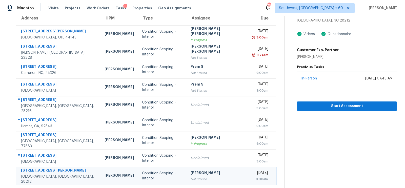
scroll to position [0, 0]
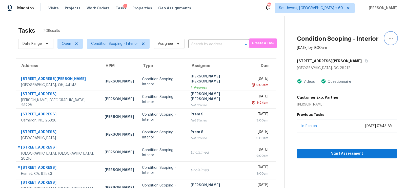
click at [390, 38] on icon "button" at bounding box center [391, 38] width 6 height 6
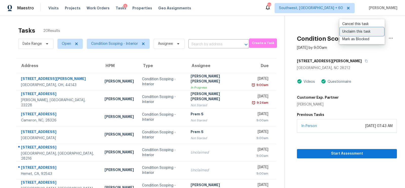
click at [357, 33] on div "Unclaim this task" at bounding box center [361, 31] width 39 height 5
